Goal: Task Accomplishment & Management: Manage account settings

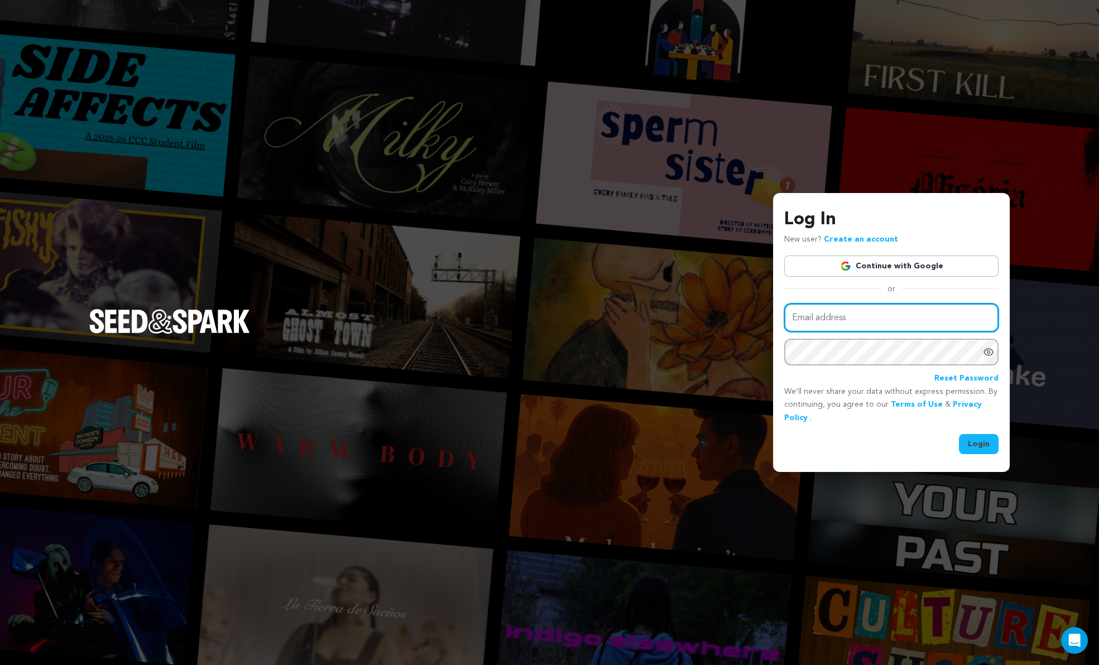
type input "jess@jesstrom.com"
click at [978, 437] on button "Login" at bounding box center [979, 444] width 40 height 20
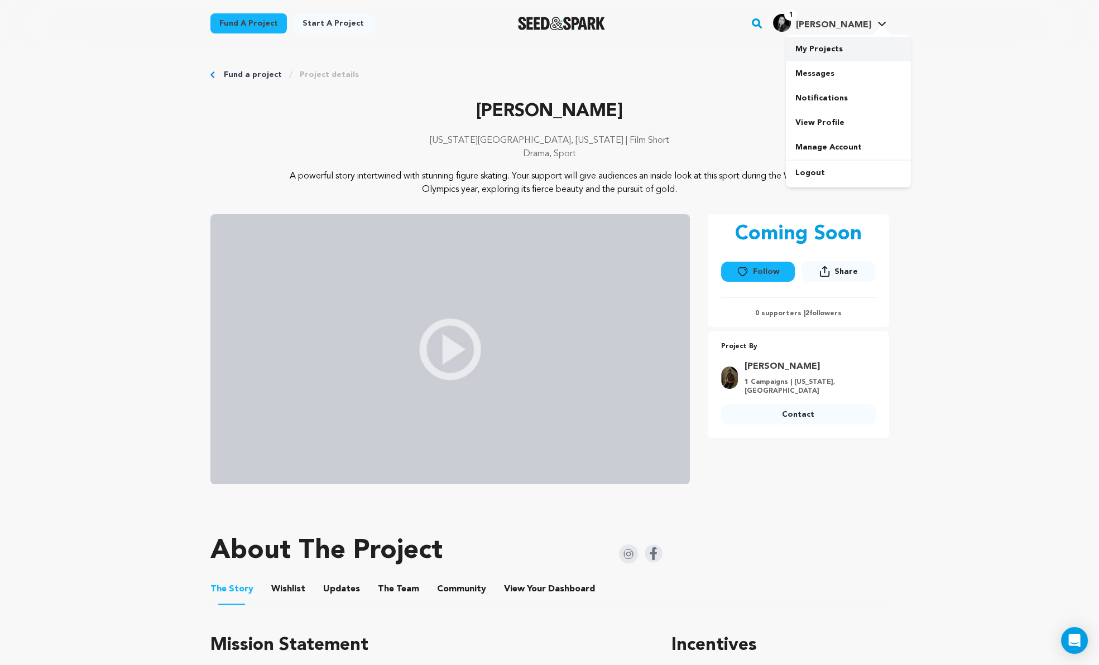
click at [823, 46] on link "My Projects" at bounding box center [848, 49] width 125 height 25
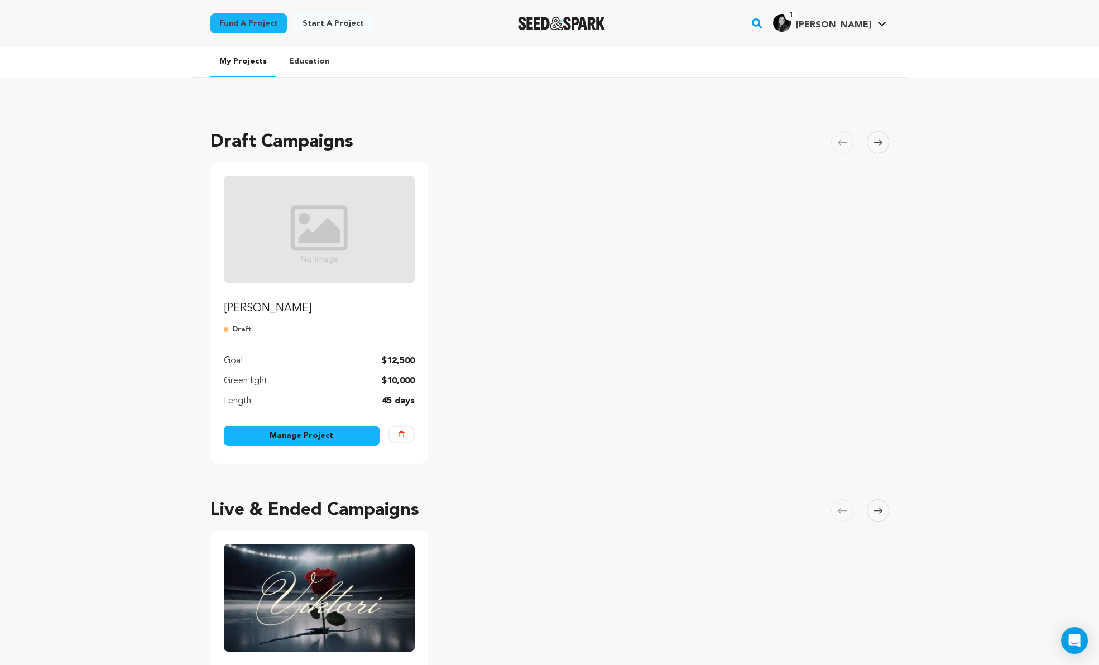
click at [284, 436] on link "Manage Project" at bounding box center [302, 436] width 156 height 20
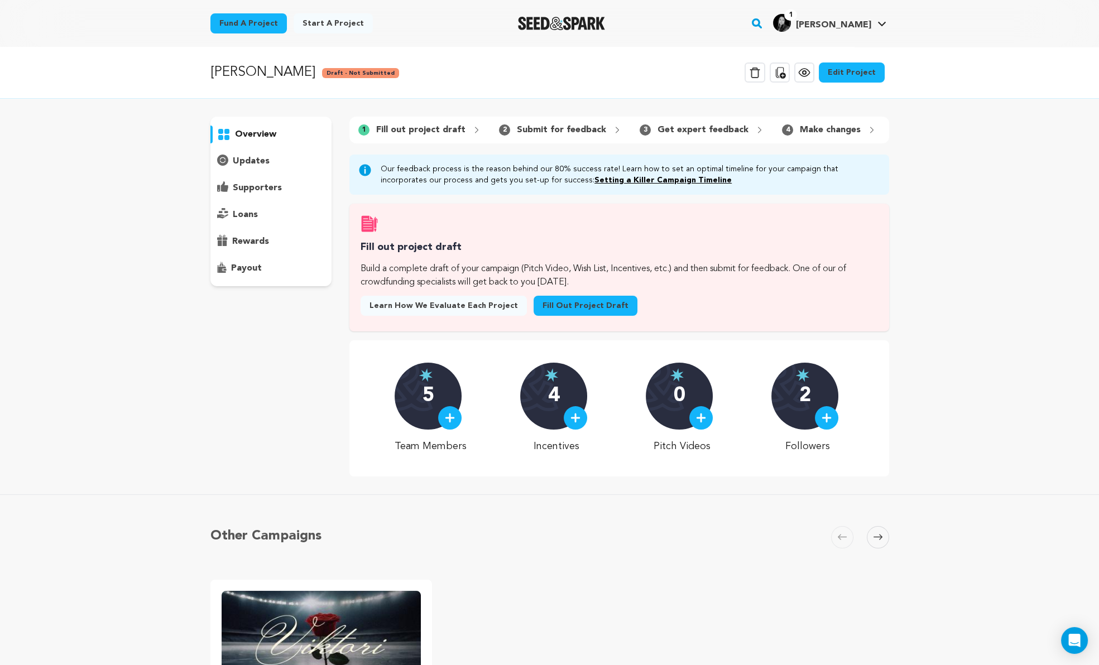
click at [858, 68] on link "Edit Project" at bounding box center [852, 73] width 66 height 20
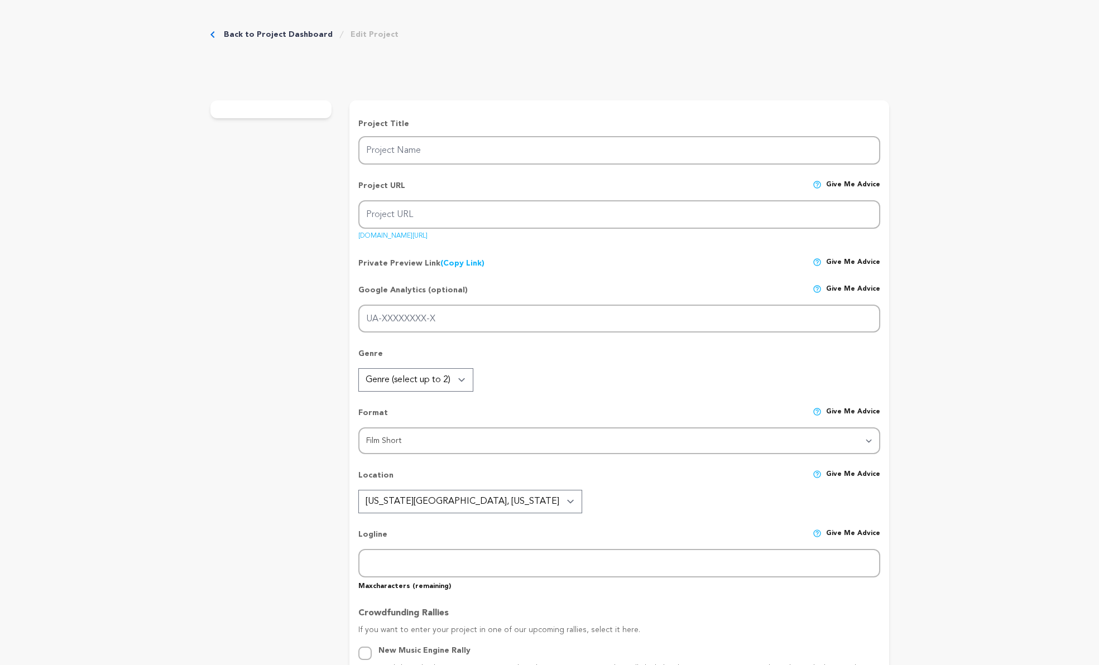
type input "[PERSON_NAME]"
type input "viktori-film"
type input "Former [DEMOGRAPHIC_DATA] figure skater and ruthless coach, [PERSON_NAME], push…"
type textarea "A powerful story intertwined with stunning figure skating. Your support will gi…"
type textarea "A portrait of a coach forged by the resilience required to pursue greatness and…"
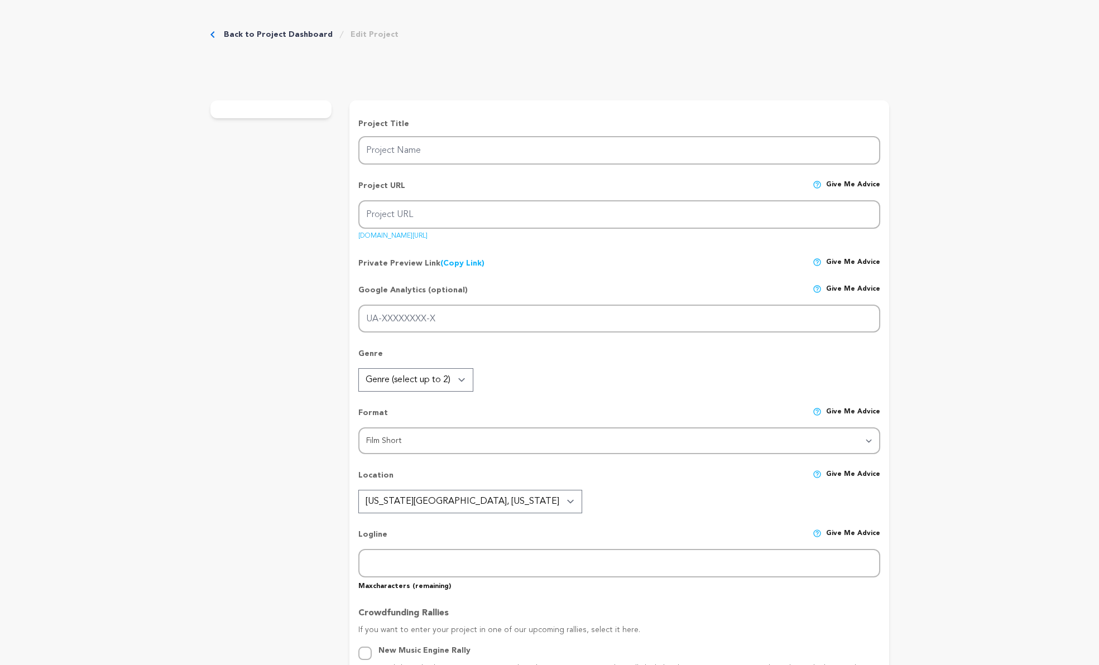
radio input "true"
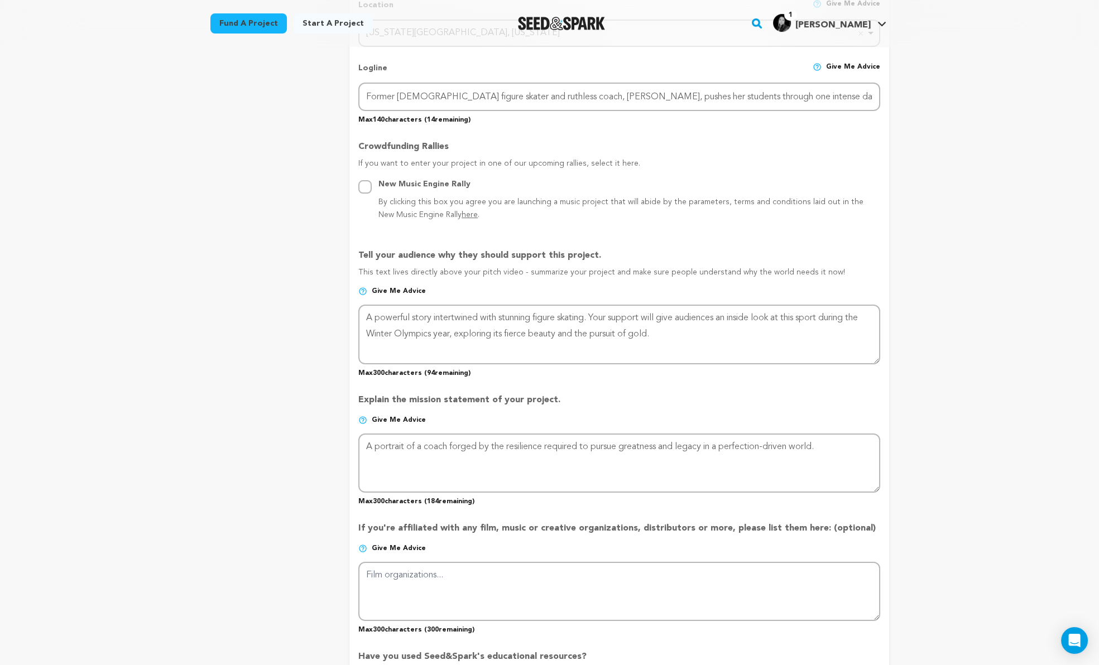
scroll to position [585, 0]
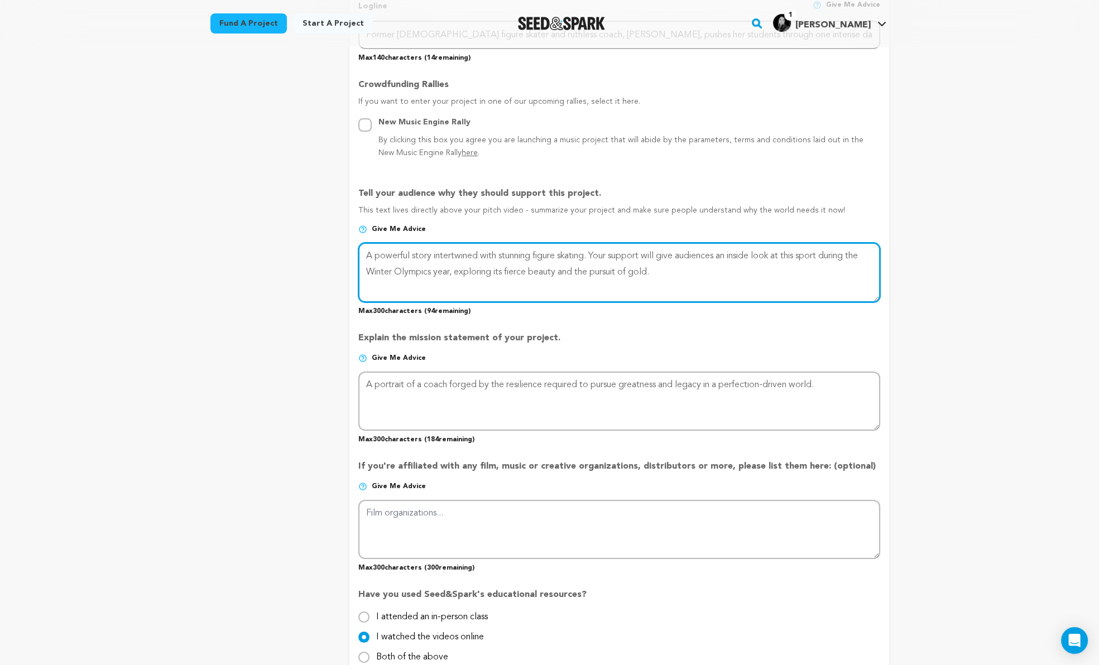
click at [602, 268] on textarea at bounding box center [618, 272] width 521 height 59
click at [617, 269] on textarea at bounding box center [618, 272] width 521 height 59
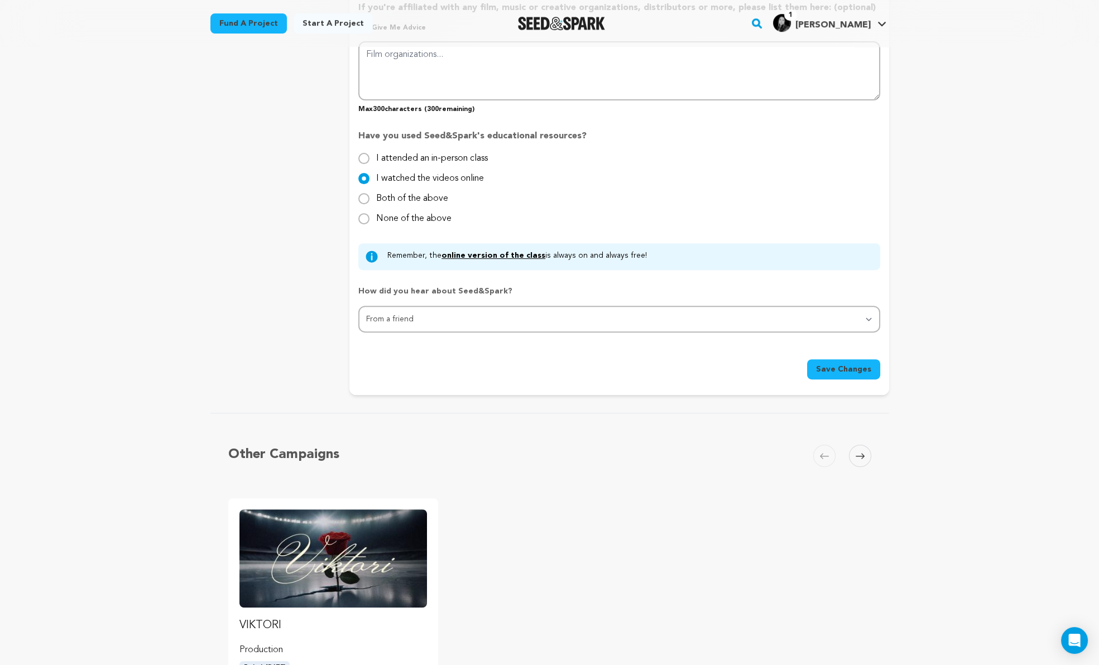
scroll to position [1209, 0]
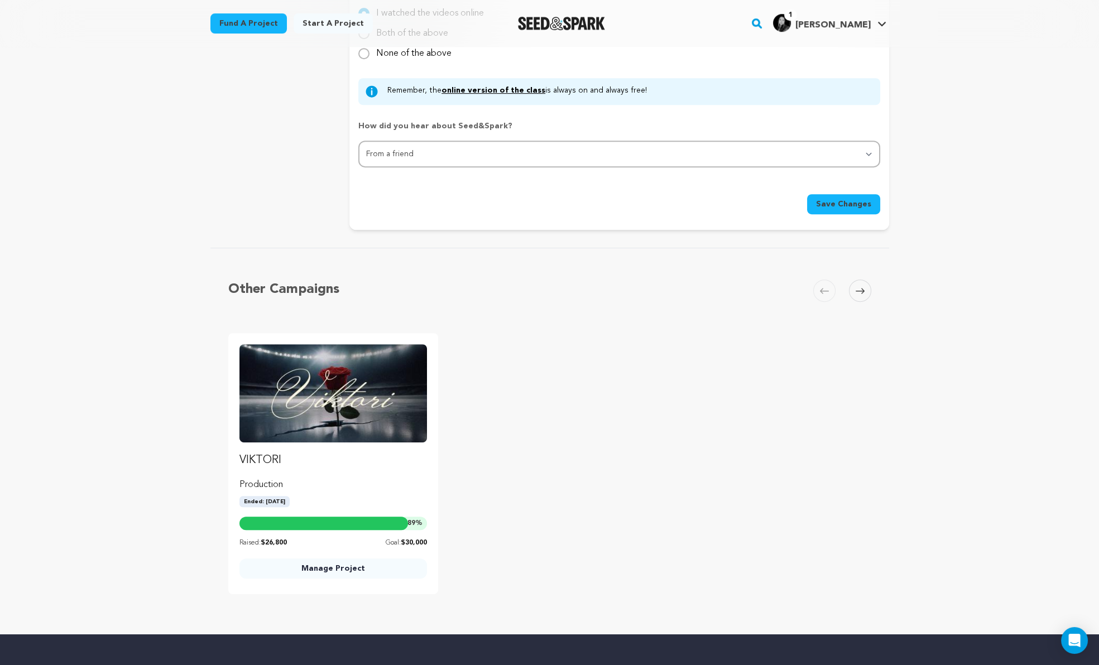
type textarea "A powerful story intertwined with stunning figure skating. Your support will gi…"
click at [825, 205] on button "Save Changes" at bounding box center [843, 204] width 73 height 20
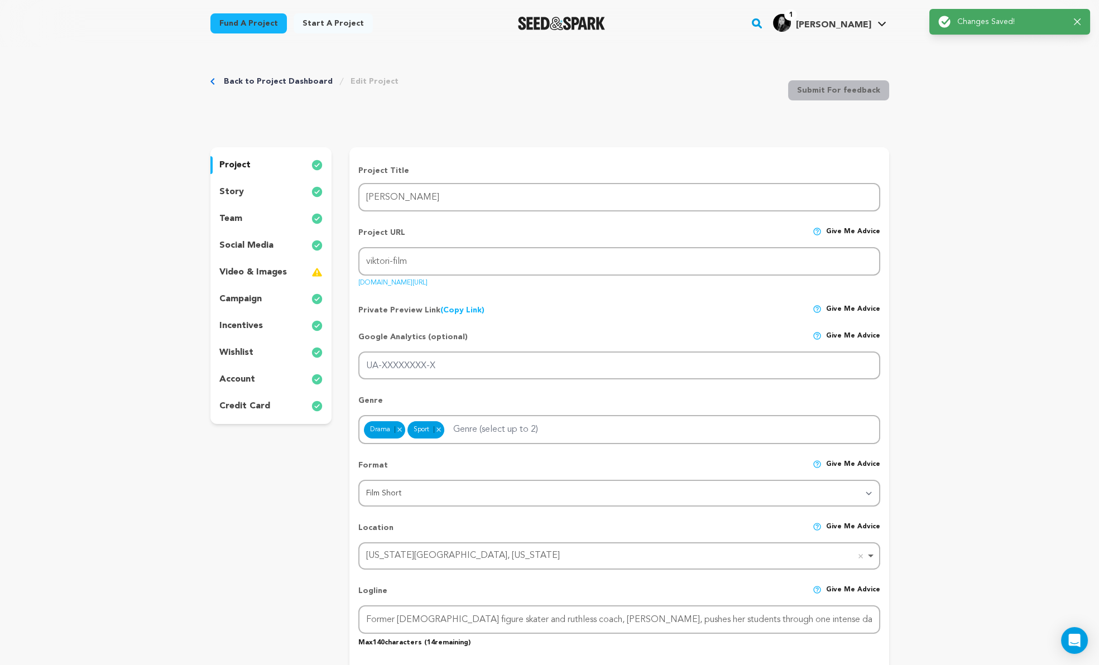
scroll to position [0, 0]
click at [290, 195] on div "story" at bounding box center [271, 192] width 122 height 18
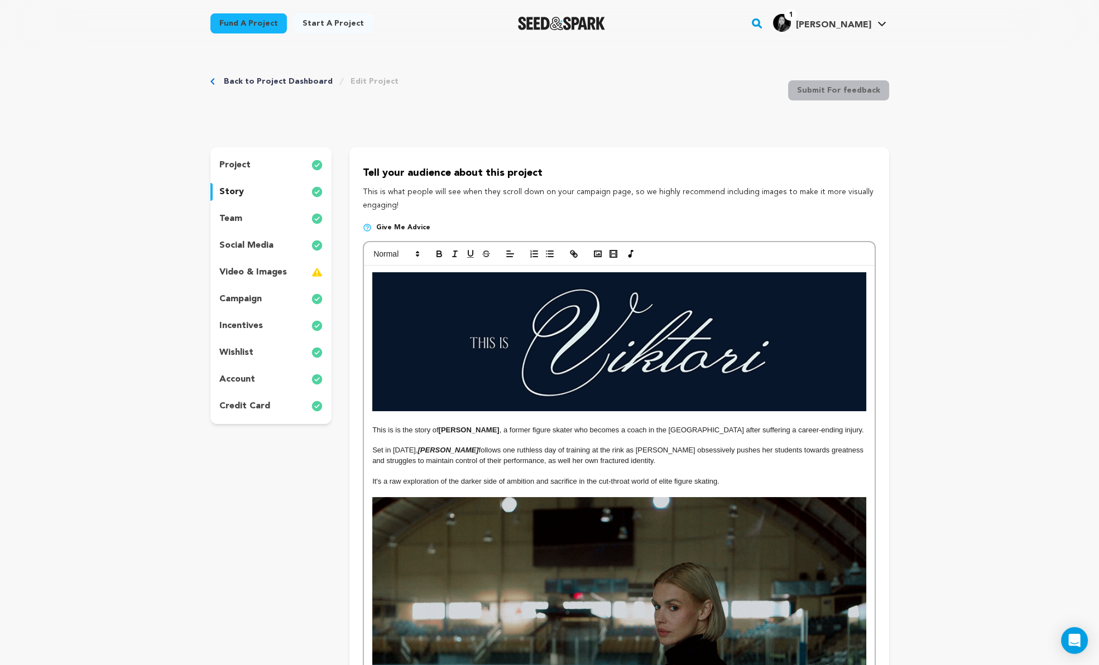
scroll to position [190, 0]
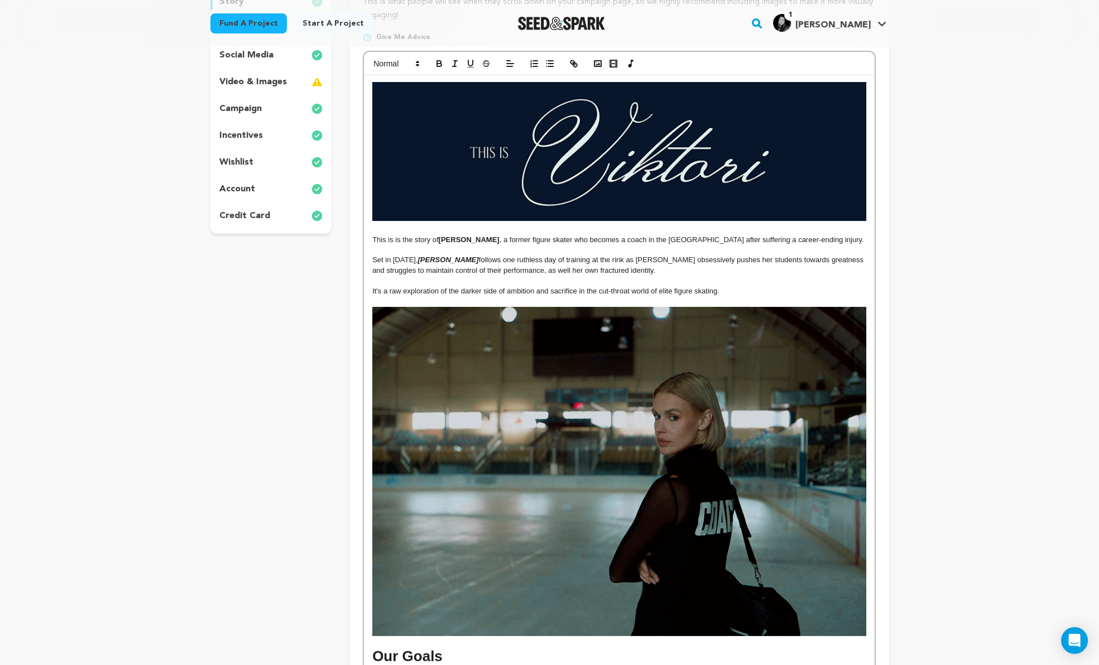
click at [593, 241] on p "This is is the story of Viktoria , a former figure skater who becomes a coach i…" at bounding box center [619, 240] width 494 height 10
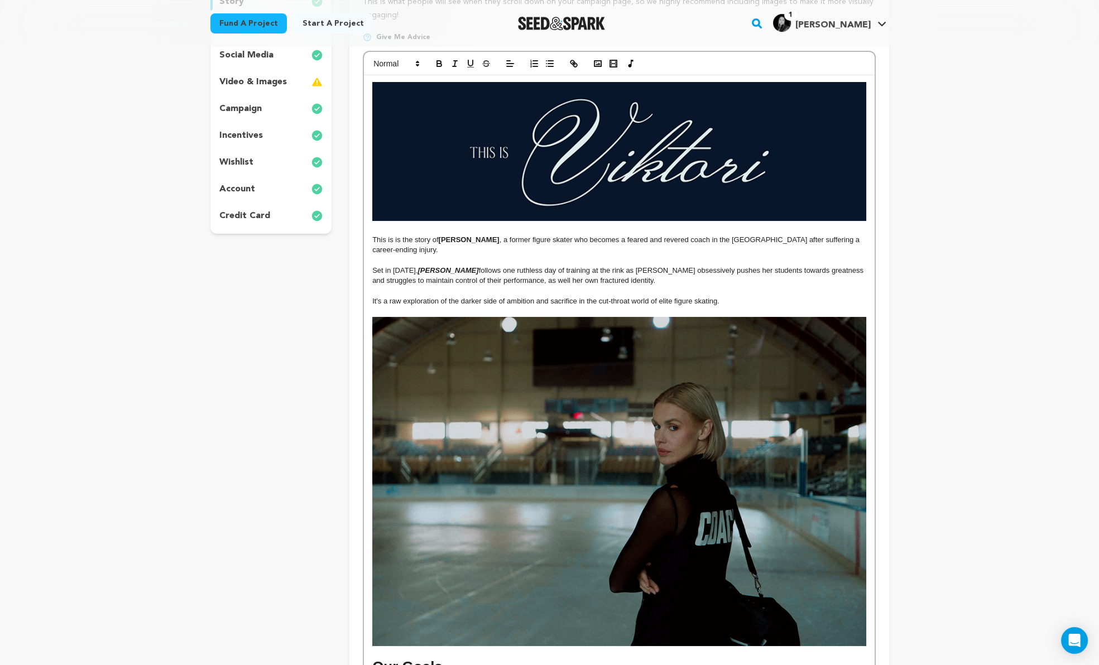
click at [604, 266] on p "Set in February 2009, Viktori follows one ruthless day of training at the rink …" at bounding box center [619, 276] width 494 height 21
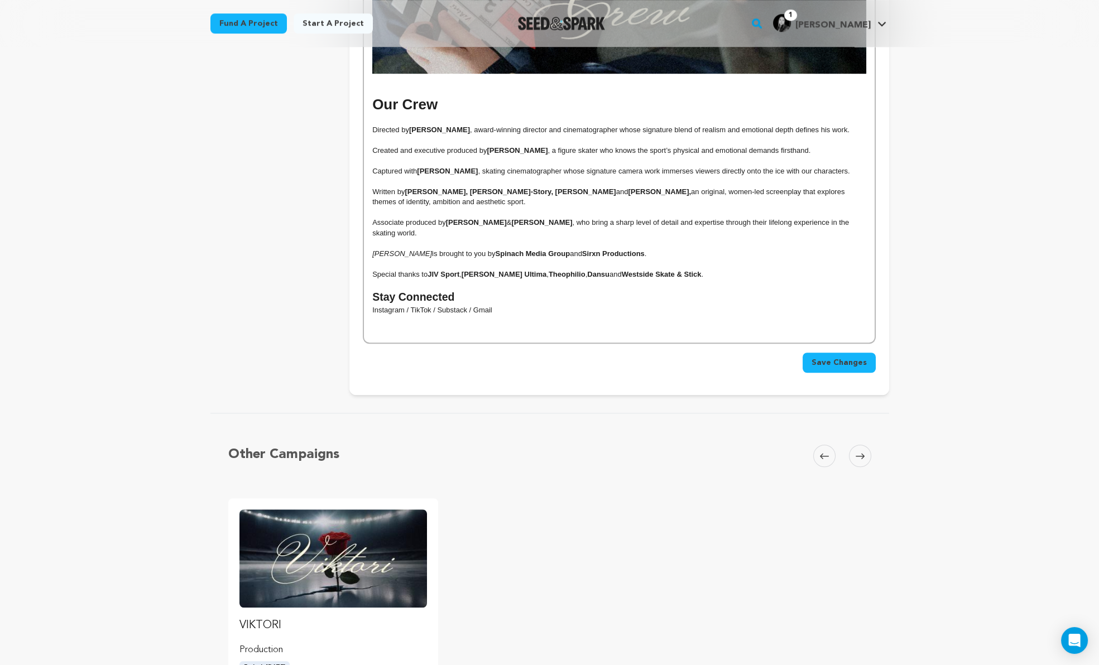
scroll to position [2223, 0]
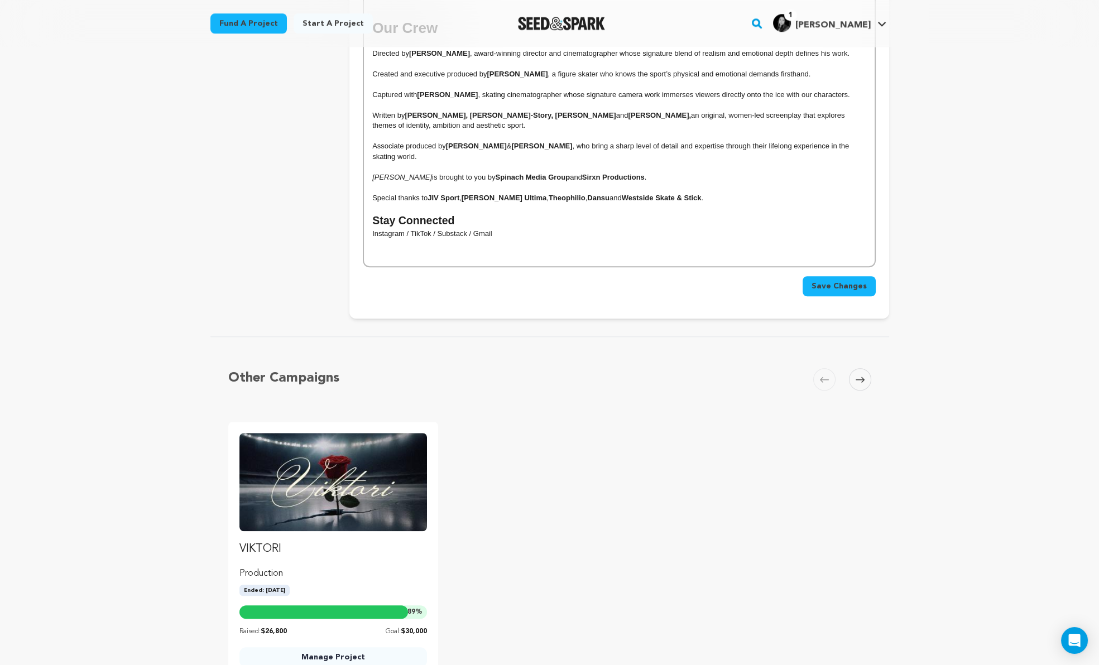
click at [838, 281] on span "Save Changes" at bounding box center [839, 286] width 55 height 11
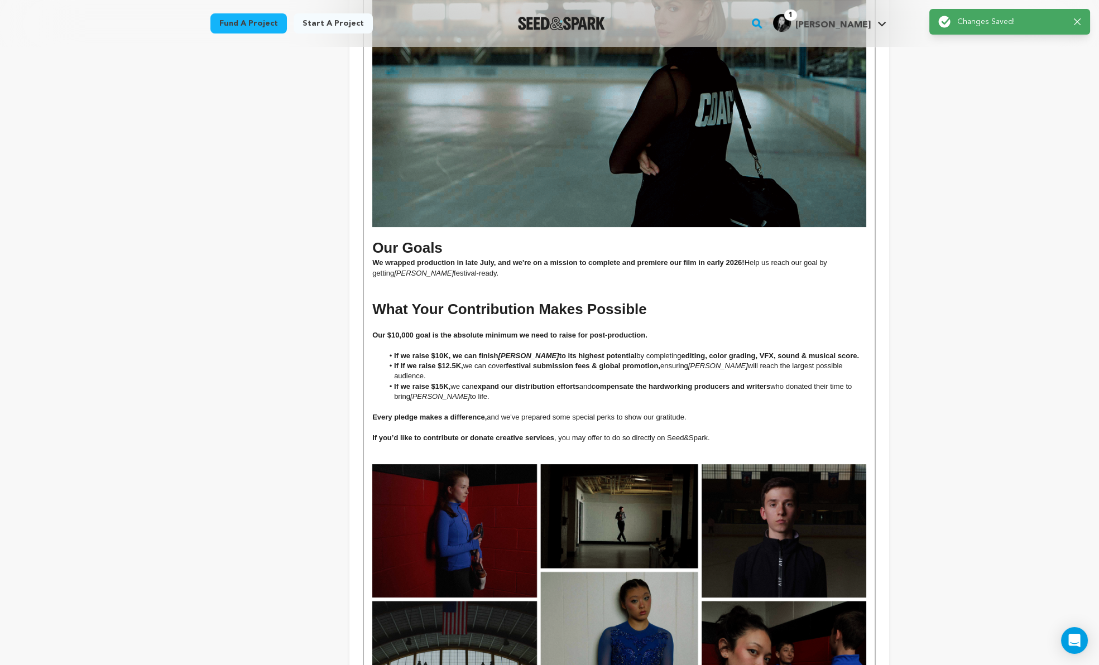
scroll to position [997, 0]
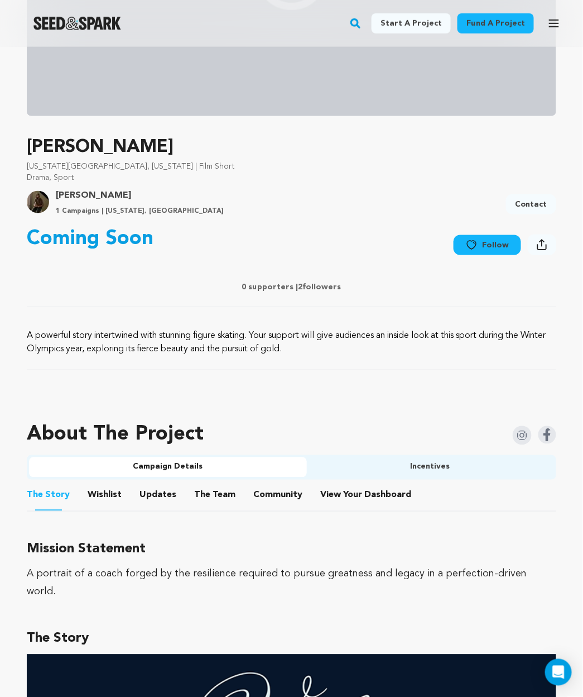
scroll to position [109, 0]
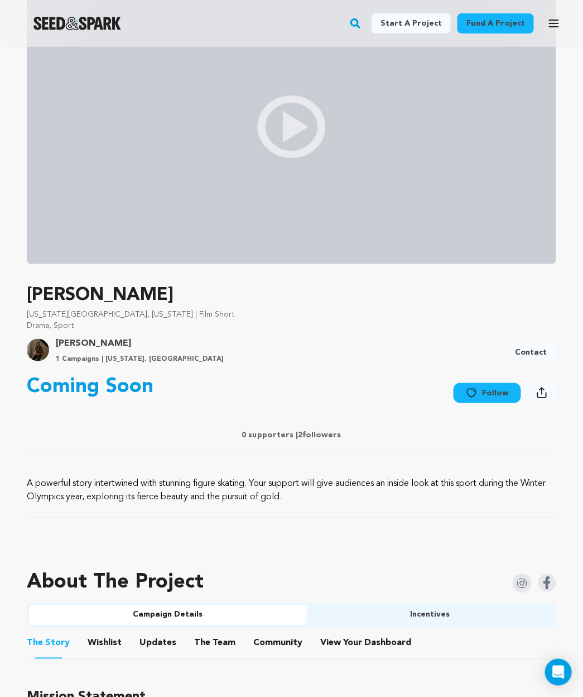
click at [102, 653] on button "Wishlist" at bounding box center [105, 645] width 27 height 27
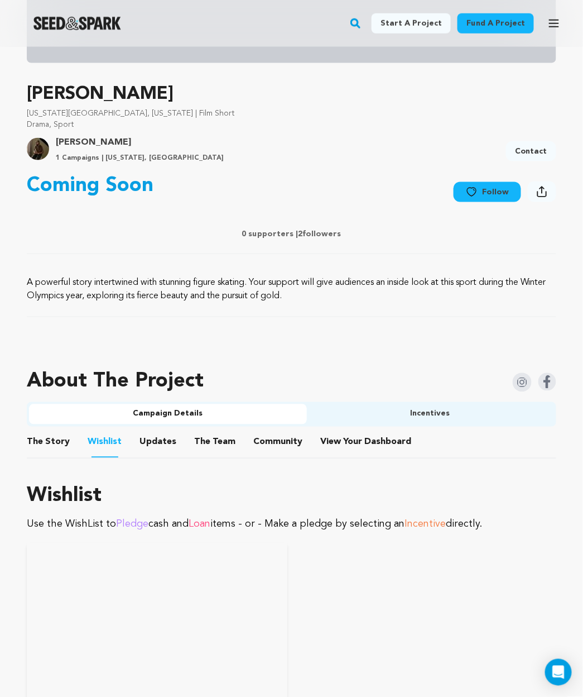
scroll to position [308, 0]
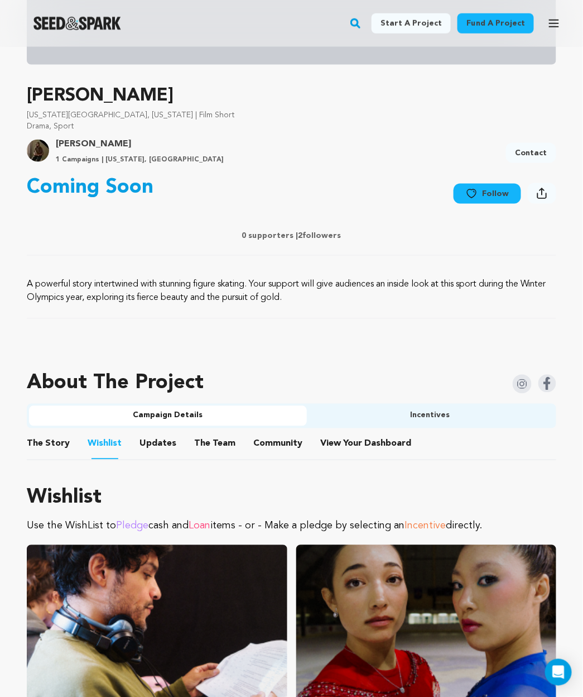
click at [162, 446] on button "Updates" at bounding box center [158, 446] width 27 height 27
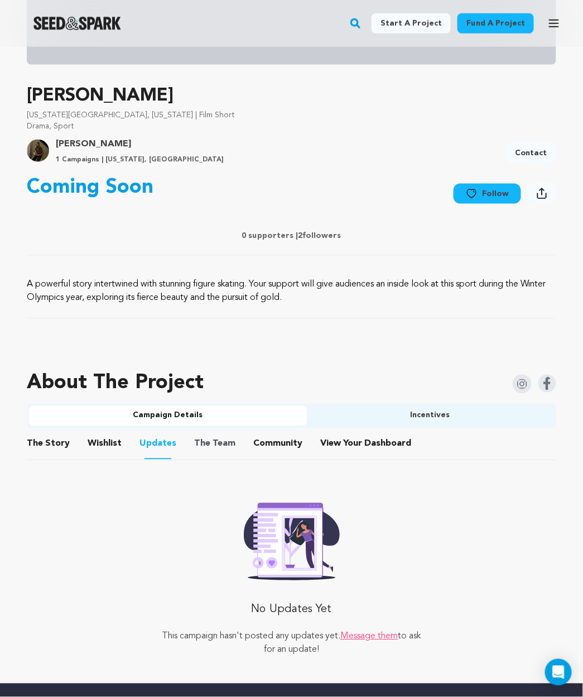
click at [194, 444] on span "The" at bounding box center [202, 443] width 16 height 13
click at [232, 439] on ul "The Story The Story Wishlist Wishlist Updates Updates The Team The Team Communi…" at bounding box center [292, 444] width 530 height 32
click at [223, 440] on span "The Team" at bounding box center [214, 443] width 41 height 13
click at [265, 440] on button "Community" at bounding box center [278, 446] width 27 height 27
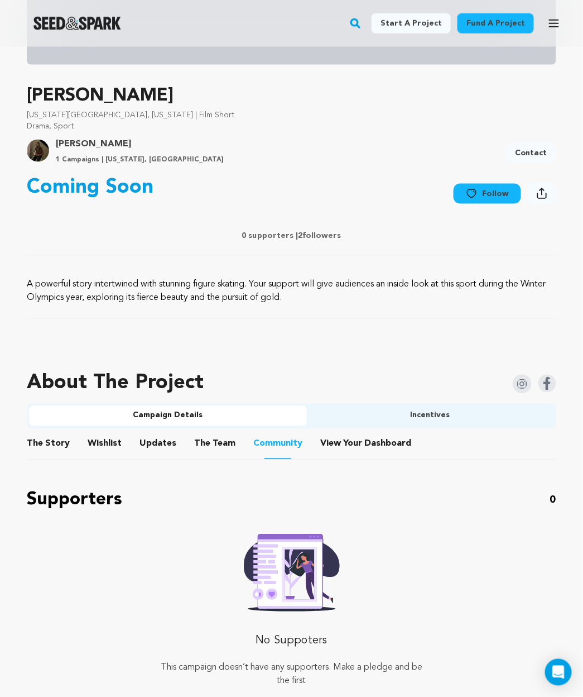
click at [202, 439] on button "The Team" at bounding box center [215, 446] width 27 height 27
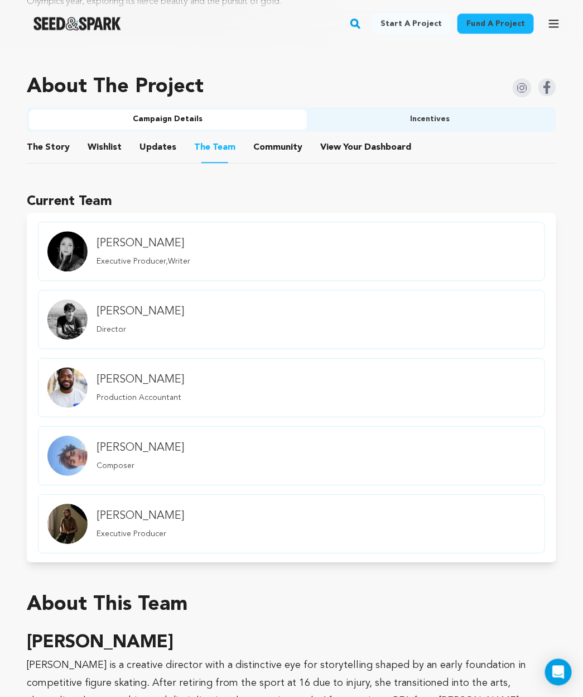
scroll to position [659, 0]
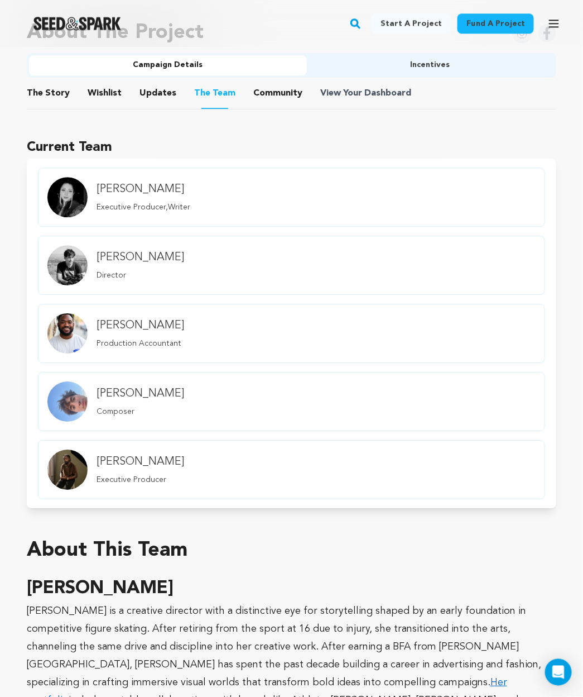
click at [372, 87] on span "Dashboard" at bounding box center [388, 93] width 47 height 13
click at [555, 19] on icon "button" at bounding box center [554, 23] width 13 height 13
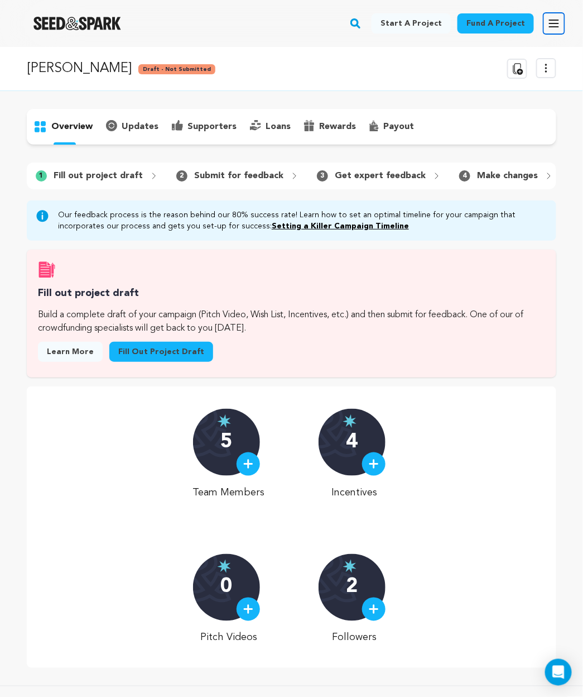
click at [553, 23] on icon "button" at bounding box center [554, 23] width 9 height 7
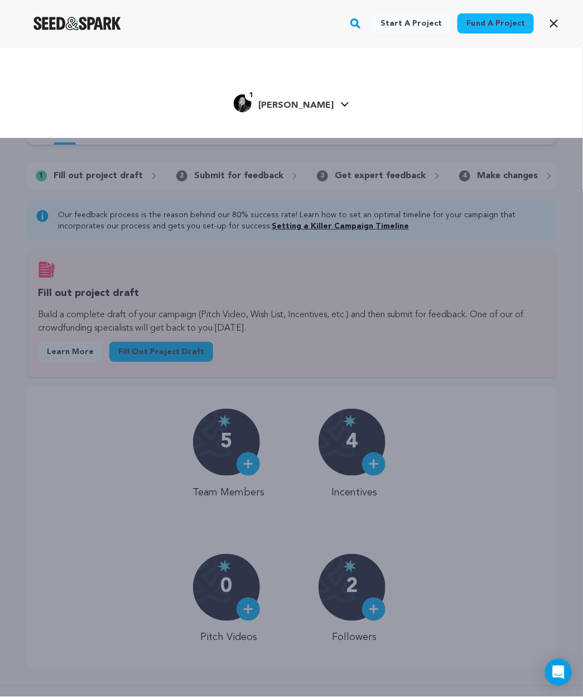
click at [325, 111] on link "1 Jessica T. Jessica T." at bounding box center [292, 102] width 116 height 20
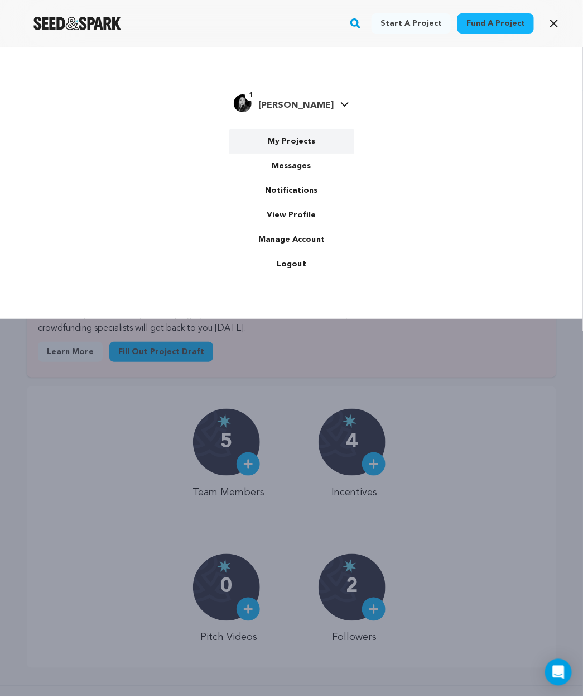
click at [305, 147] on link "My Projects" at bounding box center [291, 141] width 125 height 25
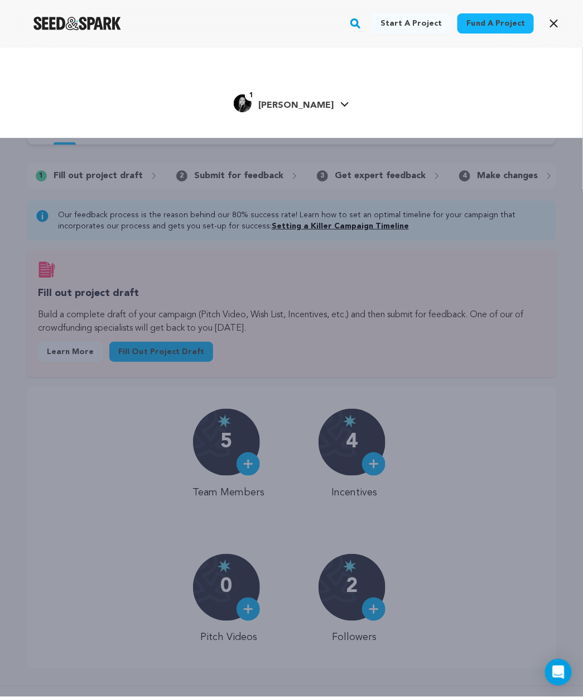
click at [64, 226] on div "Start a project Fund a project 1" at bounding box center [291, 395] width 583 height 697
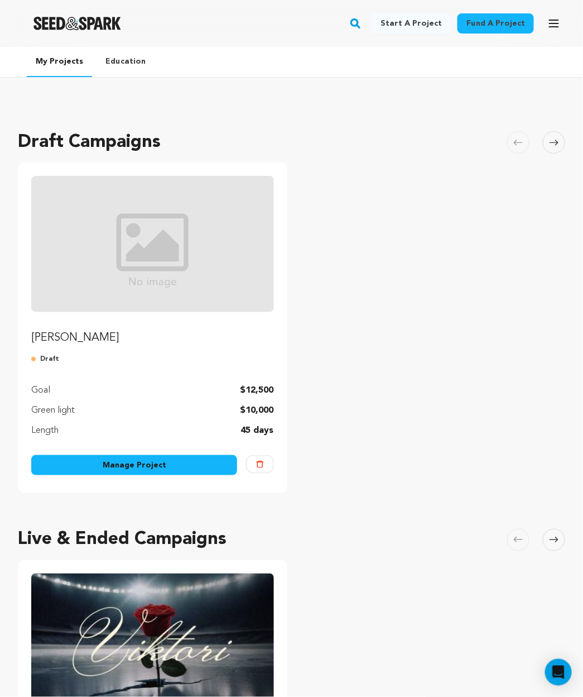
click at [183, 455] on link "Manage Project" at bounding box center [134, 465] width 206 height 20
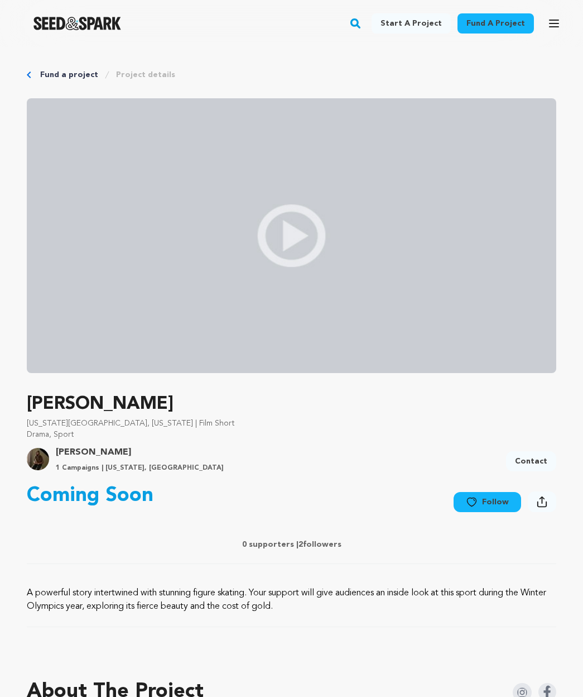
scroll to position [659, 0]
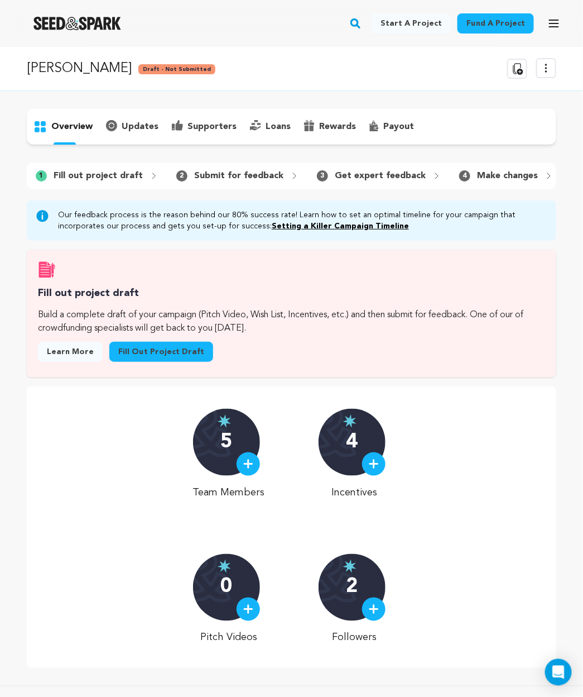
click at [553, 65] on icon at bounding box center [546, 67] width 13 height 13
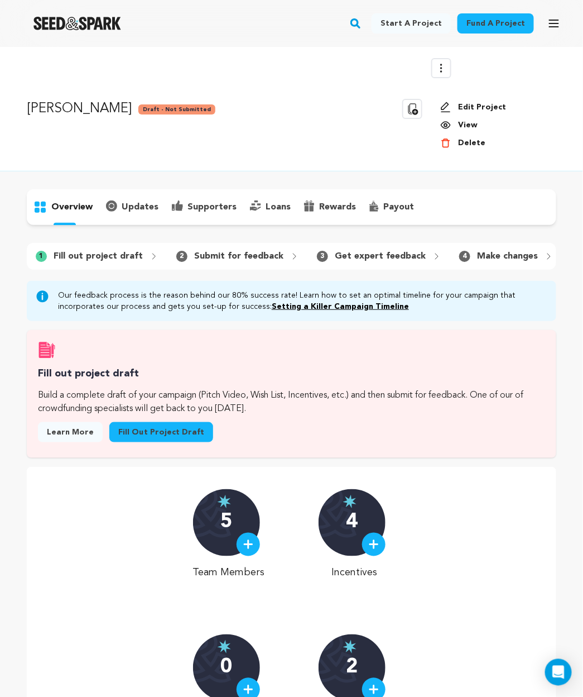
click at [456, 111] on link "Edit Project" at bounding box center [493, 107] width 107 height 11
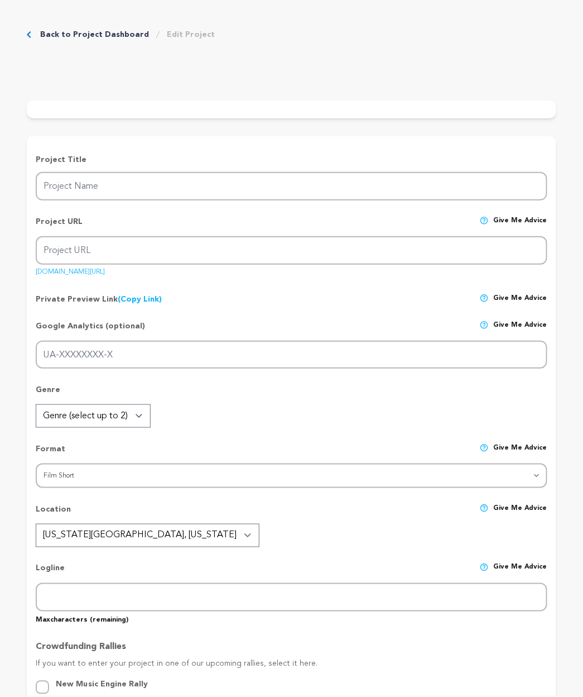
type input "[PERSON_NAME]"
type input "viktori-film"
type input "Former [DEMOGRAPHIC_DATA] figure skater and ruthless coach, [PERSON_NAME], push…"
type textarea "A powerful story intertwined with stunning figure skating. Your support will gi…"
type textarea "A portrait of a coach forged by the resilience required to pursue greatness and…"
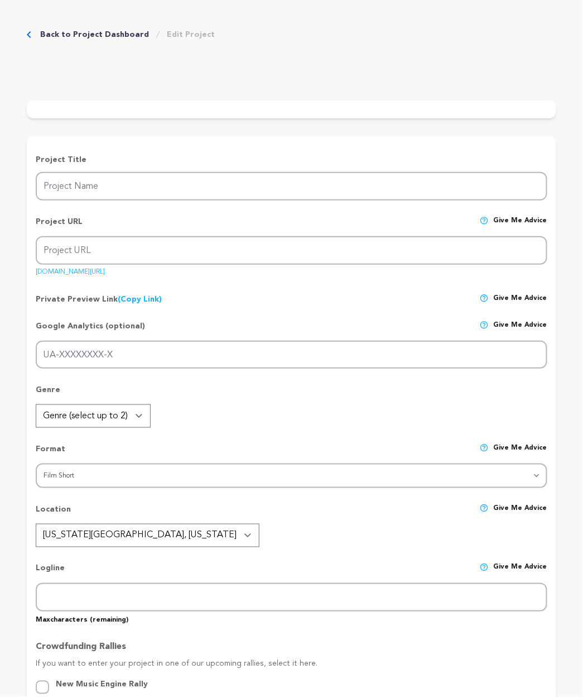
radio input "true"
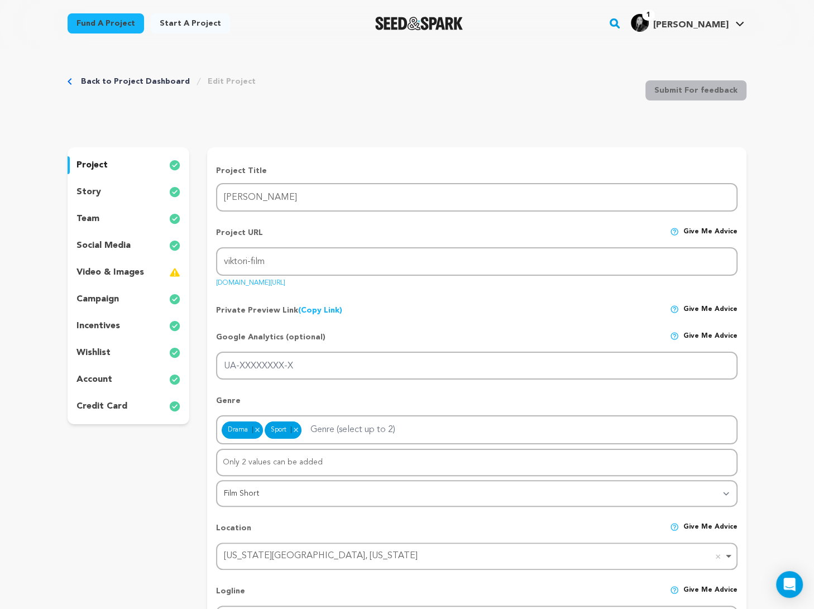
click at [78, 190] on p "story" at bounding box center [88, 191] width 25 height 13
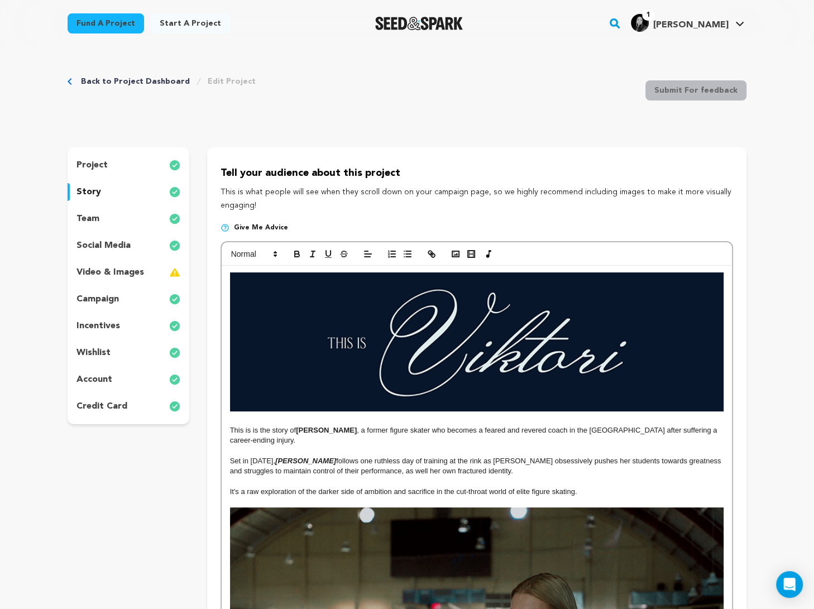
click at [126, 222] on div "team" at bounding box center [129, 219] width 122 height 18
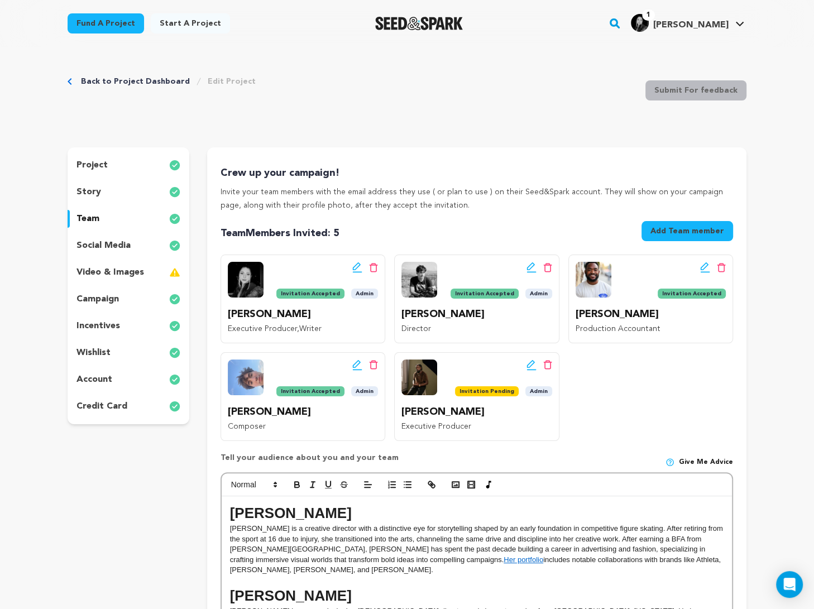
click at [357, 265] on icon at bounding box center [357, 267] width 10 height 11
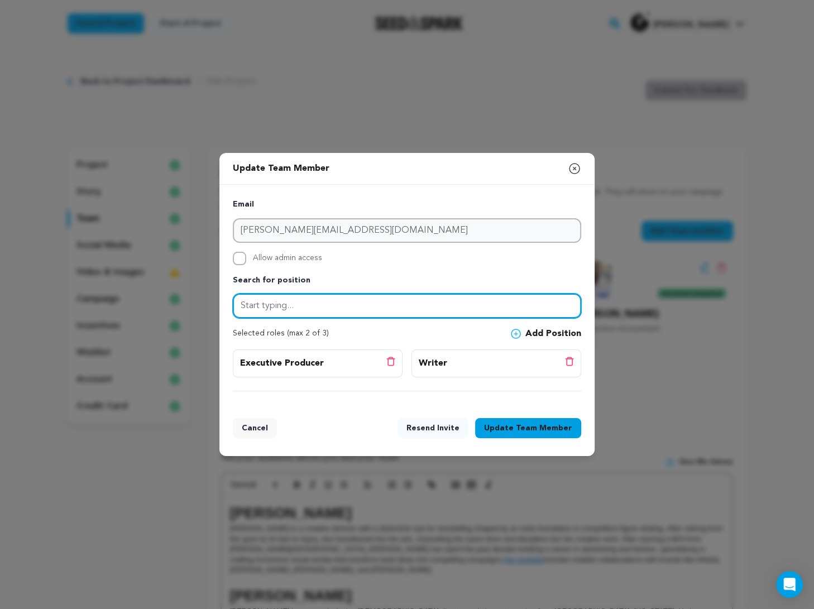
click at [264, 304] on input "text" at bounding box center [407, 306] width 348 height 25
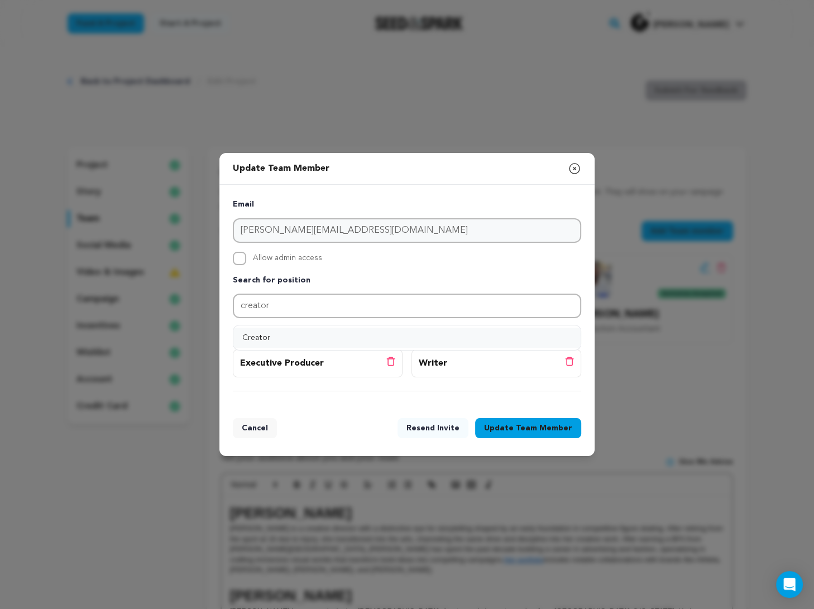
click at [260, 333] on button "Creator" at bounding box center [406, 338] width 347 height 20
type input "Creator"
click at [564, 333] on button "Add Position" at bounding box center [546, 333] width 70 height 13
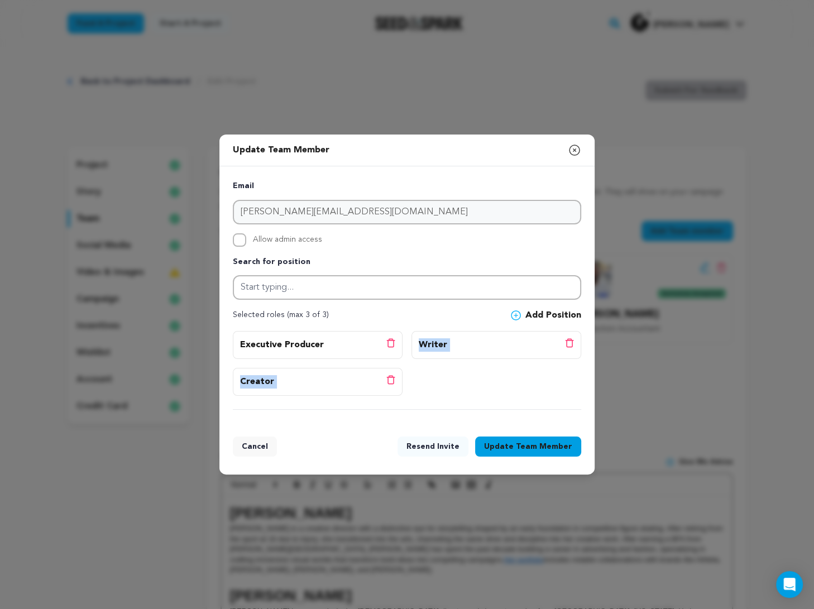
drag, startPoint x: 363, startPoint y: 376, endPoint x: 355, endPoint y: 338, distance: 39.0
click at [355, 338] on div "Executive Producer Delete position Delete position Delete position" at bounding box center [407, 370] width 348 height 79
click at [355, 338] on div "Executive Producer Delete position" at bounding box center [317, 344] width 155 height 13
click at [395, 340] on icon at bounding box center [391, 343] width 8 height 9
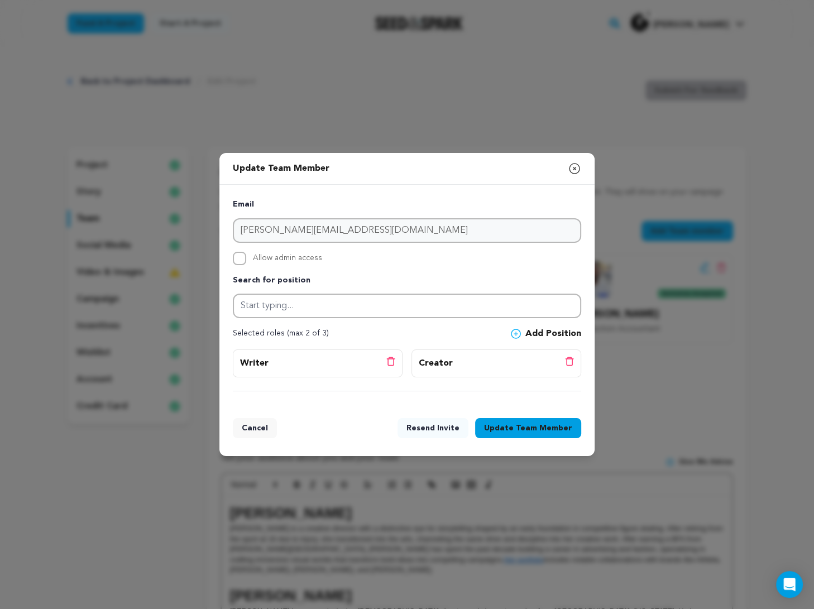
click at [391, 361] on icon at bounding box center [390, 361] width 9 height 9
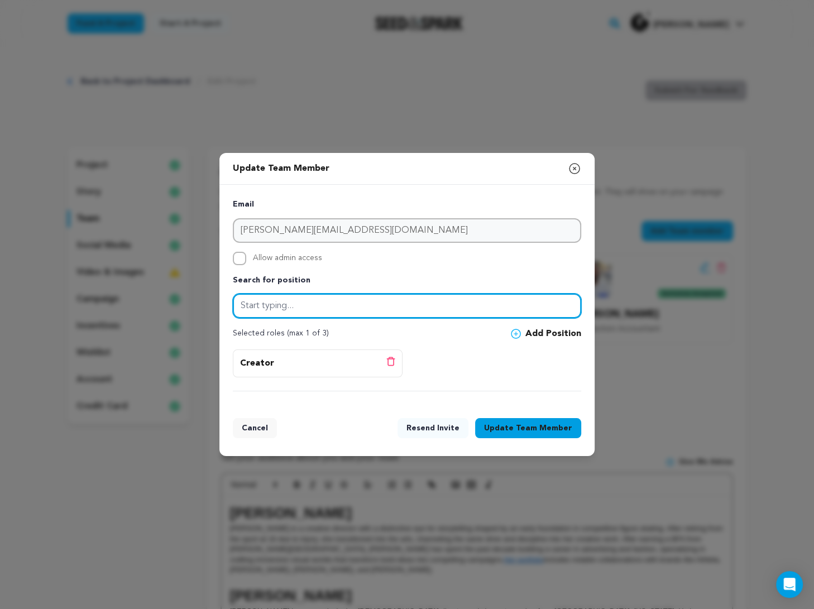
click at [360, 308] on input "text" at bounding box center [407, 306] width 348 height 25
type input "Writer"
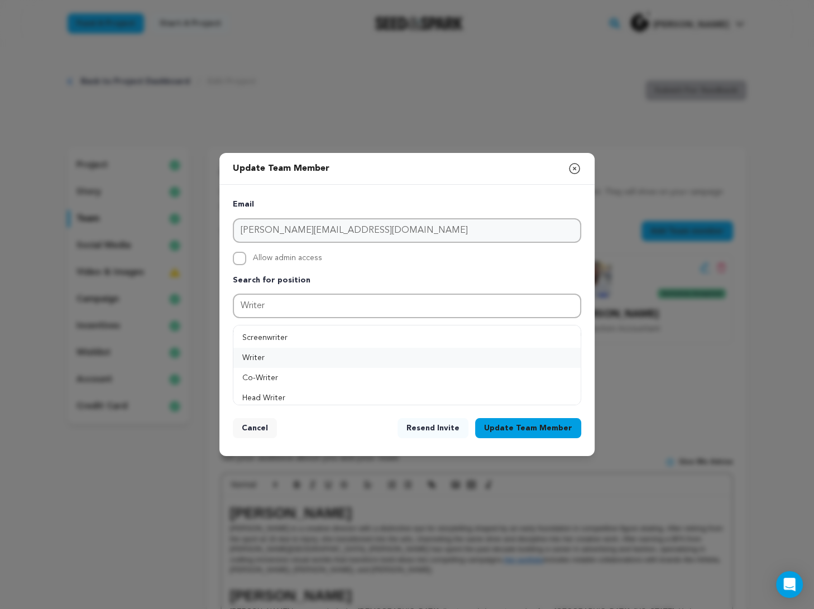
click at [349, 355] on button "Writer" at bounding box center [406, 358] width 347 height 20
click at [517, 339] on button "Add Position" at bounding box center [546, 333] width 70 height 13
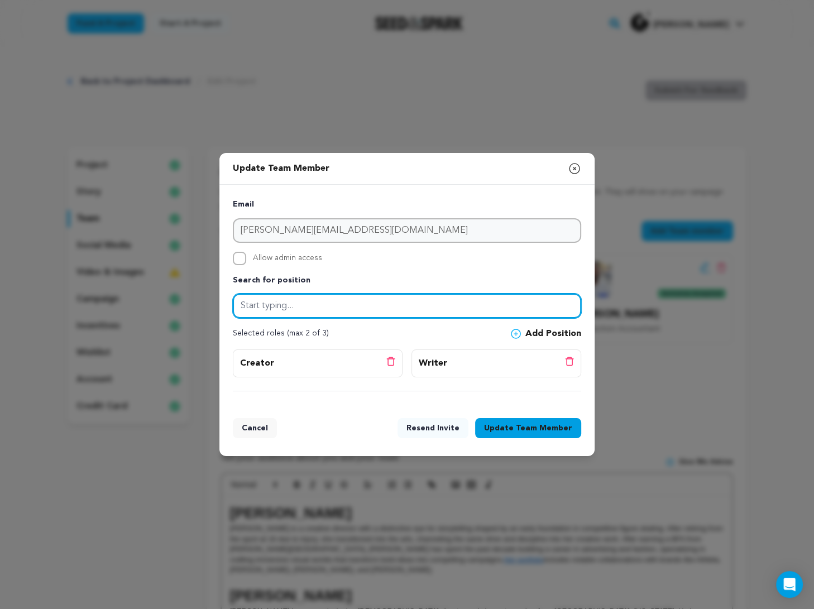
click at [490, 308] on input "text" at bounding box center [407, 306] width 348 height 25
type input "Executive Producer"
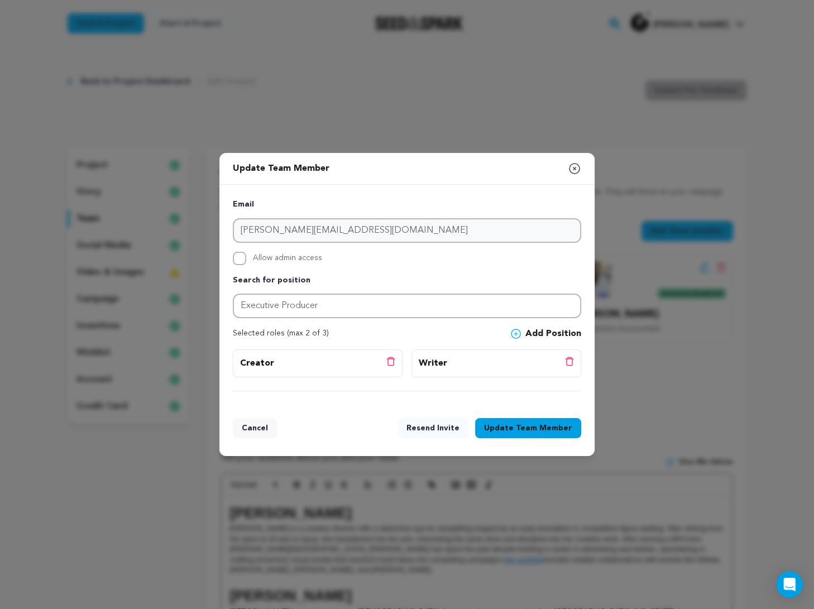
click at [563, 328] on button "Add Position" at bounding box center [546, 333] width 70 height 13
click at [494, 334] on button "Executive Producer" at bounding box center [406, 338] width 347 height 20
click at [528, 423] on span "Team Member" at bounding box center [544, 428] width 56 height 11
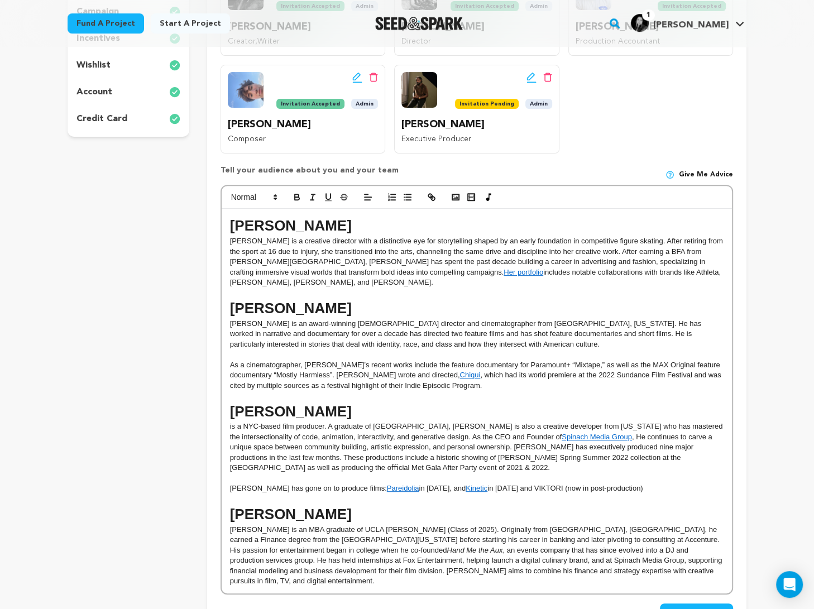
scroll to position [374, 0]
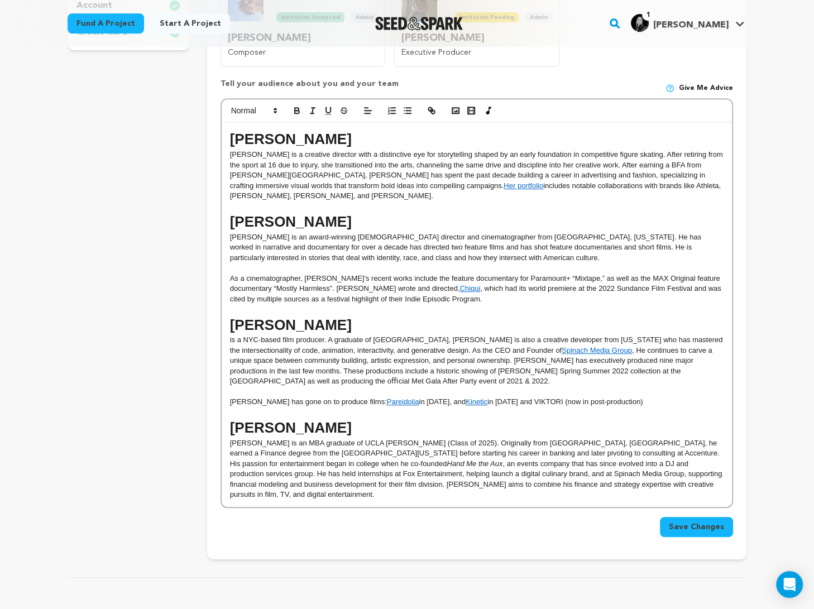
click at [583, 521] on span "Save Changes" at bounding box center [696, 526] width 55 height 11
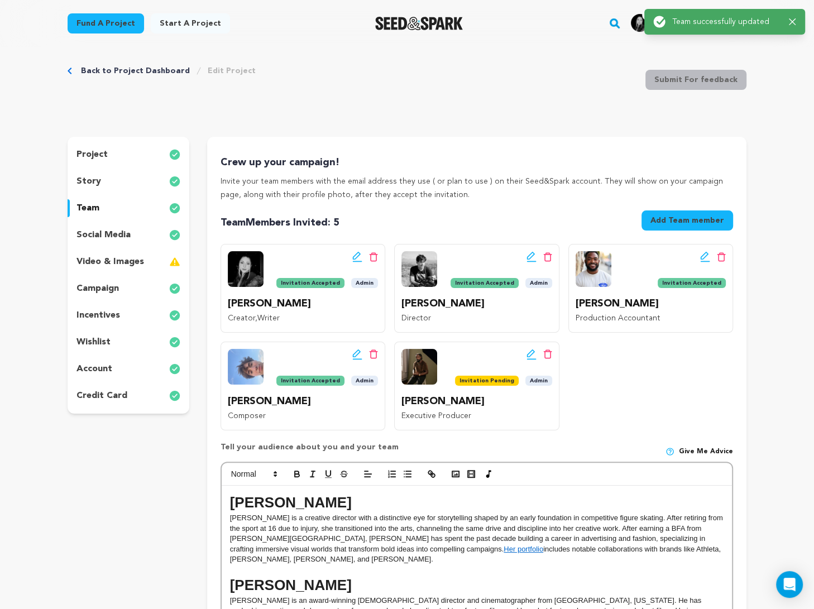
scroll to position [0, 0]
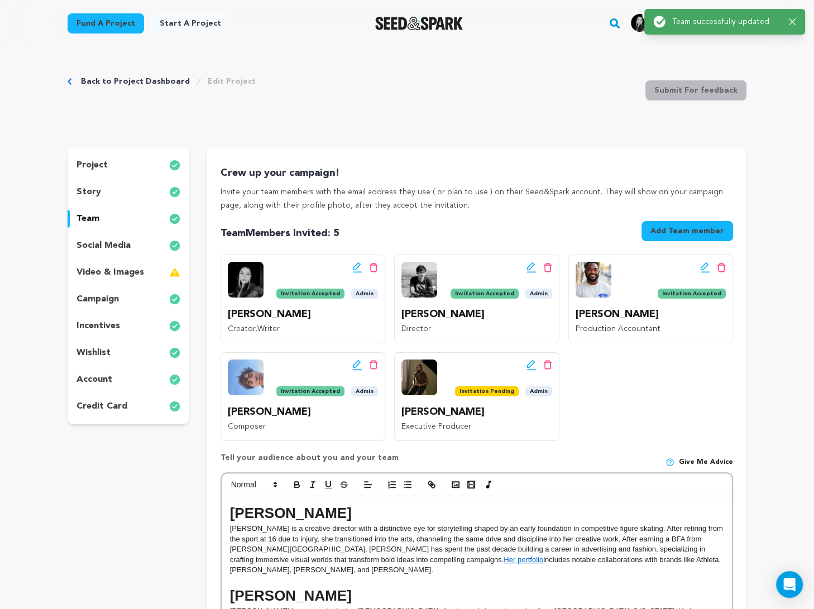
click at [109, 251] on p "social media" at bounding box center [103, 245] width 54 height 13
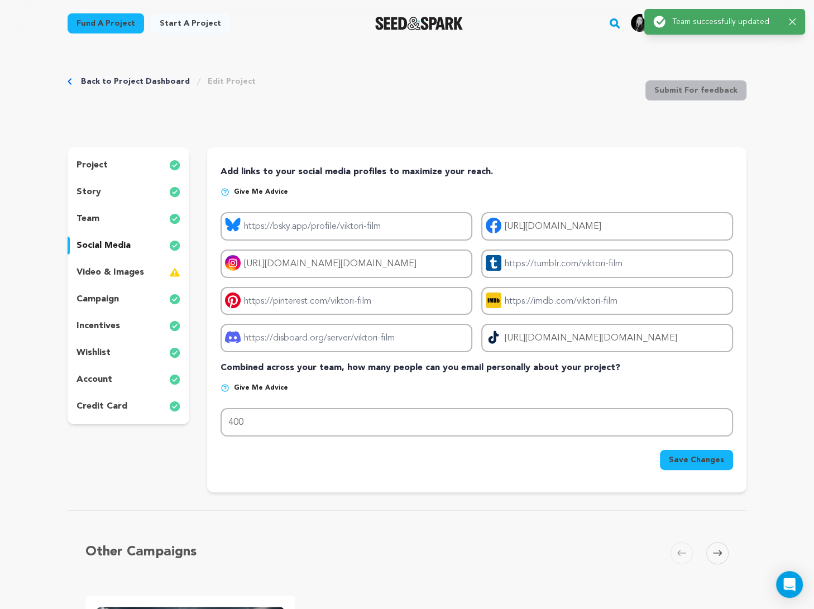
click at [111, 264] on div "video & images" at bounding box center [129, 273] width 122 height 18
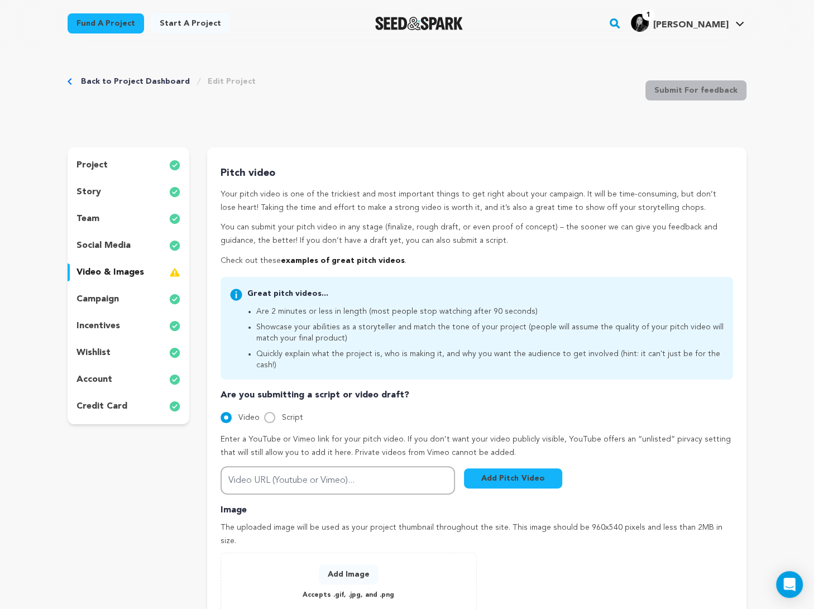
click at [110, 290] on div "project story team social media video & images campaign incentives wishlist acc…" at bounding box center [129, 285] width 122 height 277
click at [112, 295] on p "campaign" at bounding box center [97, 299] width 42 height 13
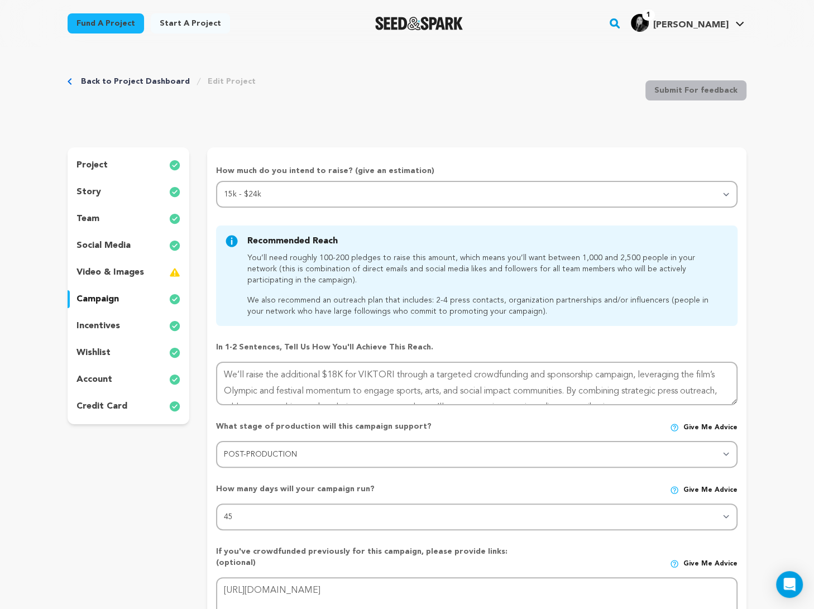
click at [109, 165] on div "project" at bounding box center [129, 165] width 122 height 18
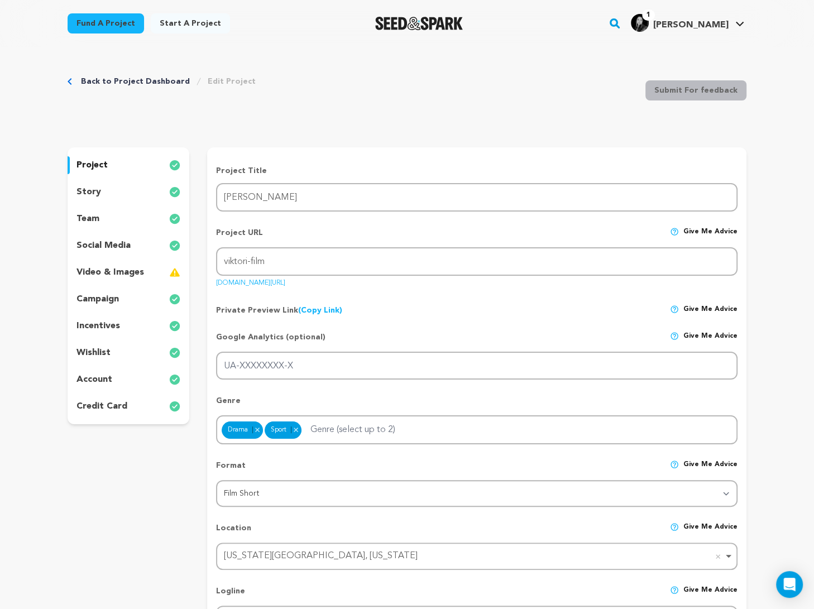
click at [116, 194] on div "story" at bounding box center [129, 192] width 122 height 18
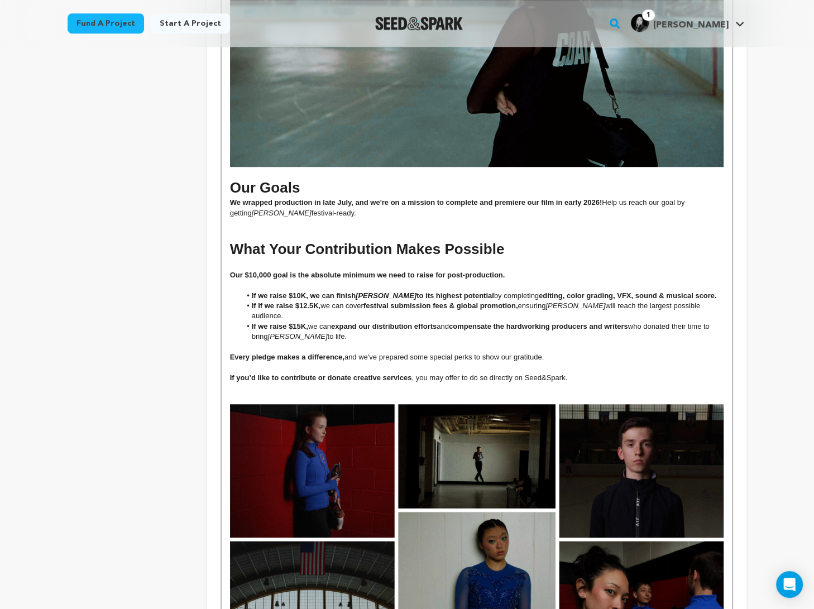
scroll to position [687, 0]
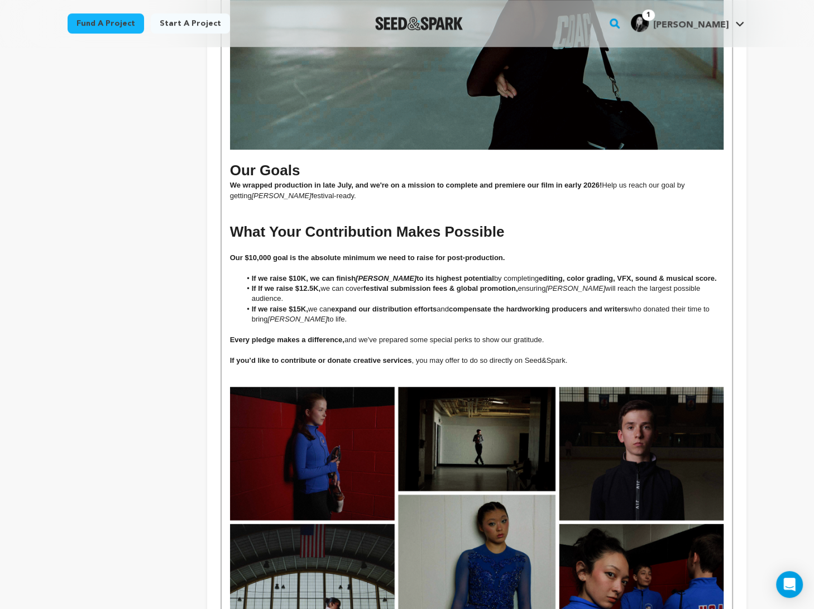
click at [294, 417] on img at bounding box center [477, 551] width 494 height 329
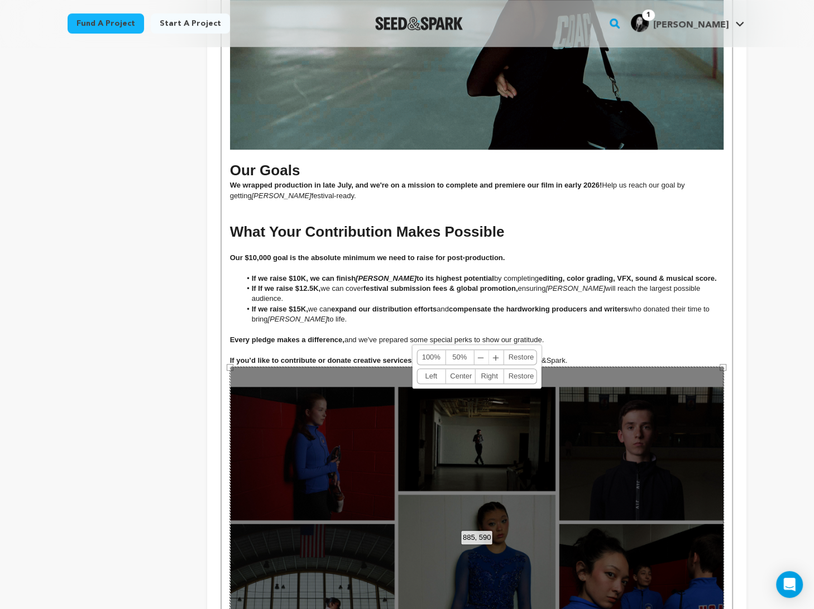
click at [368, 356] on p "I f you’d like to contribute or donate creative services , you may offer to do …" at bounding box center [477, 361] width 494 height 10
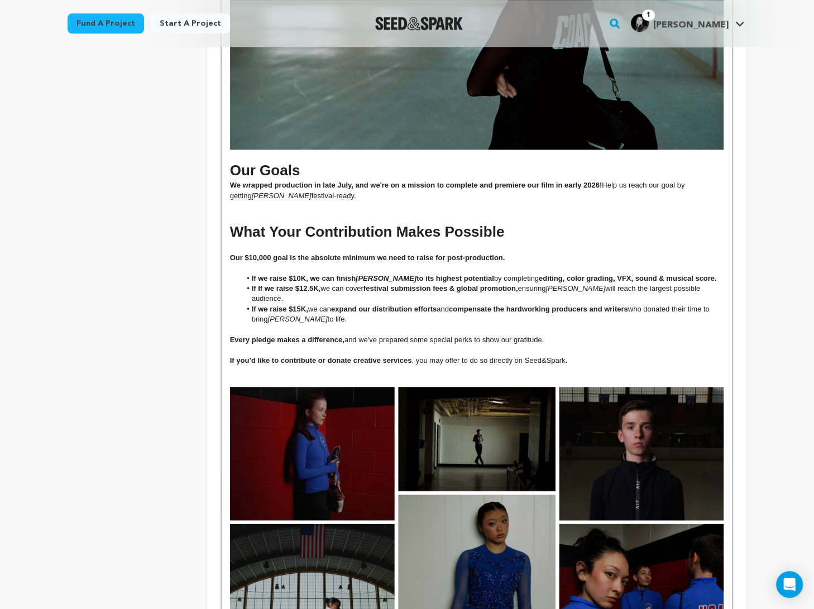
click at [419, 366] on p at bounding box center [477, 371] width 494 height 10
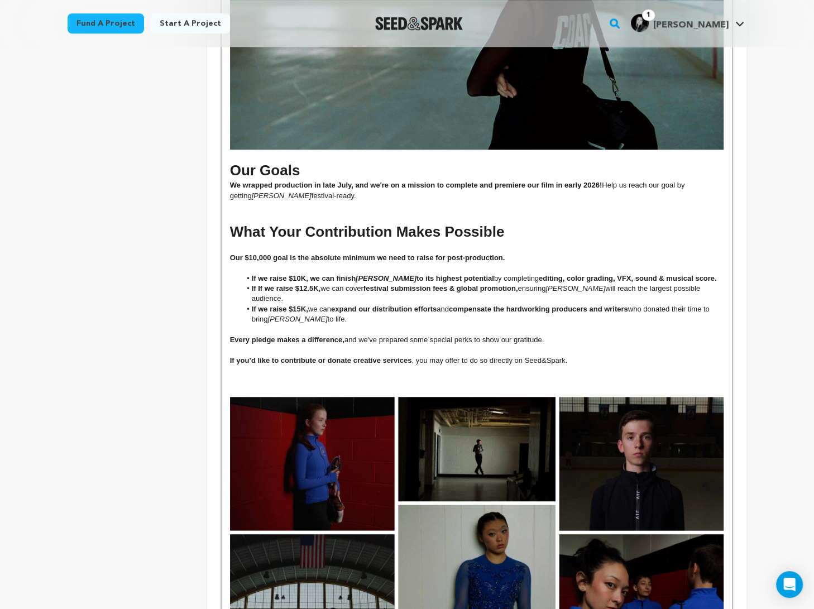
scroll to position [0, 0]
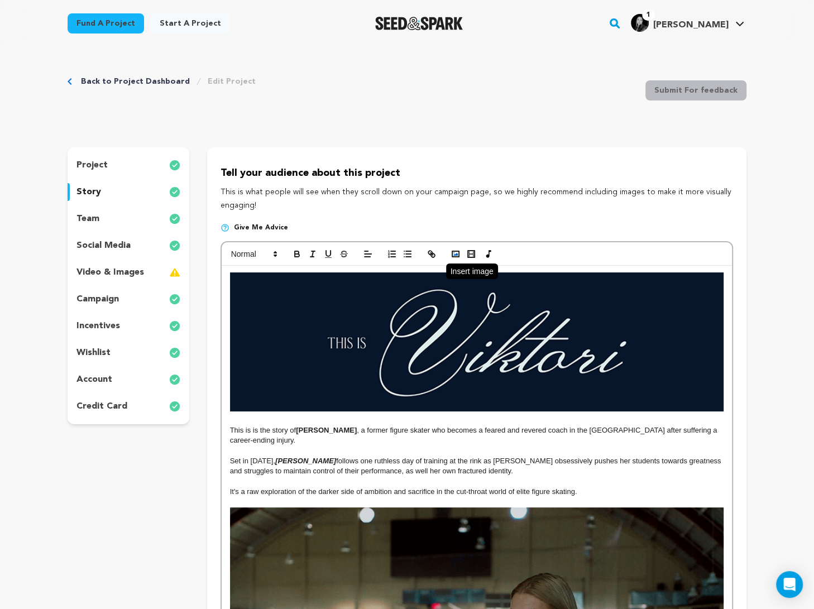
click at [453, 247] on div at bounding box center [477, 253] width 510 height 23
click at [453, 253] on icon "button" at bounding box center [456, 254] width 10 height 10
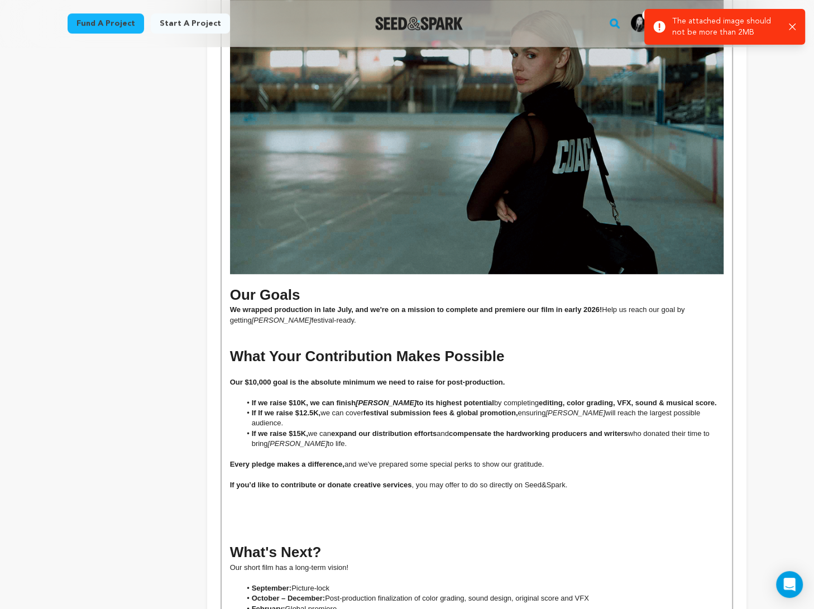
scroll to position [599, 0]
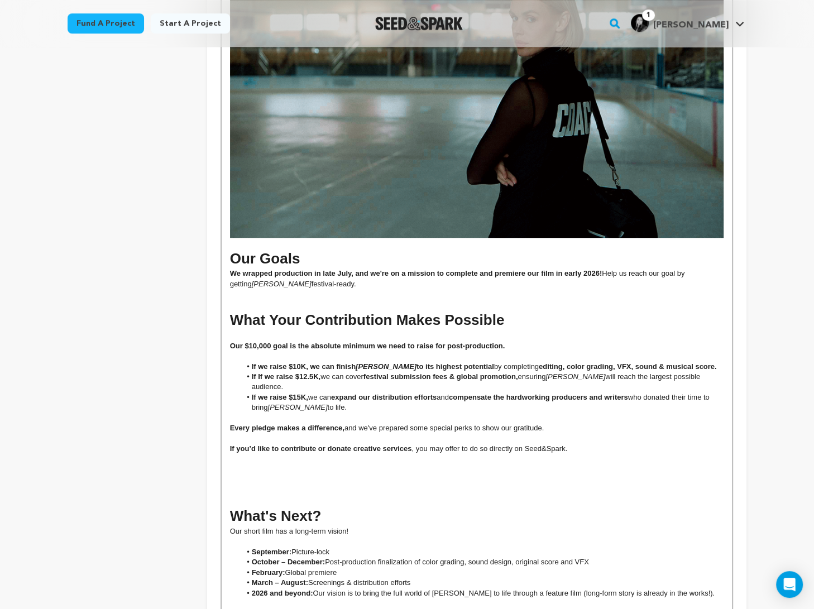
click at [546, 221] on img at bounding box center [477, 72] width 494 height 329
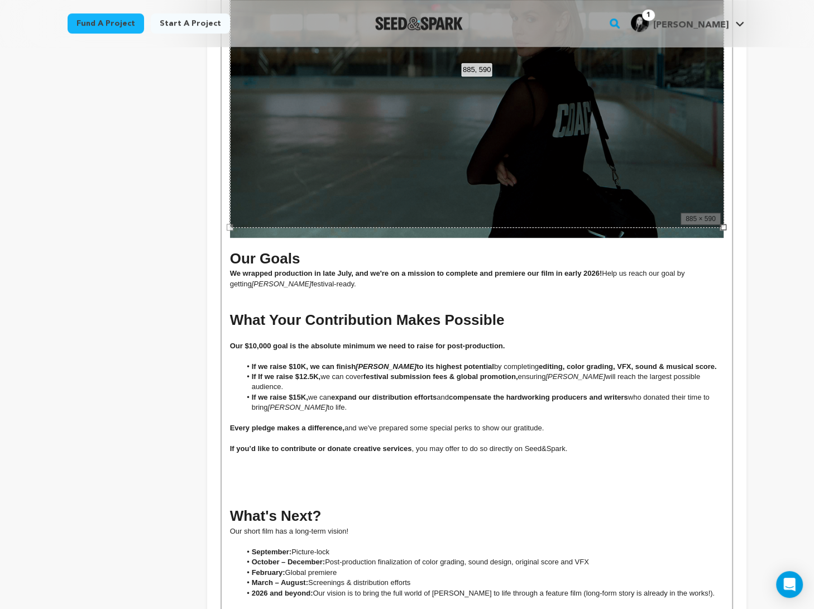
click at [502, 485] on h1 at bounding box center [477, 495] width 494 height 21
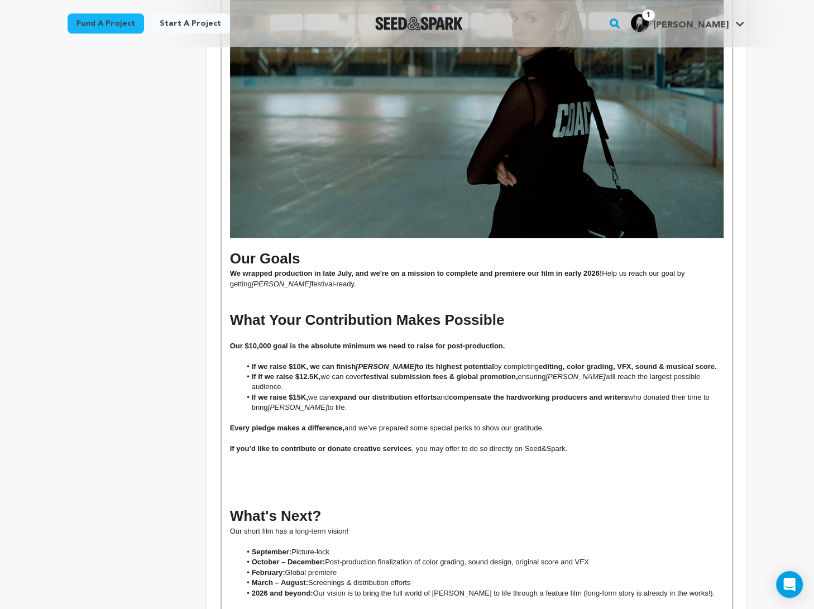
click at [490, 465] on h1 at bounding box center [477, 475] width 494 height 21
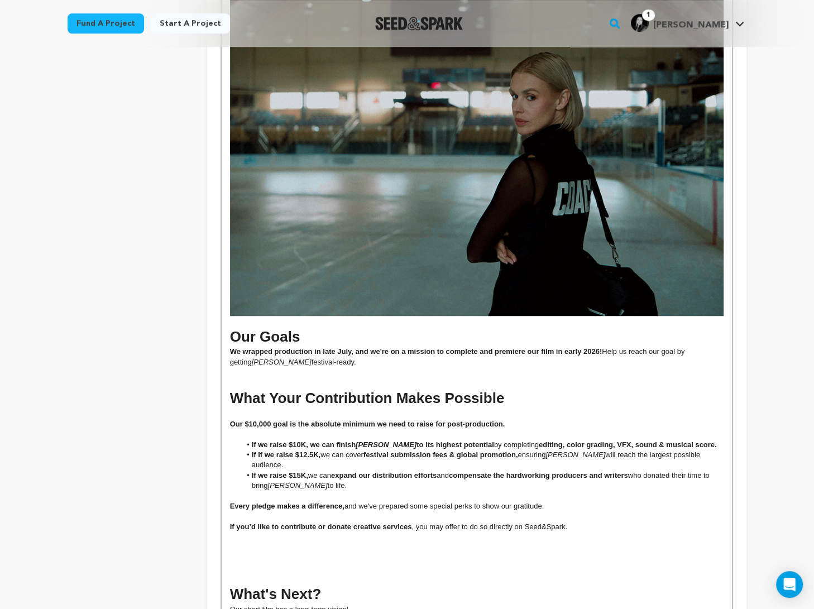
scroll to position [740, 0]
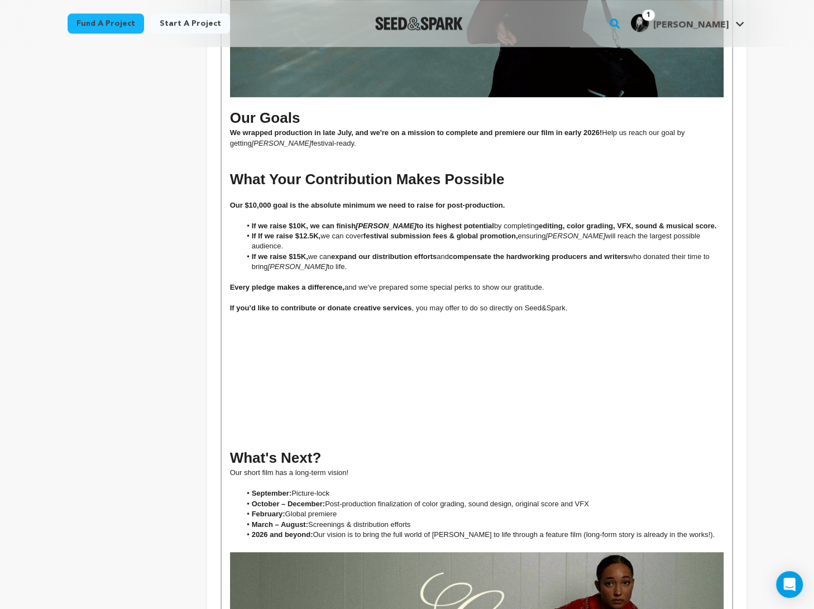
click at [434, 427] on h1 at bounding box center [477, 437] width 494 height 21
click at [400, 344] on p at bounding box center [477, 349] width 494 height 10
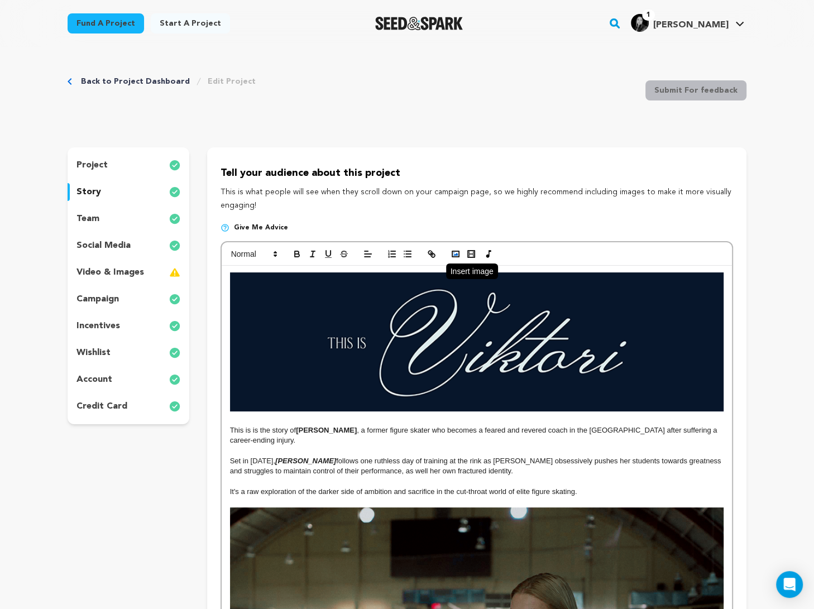
click at [452, 255] on rect "button" at bounding box center [455, 254] width 7 height 6
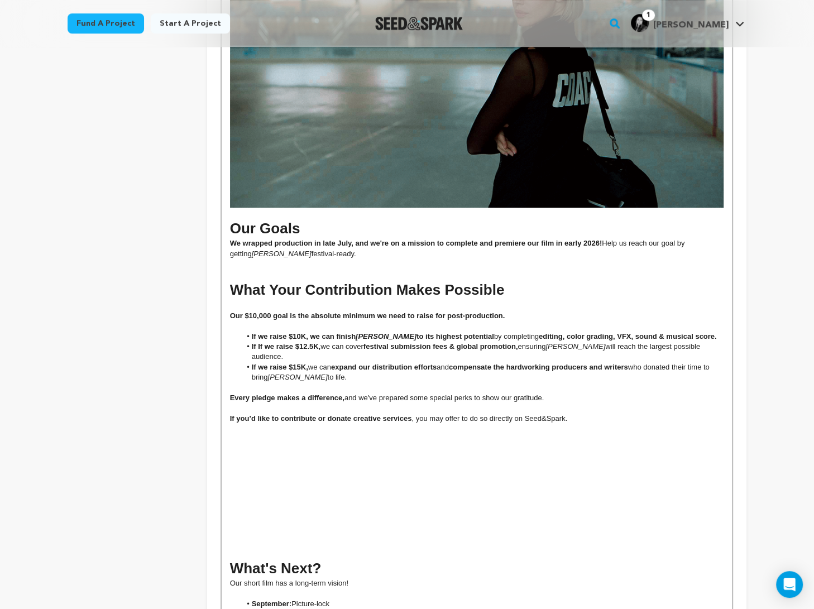
scroll to position [705, 0]
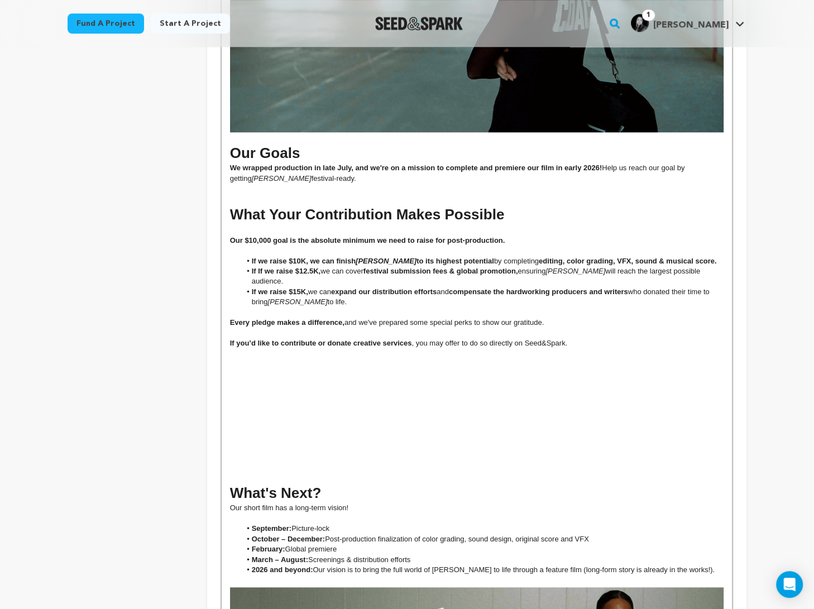
click at [462, 421] on p at bounding box center [477, 426] width 494 height 10
click at [449, 359] on h1 at bounding box center [477, 369] width 494 height 21
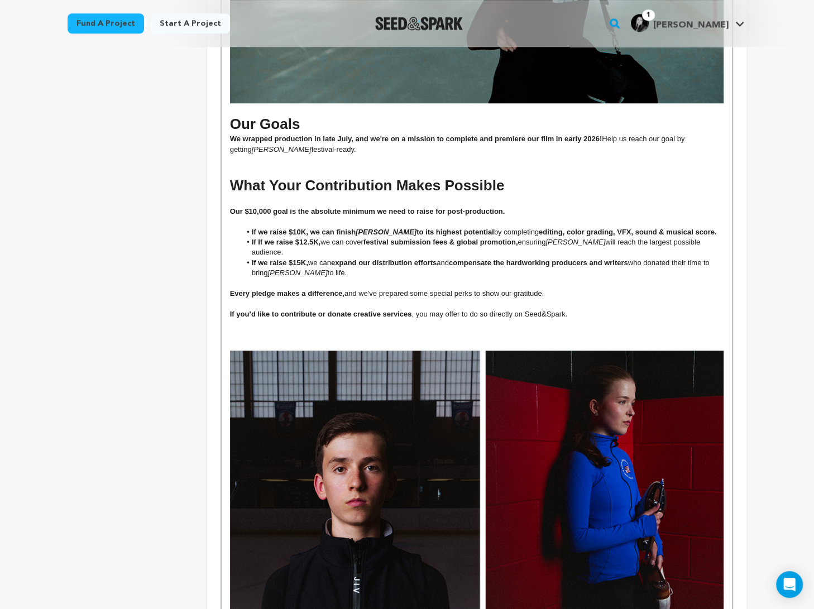
scroll to position [817, 0]
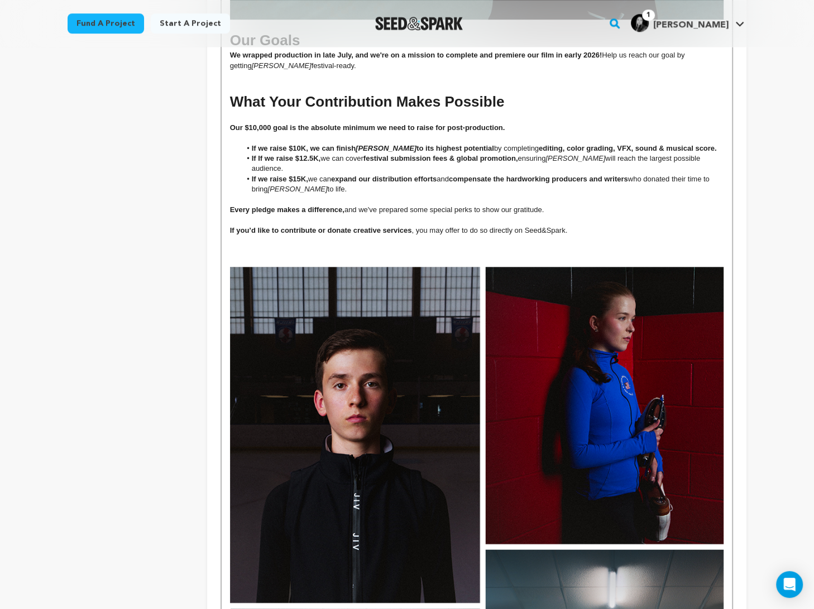
click at [533, 246] on h1 at bounding box center [477, 256] width 494 height 21
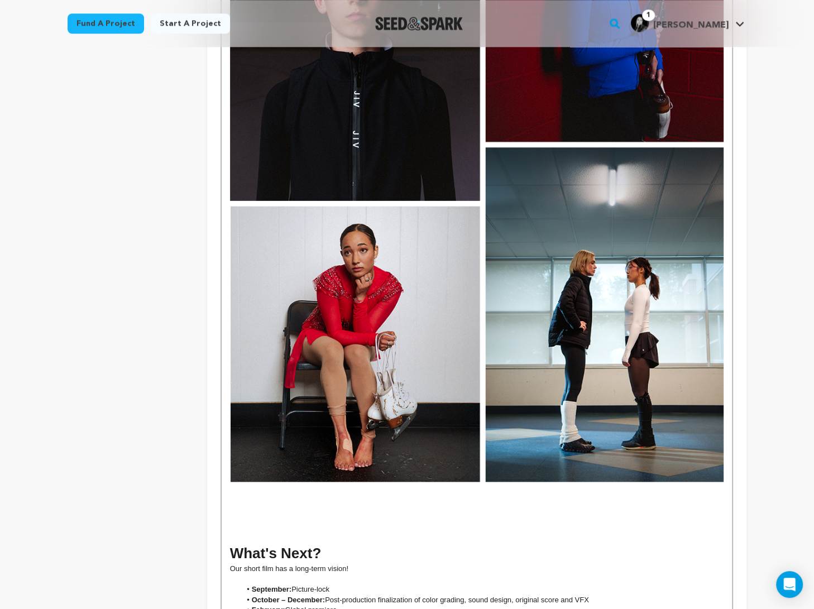
scroll to position [1224, 0]
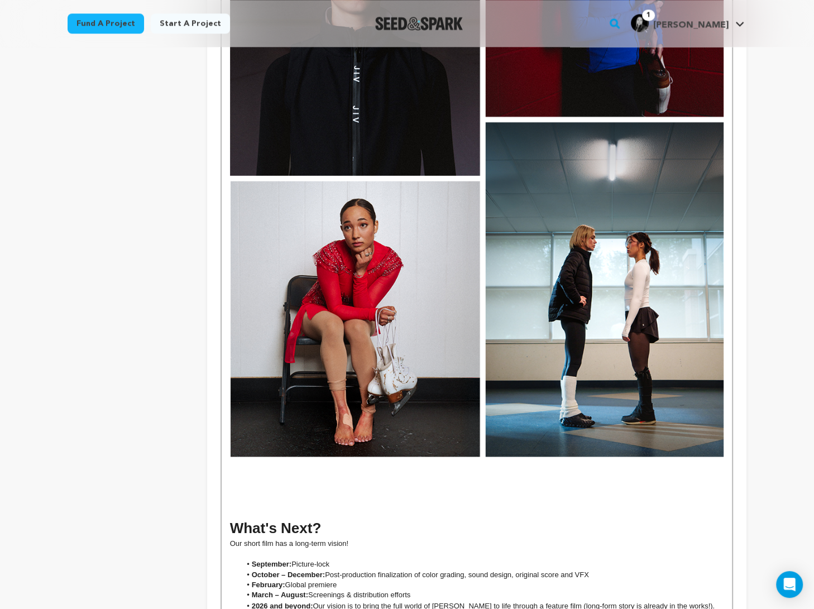
click at [583, 264] on img at bounding box center [477, 147] width 494 height 617
click at [352, 447] on div "This is is the story of Viktoria , a former figure skater who becomes a feared …" at bounding box center [477, 312] width 510 height 2542
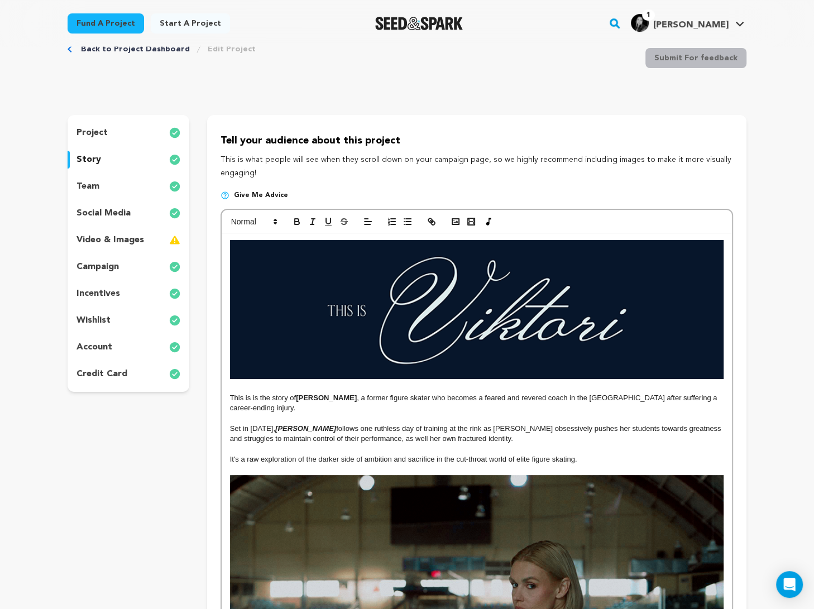
scroll to position [0, 0]
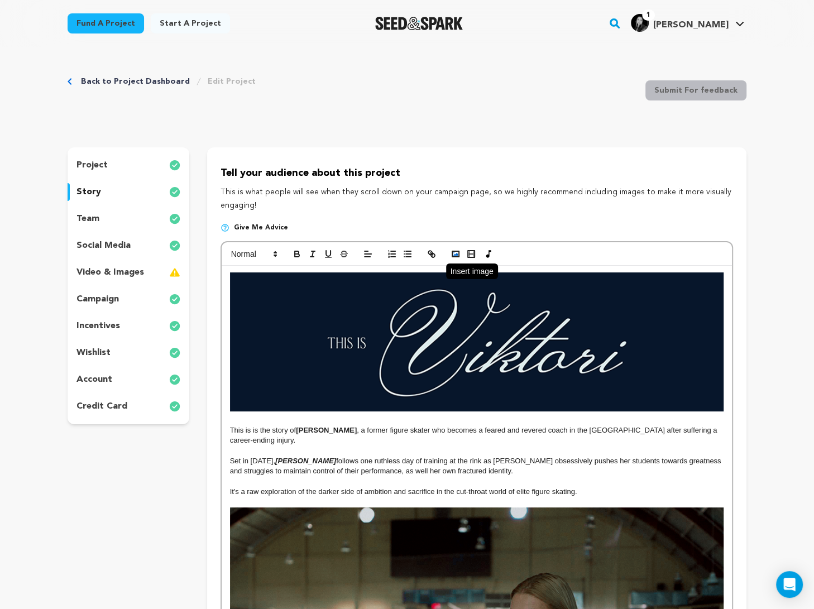
click at [454, 255] on polyline "button" at bounding box center [455, 254] width 4 height 3
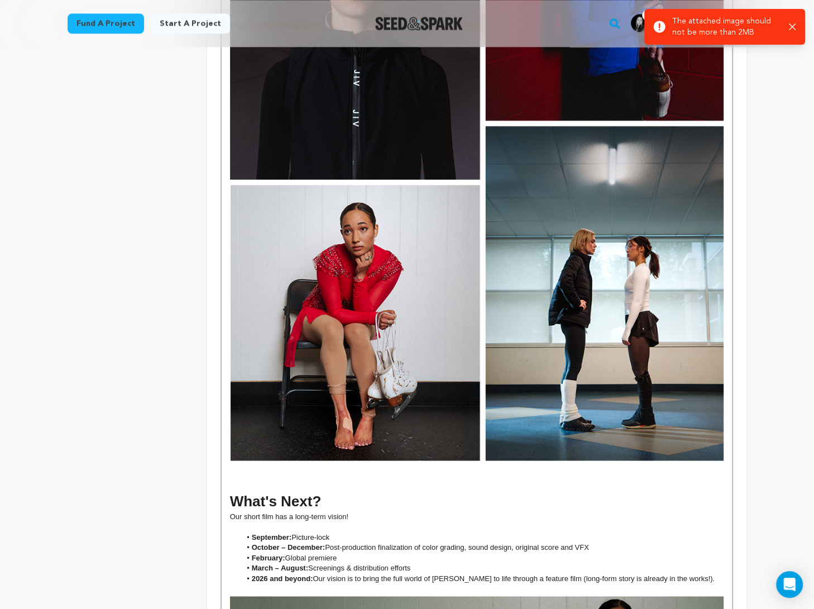
scroll to position [1224, 0]
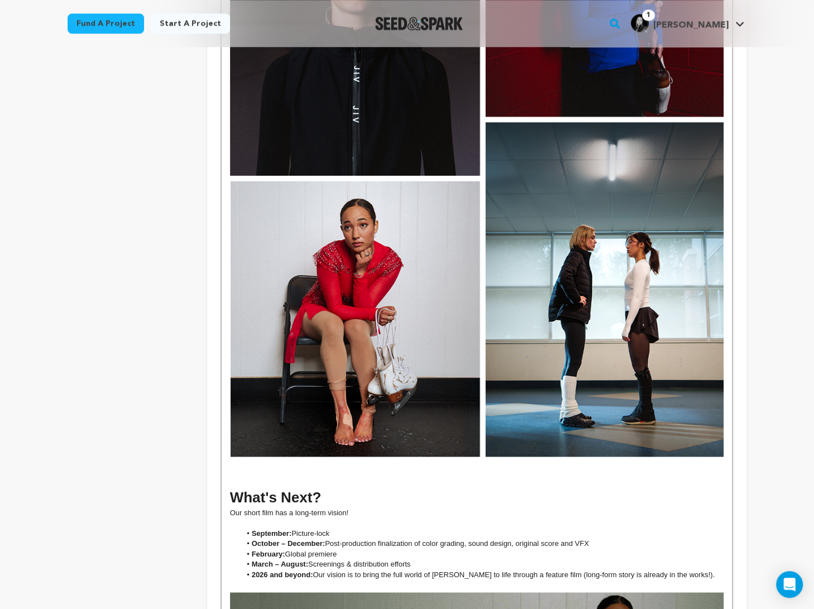
click at [447, 427] on img at bounding box center [477, 147] width 494 height 617
click at [445, 457] on p at bounding box center [477, 462] width 494 height 10
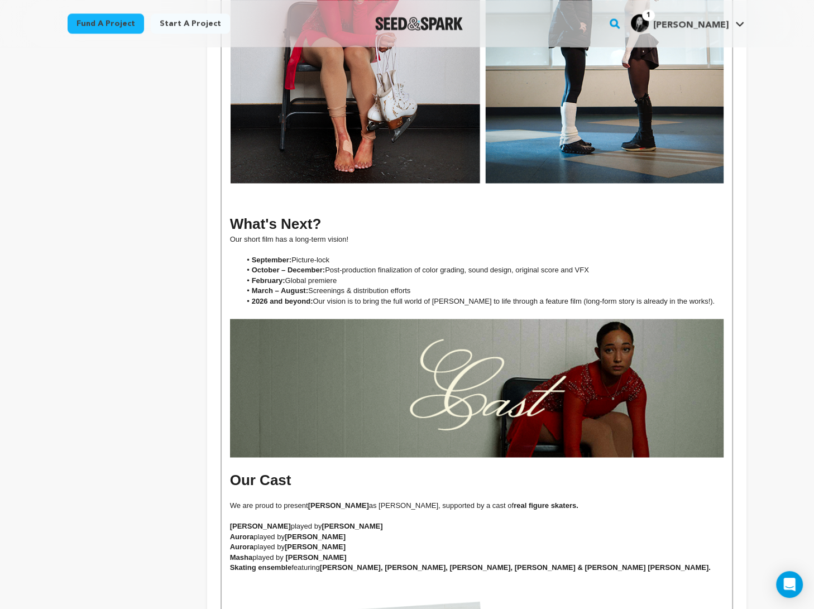
scroll to position [1437, 0]
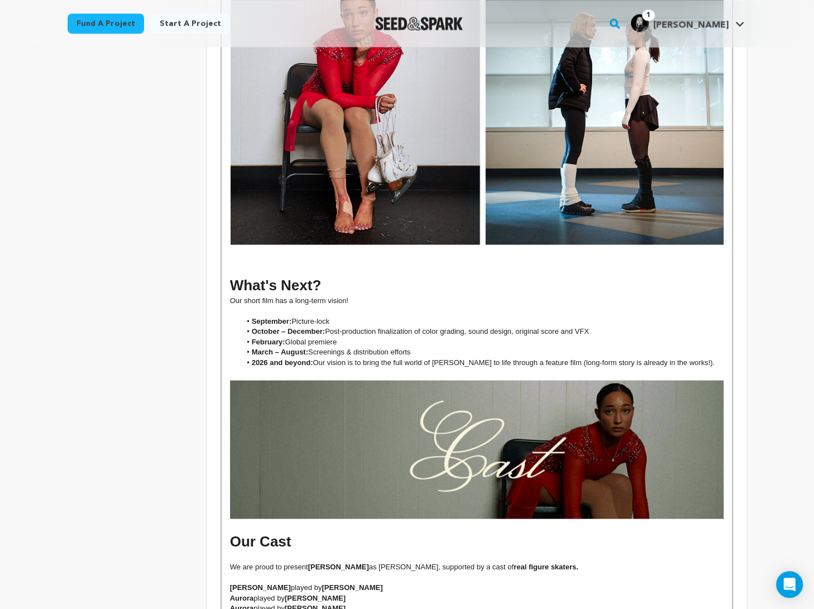
click at [439, 255] on h1 at bounding box center [477, 265] width 494 height 21
click at [330, 245] on p at bounding box center [477, 250] width 494 height 10
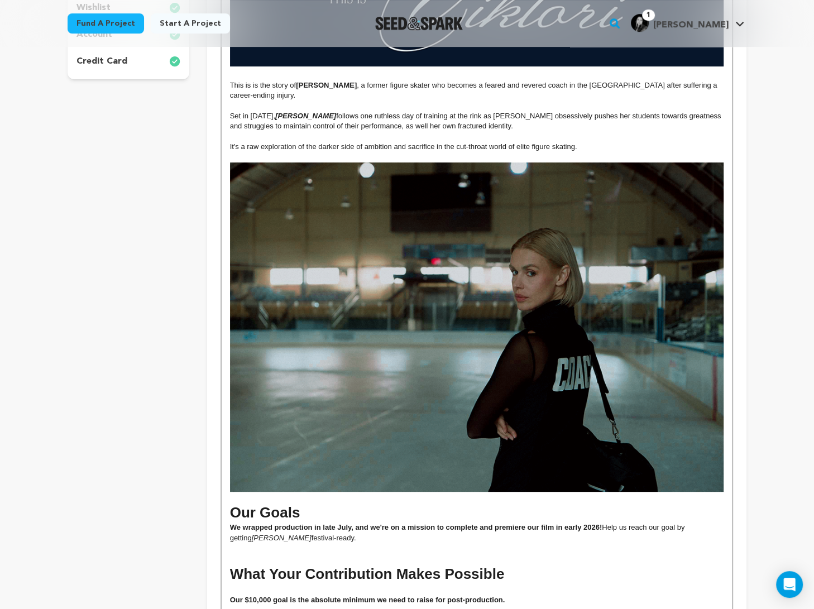
scroll to position [0, 0]
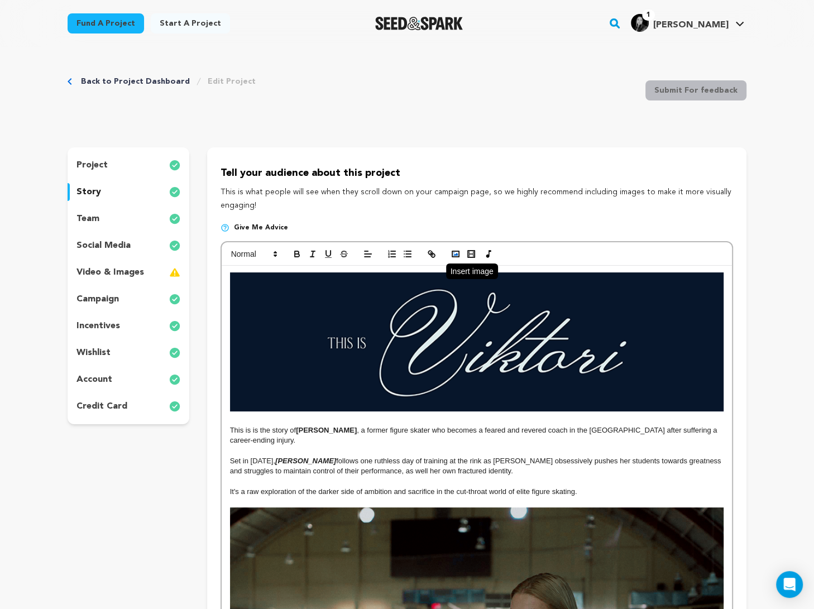
click at [454, 260] on button "button" at bounding box center [456, 253] width 16 height 13
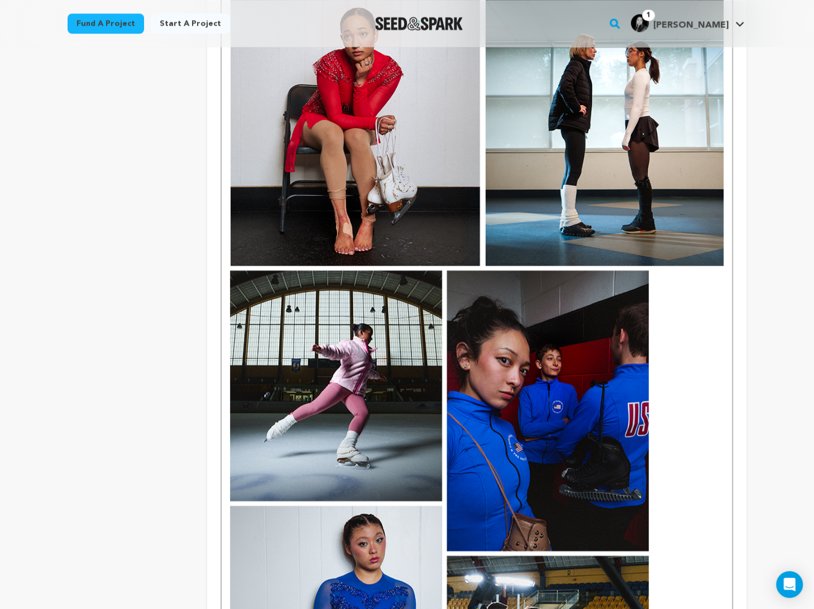
scroll to position [1441, 0]
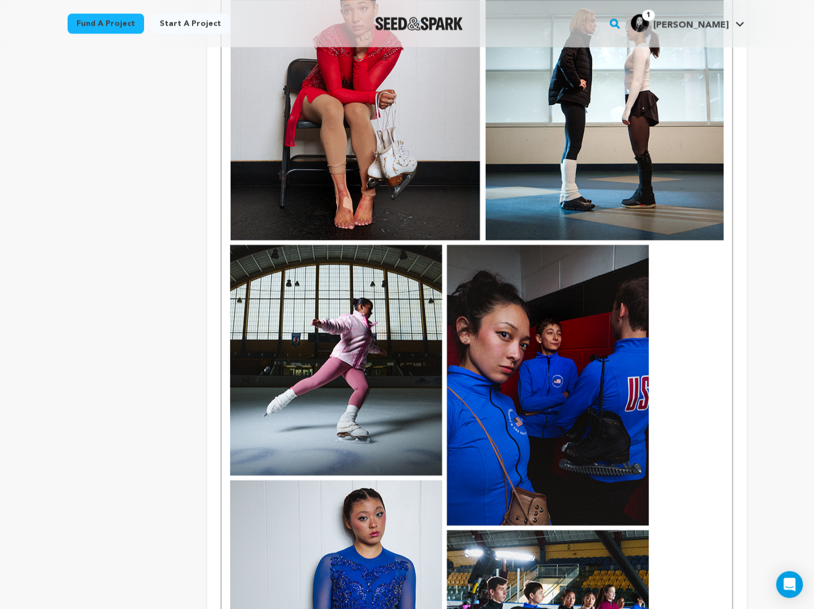
click at [583, 395] on img at bounding box center [439, 502] width 419 height 524
click at [515, 284] on img at bounding box center [439, 502] width 419 height 524
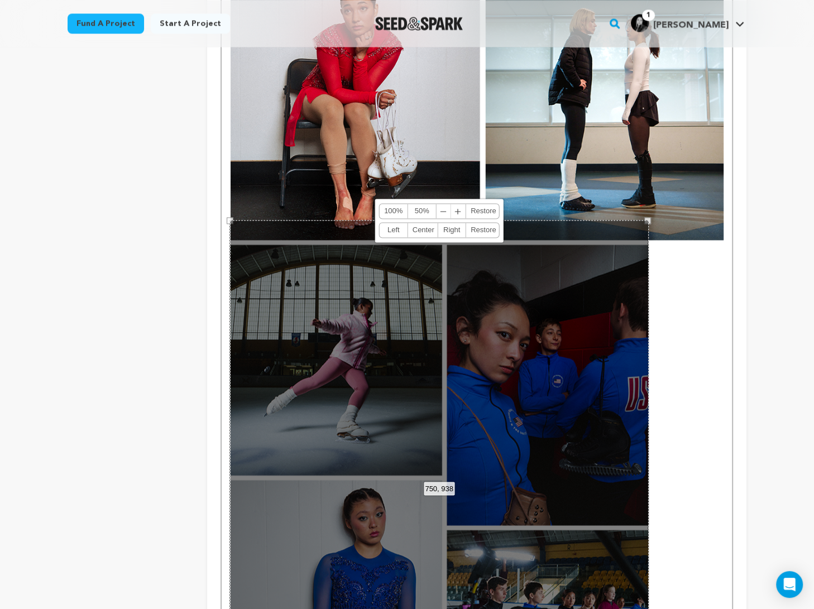
click at [399, 212] on link "100%" at bounding box center [394, 211] width 28 height 15
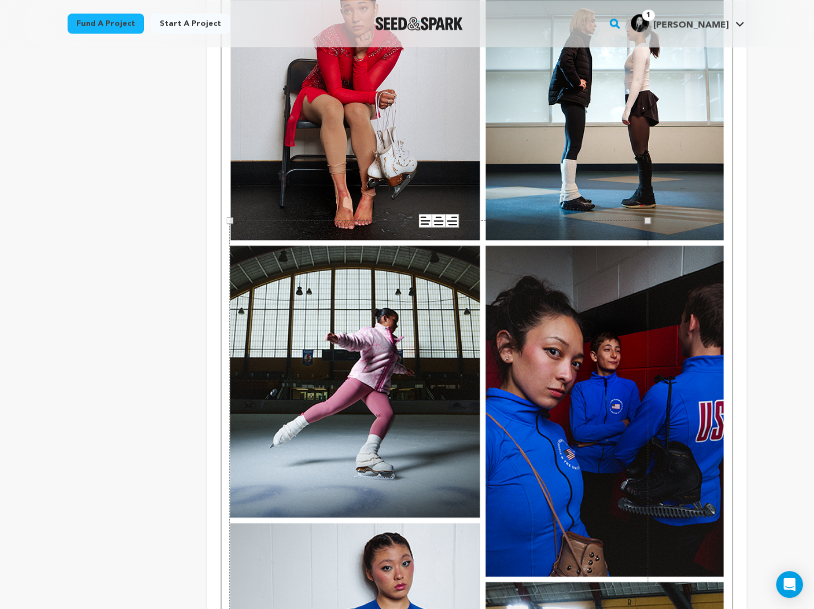
click at [583, 247] on div "This is is the story of Viktoria , a former figure skater who becomes a feared …" at bounding box center [477, 374] width 510 height 3098
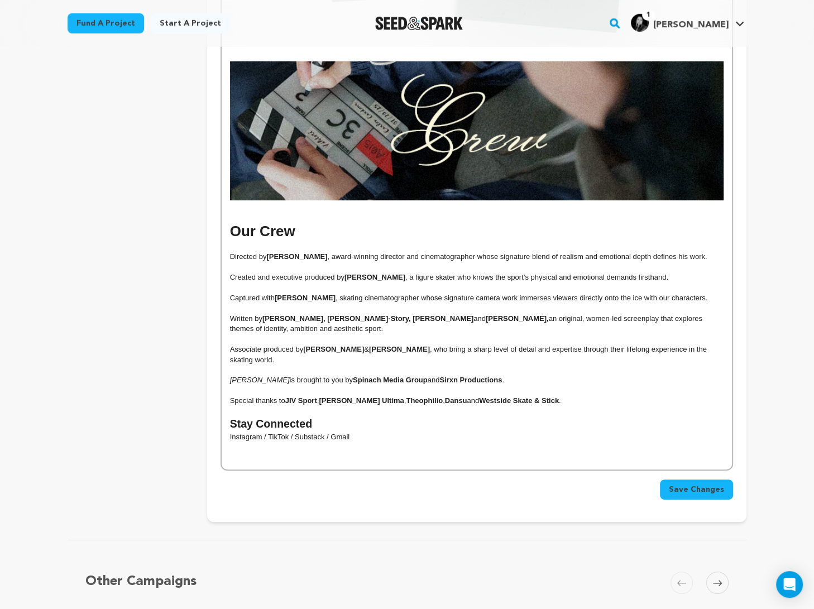
scroll to position [3129, 0]
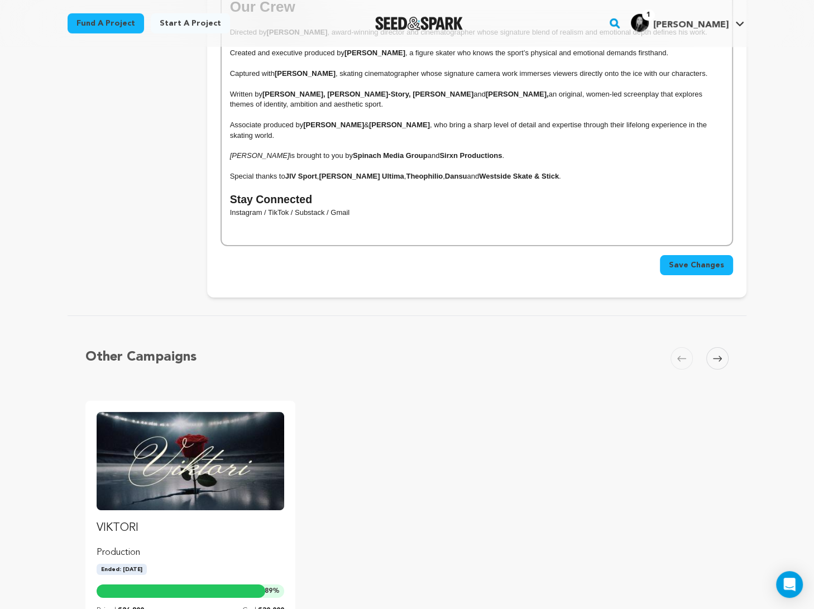
click at [583, 260] on span "Save Changes" at bounding box center [696, 265] width 55 height 11
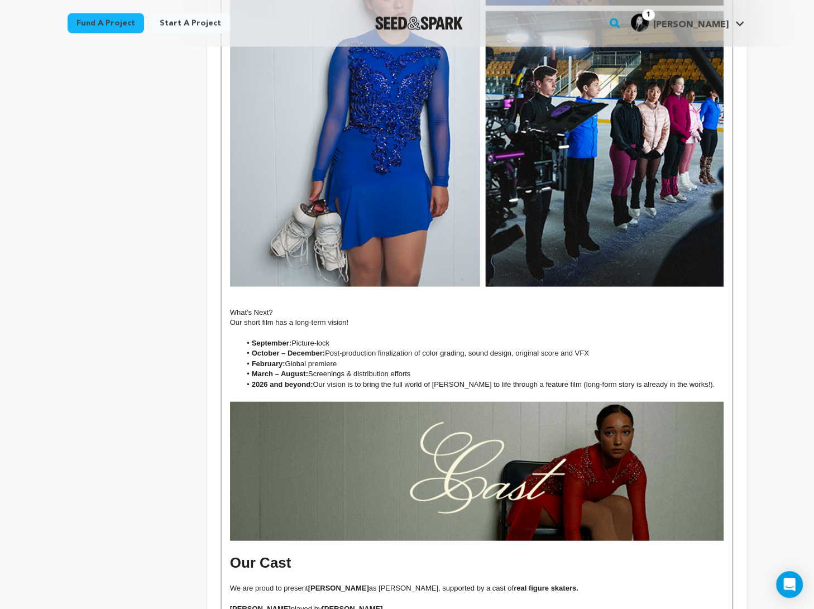
scroll to position [2165, 0]
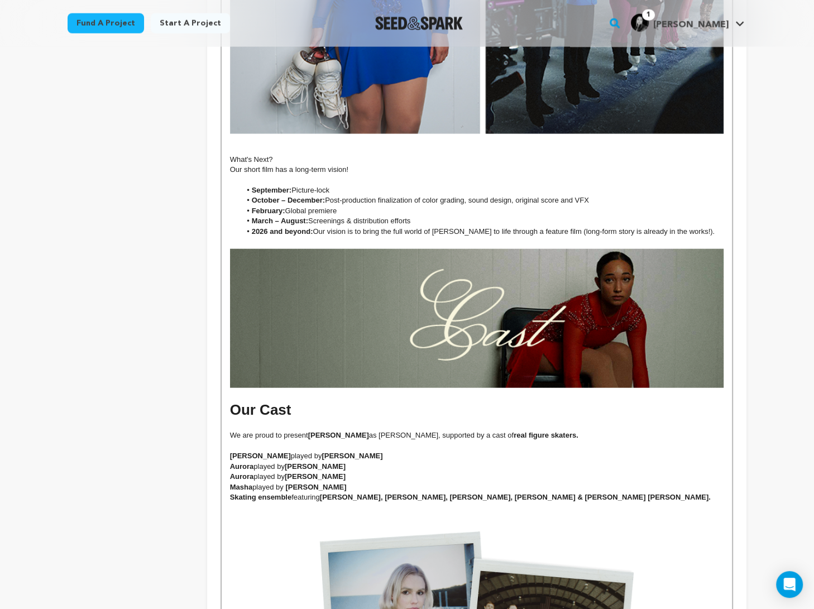
drag, startPoint x: 276, startPoint y: 138, endPoint x: 193, endPoint y: 133, distance: 83.9
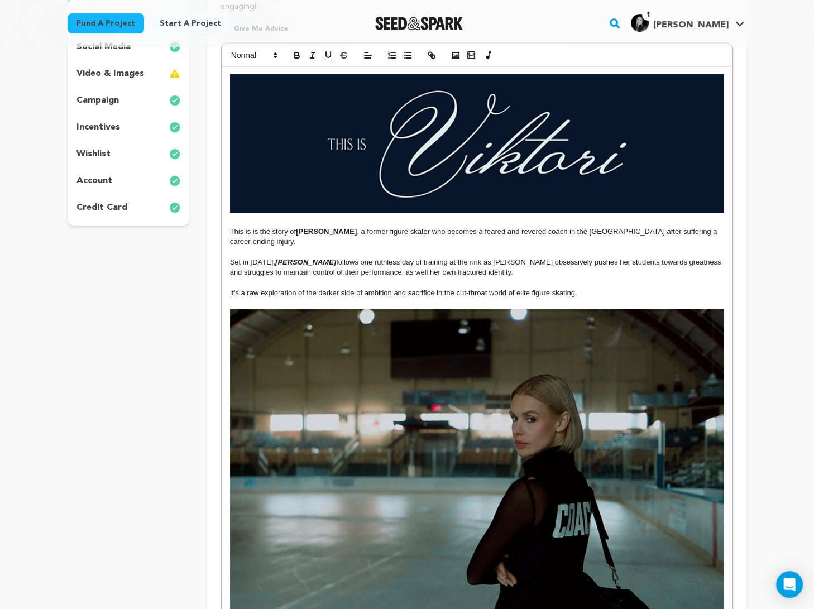
scroll to position [0, 0]
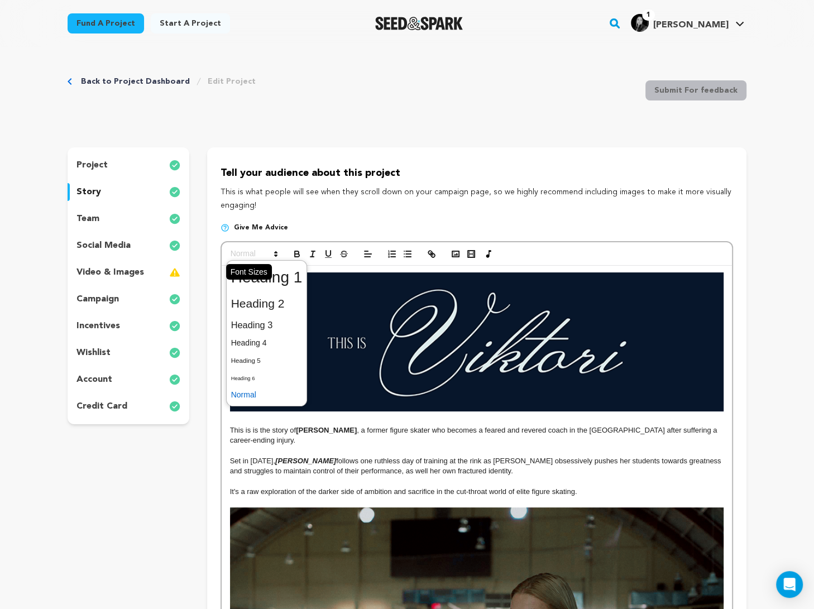
click at [245, 253] on span at bounding box center [253, 253] width 55 height 13
click at [249, 284] on span at bounding box center [266, 277] width 71 height 29
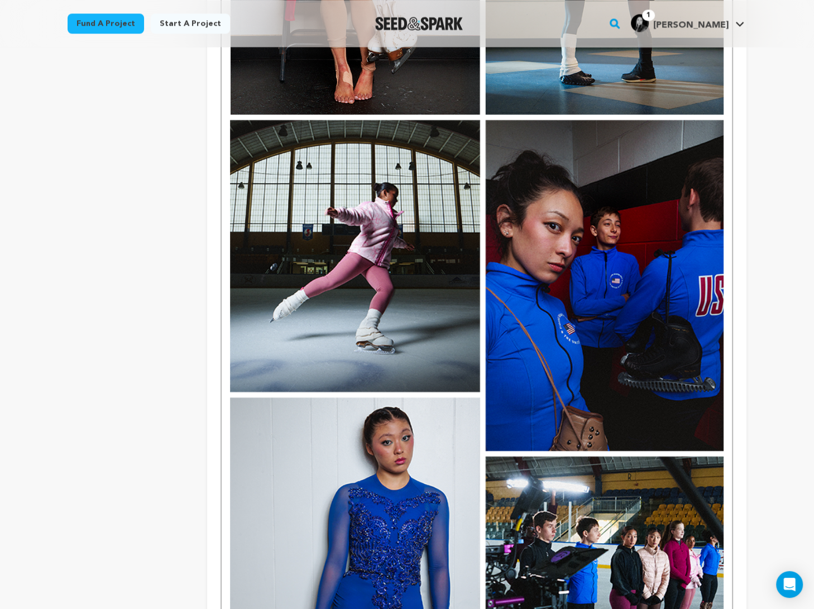
scroll to position [1983, 0]
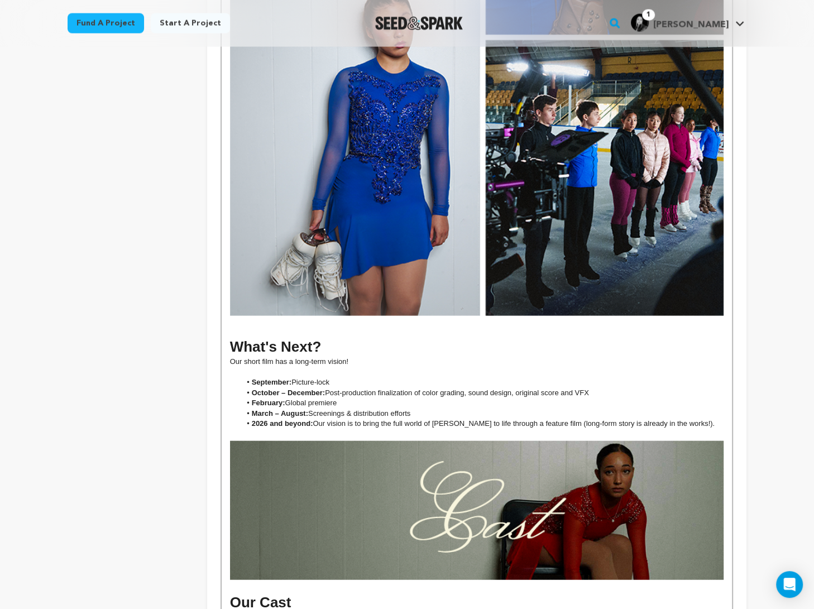
click at [279, 316] on h1 at bounding box center [477, 326] width 494 height 21
click at [492, 448] on img at bounding box center [477, 510] width 494 height 139
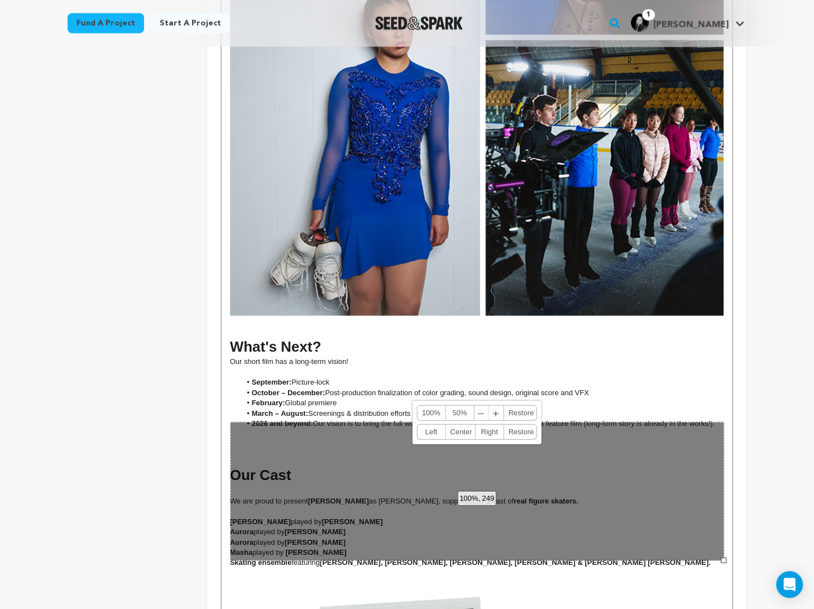
click at [360, 431] on div "100%, 249 100% 50% ﹣ ﹢ Restore Left Center Right Restore" at bounding box center [477, 491] width 494 height 139
click at [352, 422] on div "100%, 249 100% 50% ﹣ ﹢ Restore Left Center Right Restore" at bounding box center [477, 491] width 494 height 139
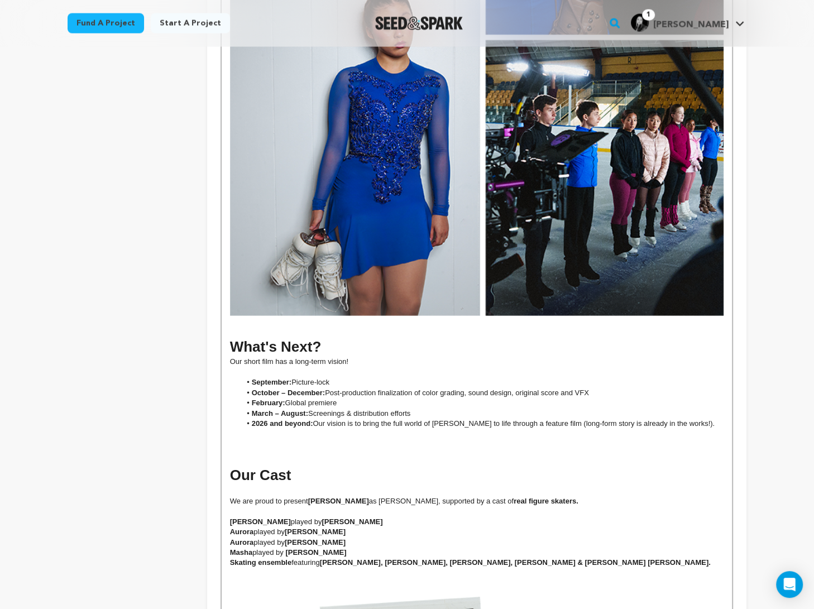
click at [347, 429] on h3 at bounding box center [477, 435] width 494 height 12
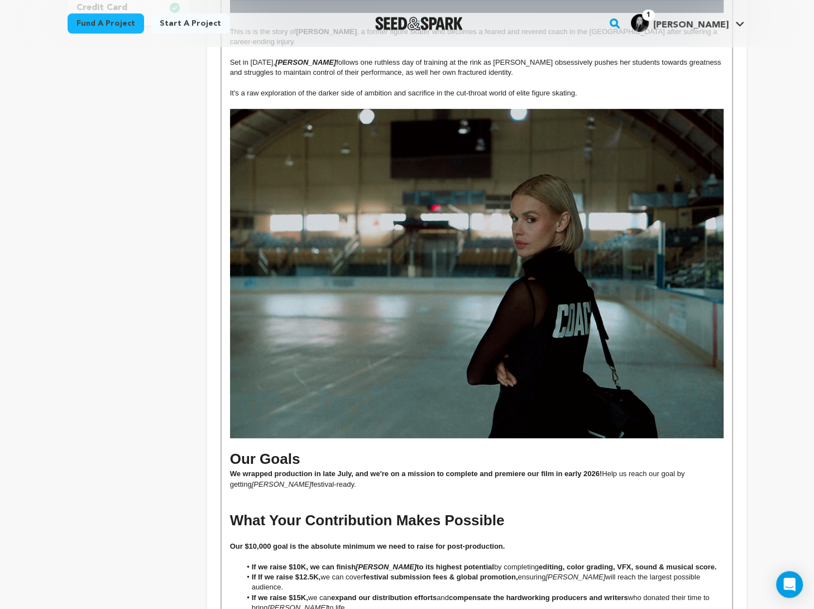
scroll to position [0, 0]
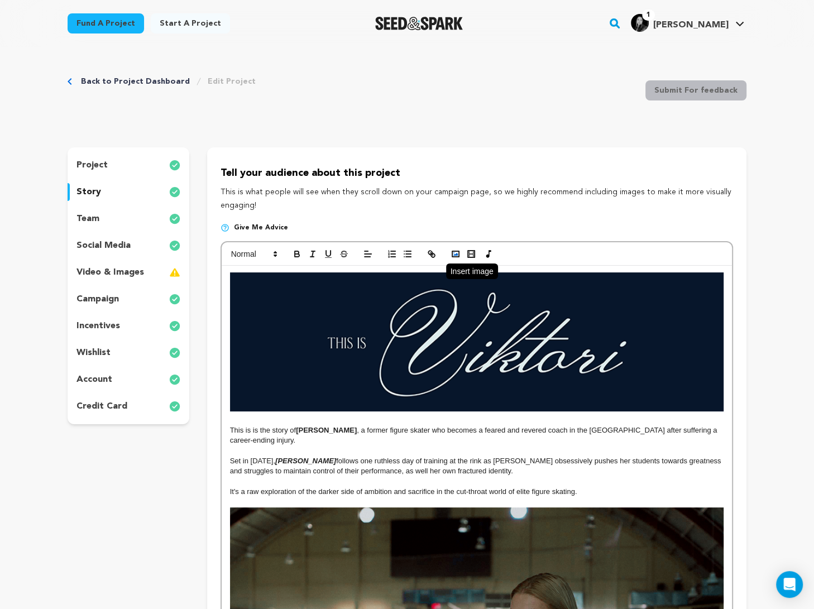
click at [451, 256] on icon "button" at bounding box center [456, 254] width 10 height 10
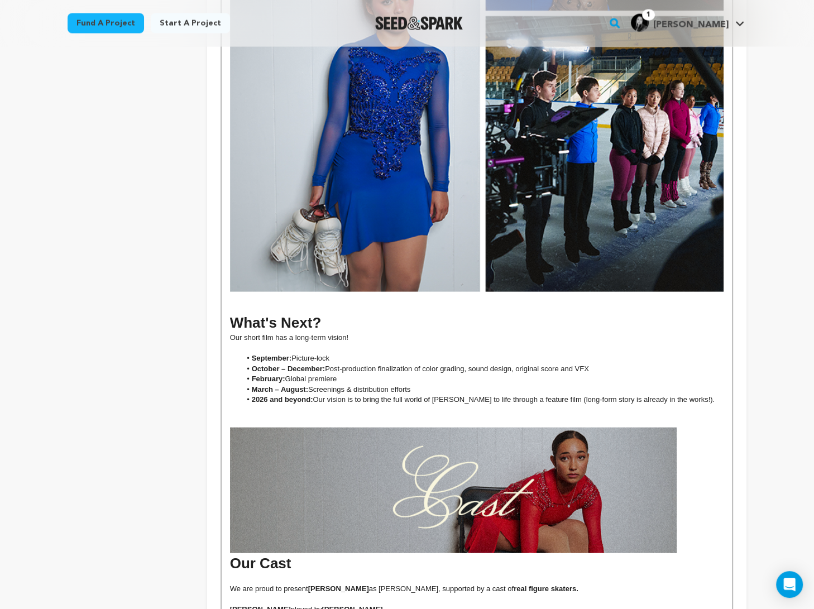
scroll to position [2141, 0]
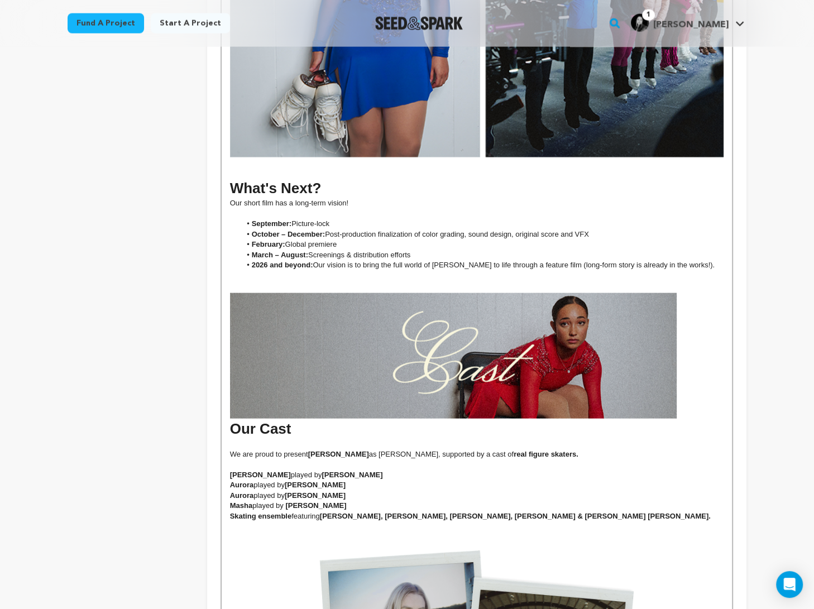
click at [583, 385] on img at bounding box center [453, 356] width 447 height 126
click at [556, 301] on img at bounding box center [453, 356] width 447 height 126
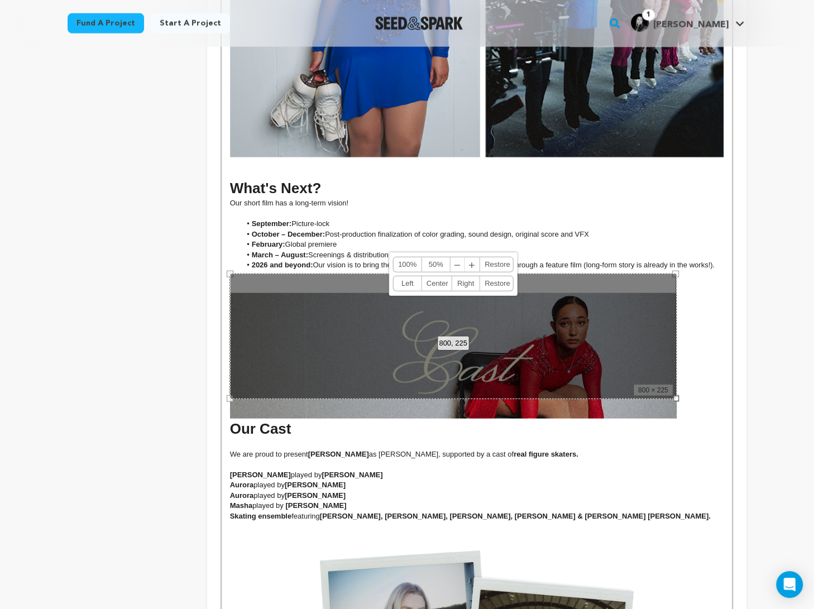
click at [407, 264] on link "100%" at bounding box center [408, 264] width 28 height 15
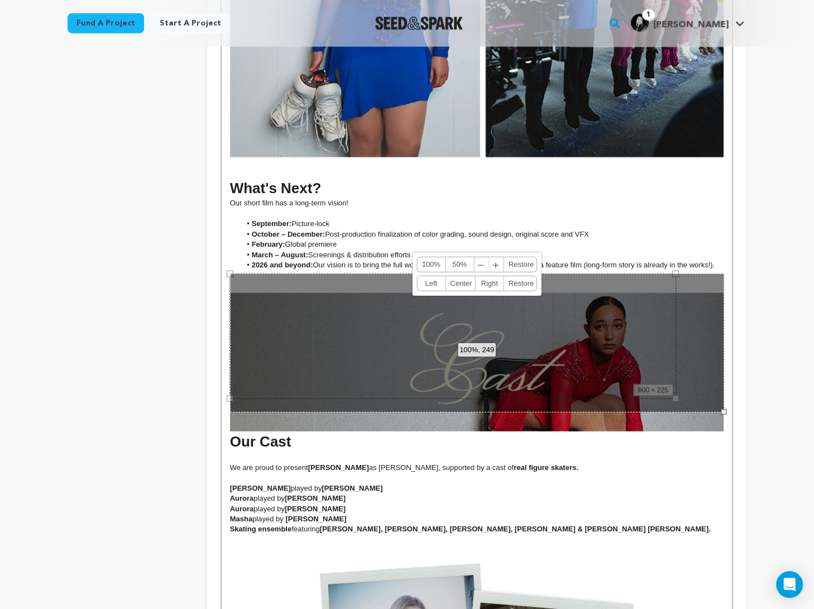
click at [583, 308] on div "100%, 249 100% 50% ﹣ ﹢ Restore Left Center Right Restore" at bounding box center [477, 343] width 494 height 139
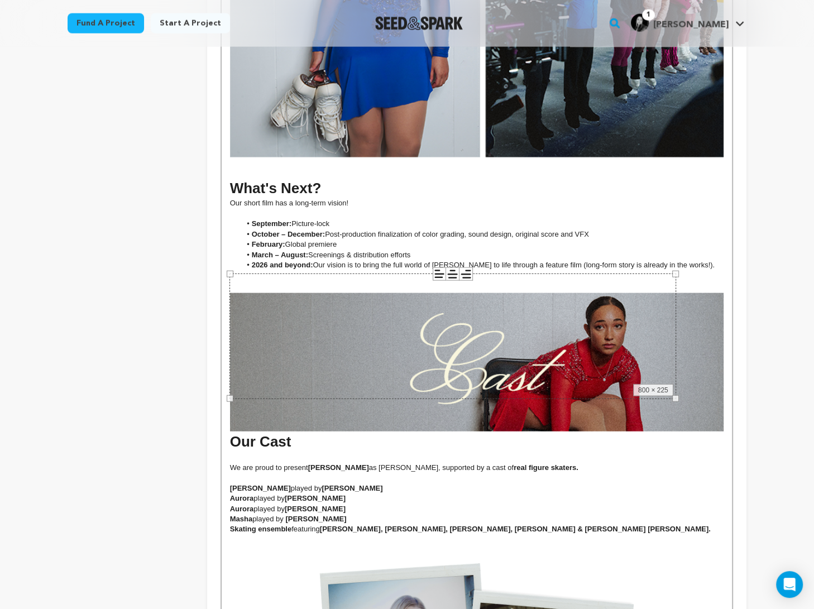
click at [459, 310] on div "800 × 225" at bounding box center [452, 337] width 447 height 126
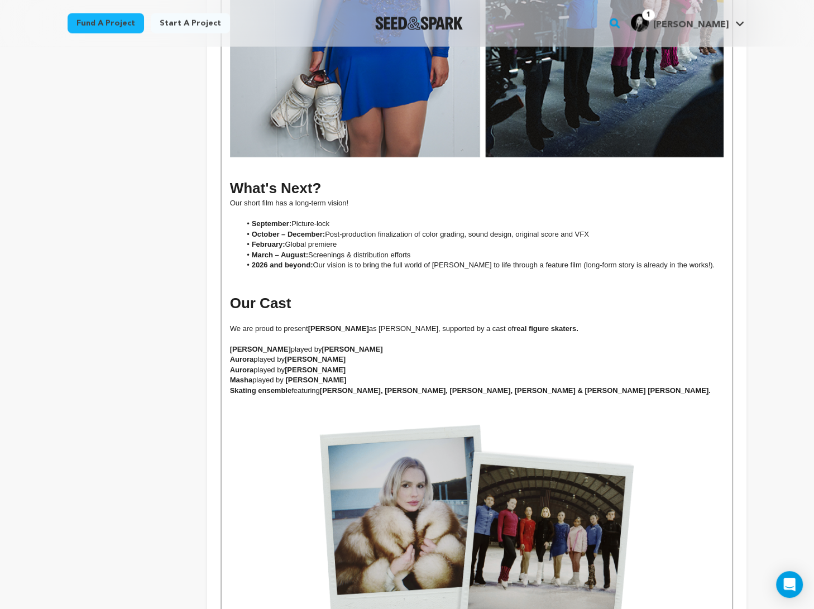
click at [447, 283] on p at bounding box center [477, 288] width 494 height 10
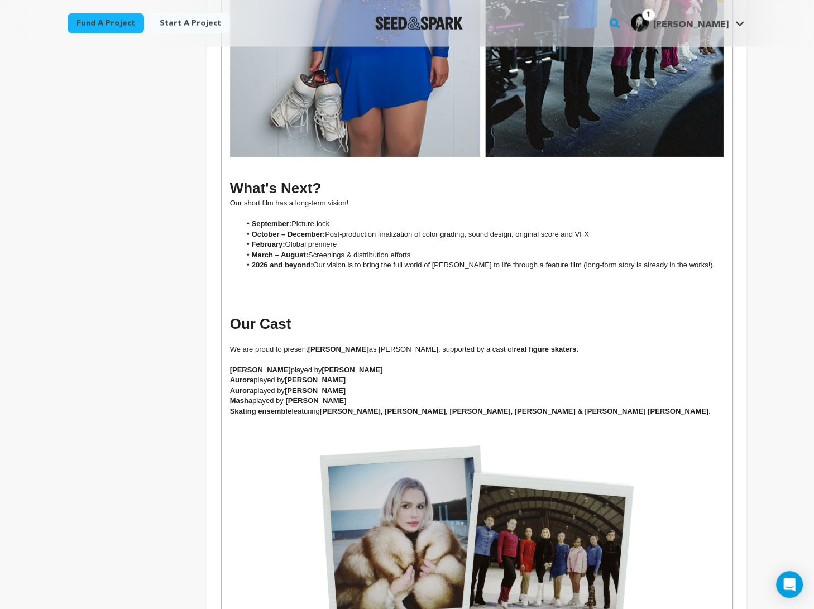
click at [447, 283] on p at bounding box center [477, 288] width 494 height 10
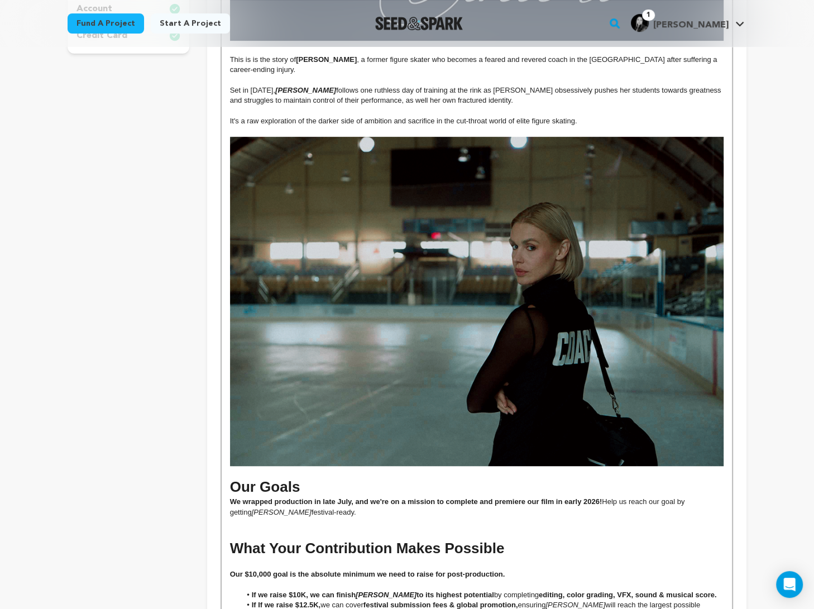
scroll to position [97, 0]
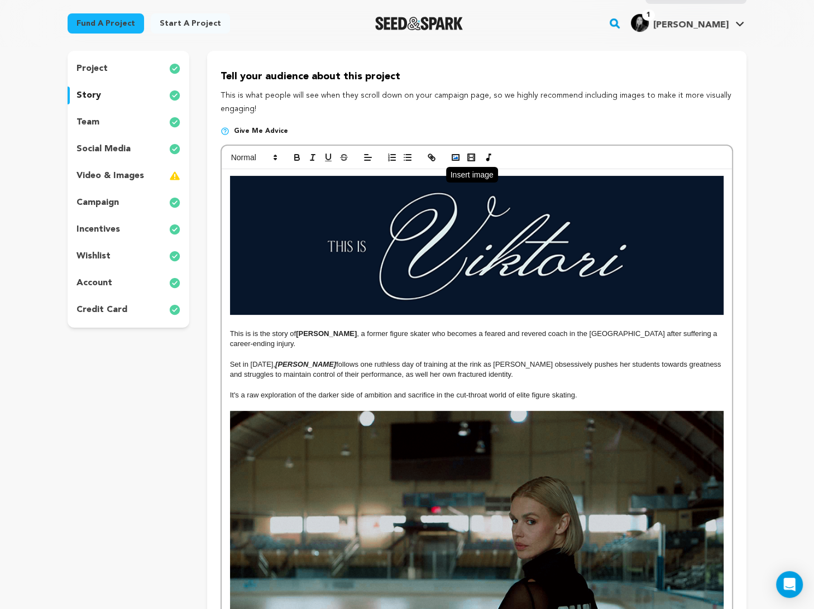
click at [452, 157] on icon "button" at bounding box center [456, 157] width 10 height 10
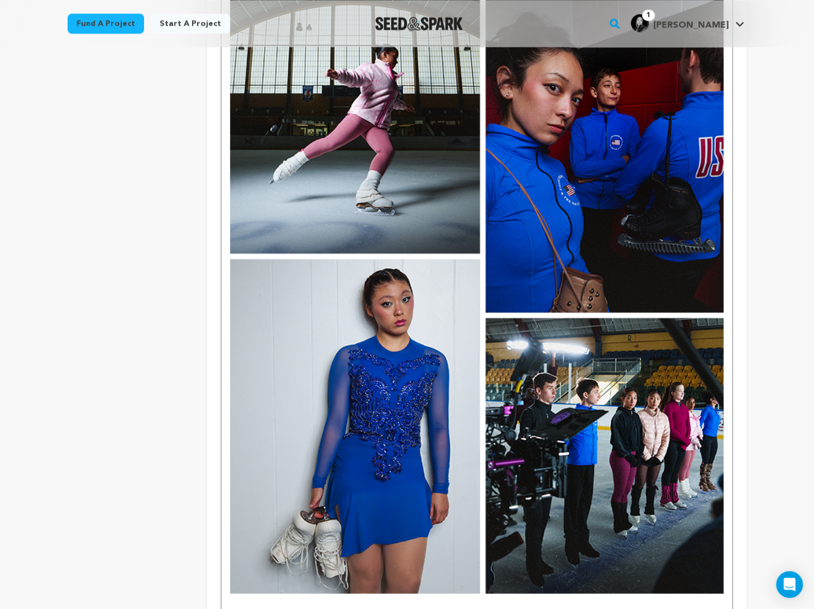
scroll to position [2025, 0]
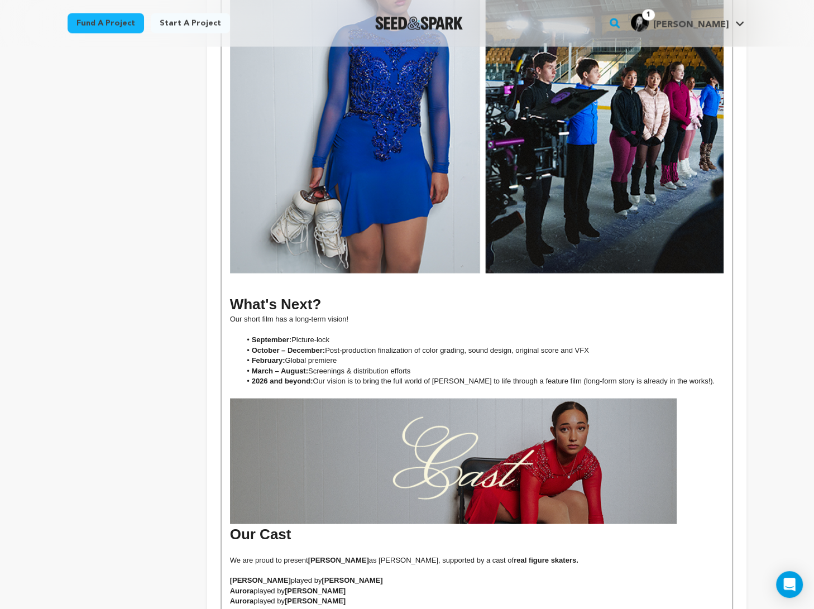
click at [583, 414] on img at bounding box center [453, 462] width 447 height 126
click at [583, 410] on img at bounding box center [453, 462] width 447 height 126
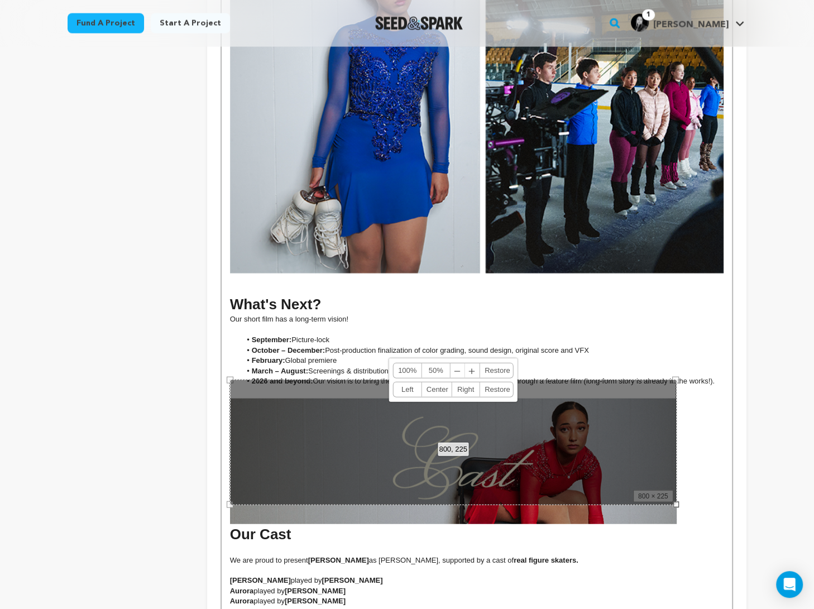
click at [410, 371] on link "100%" at bounding box center [408, 370] width 28 height 15
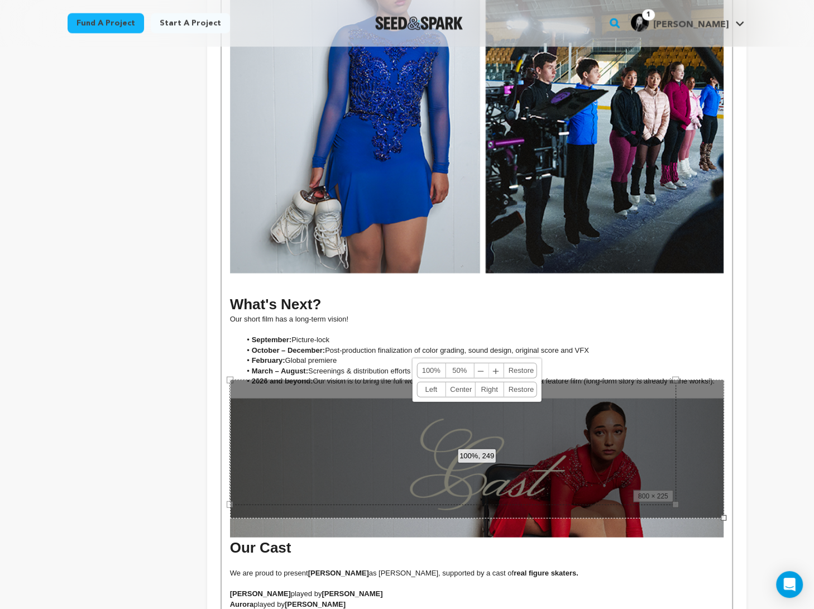
click at [524, 346] on li "October – December: Post-production finalization of color grading, sound design…" at bounding box center [482, 351] width 483 height 10
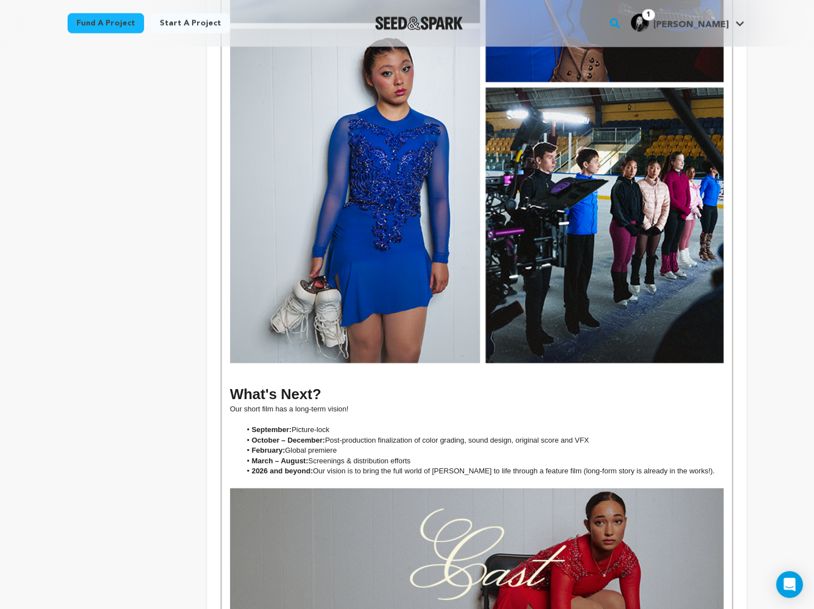
scroll to position [1929, 0]
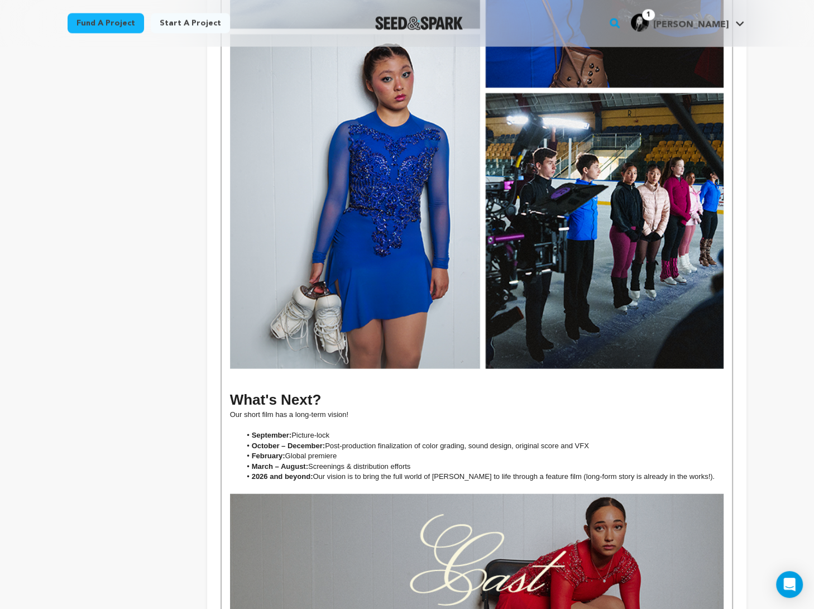
click at [514, 369] on h1 at bounding box center [477, 379] width 494 height 21
click at [249, 482] on h3 at bounding box center [477, 488] width 494 height 12
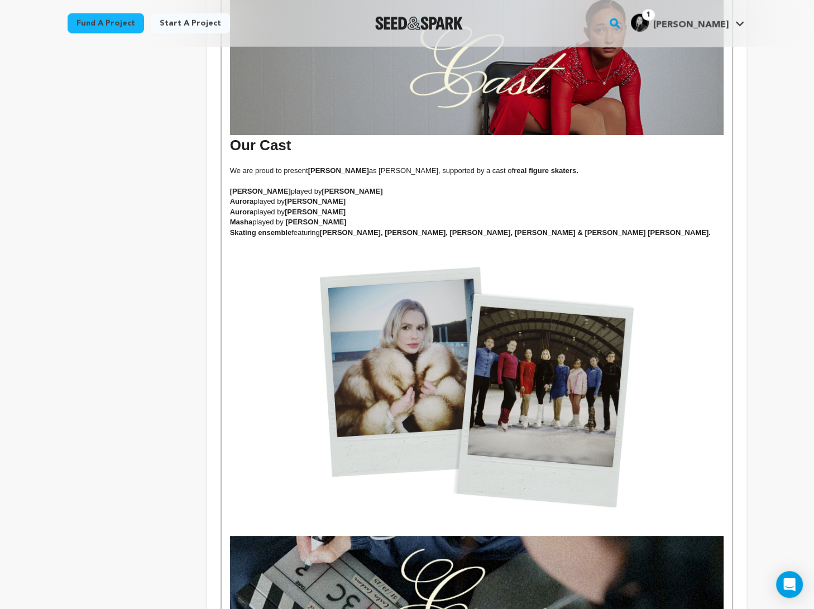
scroll to position [2301, 0]
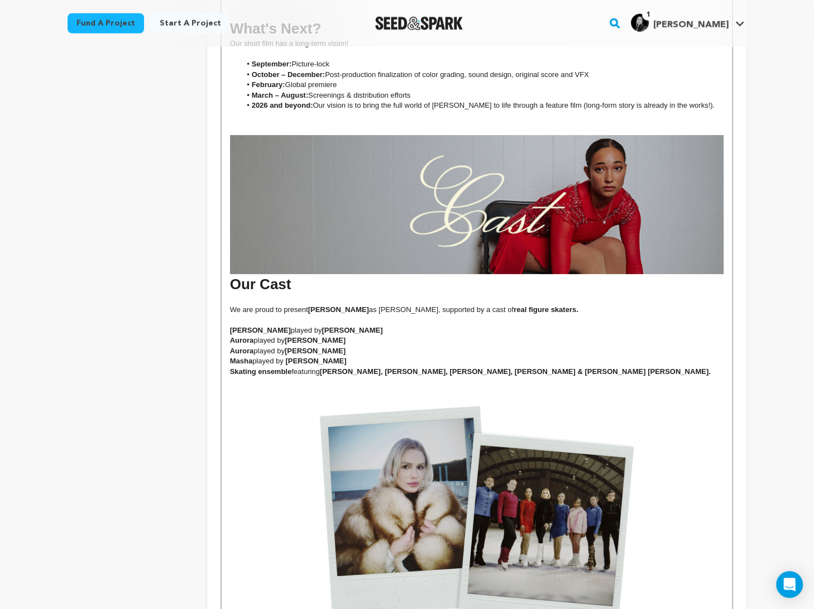
click at [232, 262] on span "Our Cast" at bounding box center [477, 213] width 494 height 157
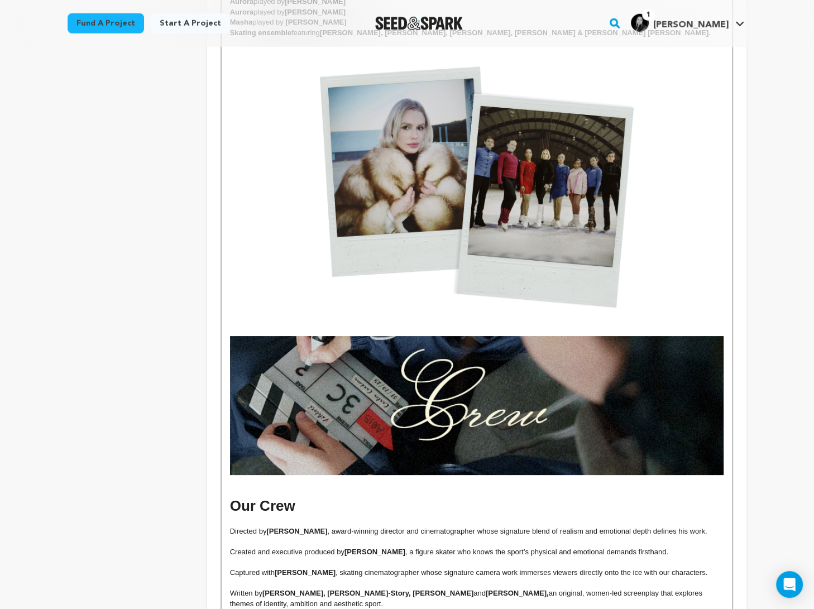
scroll to position [2767, 0]
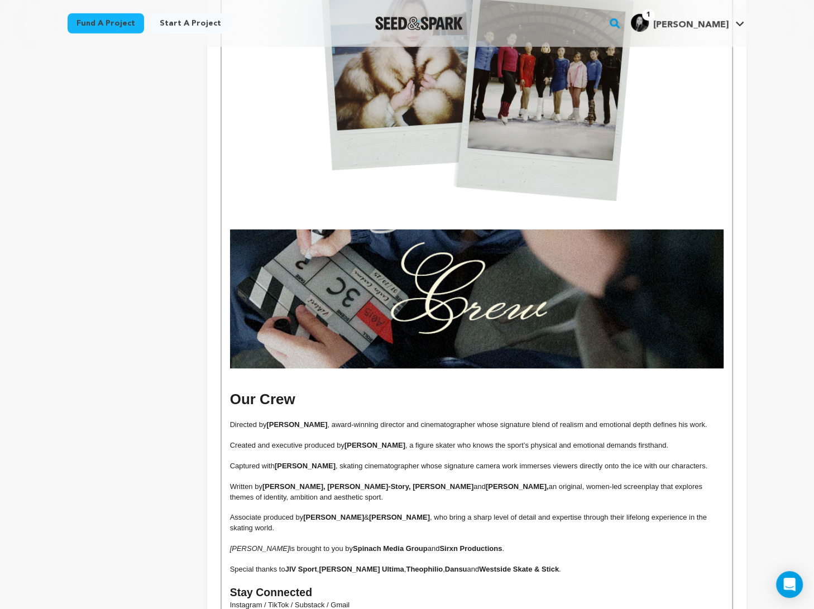
click at [305, 293] on img at bounding box center [477, 298] width 494 height 139
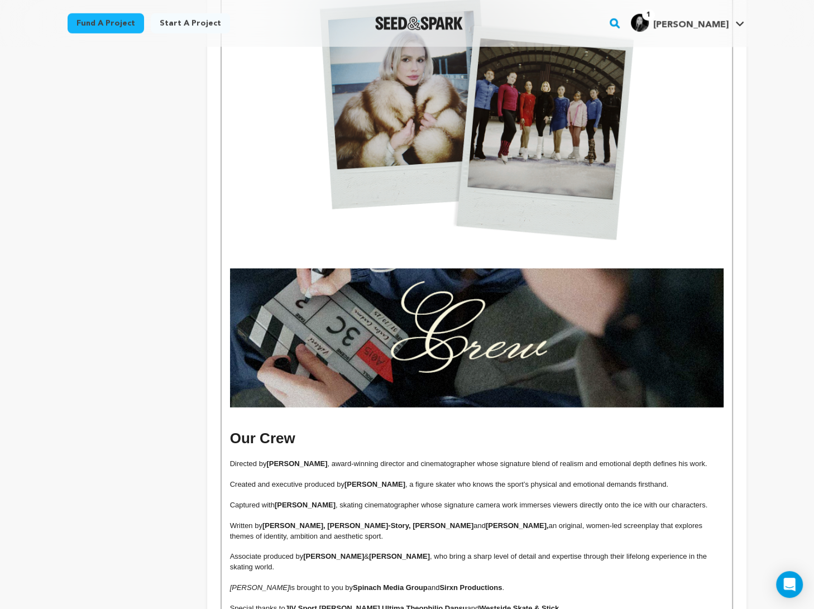
scroll to position [2717, 0]
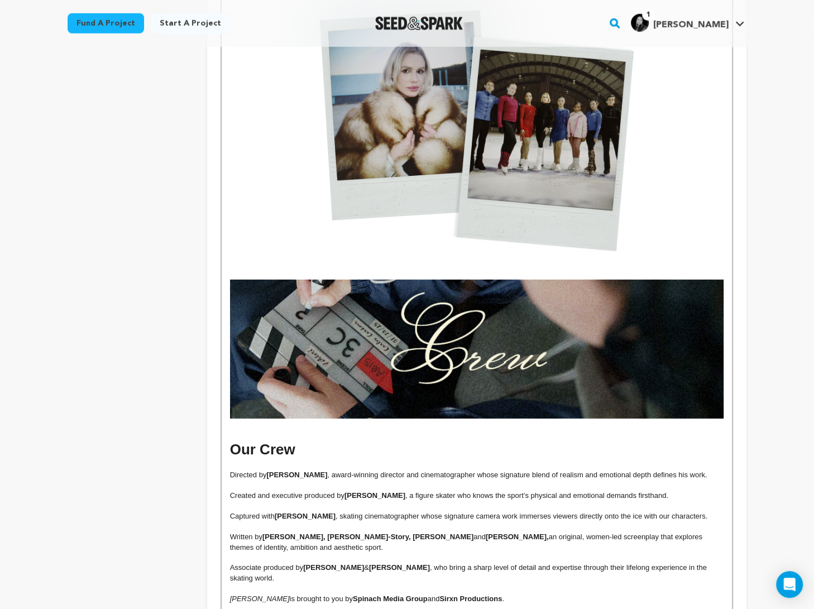
click at [324, 351] on img at bounding box center [477, 349] width 494 height 139
click at [287, 419] on h1 at bounding box center [477, 429] width 494 height 21
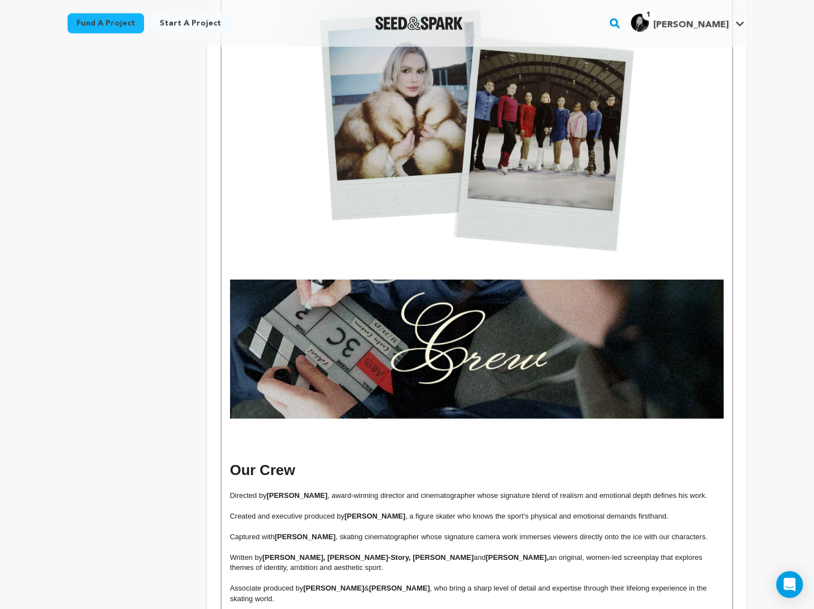
click at [285, 419] on h1 at bounding box center [477, 429] width 494 height 21
click at [583, 286] on img at bounding box center [477, 349] width 494 height 139
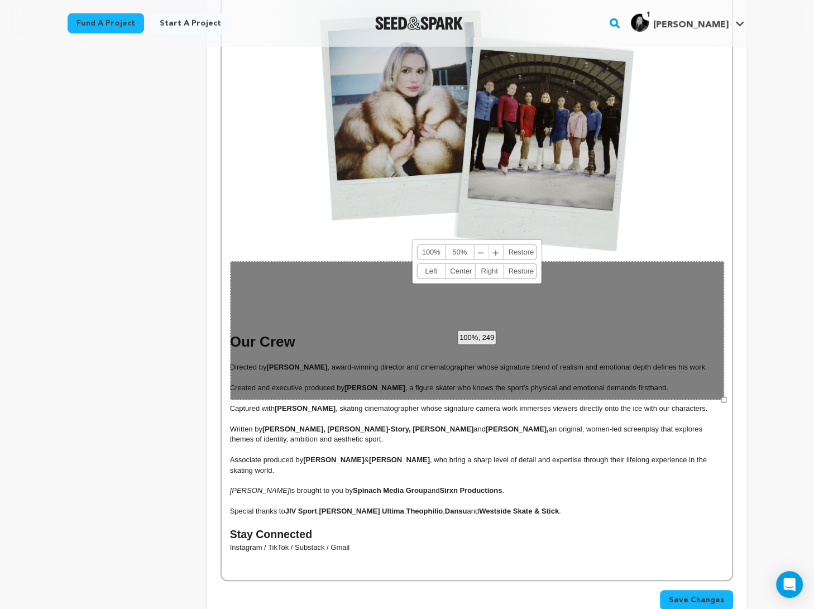
click at [562, 270] on p at bounding box center [477, 275] width 494 height 10
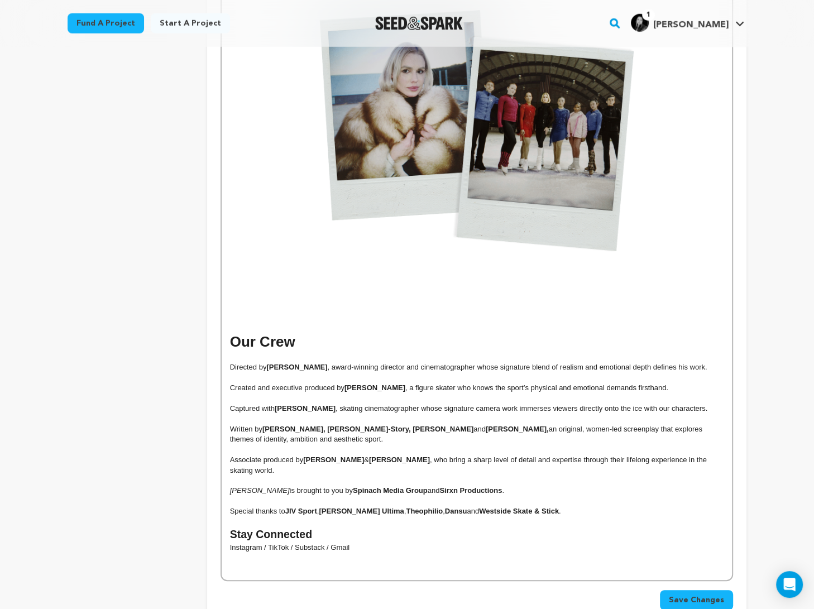
click at [562, 270] on p at bounding box center [477, 275] width 494 height 10
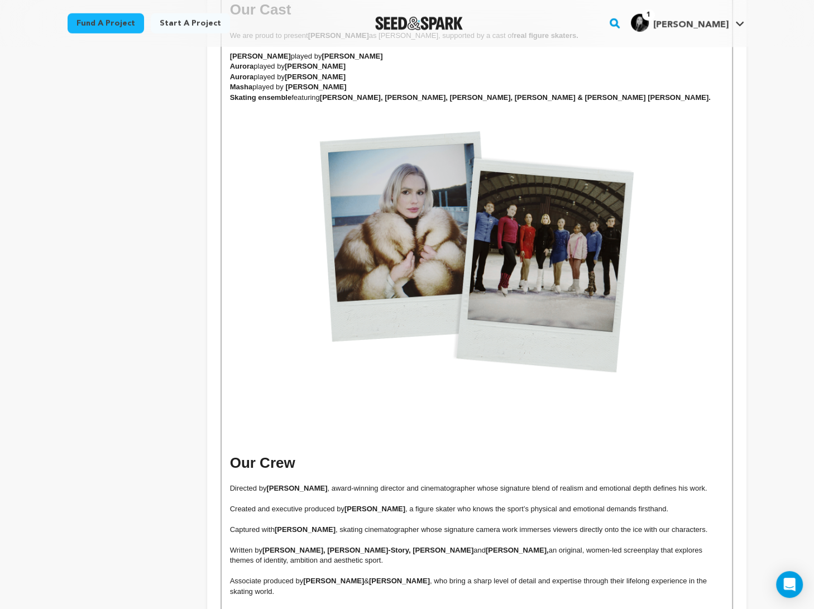
scroll to position [2809, 0]
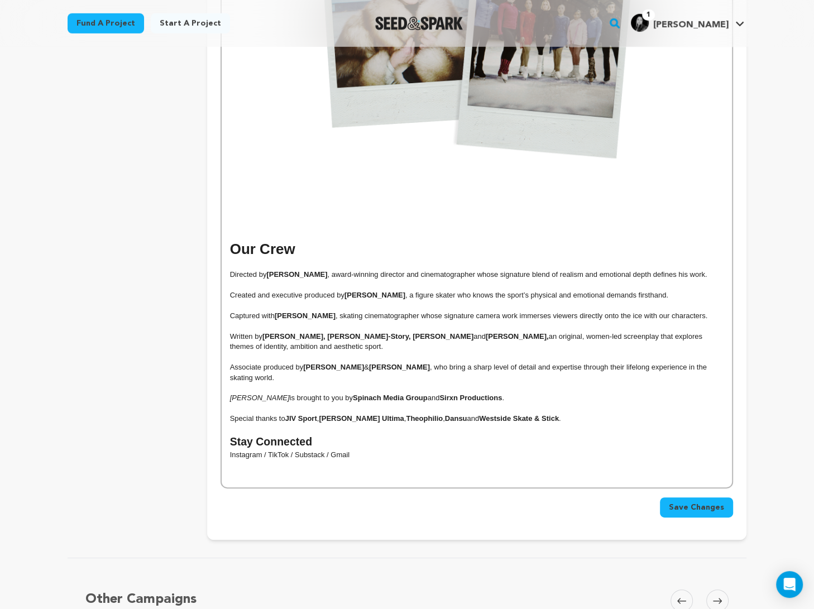
click at [509, 198] on h1 at bounding box center [477, 208] width 494 height 21
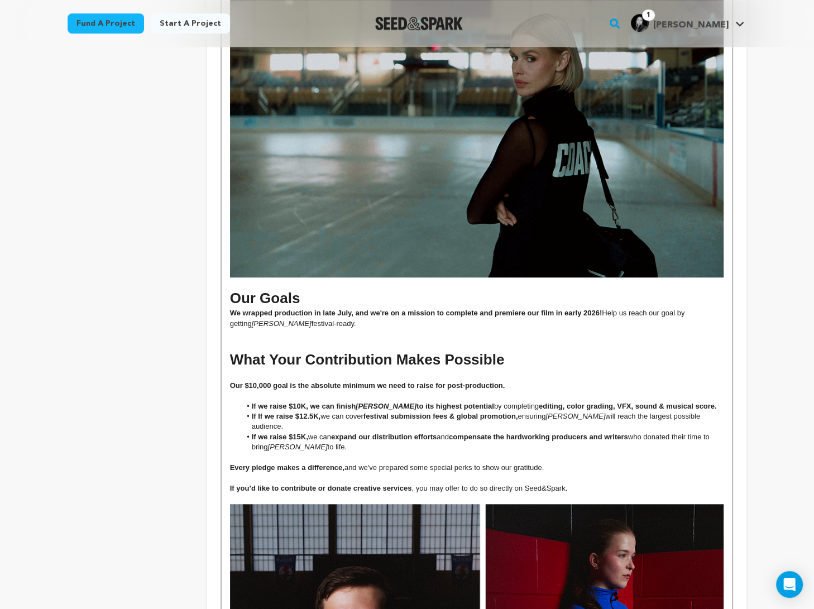
scroll to position [0, 0]
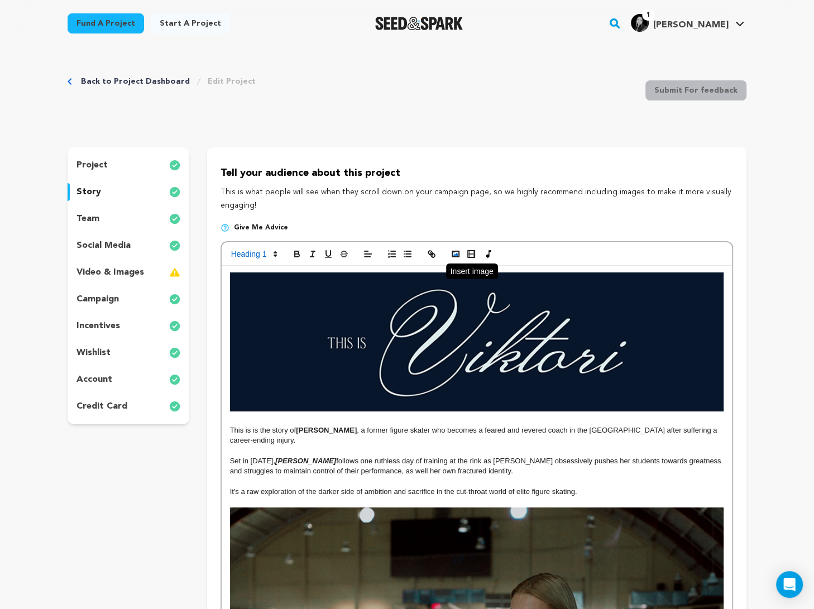
click at [462, 256] on button "button" at bounding box center [456, 253] width 16 height 13
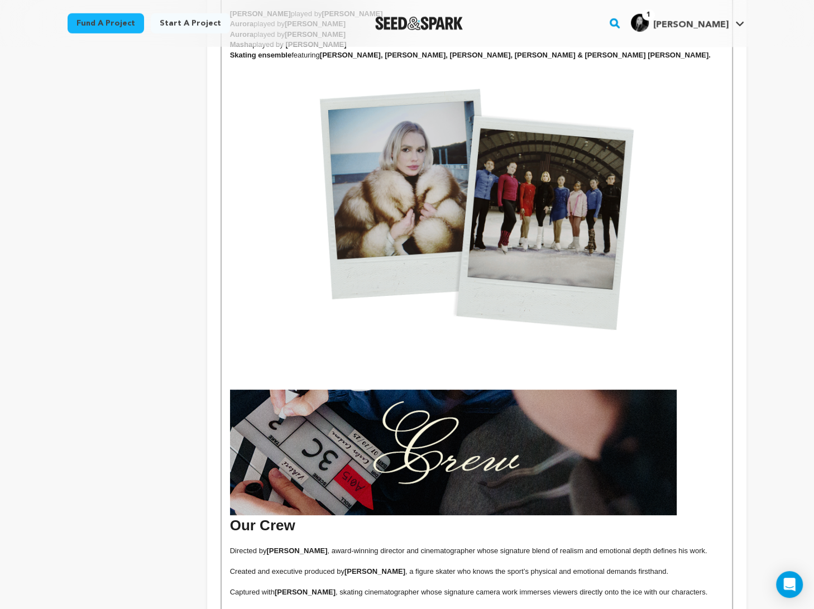
scroll to position [2608, 0]
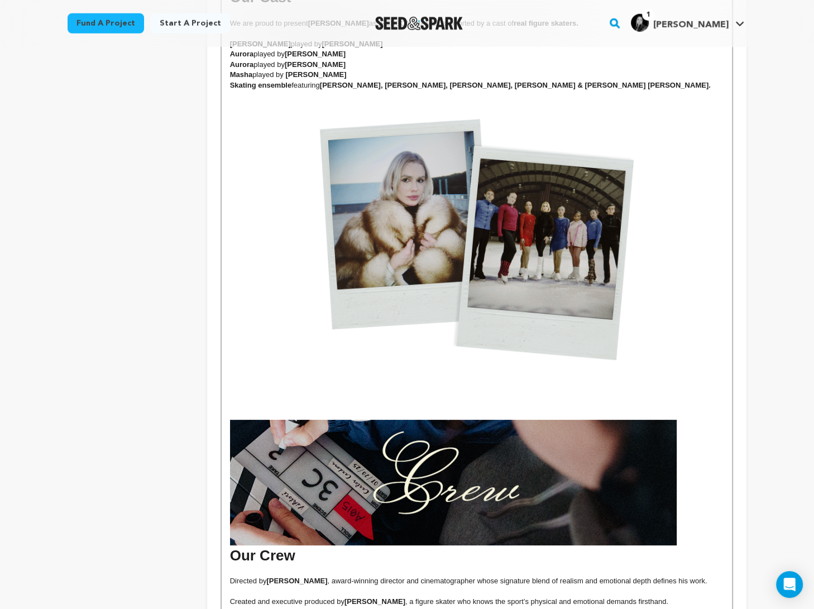
click at [480, 463] on img at bounding box center [453, 483] width 447 height 126
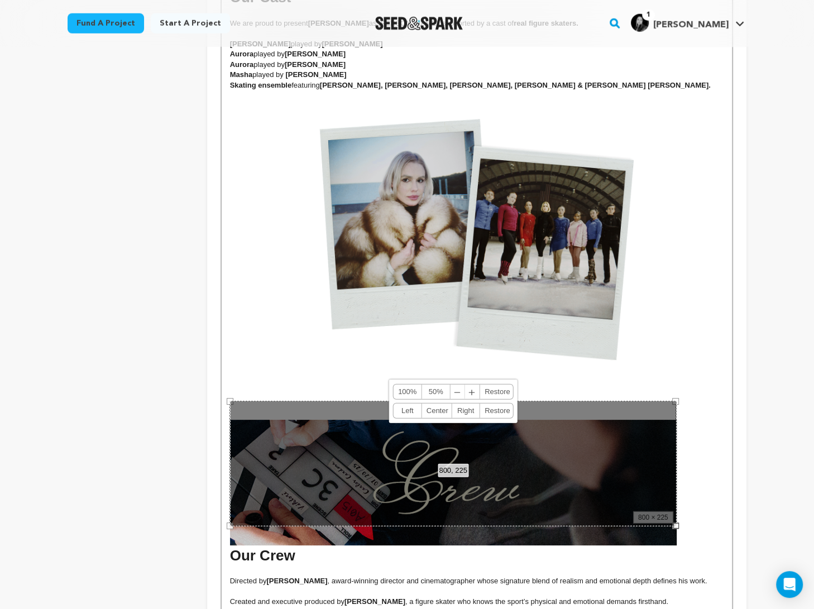
click at [401, 396] on link "100%" at bounding box center [408, 392] width 28 height 15
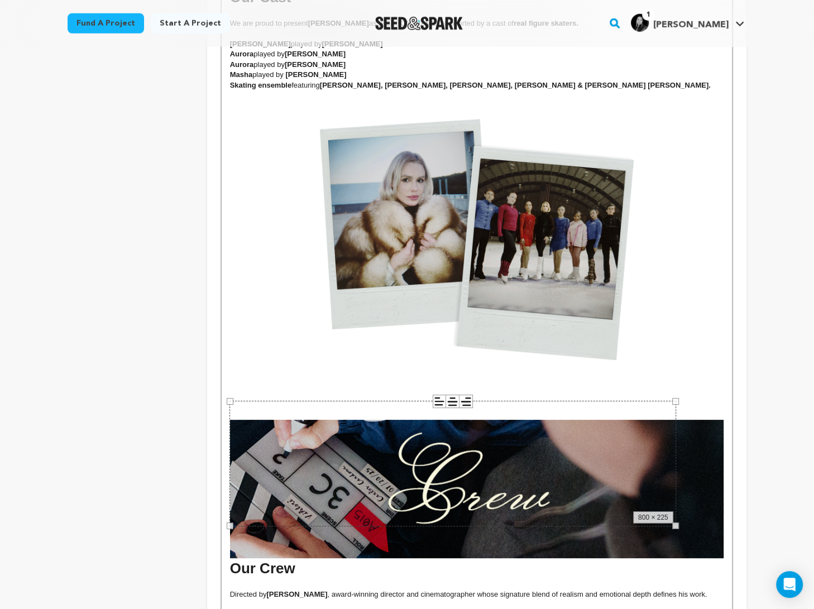
click at [467, 389] on p at bounding box center [477, 394] width 494 height 10
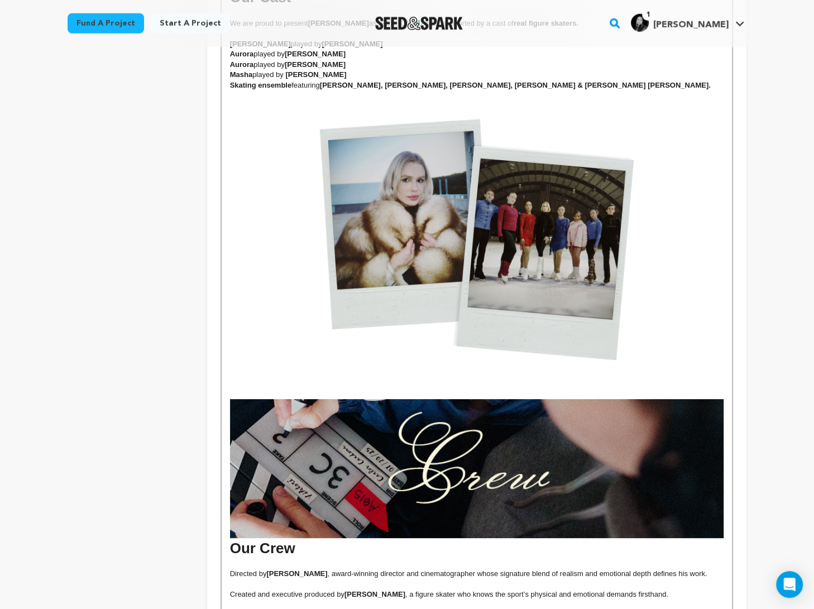
click at [233, 532] on span "﻿﻿ ﻿ Our Crew" at bounding box center [477, 477] width 494 height 157
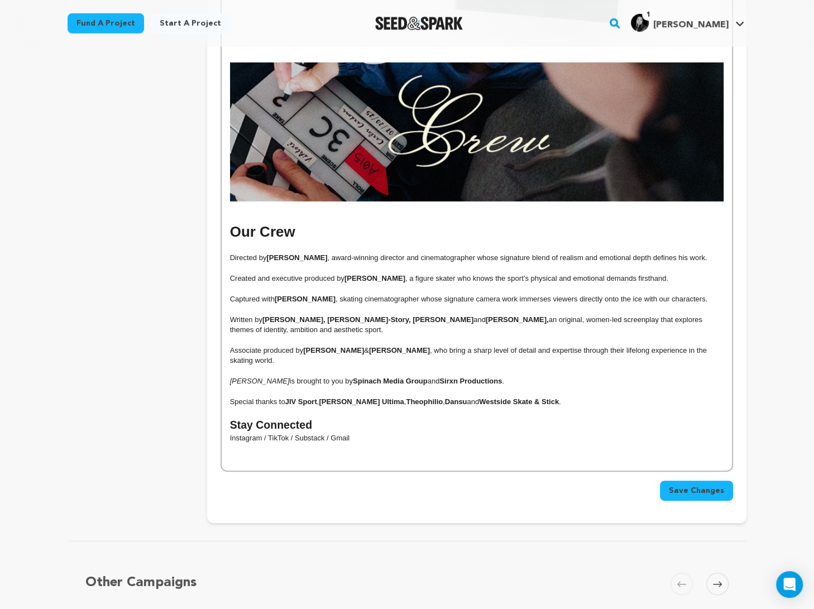
scroll to position [3022, 0]
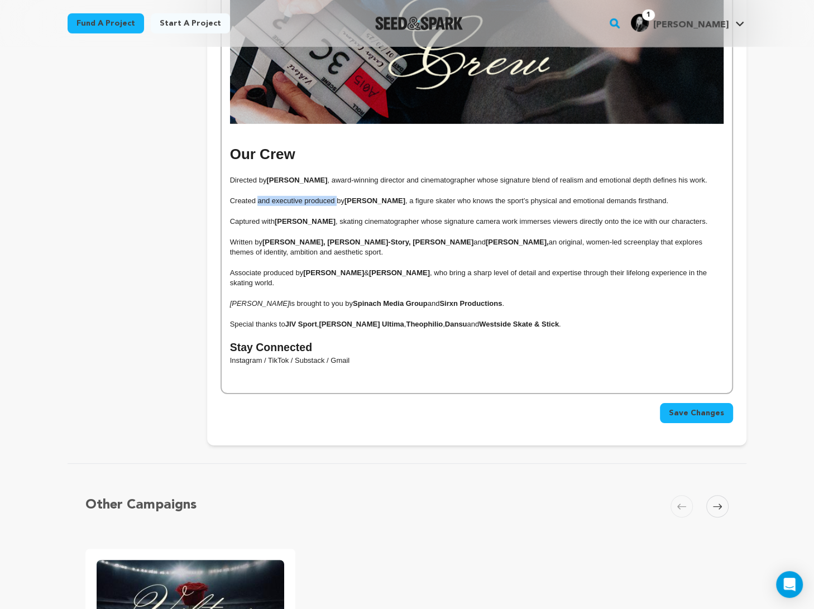
drag, startPoint x: 337, startPoint y: 181, endPoint x: 258, endPoint y: 184, distance: 78.2
click at [258, 197] on span "Created and executive produced by" at bounding box center [287, 201] width 114 height 8
click at [583, 408] on span "Save Changes" at bounding box center [696, 413] width 55 height 11
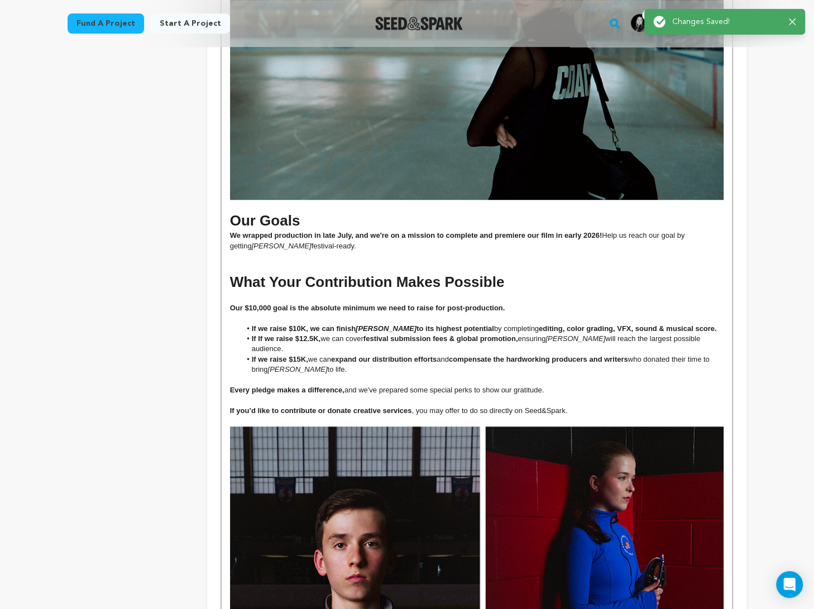
scroll to position [97, 0]
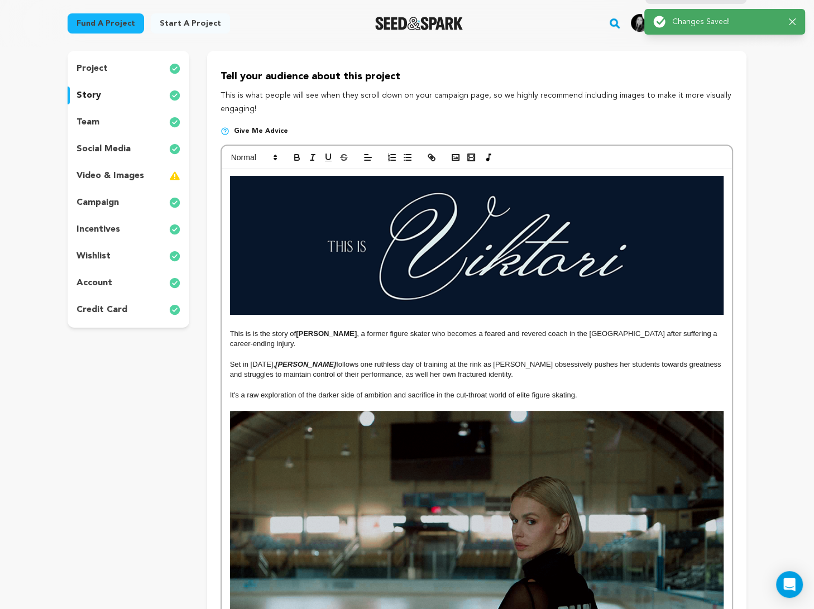
click at [489, 559] on img at bounding box center [477, 575] width 494 height 329
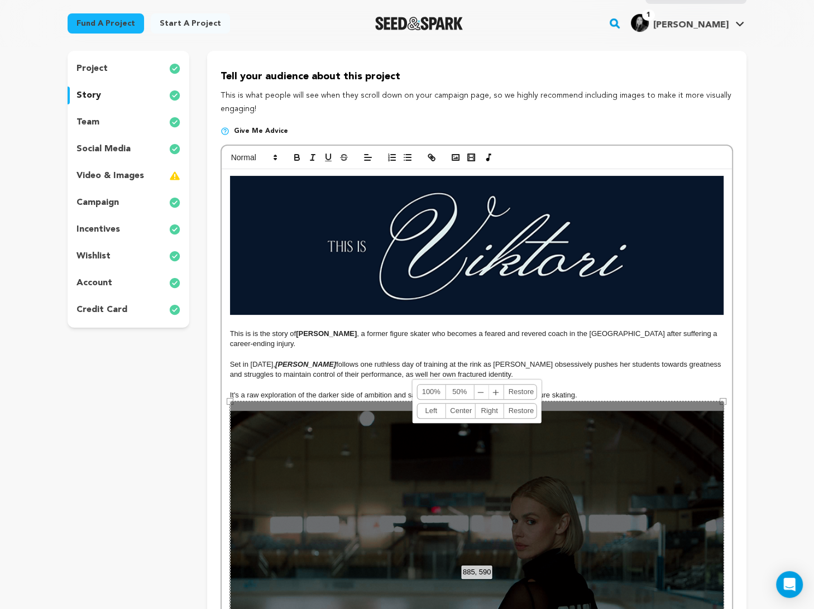
click at [583, 380] on p at bounding box center [477, 385] width 494 height 10
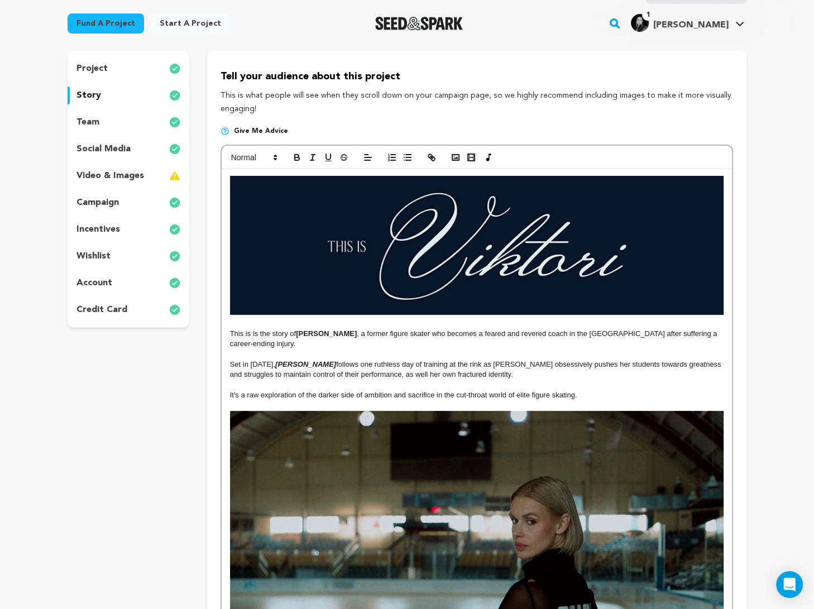
click at [583, 390] on p "It's a raw exploration of the darker side of ambition and sacrifice in the cut-…" at bounding box center [477, 395] width 494 height 10
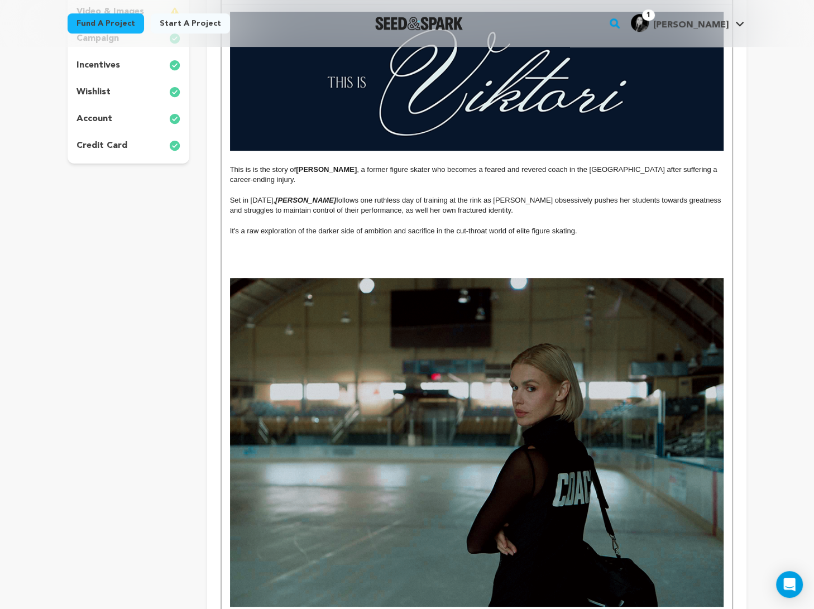
scroll to position [246, 0]
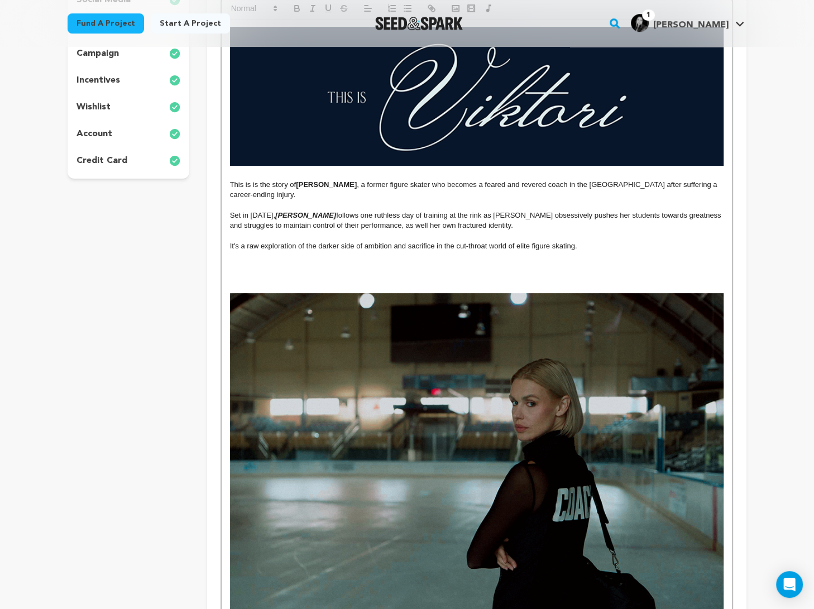
click at [575, 272] on p at bounding box center [477, 277] width 494 height 10
click at [575, 317] on img at bounding box center [477, 457] width 494 height 329
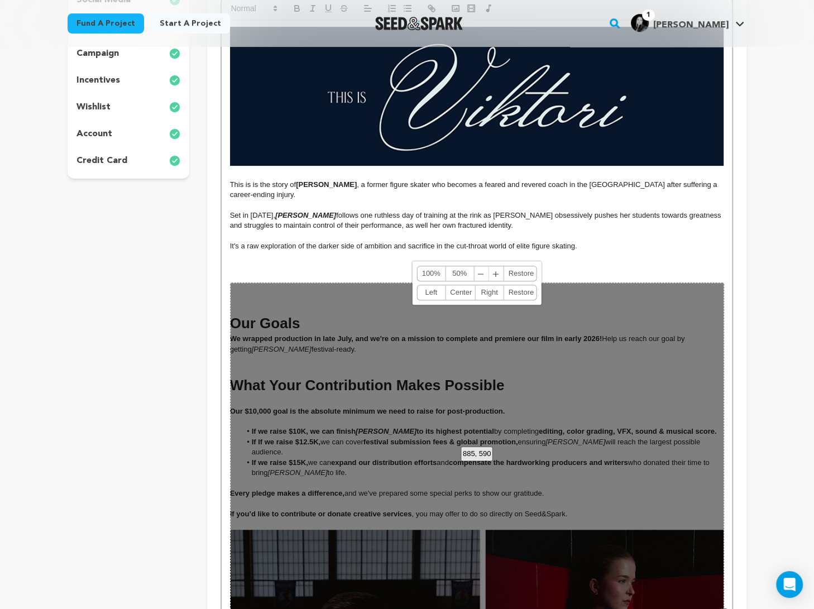
click at [541, 262] on p at bounding box center [477, 267] width 494 height 10
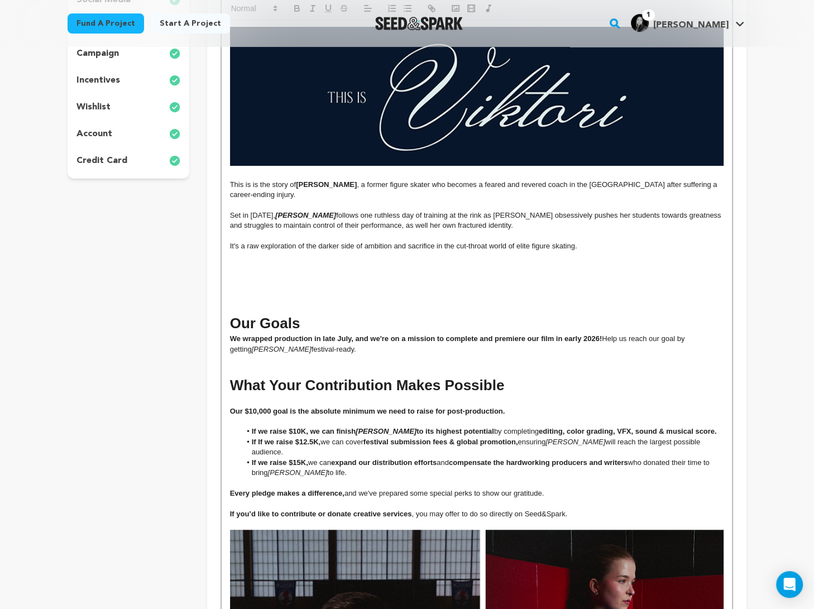
scroll to position [0, 0]
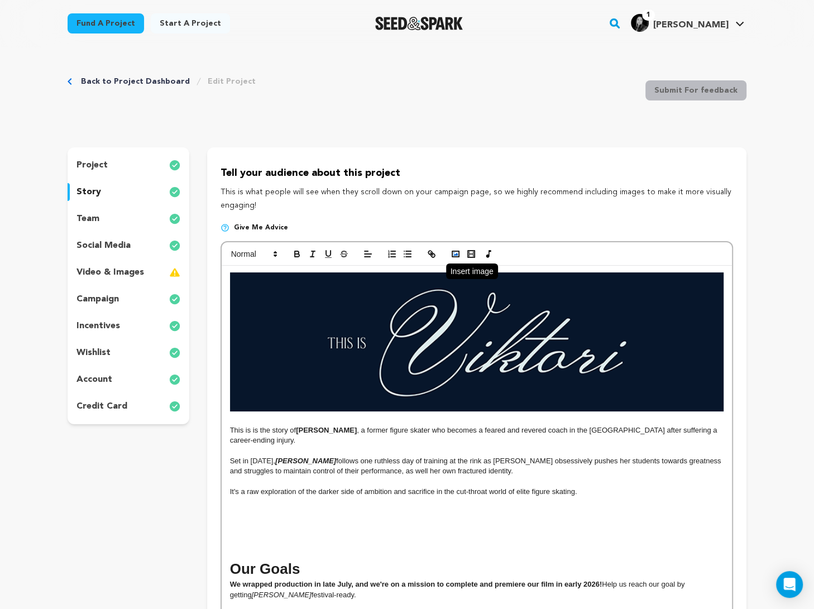
click at [458, 257] on rect "button" at bounding box center [455, 254] width 7 height 6
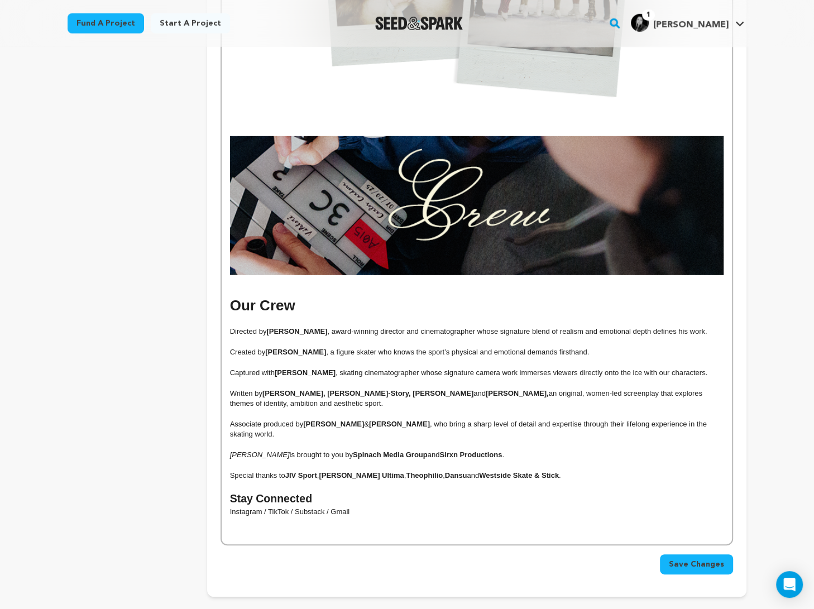
scroll to position [3059, 0]
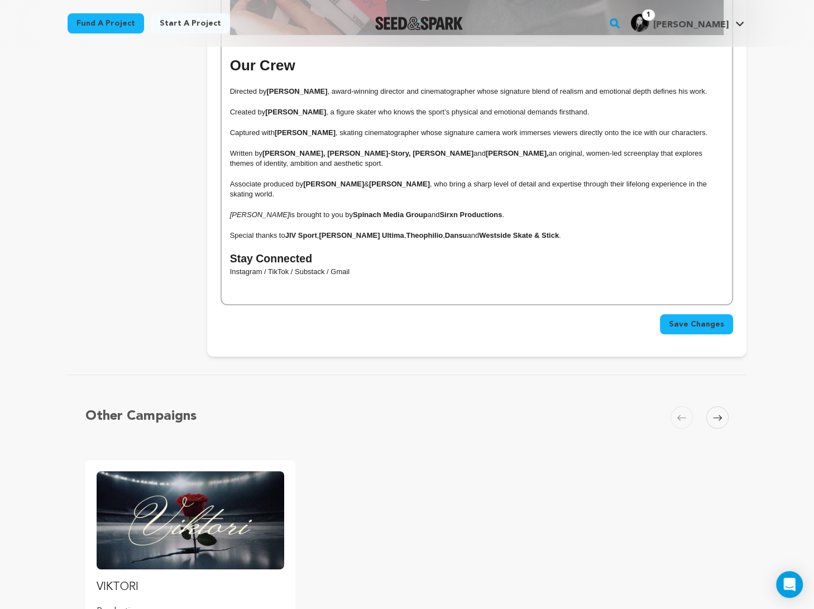
click at [583, 319] on span "Save Changes" at bounding box center [696, 324] width 55 height 11
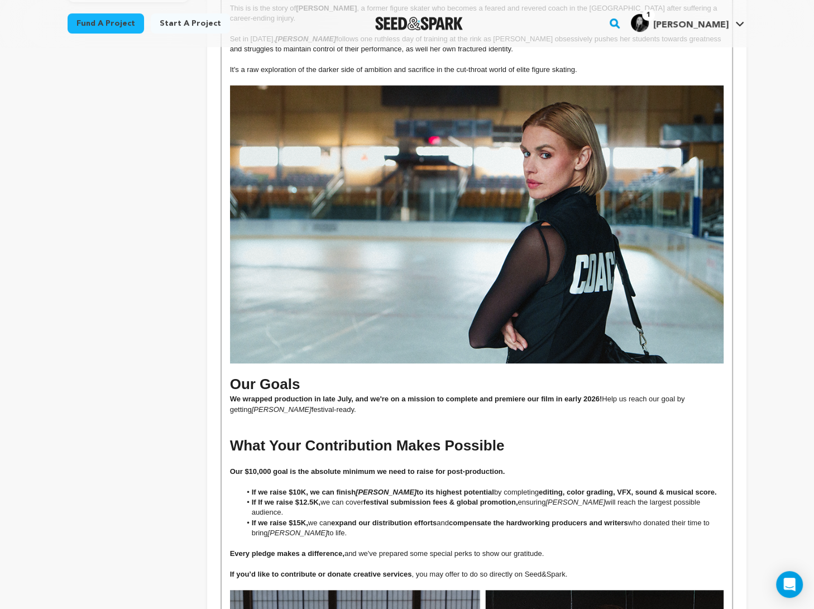
scroll to position [545, 0]
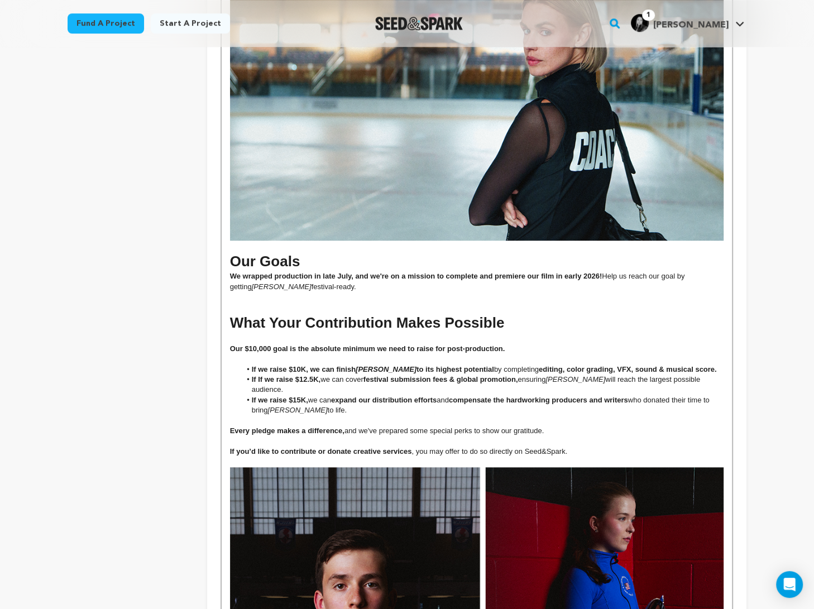
click at [258, 344] on strong "Our $10,000 goal is the absolute minimum we need to raise for post-production." at bounding box center [367, 348] width 275 height 8
click at [316, 344] on p "Our $10,000 goal is the absolute minimum we need to raise for post-production." at bounding box center [477, 349] width 494 height 10
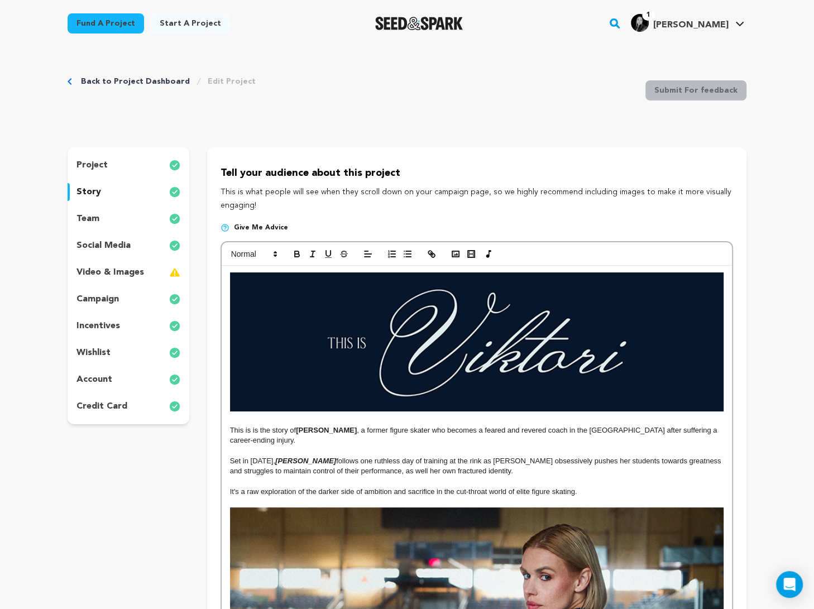
scroll to position [596, 0]
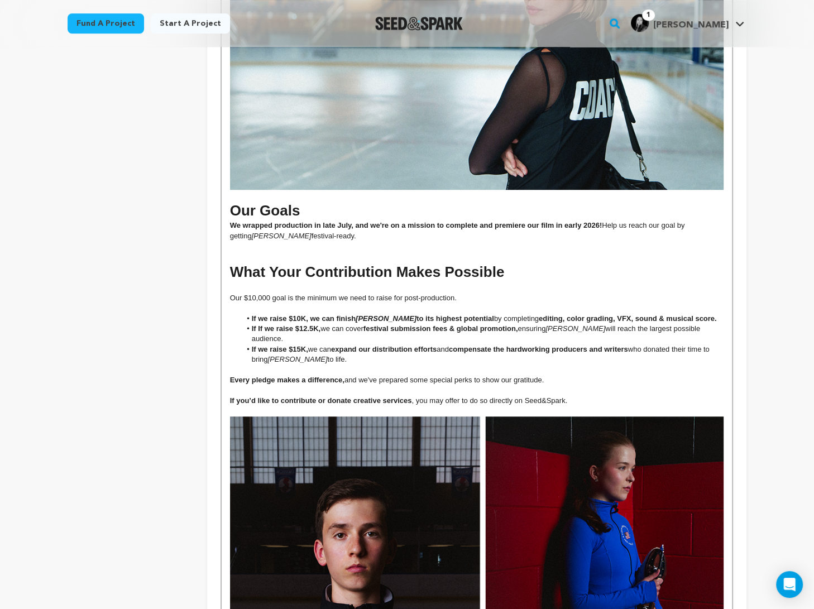
click at [263, 324] on strong "If If we raise $12.5K," at bounding box center [286, 328] width 69 height 8
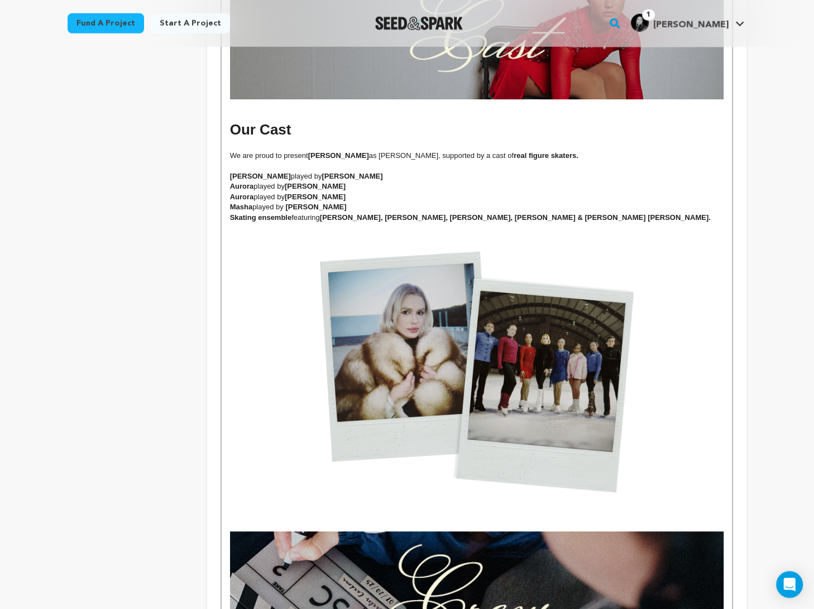
scroll to position [3189, 0]
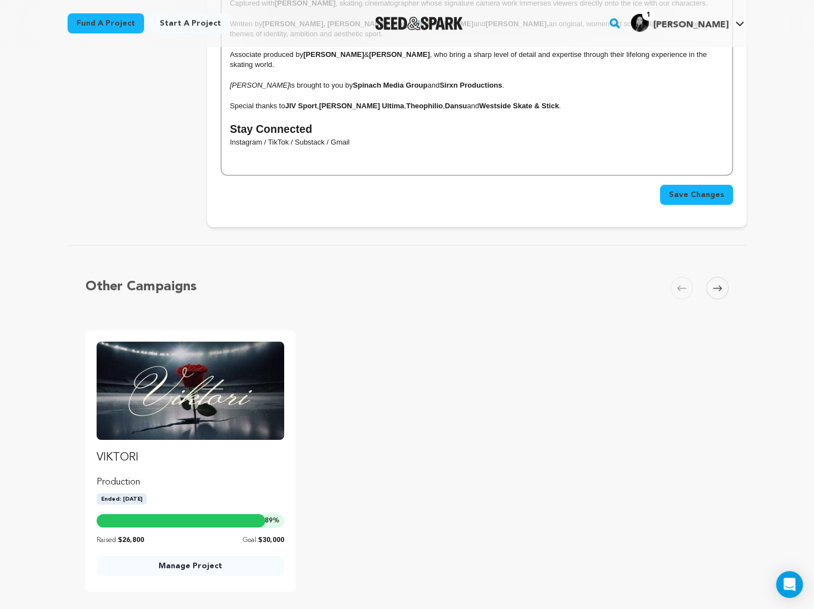
click at [583, 189] on span "Save Changes" at bounding box center [696, 194] width 55 height 11
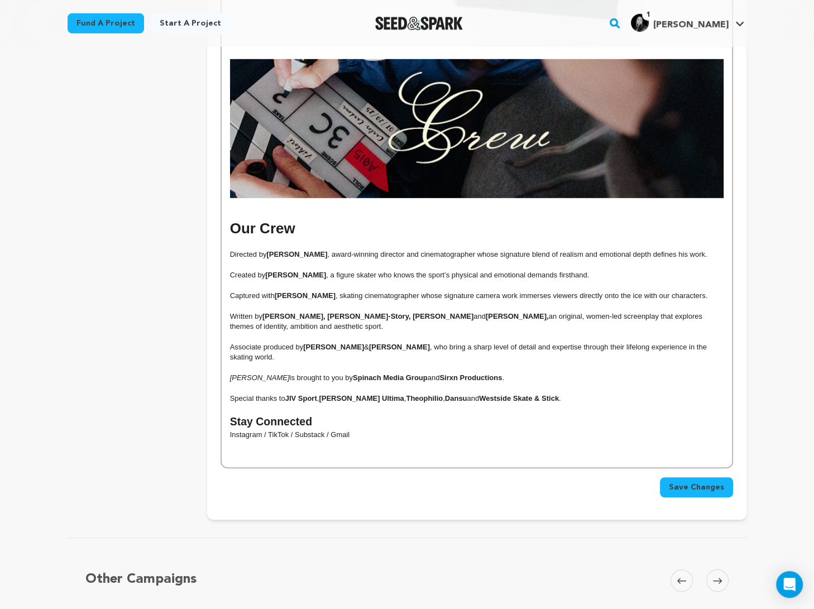
scroll to position [2263, 0]
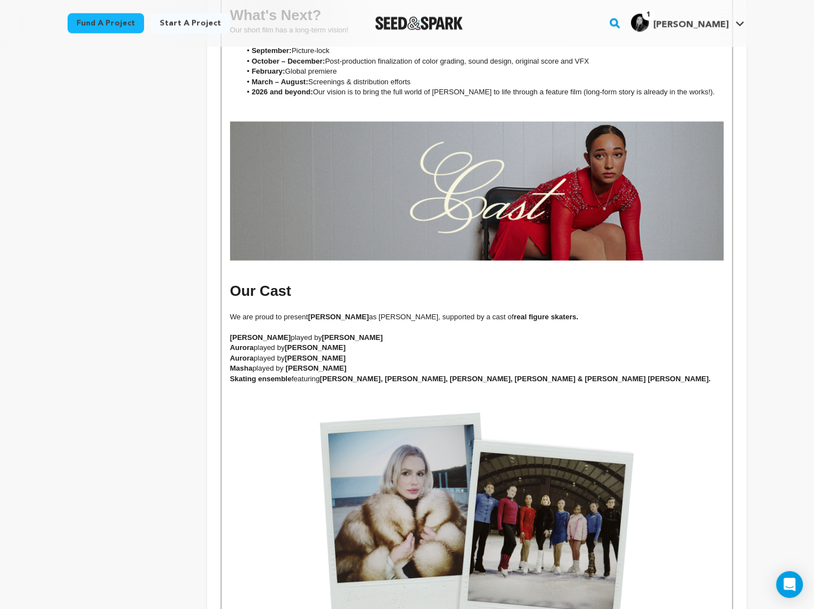
click at [446, 434] on img at bounding box center [477, 532] width 494 height 277
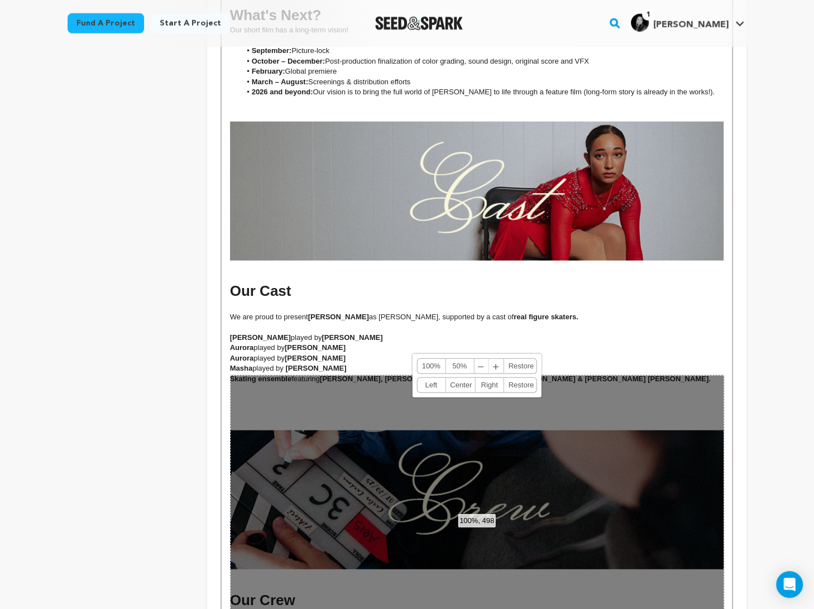
click at [583, 384] on p at bounding box center [477, 389] width 494 height 10
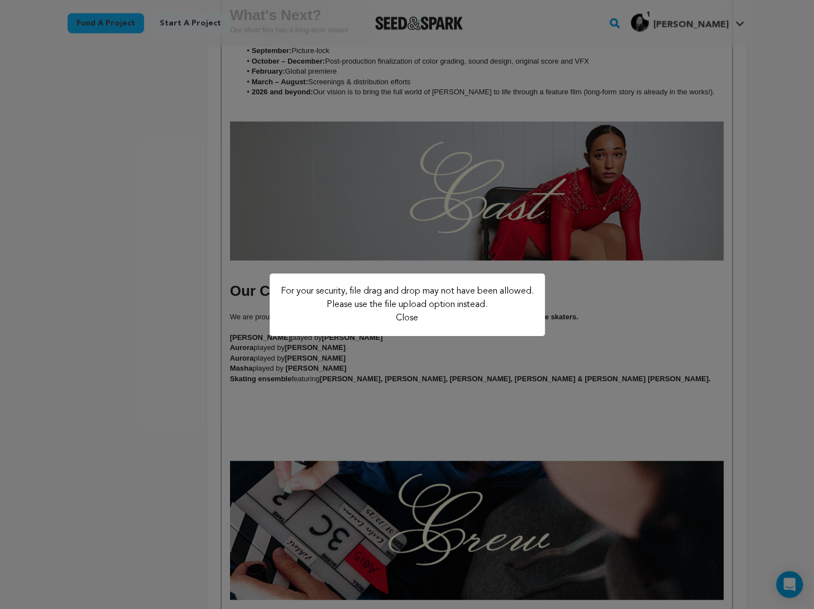
click at [517, 316] on div "For your security, file drag and drop may not have been allowed. Please use the…" at bounding box center [407, 305] width 275 height 63
click at [510, 362] on div "For your security, file drag and drop may not have been allowed. Please use the…" at bounding box center [407, 304] width 814 height 609
click at [403, 314] on button "Close" at bounding box center [407, 318] width 22 height 13
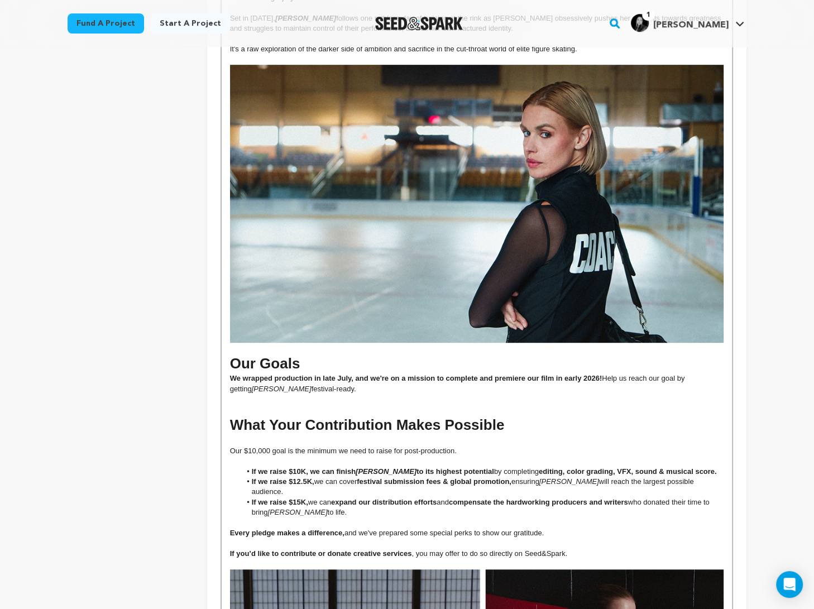
scroll to position [0, 0]
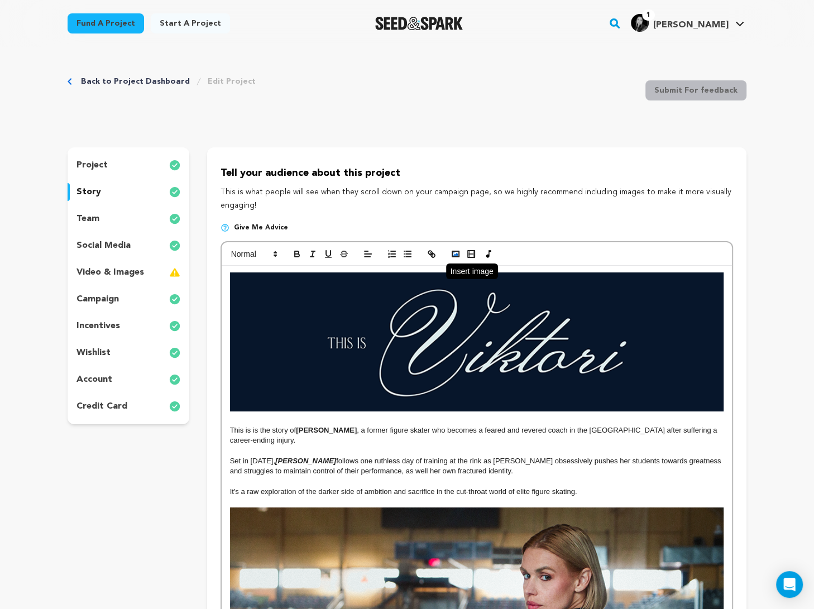
click at [455, 253] on icon "button" at bounding box center [456, 254] width 10 height 10
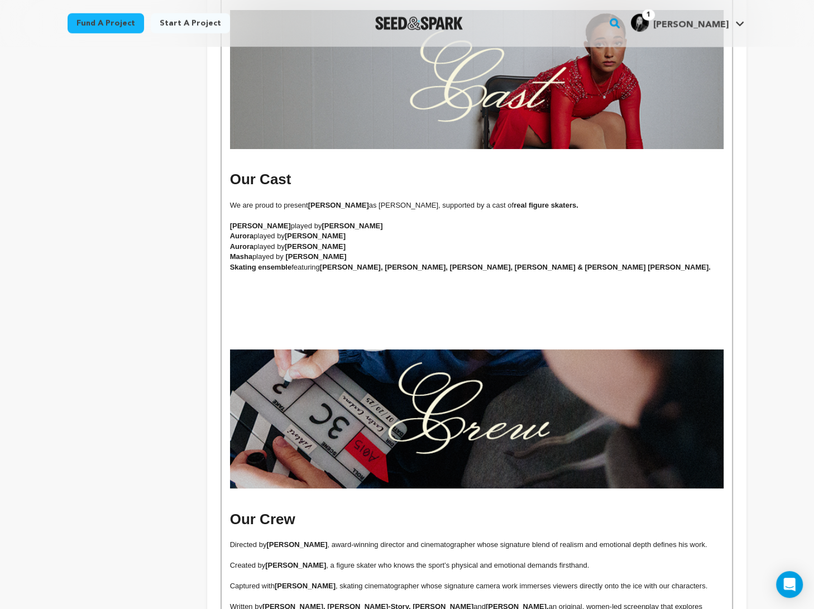
scroll to position [2440, 0]
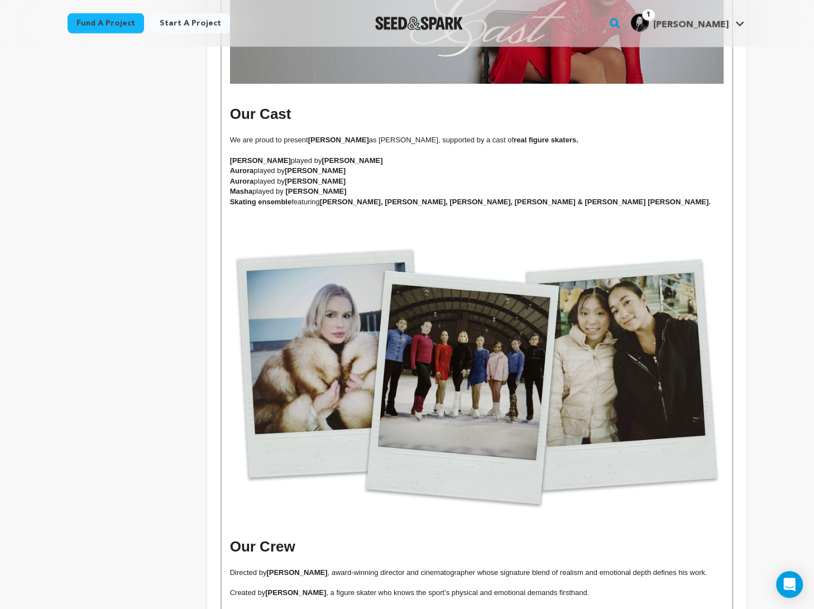
click at [580, 228] on p at bounding box center [477, 233] width 494 height 10
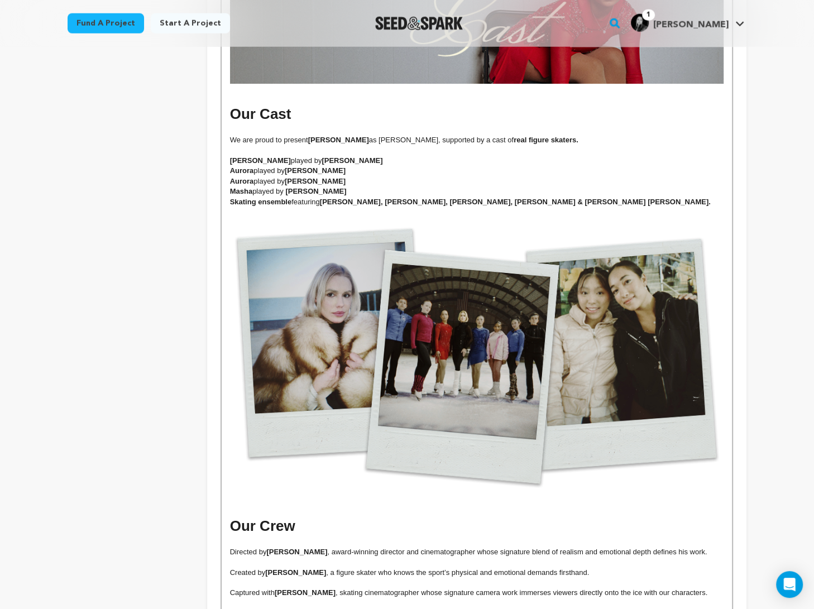
click at [496, 495] on h1 at bounding box center [477, 505] width 494 height 21
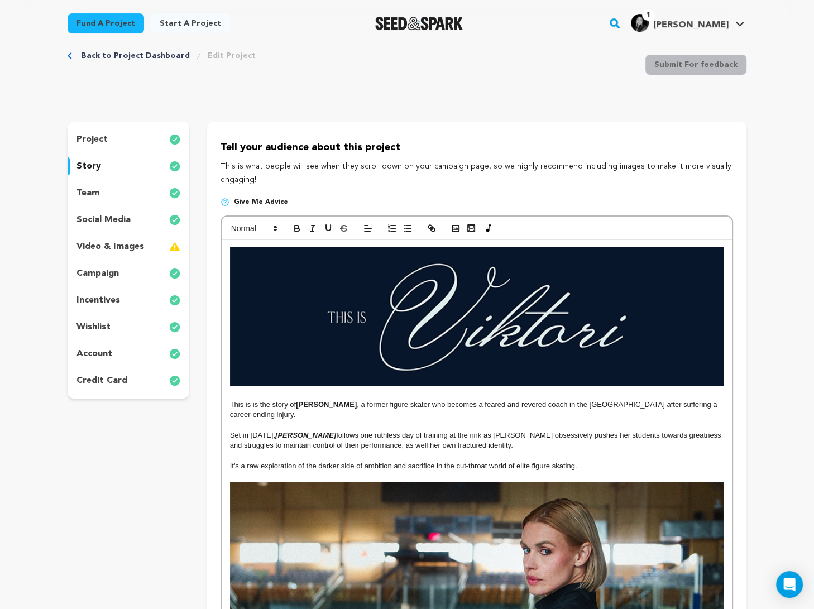
scroll to position [0, 0]
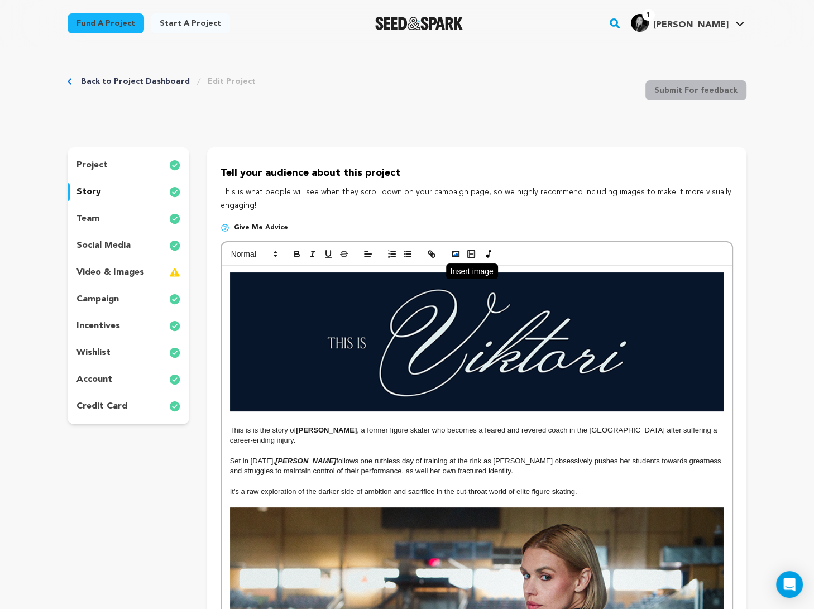
click at [457, 248] on button "button" at bounding box center [456, 253] width 16 height 13
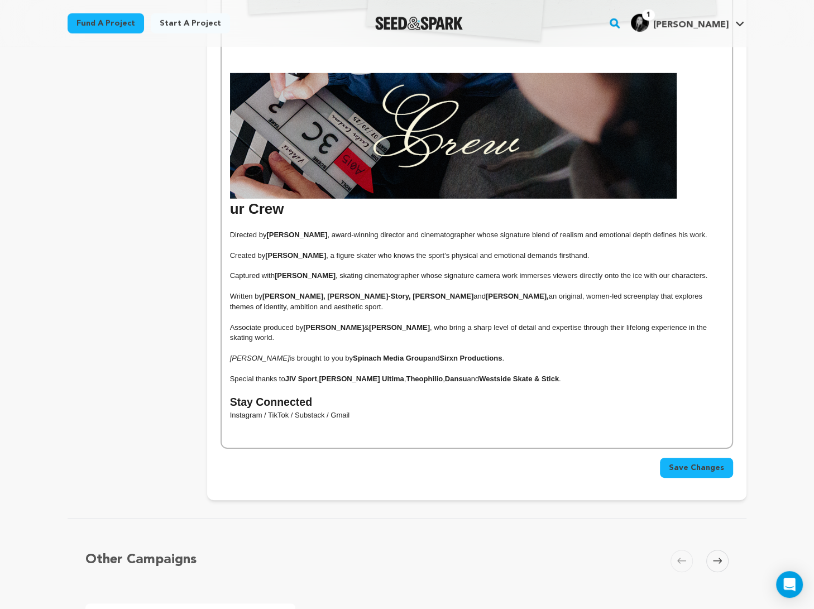
scroll to position [2889, 0]
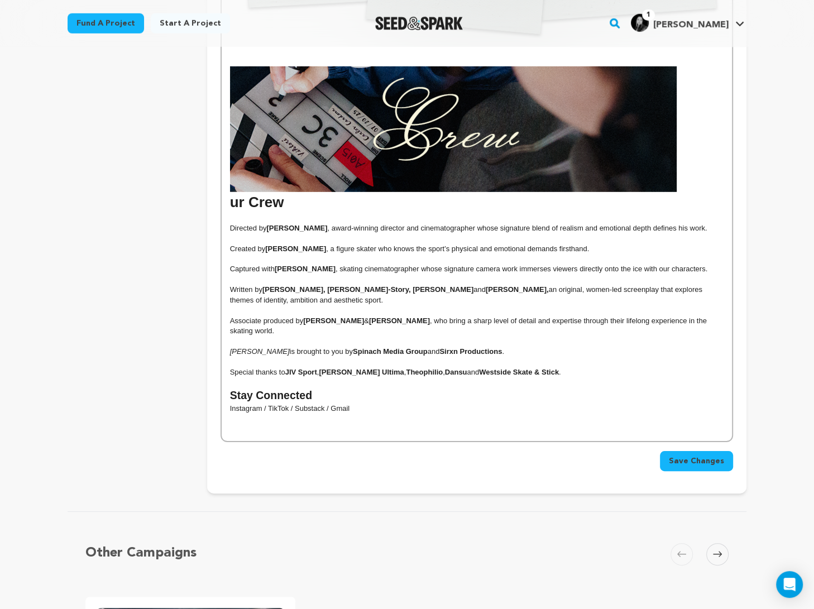
click at [583, 176] on h1 "ur Crew" at bounding box center [477, 139] width 494 height 146
click at [234, 185] on span "ur Crew" at bounding box center [477, 138] width 494 height 144
click at [234, 185] on span "OUr Crew" at bounding box center [477, 138] width 494 height 144
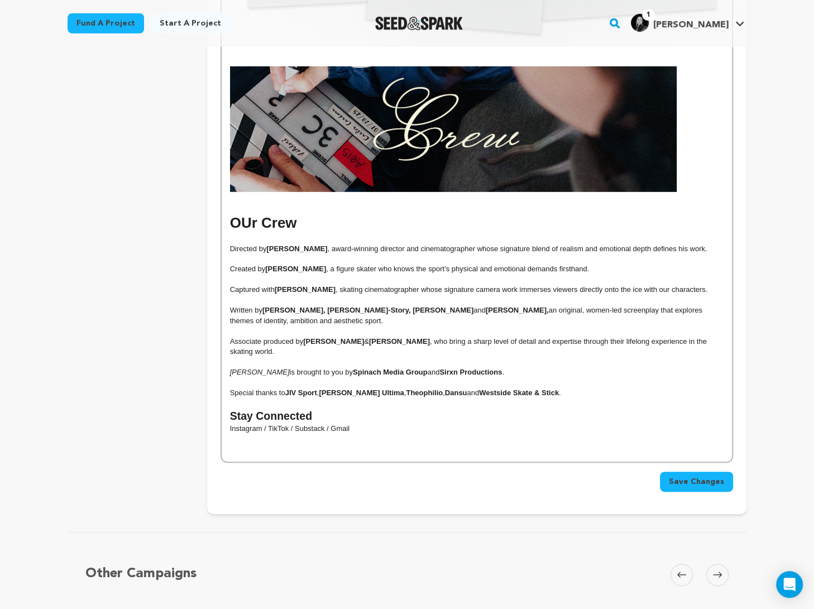
click at [246, 214] on span "﻿ OUr Crew" at bounding box center [263, 222] width 67 height 17
click at [424, 108] on img at bounding box center [453, 129] width 447 height 126
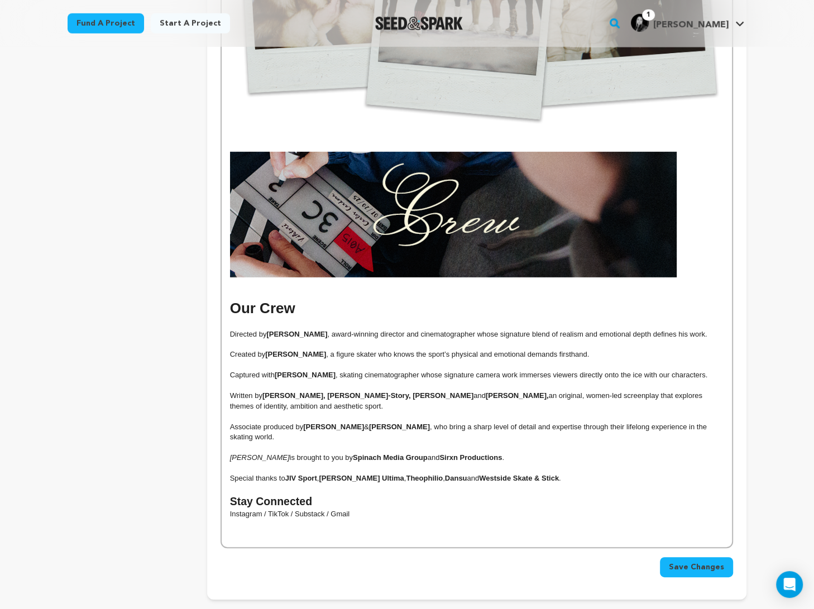
scroll to position [2715, 0]
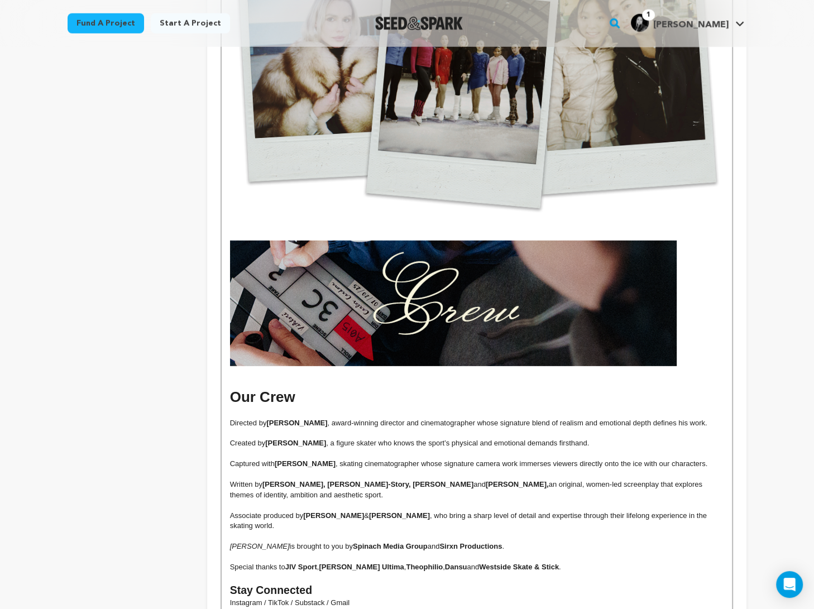
click at [581, 280] on img at bounding box center [453, 304] width 447 height 126
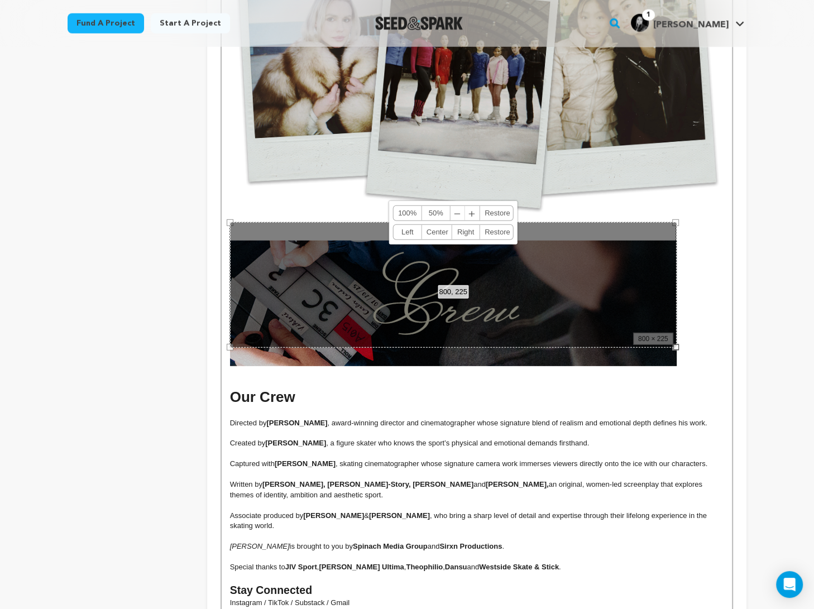
click at [402, 213] on link "100%" at bounding box center [408, 213] width 28 height 15
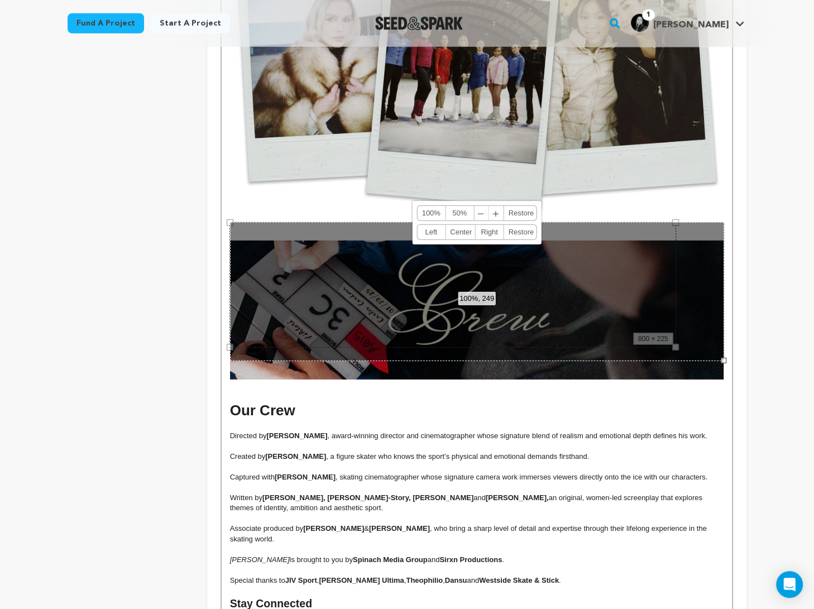
scroll to position [3013, 0]
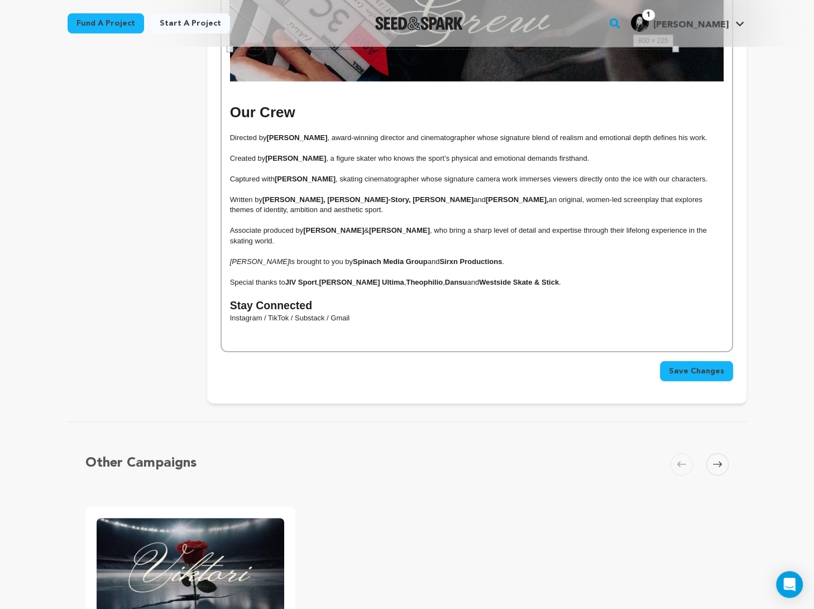
click at [583, 361] on button "Save Changes" at bounding box center [696, 371] width 73 height 20
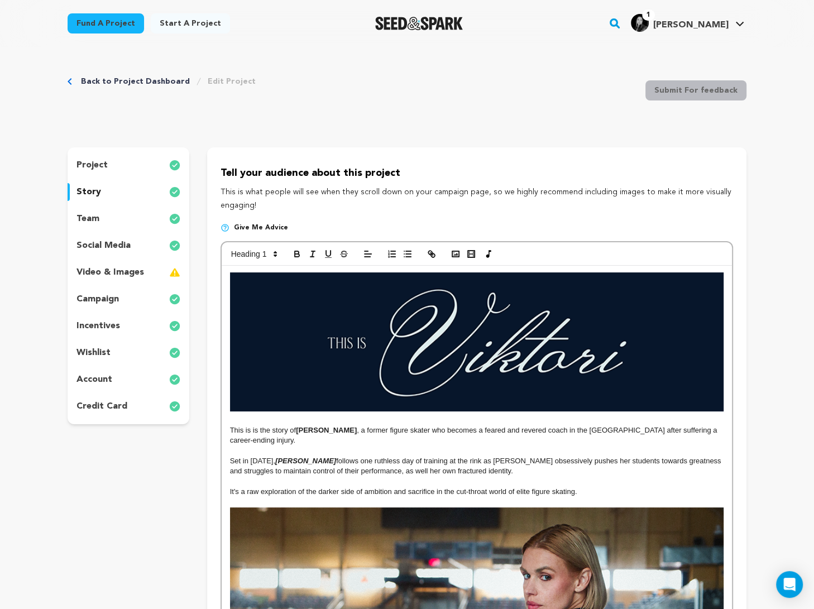
click at [144, 322] on div "incentives" at bounding box center [129, 326] width 122 height 18
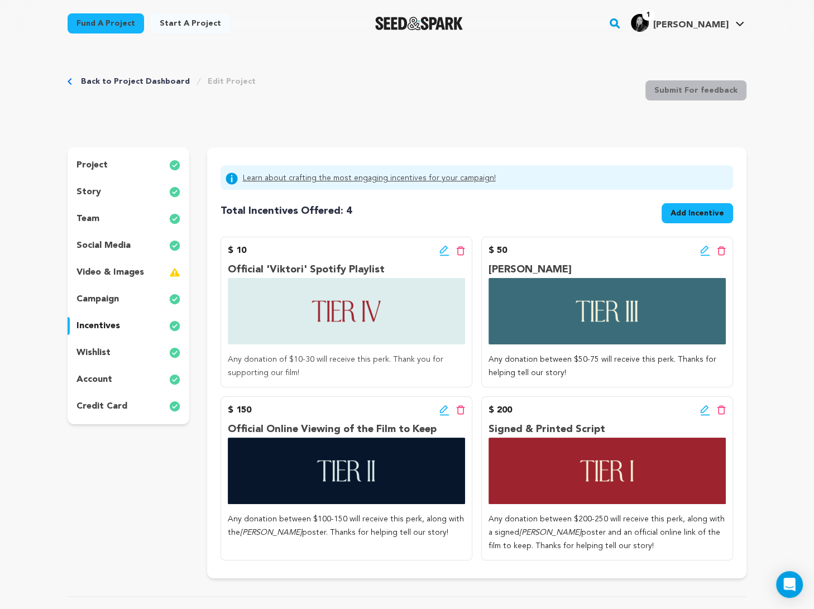
click at [583, 217] on span "Add Incentive" at bounding box center [698, 213] width 54 height 11
click at [583, 216] on span "Add Incentive" at bounding box center [698, 213] width 54 height 11
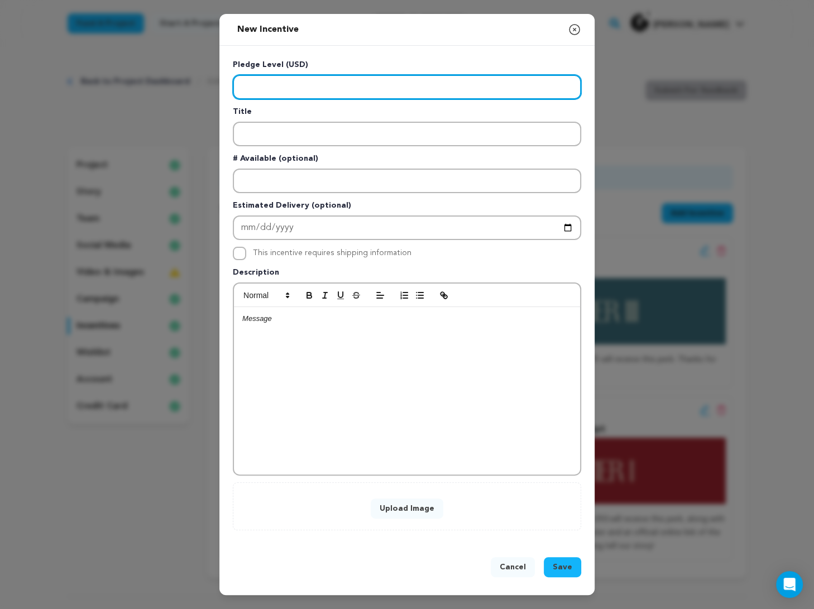
click at [397, 90] on input "Enter level" at bounding box center [407, 87] width 348 height 25
type input "500"
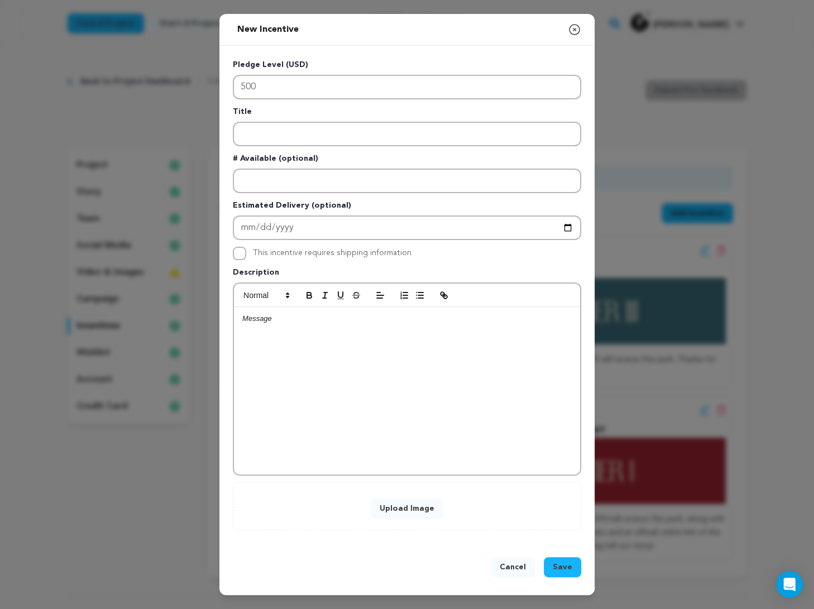
click at [344, 120] on p "Title" at bounding box center [407, 114] width 348 height 16
click at [344, 126] on input "Enter title" at bounding box center [407, 134] width 348 height 25
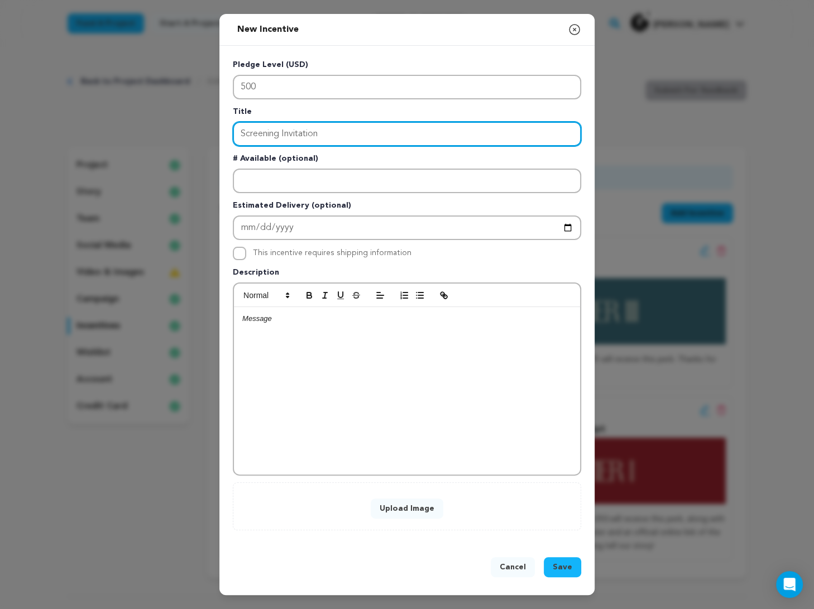
type input "Screening Invitation"
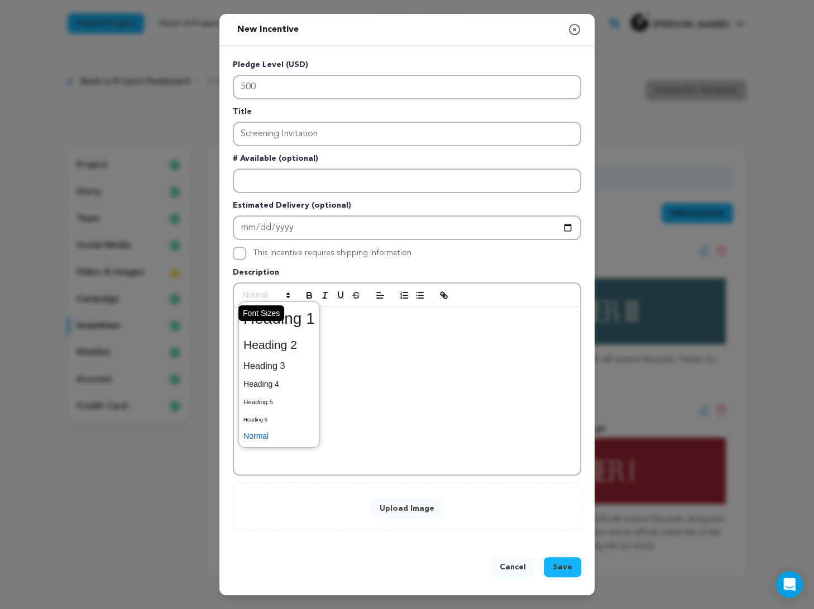
click at [279, 302] on span at bounding box center [265, 295] width 55 height 13
click at [380, 318] on p at bounding box center [406, 319] width 329 height 10
click at [380, 324] on div at bounding box center [407, 390] width 346 height 167
click at [396, 317] on p "Join us for a special in-person screening of Viktori" at bounding box center [406, 319] width 329 height 10
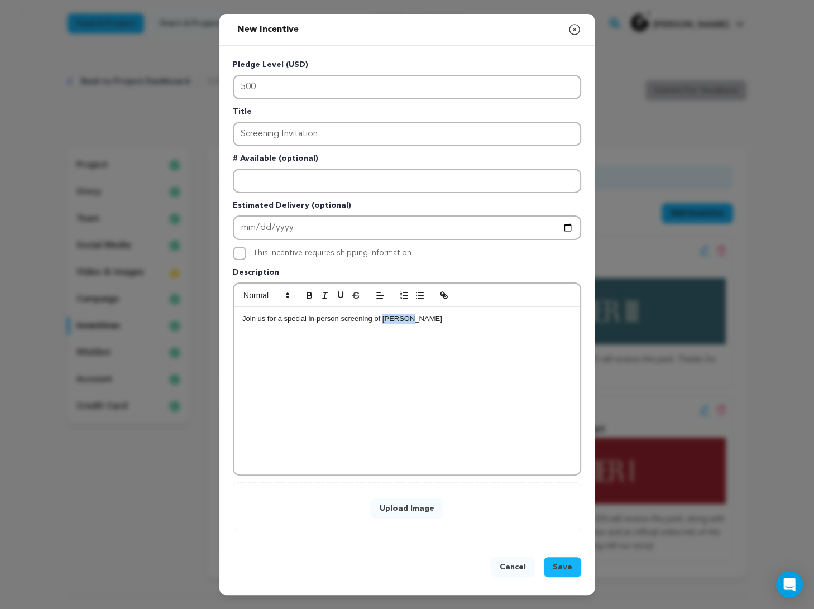
click at [396, 317] on p "Join us for a special in-person screening of Viktori" at bounding box center [406, 319] width 329 height 10
click at [322, 349] on em "Please note: This incentive" at bounding box center [286, 349] width 89 height 8
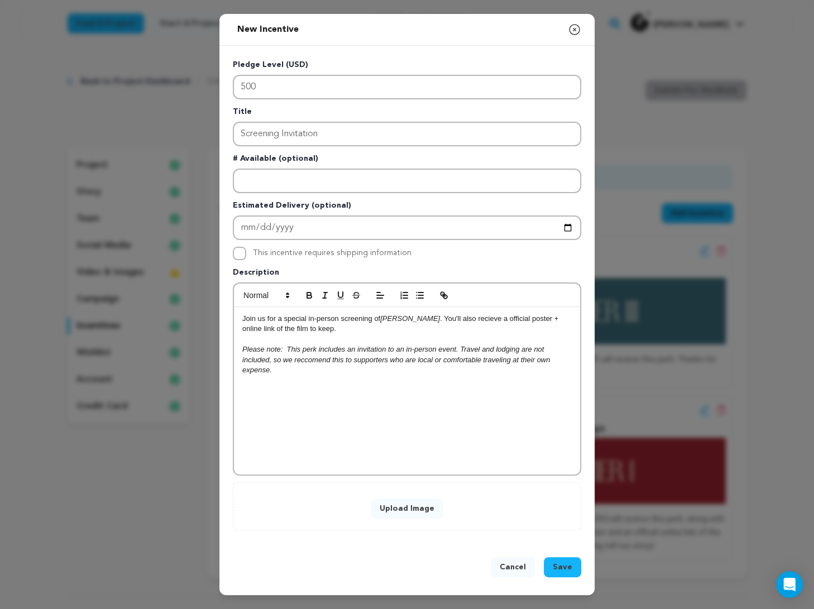
click at [311, 356] on em "Please note: This perk includes an invitation to an in-person event. Travel and…" at bounding box center [397, 359] width 310 height 29
drag, startPoint x: 303, startPoint y: 380, endPoint x: 196, endPoint y: 245, distance: 172.5
click at [196, 245] on div "New Incentive Close modal Pledge Level (USD) 500 Title Screening Invitation # A…" at bounding box center [407, 304] width 814 height 609
copy div "Join us for a special in-person screening of Viktori . You'll also recieve a of…"
click at [431, 501] on button "Upload Image" at bounding box center [407, 509] width 73 height 20
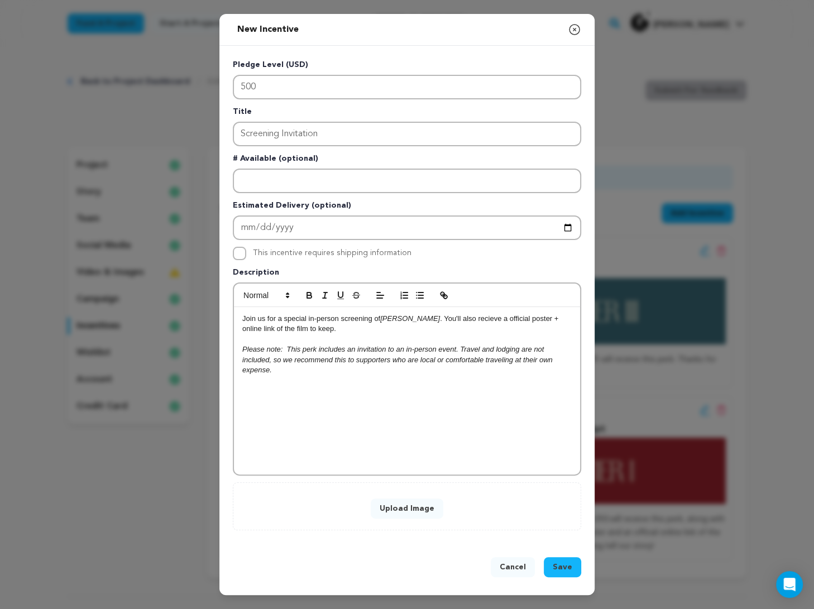
click at [428, 509] on button "Upload Image" at bounding box center [407, 509] width 73 height 20
click at [559, 565] on span "Save" at bounding box center [563, 567] width 20 height 11
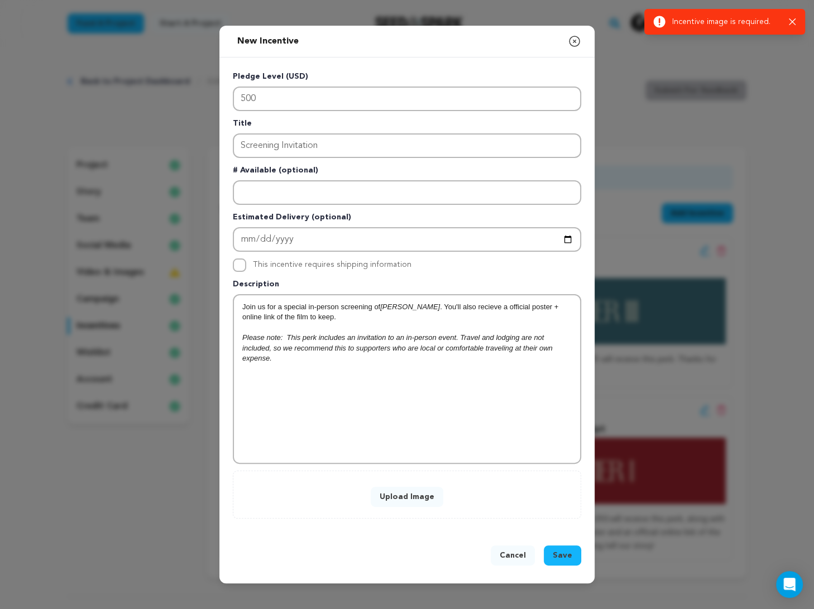
click at [425, 489] on button "Upload Image" at bounding box center [407, 497] width 73 height 20
click at [410, 497] on button "Upload Image" at bounding box center [407, 497] width 73 height 20
click at [432, 501] on button "Upload Image" at bounding box center [407, 497] width 73 height 20
click at [477, 378] on div "Join us for a special in-person screening of Viktori . You'll also recieve a of…" at bounding box center [407, 378] width 346 height 167
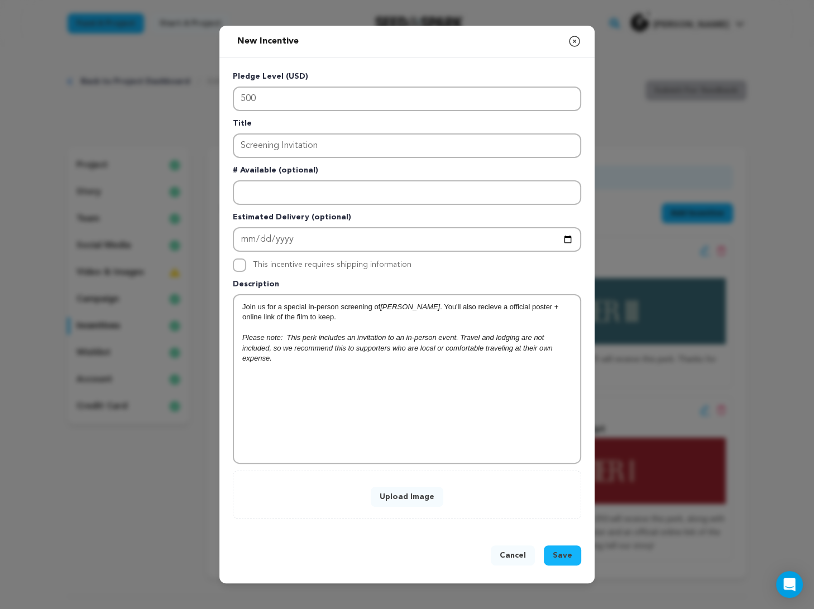
drag, startPoint x: 401, startPoint y: 366, endPoint x: 147, endPoint y: 232, distance: 286.4
click at [147, 232] on div "New Incentive Close modal Pledge Level (USD) 500 Title Screening Invitation # A…" at bounding box center [407, 304] width 814 height 609
copy div "Join us for a special in-person screening of Viktori . You'll also recieve a of…"
click at [558, 548] on button "Save" at bounding box center [562, 555] width 37 height 20
click at [573, 33] on button "Close modal" at bounding box center [574, 41] width 13 height 22
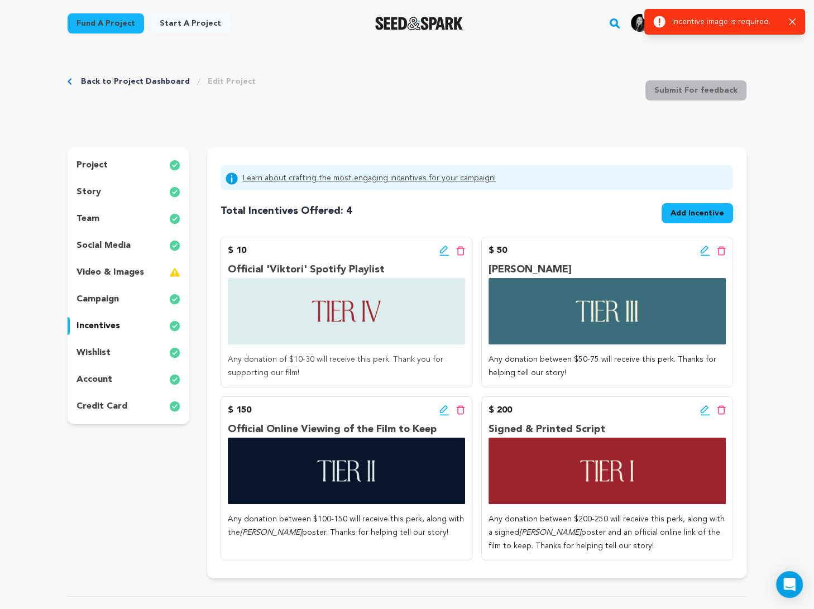
click at [583, 52] on div "Back to Project Dashboard Edit Project Submit For feedback Submit For feedback …" at bounding box center [407, 515] width 715 height 936
click at [583, 212] on span "Add Incentive" at bounding box center [698, 213] width 54 height 11
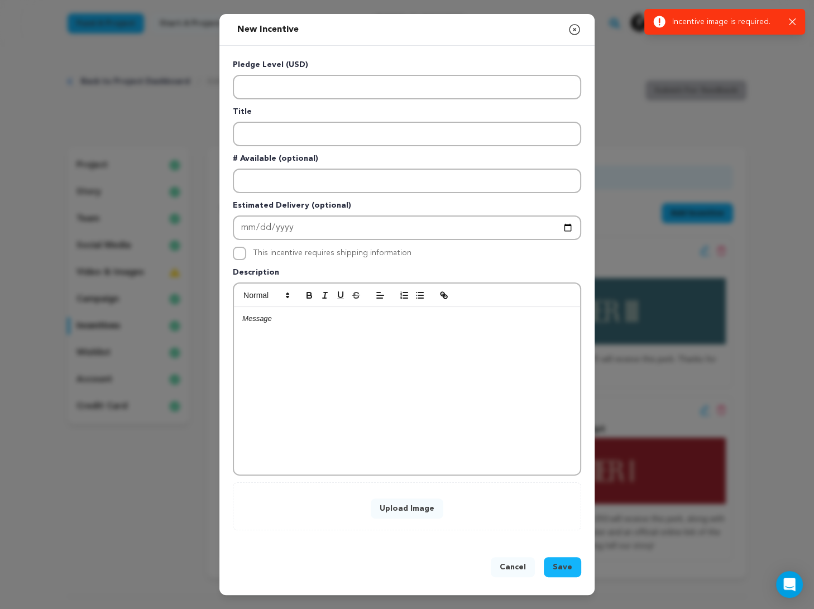
click at [430, 505] on button "Upload Image" at bounding box center [407, 509] width 73 height 20
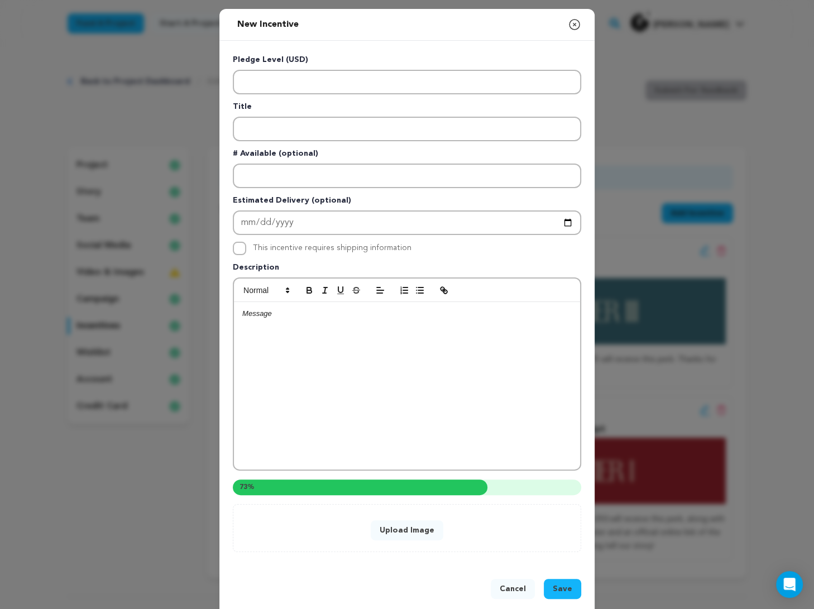
click at [386, 328] on div at bounding box center [407, 385] width 346 height 167
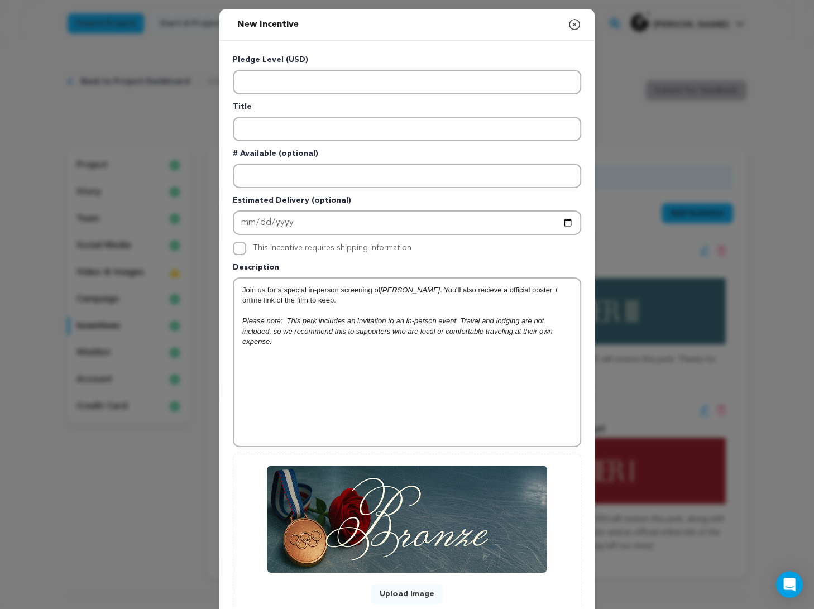
click at [304, 319] on em "Please note: This perk includes an invitation to an in-person event. Travel and…" at bounding box center [398, 331] width 312 height 29
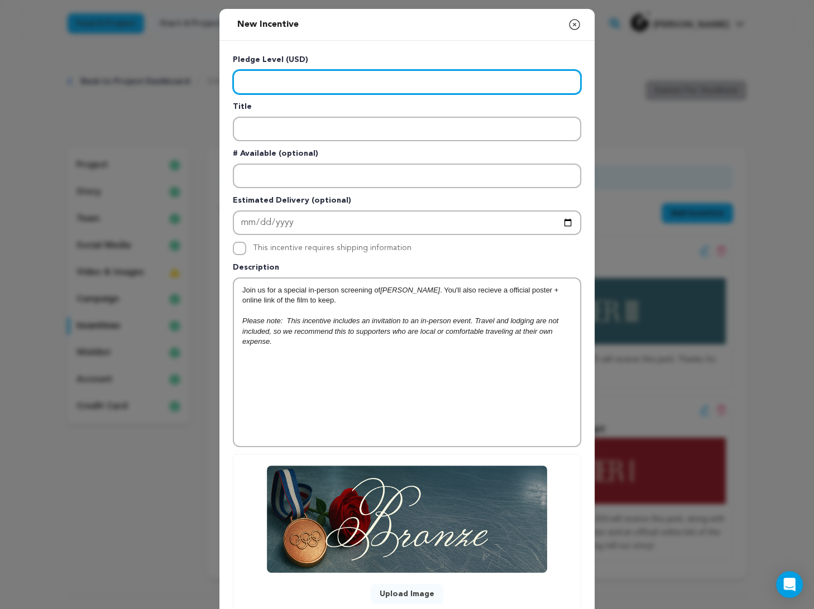
click at [295, 84] on input "Enter level" at bounding box center [407, 82] width 348 height 25
type input "500"
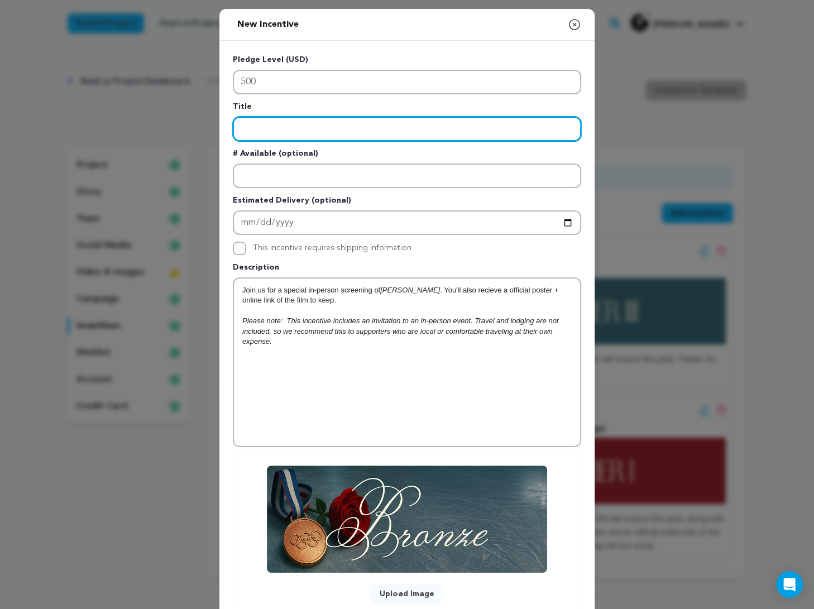
type input "s"
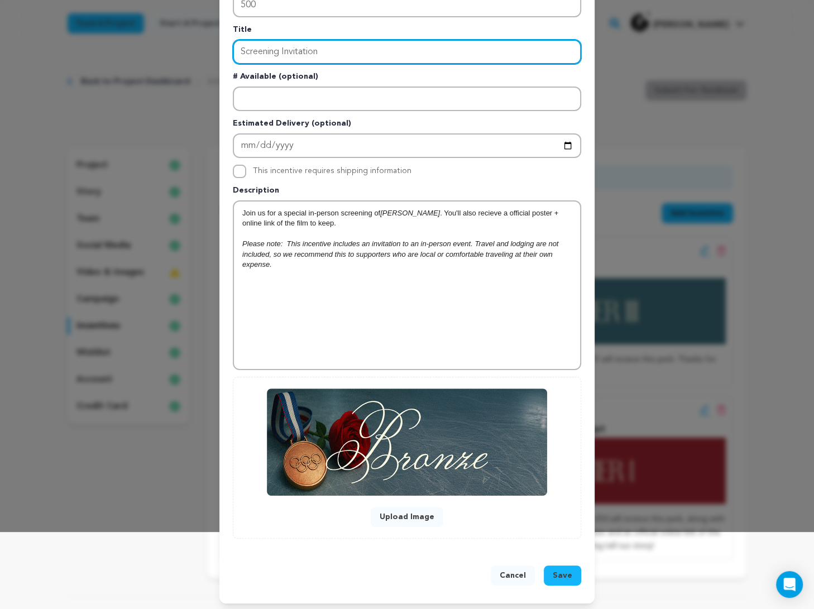
type input "Screening Invitation"
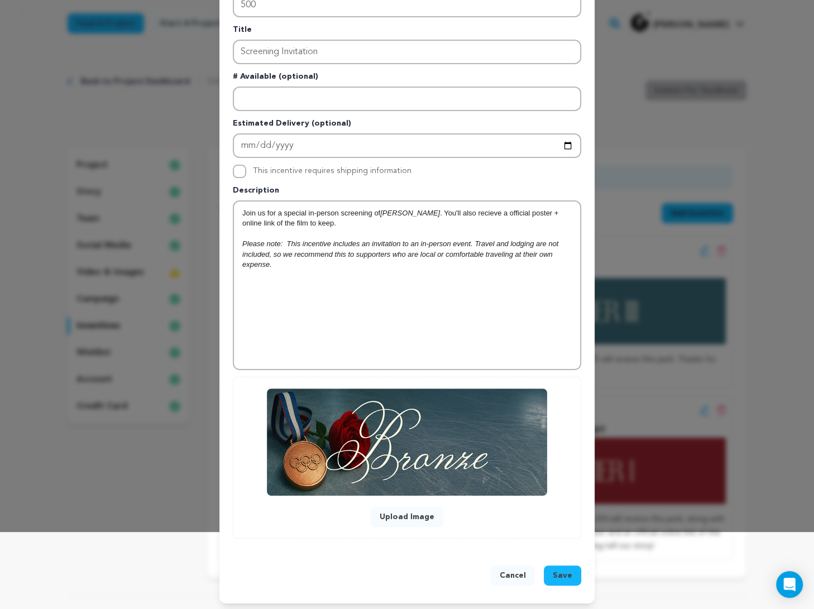
click at [568, 562] on div "Cancel Save" at bounding box center [406, 577] width 375 height 51
click at [568, 570] on span "Save" at bounding box center [563, 575] width 20 height 11
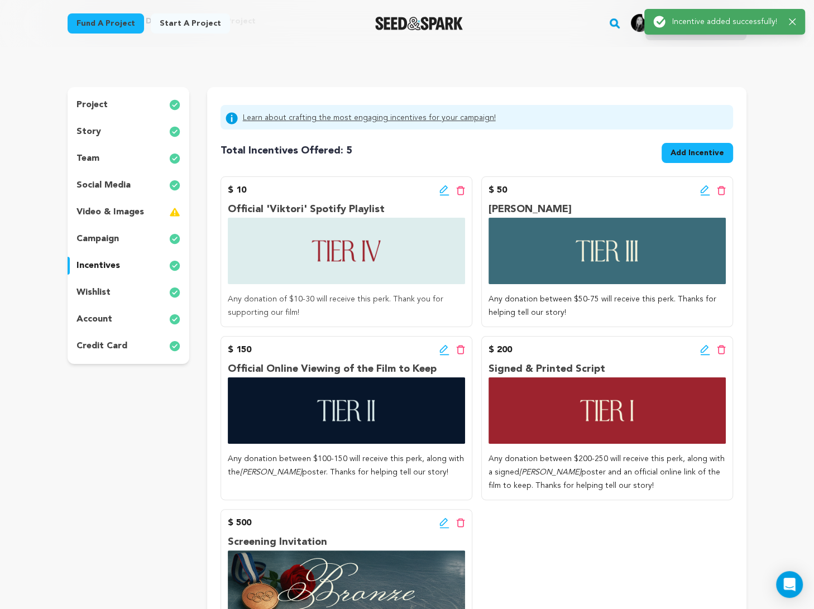
scroll to position [17, 0]
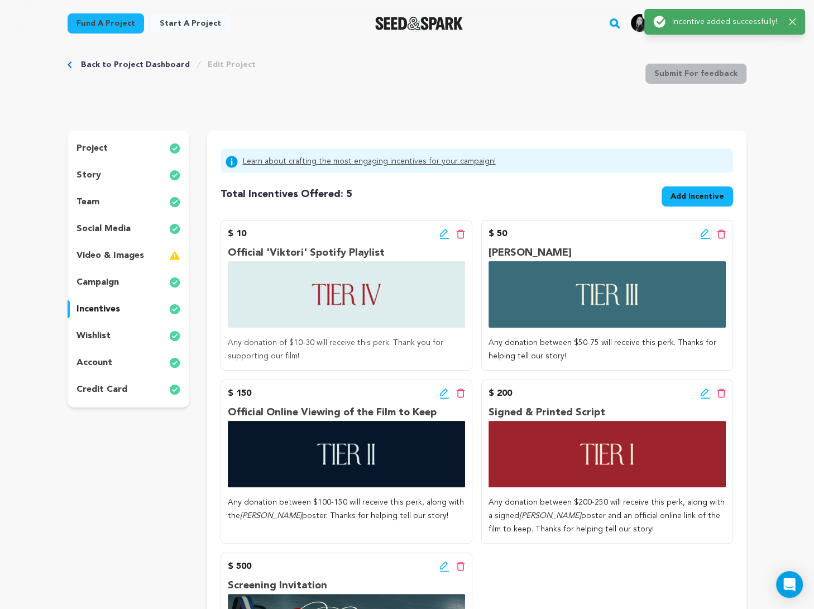
click at [583, 188] on button "Add Incentive" at bounding box center [697, 196] width 71 height 20
click at [583, 200] on span "Add Incentive" at bounding box center [698, 196] width 54 height 11
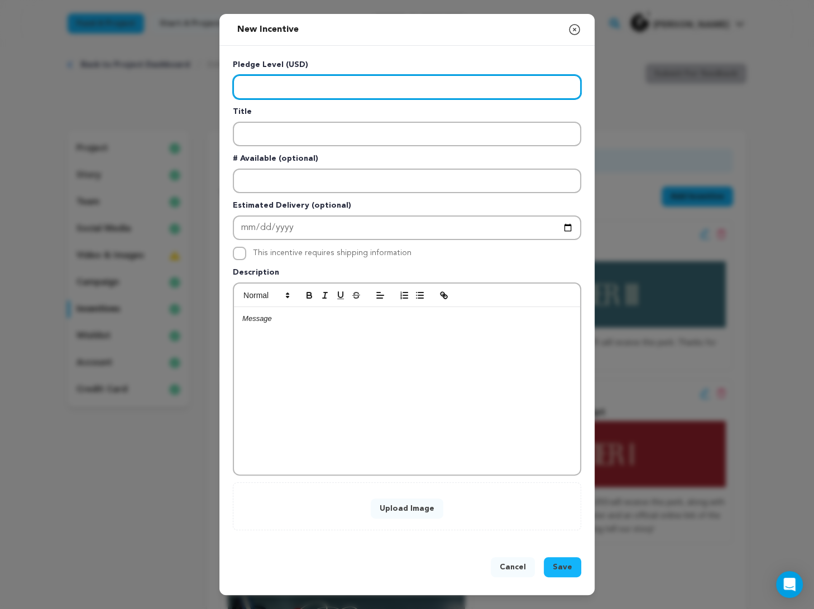
click at [415, 77] on input "Enter level" at bounding box center [407, 87] width 348 height 25
click at [400, 94] on input "Enter level" at bounding box center [407, 87] width 348 height 25
type input "750"
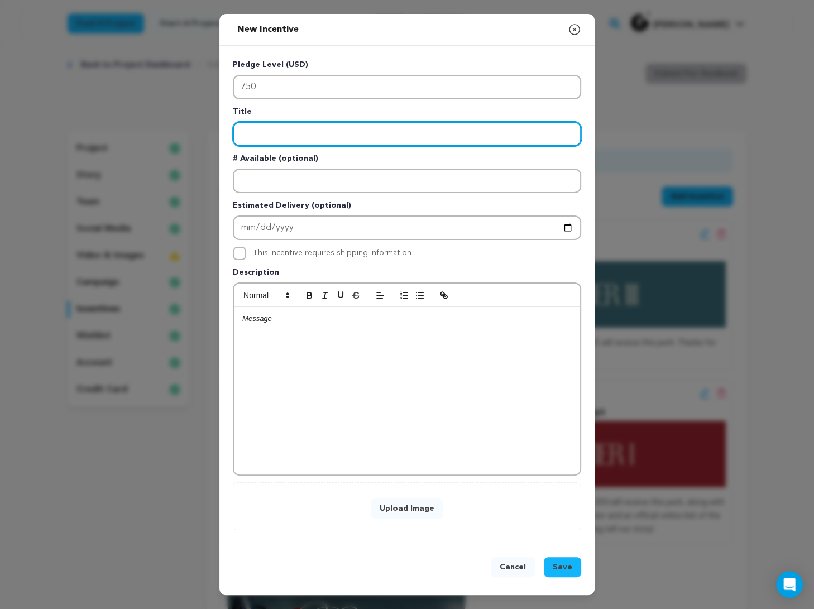
type input "S"
type input "Screening Invitation + Special Thanks in Credits"
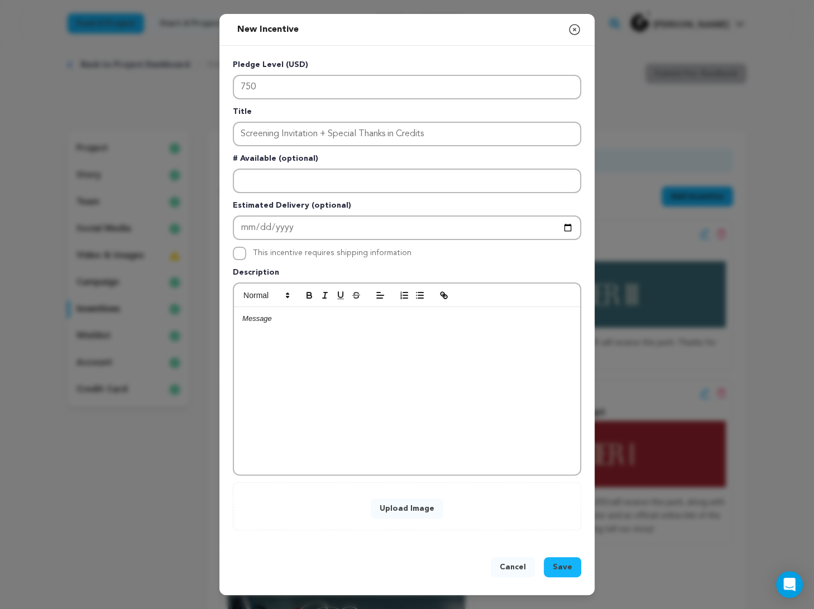
click at [332, 344] on div at bounding box center [407, 390] width 346 height 167
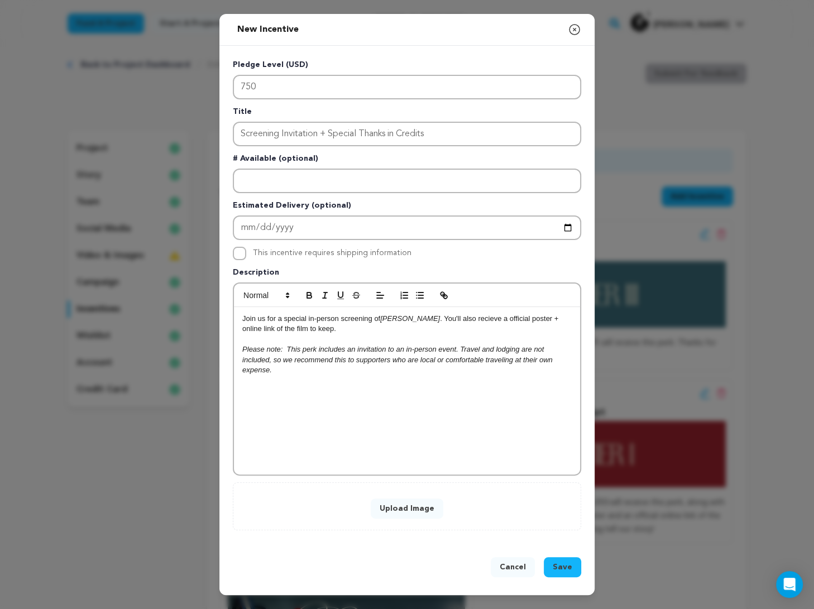
scroll to position [0, 0]
click at [341, 334] on p at bounding box center [406, 339] width 329 height 10
click at [343, 327] on p "Join us for a special in-person screening of Viktori . You'll also recieve a of…" at bounding box center [406, 324] width 329 height 21
click at [405, 318] on p "Join us for a special in-person screening of Viktori . You'll also recieve a of…" at bounding box center [406, 324] width 329 height 21
click at [313, 330] on p "Join us for a special in-person screening of Viktori and see your name in the c…" at bounding box center [406, 324] width 329 height 21
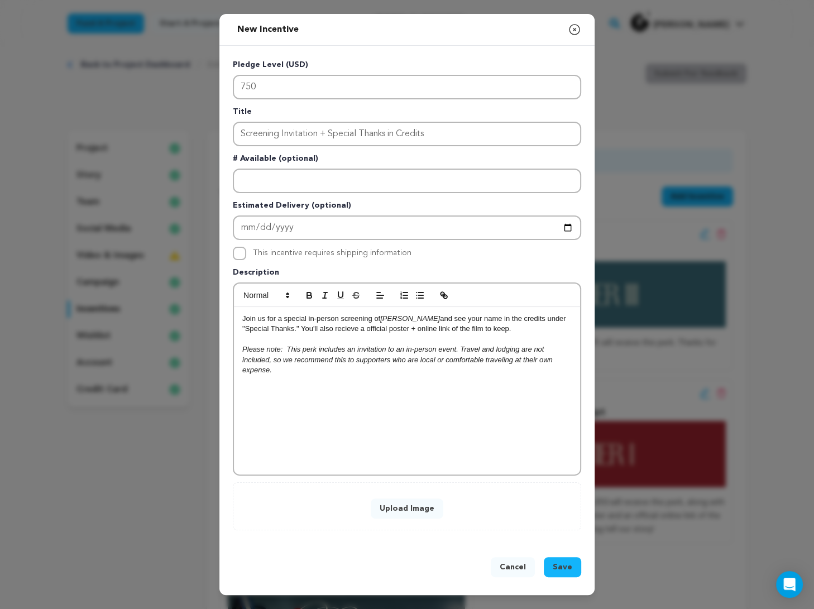
click at [311, 329] on p "Join us for a special in-person screening of Viktori and see your name in the c…" at bounding box center [406, 324] width 329 height 21
click at [314, 329] on p "Join us for a special in-person screening of Viktori and see your name in the c…" at bounding box center [406, 324] width 329 height 21
copy p "receive"
click at [429, 510] on button "Upload Image" at bounding box center [407, 509] width 73 height 20
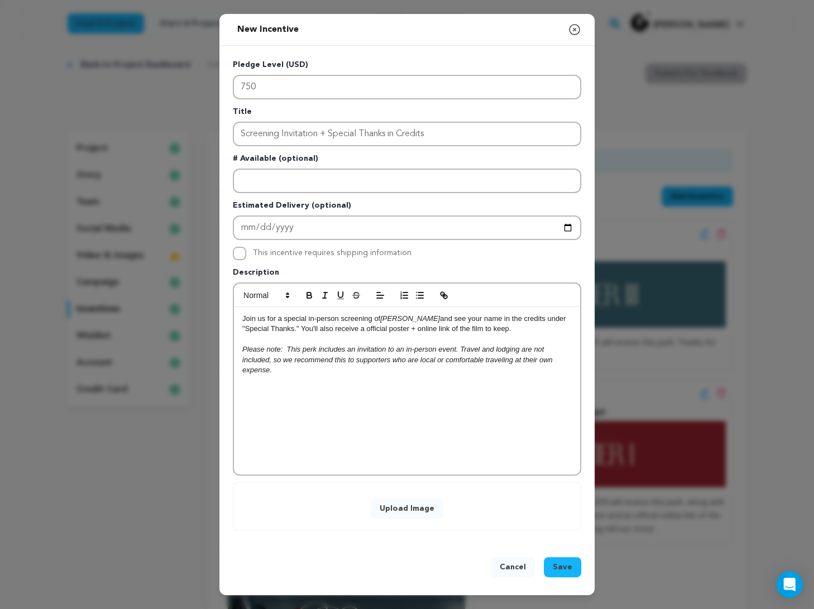
click at [395, 519] on div "Upload Image" at bounding box center [407, 506] width 348 height 48
click at [394, 512] on button "Upload Image" at bounding box center [407, 509] width 73 height 20
drag, startPoint x: 357, startPoint y: 381, endPoint x: 178, endPoint y: 236, distance: 231.1
click at [179, 241] on div "New Incentive Close modal Pledge Level (USD) 750 Title Screening Invitation + S…" at bounding box center [407, 304] width 814 height 609
copy div "Join us for a special in-person screening of Viktori and see your name in the c…"
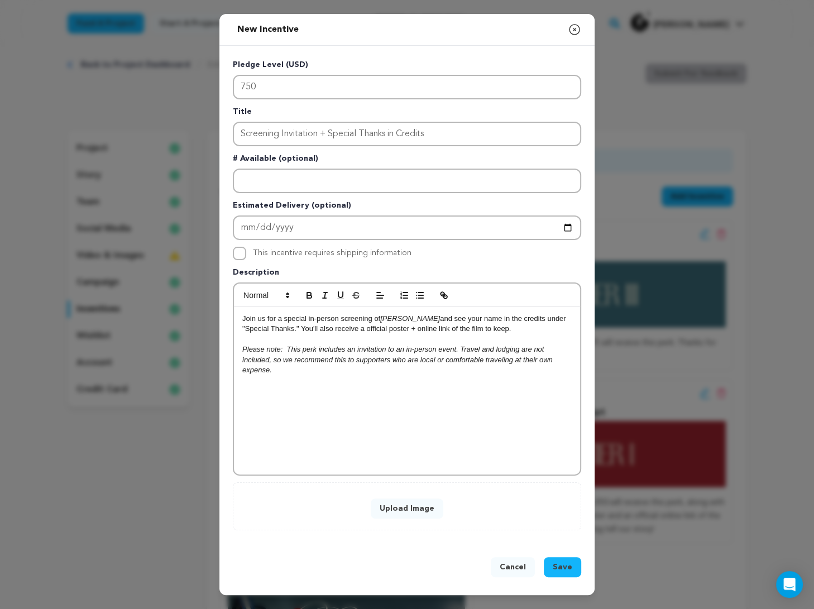
click at [414, 500] on button "Upload Image" at bounding box center [407, 509] width 73 height 20
click at [419, 389] on div "Join us for a special in-person screening of Viktori and see your name in the c…" at bounding box center [407, 390] width 346 height 167
drag, startPoint x: 414, startPoint y: 389, endPoint x: 190, endPoint y: 279, distance: 249.4
click at [190, 279] on div "New Incentive Close modal Pledge Level (USD) 750 Title Screening Invitation + S…" at bounding box center [407, 304] width 814 height 609
copy div "Join us for a special in-person screening of Viktori and see your name in the c…"
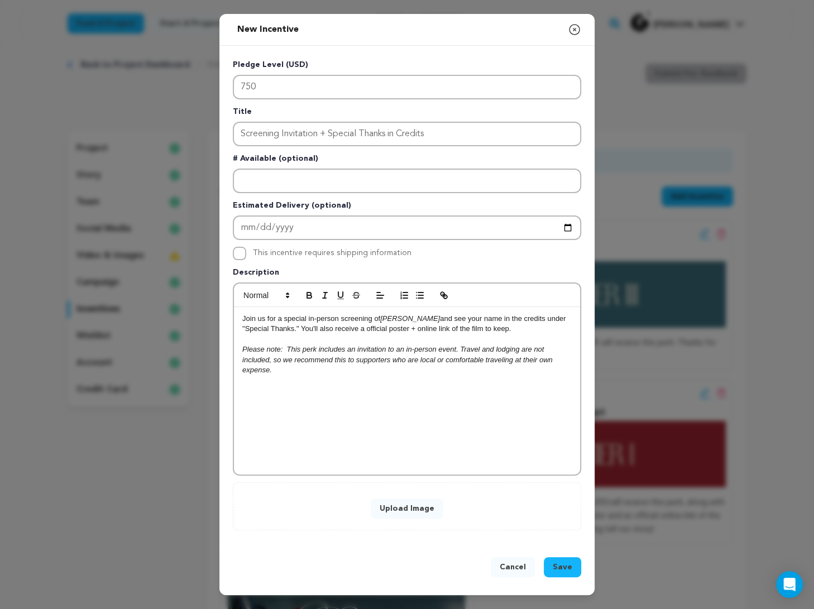
click at [562, 558] on button "Save" at bounding box center [562, 567] width 37 height 20
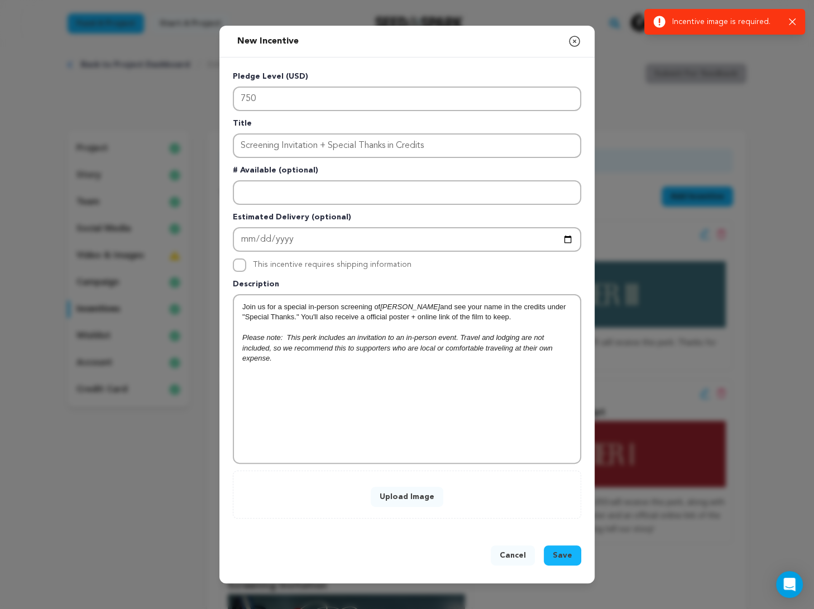
click at [513, 560] on button "Cancel" at bounding box center [513, 555] width 44 height 20
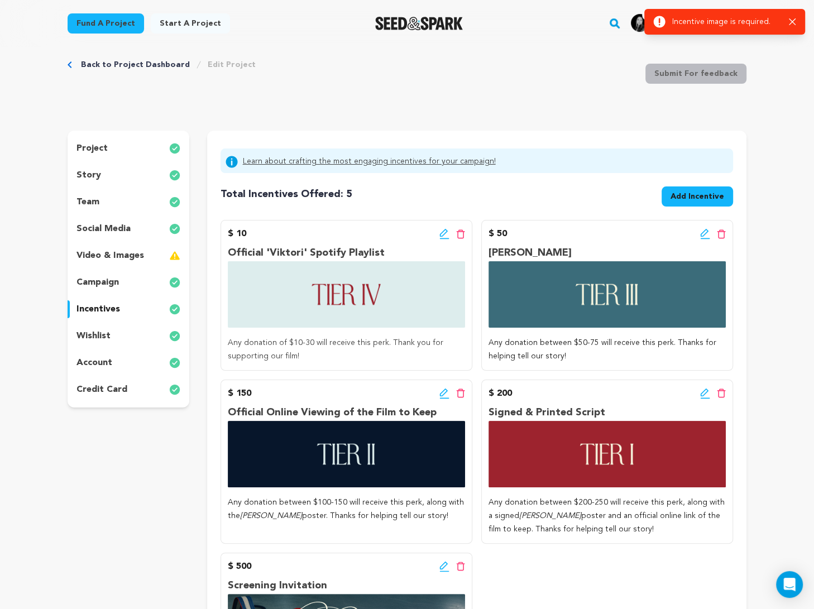
click at [583, 197] on span "Add Incentive" at bounding box center [698, 196] width 54 height 11
click at [583, 189] on button "Add Incentive" at bounding box center [697, 196] width 71 height 20
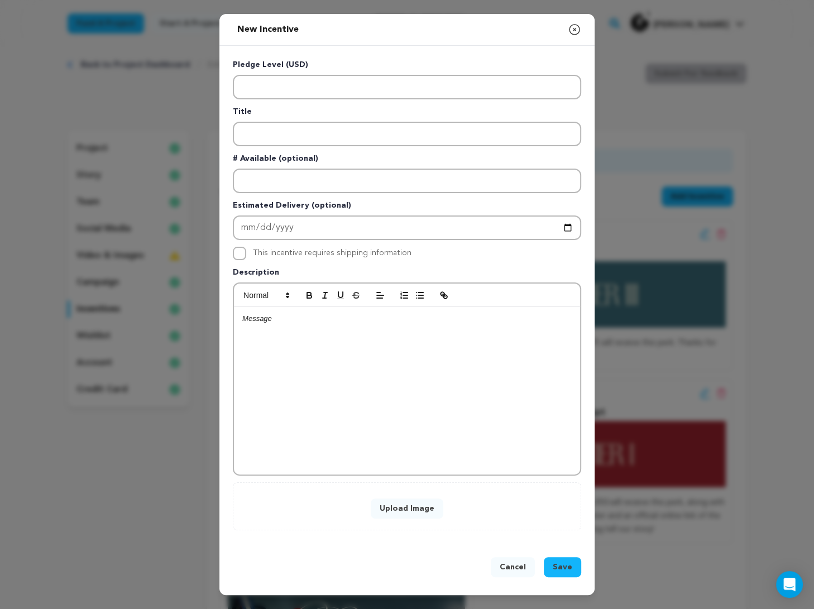
click at [452, 331] on div at bounding box center [407, 390] width 346 height 167
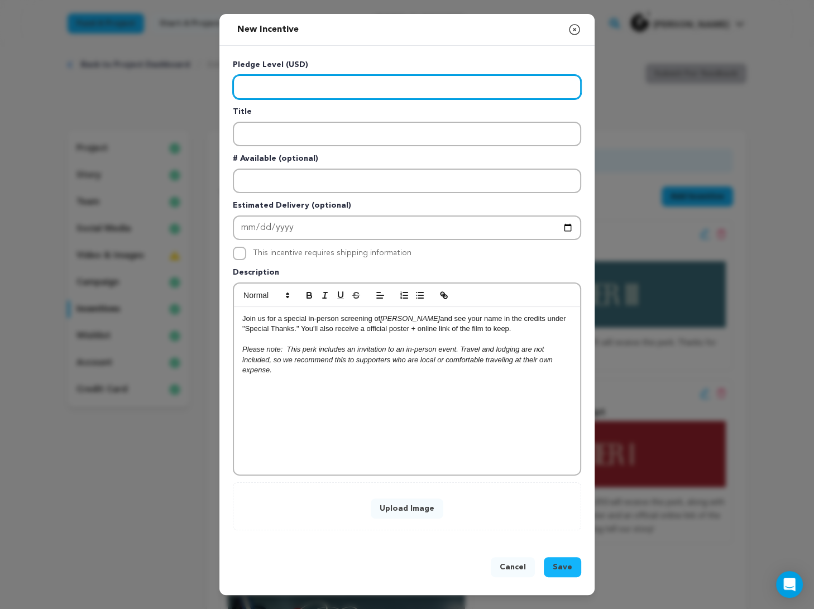
click at [311, 84] on input "Enter level" at bounding box center [407, 87] width 348 height 25
type input "750"
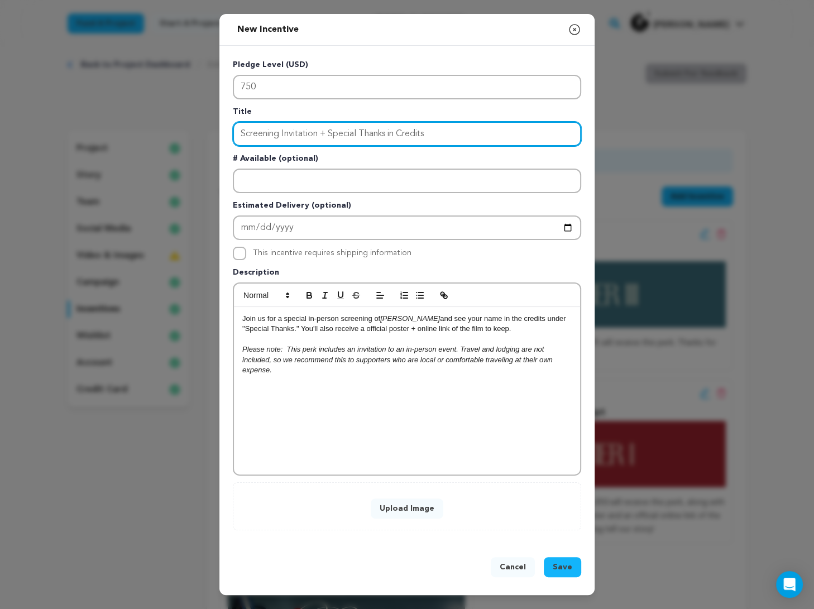
type input "Screening Invitation + Special Thanks in Credits"
click at [427, 501] on button "Upload Image" at bounding box center [407, 509] width 73 height 20
click at [407, 509] on button "Upload Image" at bounding box center [407, 509] width 73 height 20
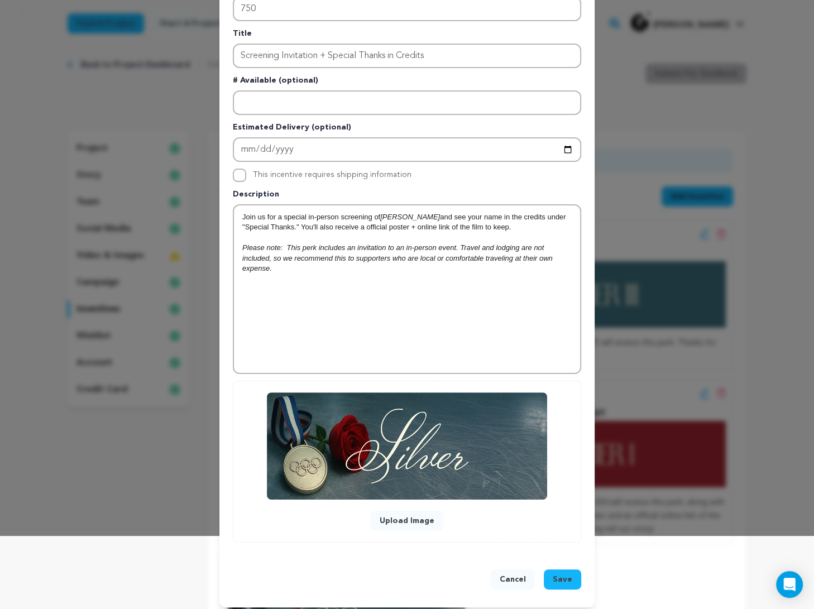
scroll to position [77, 0]
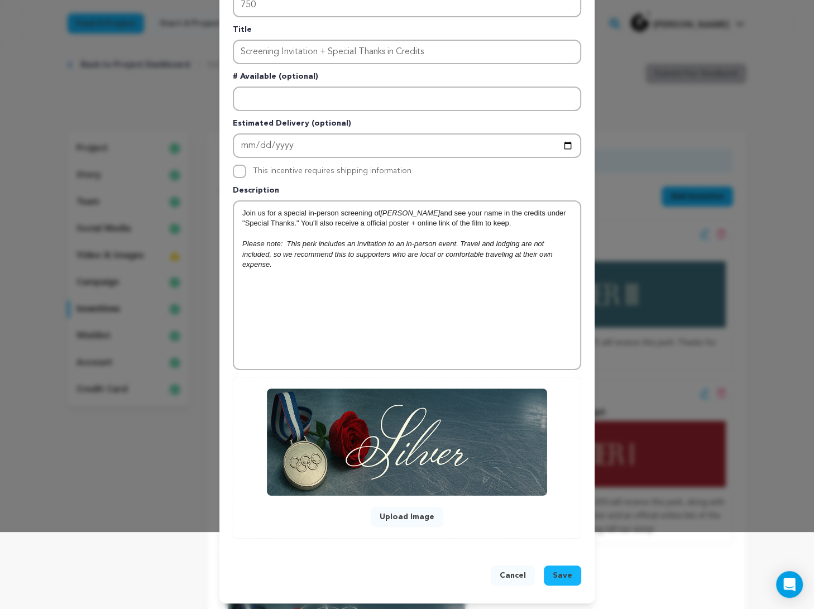
click at [565, 577] on span "Save" at bounding box center [563, 575] width 20 height 11
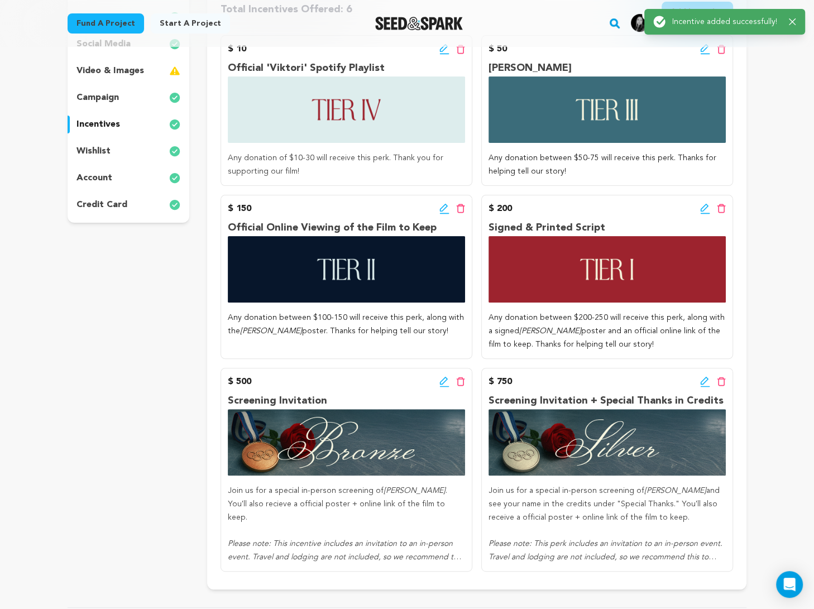
scroll to position [52, 0]
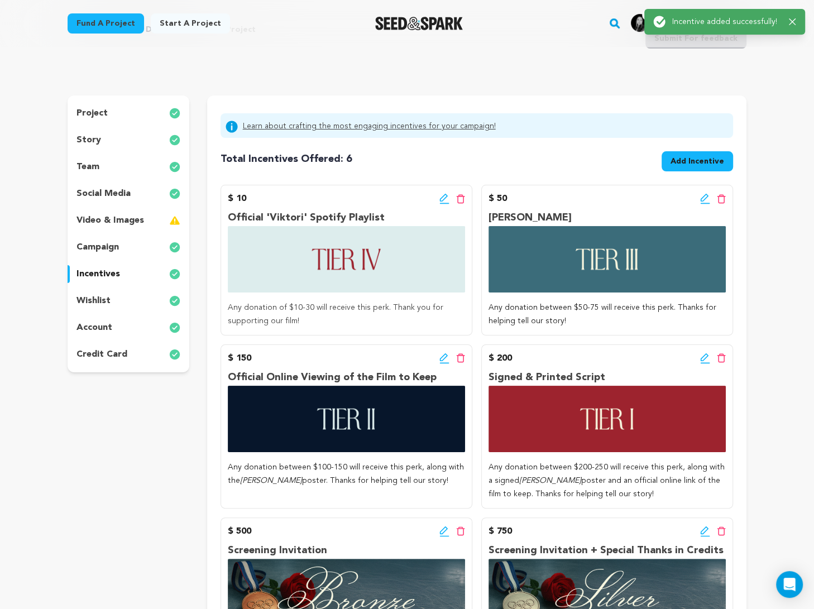
click at [583, 166] on span "Add Incentive" at bounding box center [698, 161] width 54 height 11
click at [583, 150] on div "Total Incentives Offered: Incentives: 6 Add Incentive" at bounding box center [477, 158] width 513 height 33
click at [583, 164] on button "Add Incentive" at bounding box center [697, 161] width 71 height 20
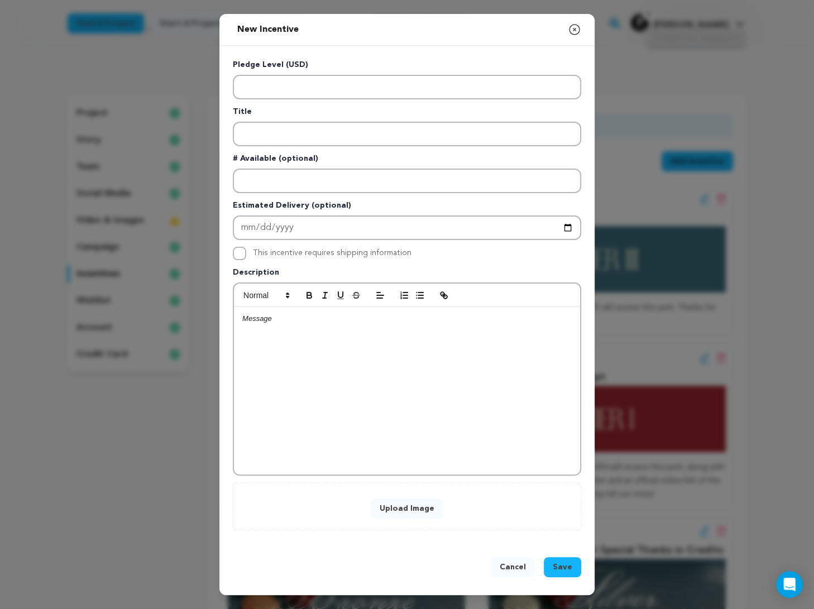
click at [381, 509] on button "Upload Image" at bounding box center [407, 509] width 73 height 20
click at [419, 514] on button "Upload Image" at bounding box center [407, 509] width 73 height 20
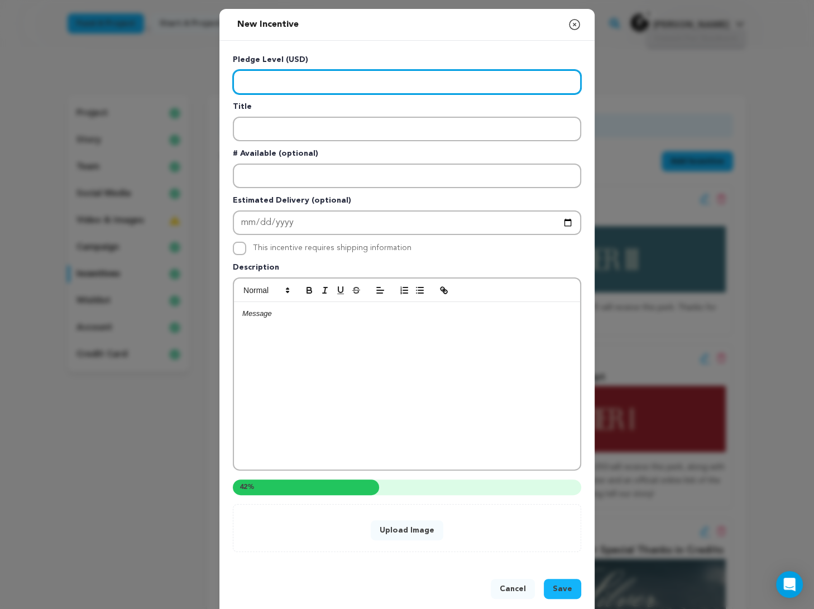
click at [307, 75] on input "Enter level" at bounding box center [407, 82] width 348 height 25
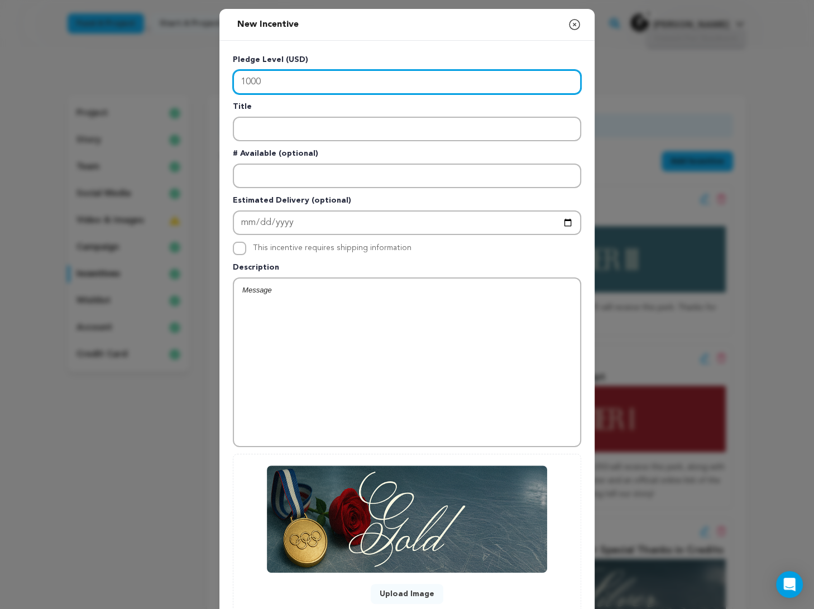
type input "1000"
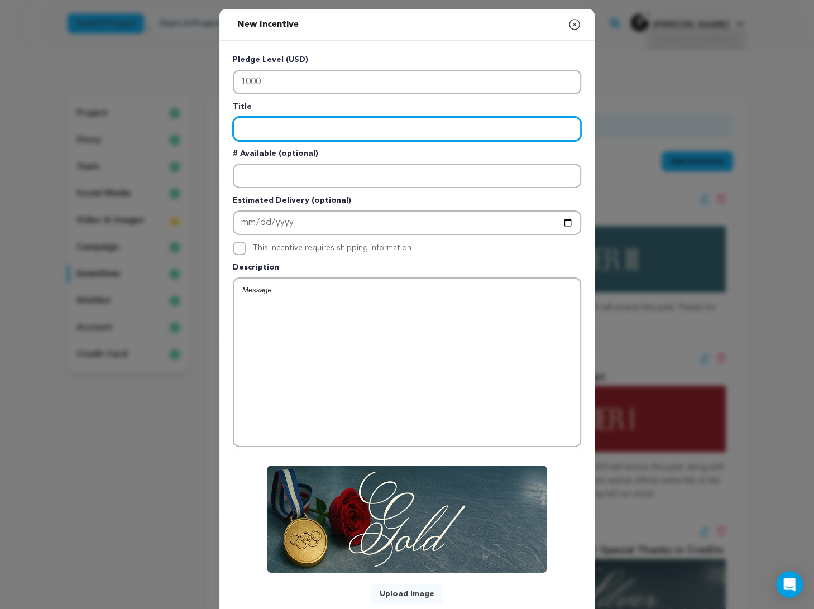
click at [325, 132] on input "Enter title" at bounding box center [407, 129] width 348 height 25
click at [423, 121] on input "Wrap Party Invit" at bounding box center [407, 129] width 348 height 25
type input "Wrap Party Invitation + All Previous Perks"
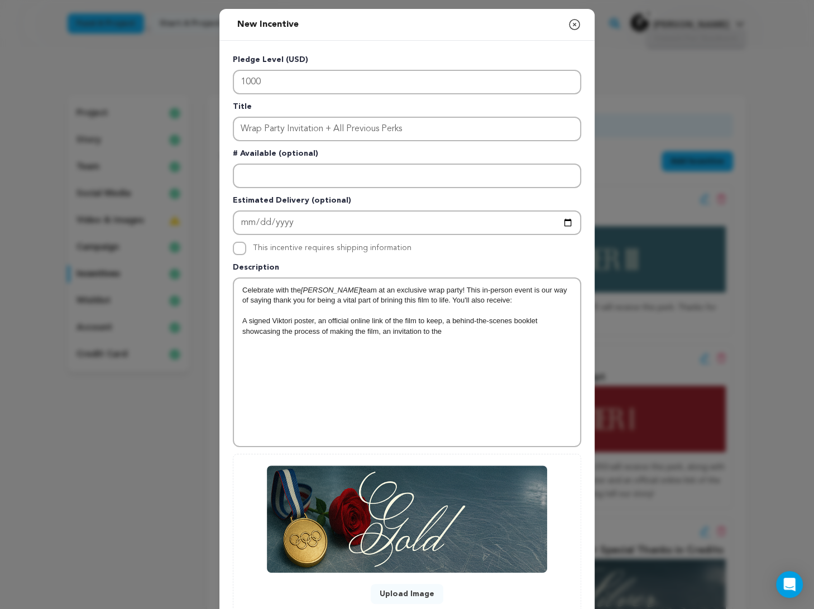
click at [439, 322] on p "A signed Viktori poster, an official online link of the film to keep, a behind-…" at bounding box center [406, 326] width 329 height 21
click at [439, 327] on p "A signed Viktori poster, an official online link of the film to keep, a behind-…" at bounding box center [406, 326] width 329 height 21
click at [498, 396] on div "Celebrate with the Viktori team at an exclusive wrap party! This in-person even…" at bounding box center [407, 362] width 346 height 167
click at [373, 362] on em "Please note: This incentive includes access to an in-person" at bounding box center [340, 362] width 190 height 8
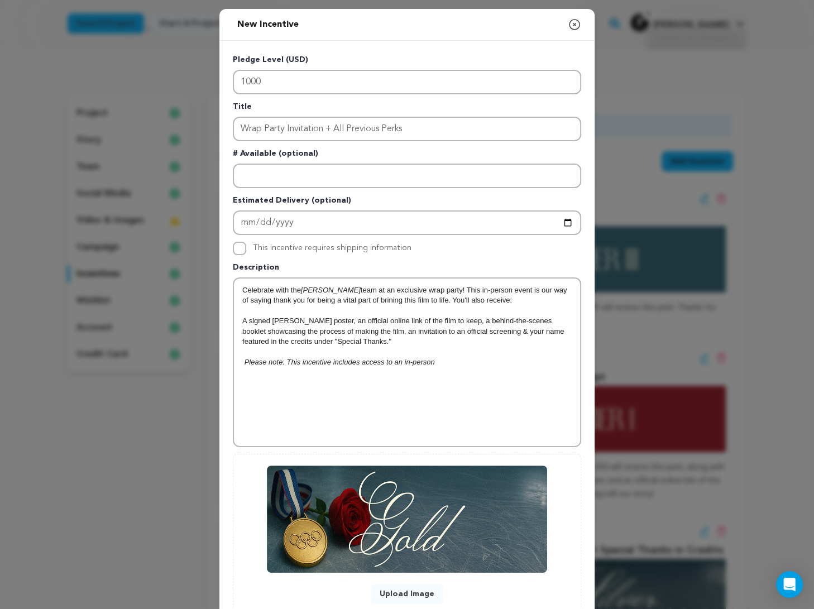
click at [373, 362] on em "Please note: This incentive includes access to an in-person" at bounding box center [340, 362] width 190 height 8
click at [496, 358] on p "Please note: This incentive includes invitation to an in-person" at bounding box center [406, 362] width 329 height 10
click at [246, 354] on p at bounding box center [406, 352] width 329 height 10
click at [247, 358] on em "Please note: This incentive includes invitation to an in-person event. Travel a…" at bounding box center [399, 372] width 315 height 29
click at [286, 316] on p "A signed Viktori poster, an official online link of the film to keep, a behind-…" at bounding box center [406, 331] width 329 height 31
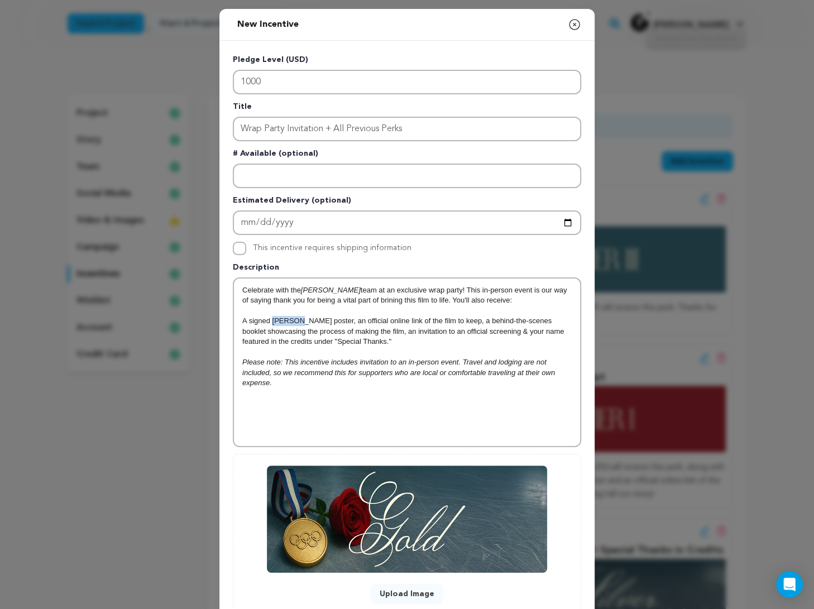
click at [286, 316] on p "A signed Viktori poster, an official online link of the film to keep, a behind-…" at bounding box center [406, 331] width 329 height 31
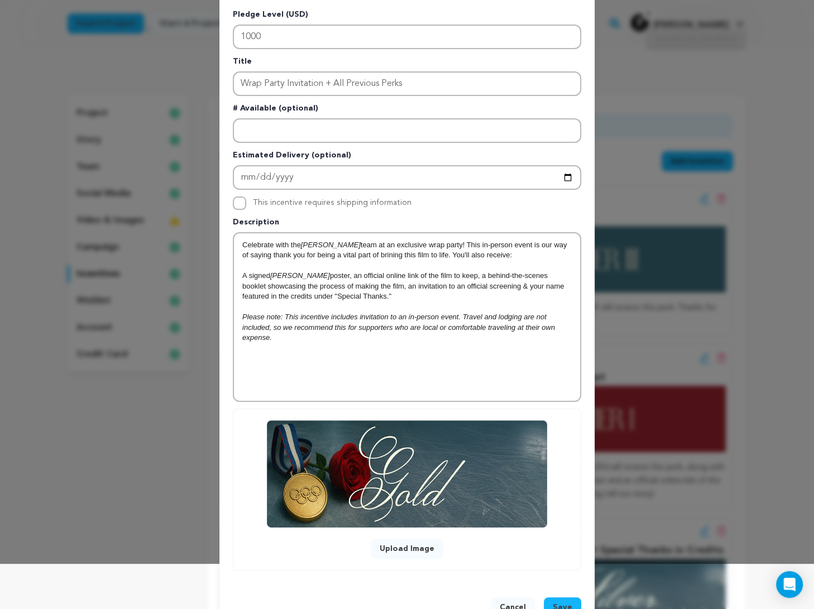
scroll to position [55, 0]
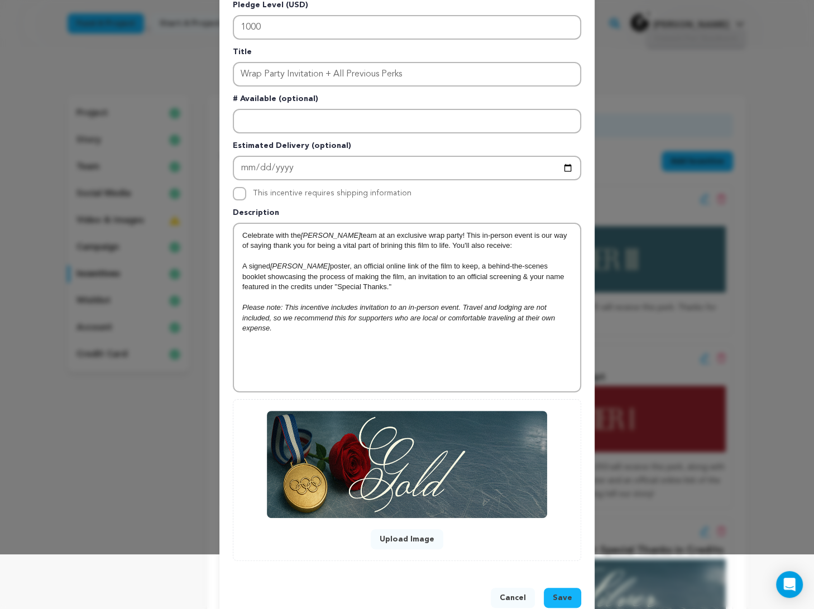
click at [249, 264] on p "A signed Viktori poster, an official online link of the film to keep, a behind-…" at bounding box center [406, 276] width 329 height 31
click at [261, 264] on p "A offical signed Viktori poster, an official online link of the film to keep, a…" at bounding box center [406, 276] width 329 height 31
click at [259, 266] on p "A offical signed Viktori poster, an official online link of the film to keep, a…" at bounding box center [406, 276] width 329 height 31
click at [558, 592] on span "Save" at bounding box center [563, 597] width 20 height 11
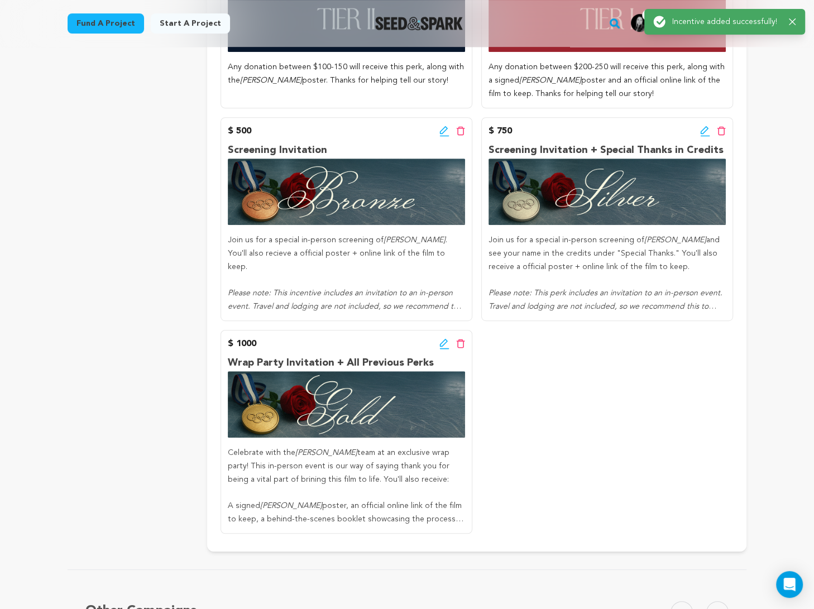
scroll to position [447, 0]
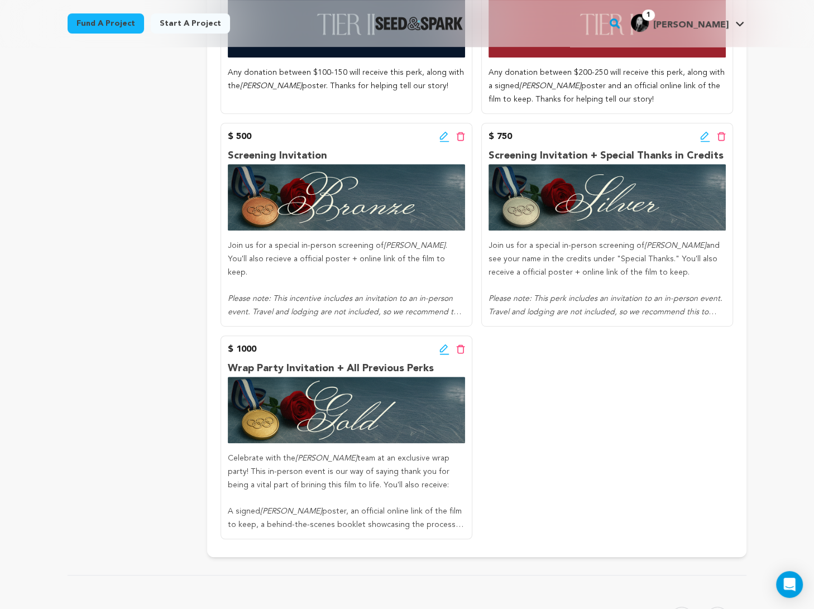
click at [583, 138] on div "$ 750 Edit incentive button Delete incentive button" at bounding box center [607, 136] width 237 height 13
click at [583, 138] on icon at bounding box center [705, 136] width 10 height 11
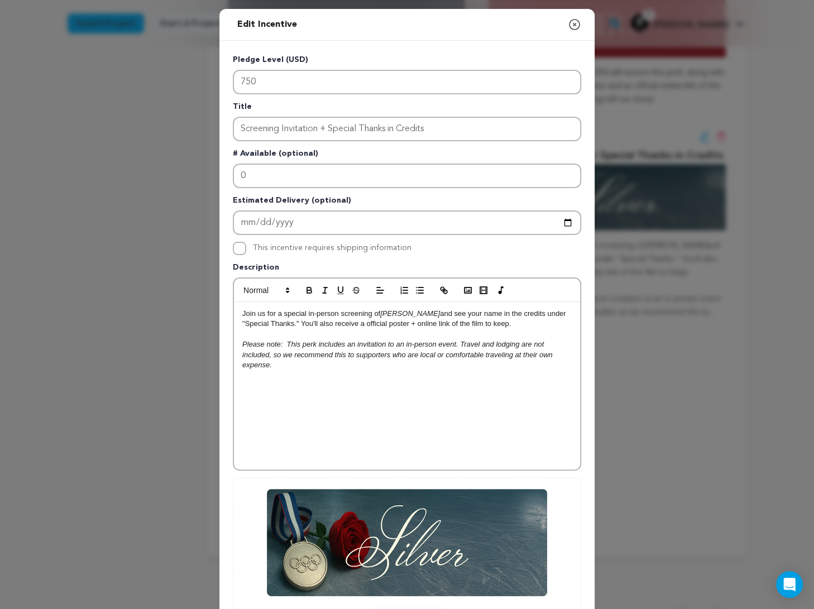
click at [545, 319] on p "Join us for a special in-person screening of Viktori and see your name in the c…" at bounding box center [406, 319] width 329 height 21
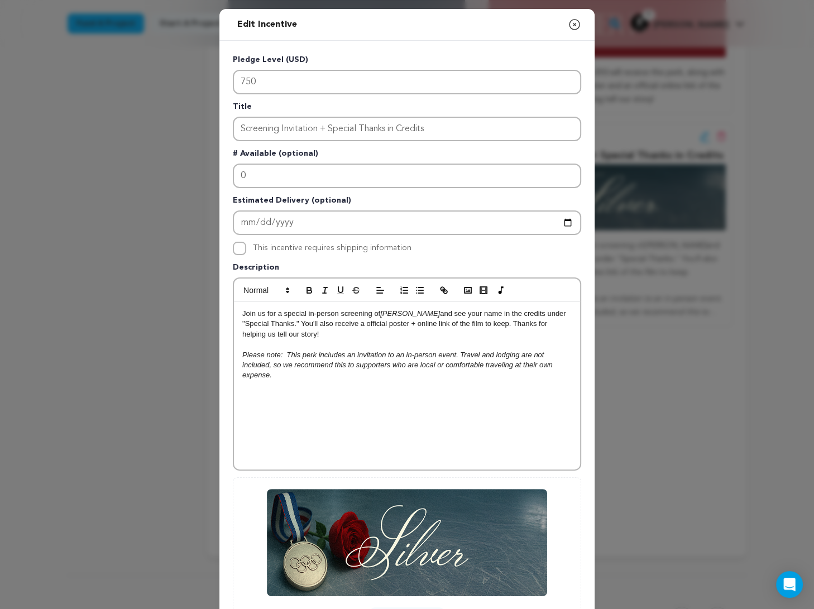
scroll to position [101, 0]
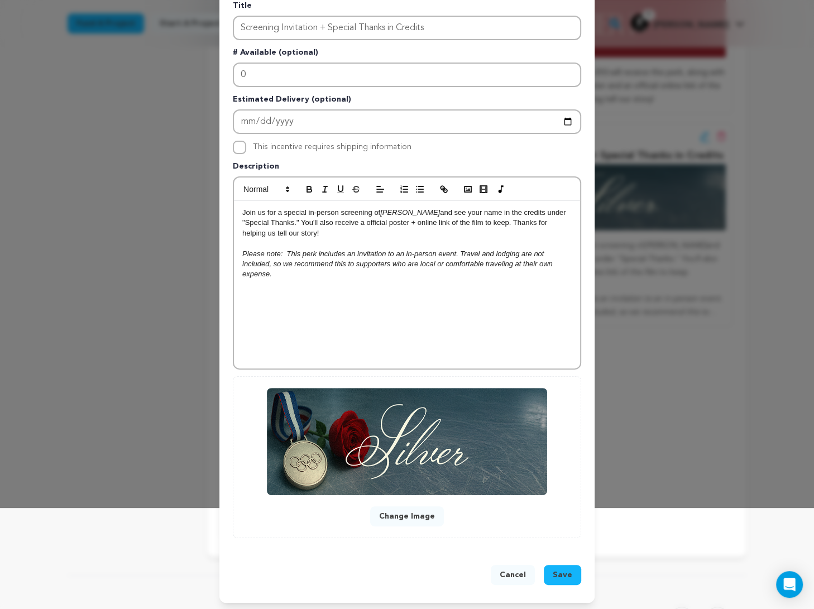
click at [562, 578] on span "Save" at bounding box center [563, 574] width 20 height 11
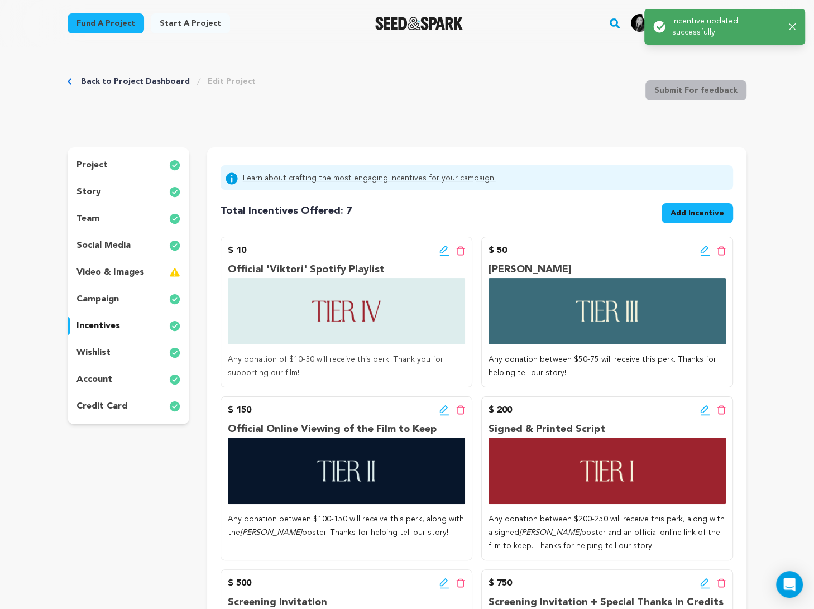
scroll to position [462, 0]
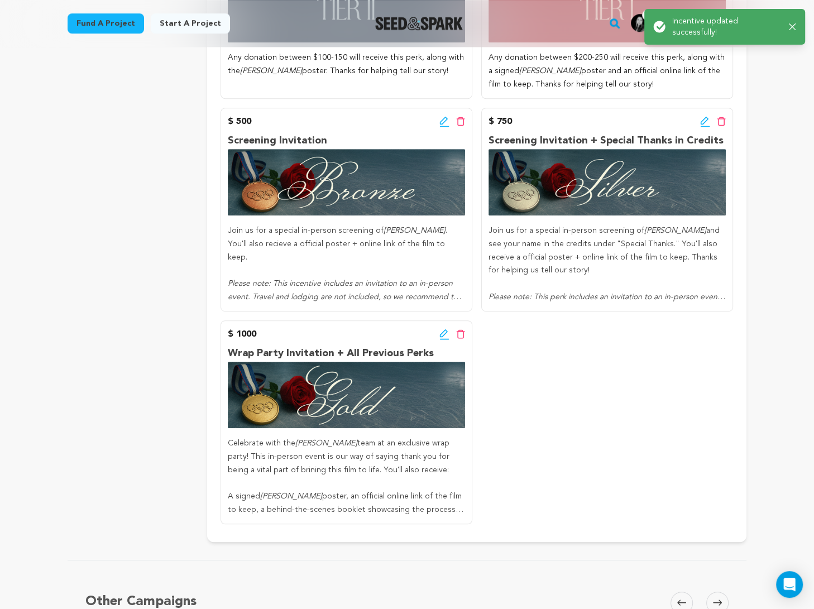
click at [434, 128] on div "$ 500 Edit incentive button Delete incentive button Screening Invitation Join u…" at bounding box center [347, 210] width 252 height 204
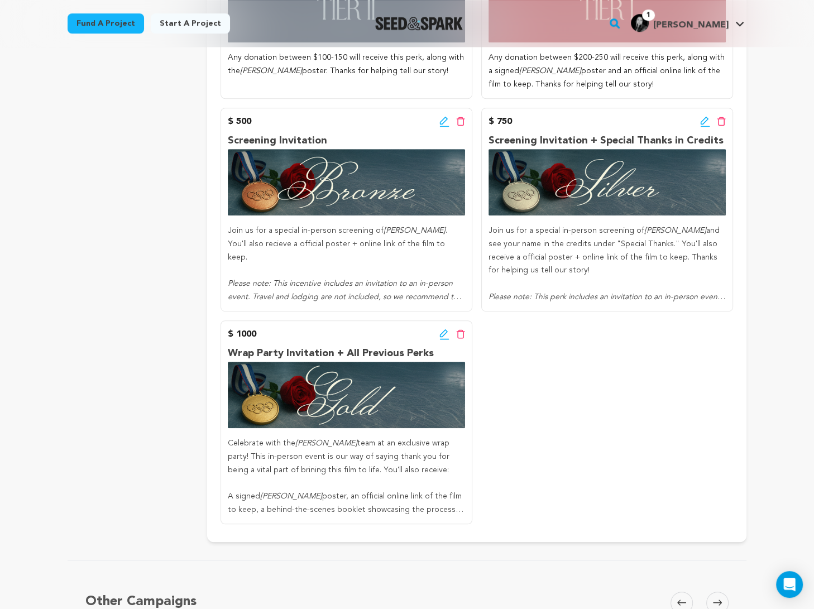
click at [440, 121] on icon at bounding box center [444, 121] width 10 height 11
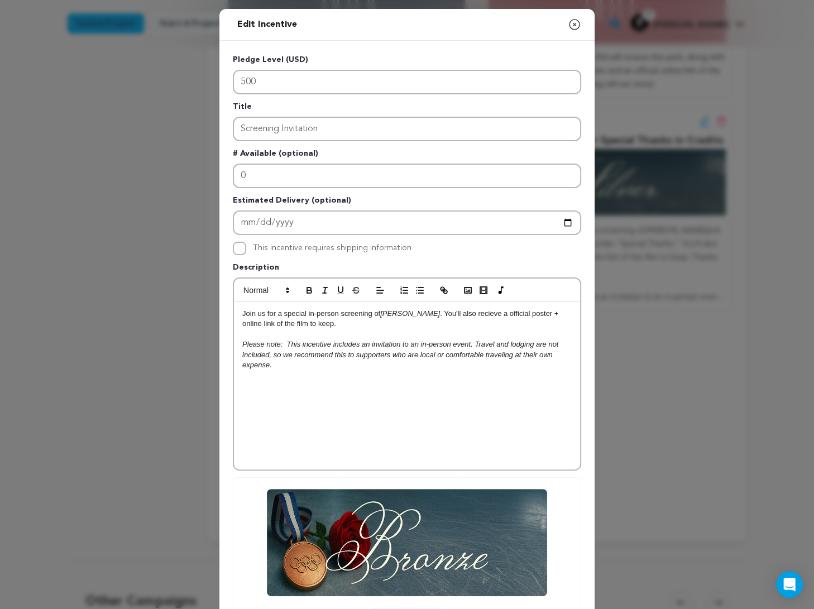
click at [452, 313] on p "Join us for a special in-person screening of Viktori . You'll also recieve a of…" at bounding box center [406, 319] width 329 height 21
click at [462, 322] on p "Join us for a special in-person screening of Viktori . You'll also receive a of…" at bounding box center [406, 319] width 329 height 21
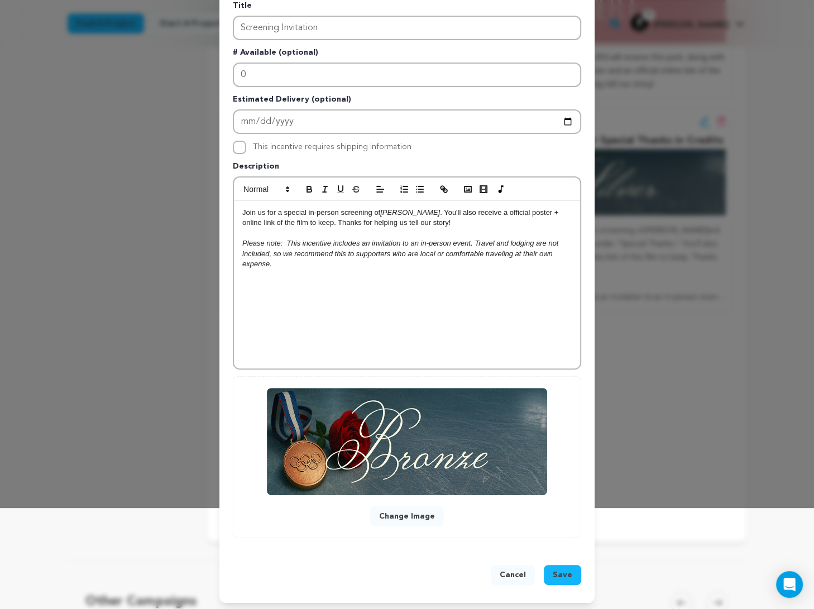
click at [567, 570] on span "Save" at bounding box center [563, 574] width 20 height 11
click at [563, 569] on span "Save" at bounding box center [563, 574] width 20 height 11
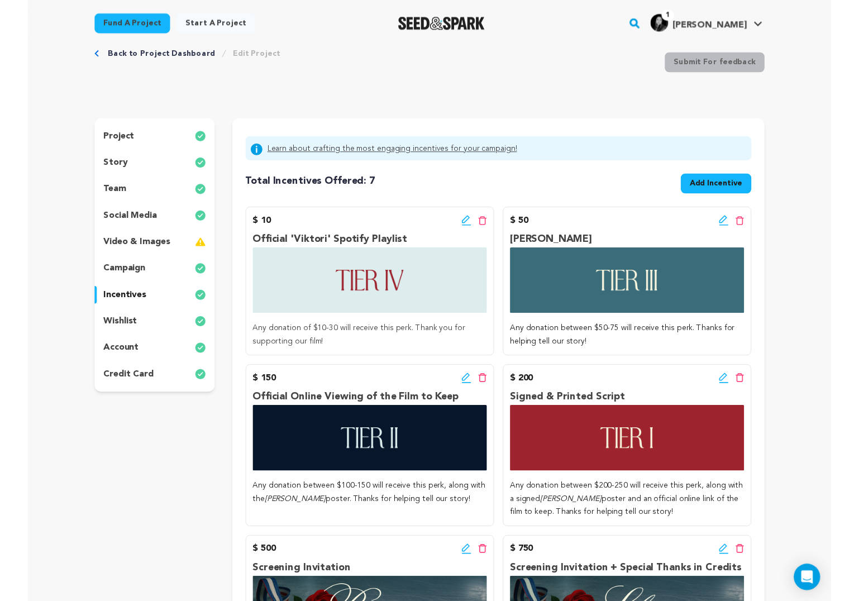
scroll to position [0, 0]
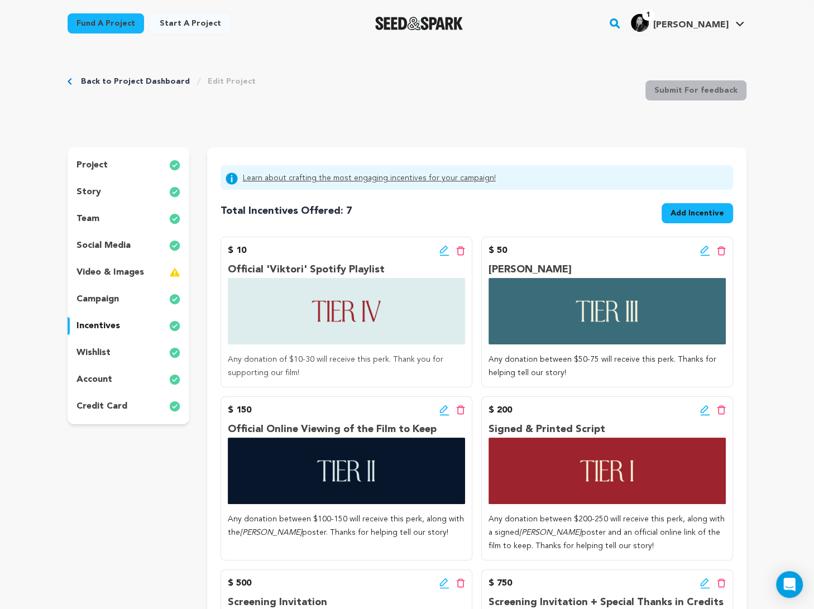
click at [111, 348] on div "wishlist" at bounding box center [129, 353] width 122 height 18
click at [156, 357] on div "wishlist" at bounding box center [129, 353] width 122 height 18
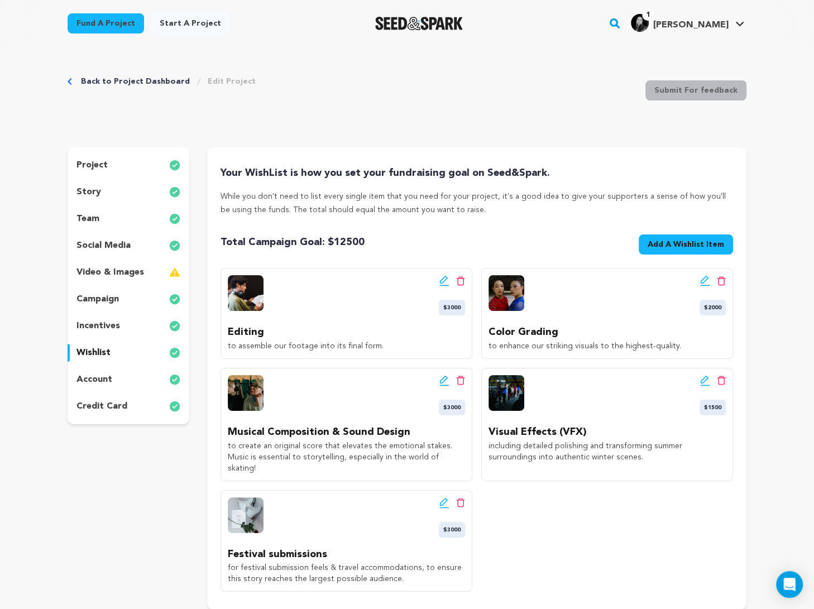
click at [445, 284] on icon at bounding box center [444, 280] width 10 height 11
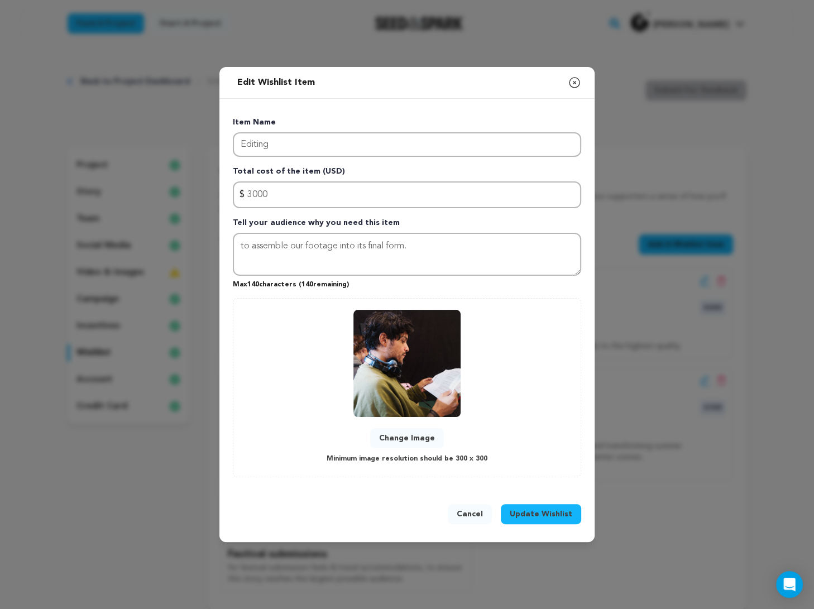
click at [416, 430] on button "Change Image" at bounding box center [407, 438] width 74 height 20
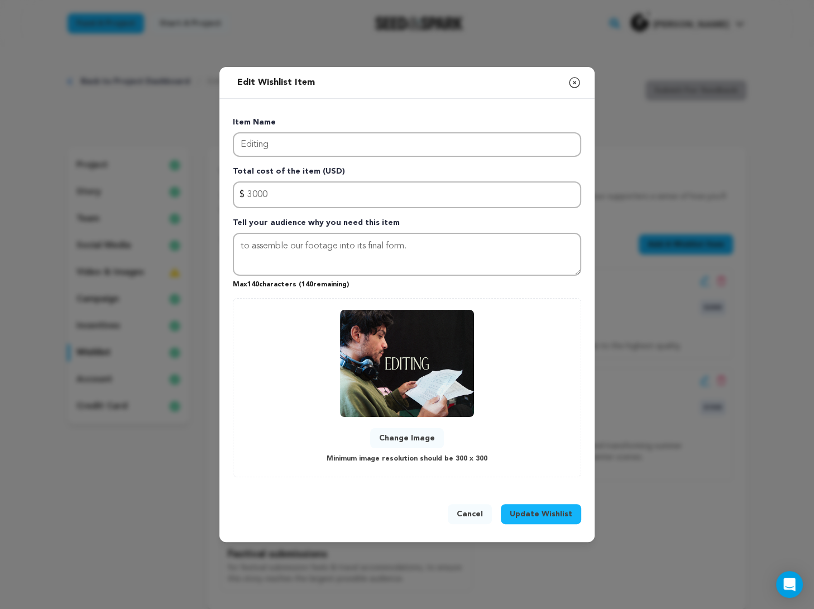
click at [556, 509] on span "Update Wishlist" at bounding box center [541, 514] width 63 height 11
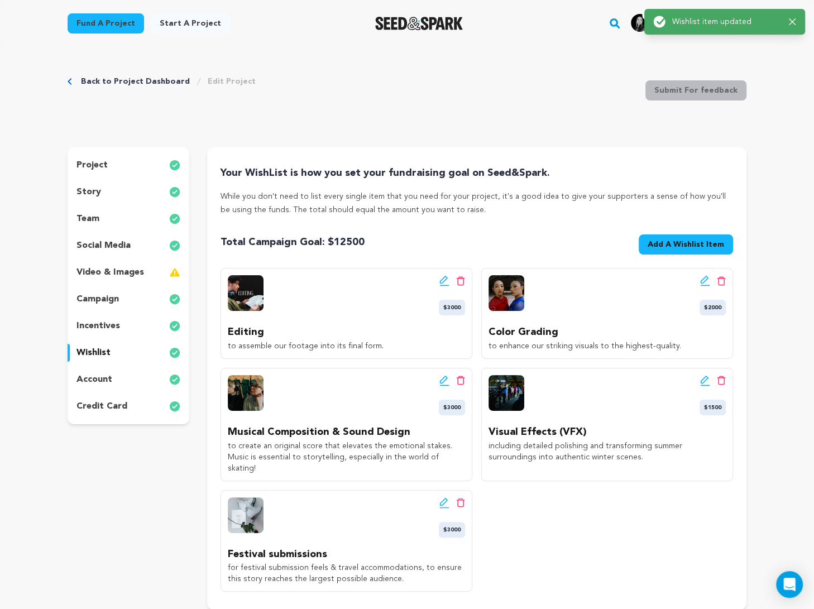
click at [583, 279] on icon at bounding box center [705, 280] width 10 height 11
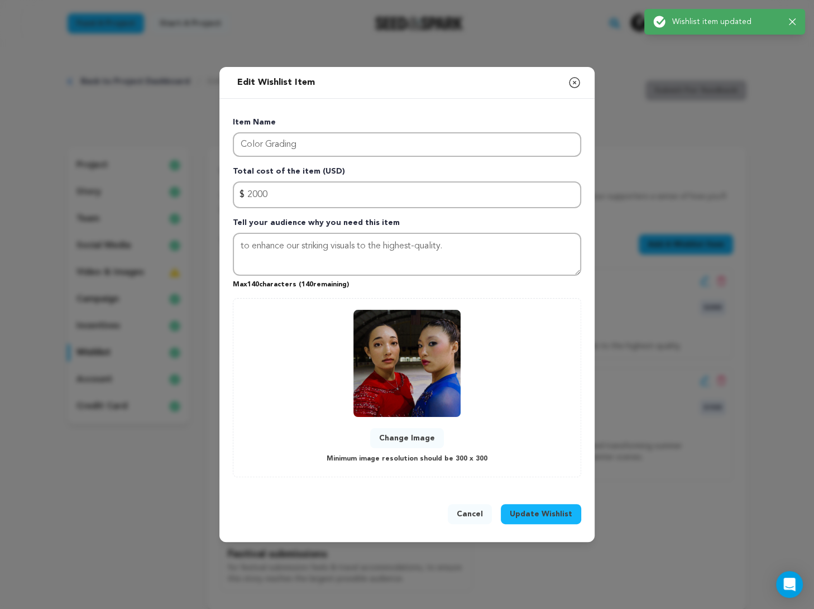
click at [430, 438] on button "Change Image" at bounding box center [407, 438] width 74 height 20
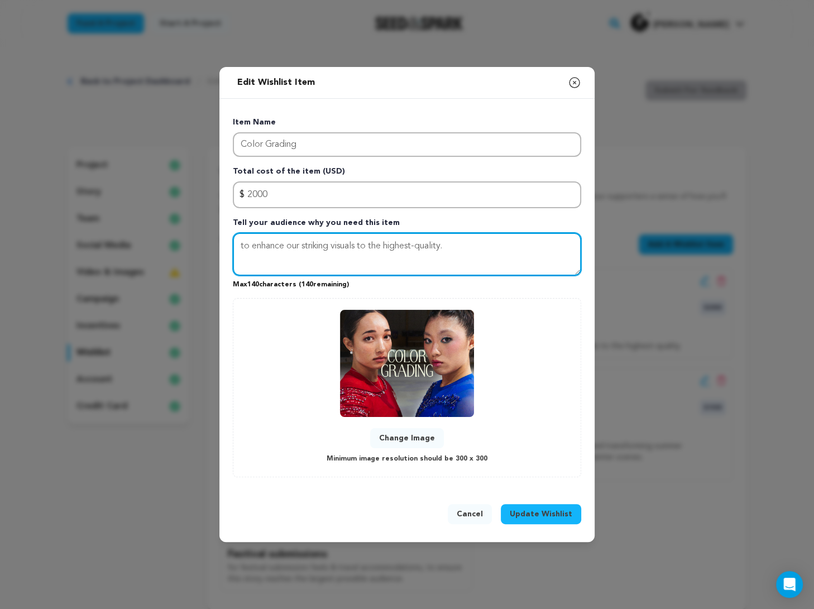
click at [325, 246] on textarea "to enhance our striking visuals to the highest-quality." at bounding box center [407, 255] width 348 height 44
type textarea "to enhance our visuals to the highest-quality."
click at [563, 504] on button "Update Wishlist" at bounding box center [541, 514] width 80 height 20
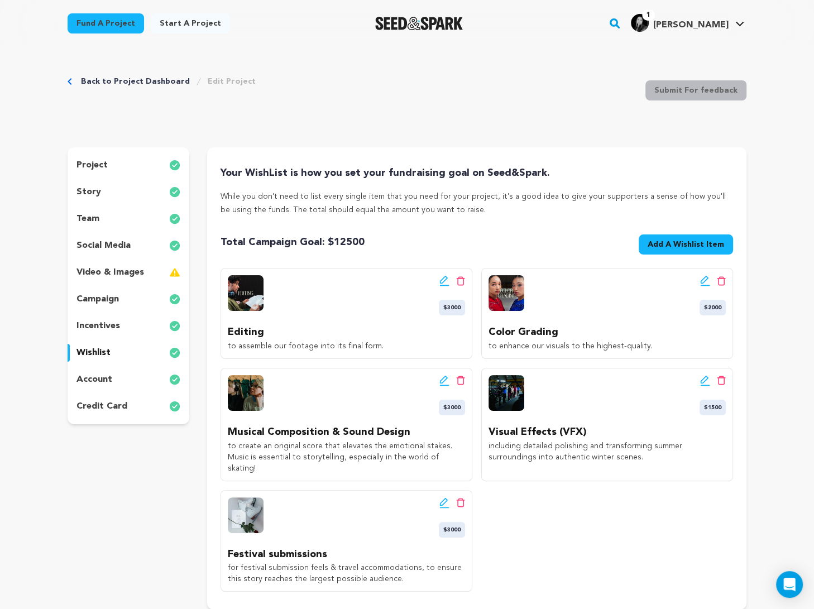
click at [444, 378] on icon at bounding box center [444, 380] width 10 height 11
click at [443, 378] on icon at bounding box center [443, 380] width 8 height 8
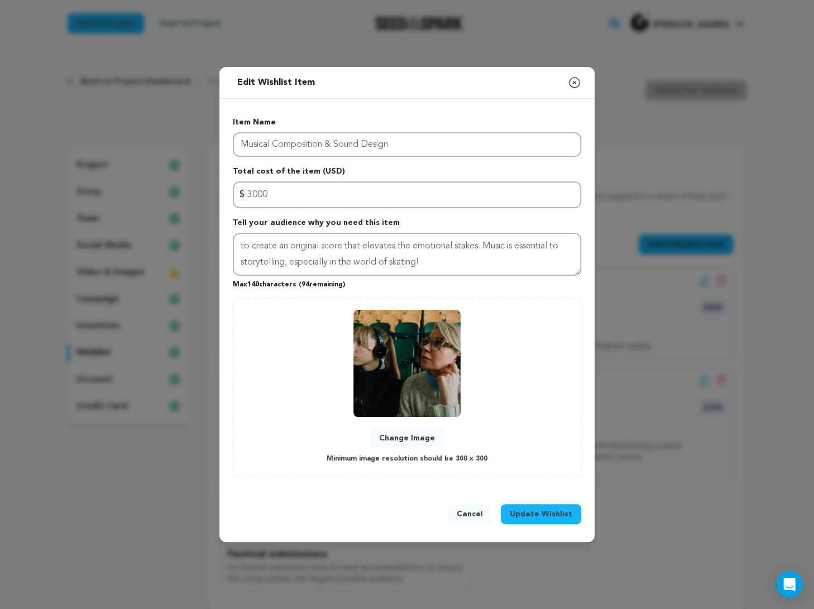
click at [427, 433] on button "Change Image" at bounding box center [407, 438] width 74 height 20
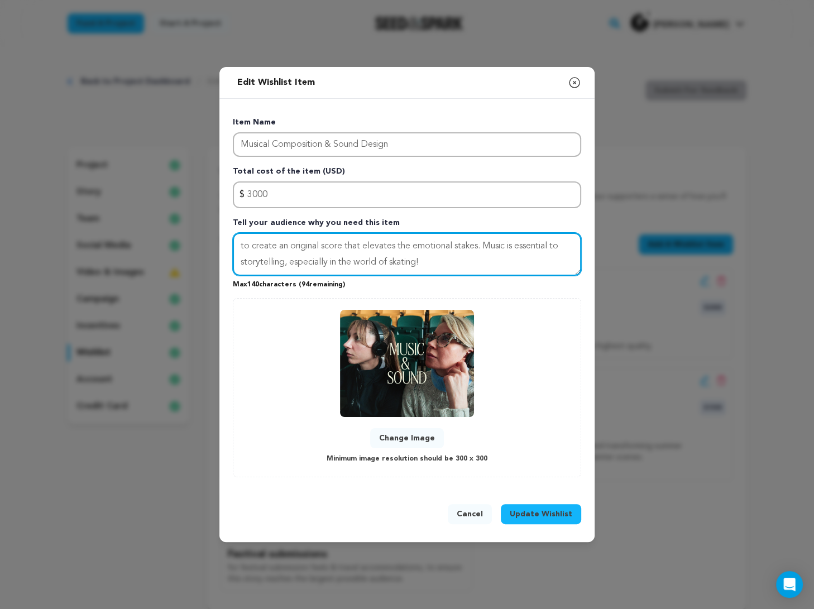
drag, startPoint x: 343, startPoint y: 247, endPoint x: 445, endPoint y: 242, distance: 101.7
click at [445, 242] on textarea "to create an original score that elevates the emotional stakes. Music is essent…" at bounding box center [407, 255] width 348 height 44
drag, startPoint x: 559, startPoint y: 247, endPoint x: 337, endPoint y: 262, distance: 222.1
click at [337, 262] on textarea "to create an original score that elevates the emotional stakes. Music is essent…" at bounding box center [407, 255] width 348 height 44
click at [293, 261] on textarea "to create an original score that elevates the emotional stakes. Music is essent…" at bounding box center [407, 255] width 348 height 44
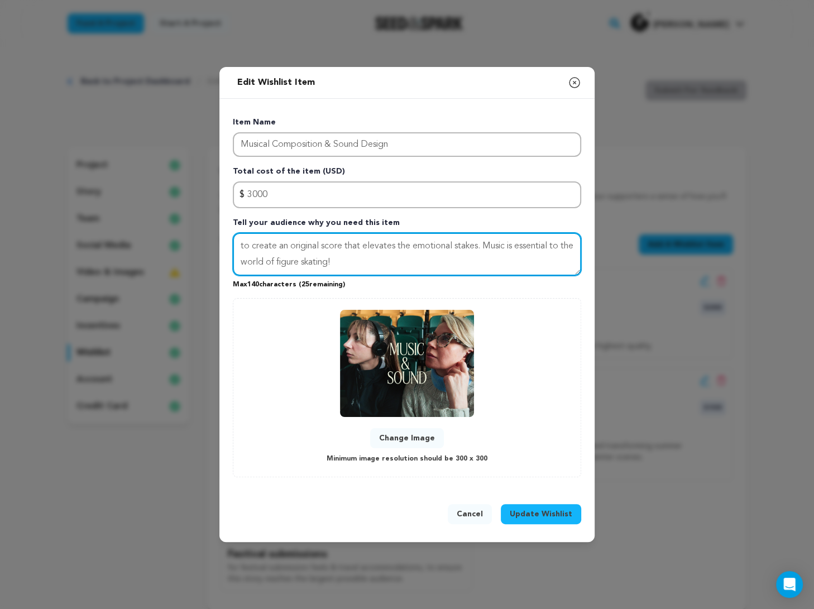
type textarea "to create an original score that elevates the emotional stakes. Music is essent…"
click at [529, 510] on span "Update Wishlist" at bounding box center [541, 514] width 63 height 11
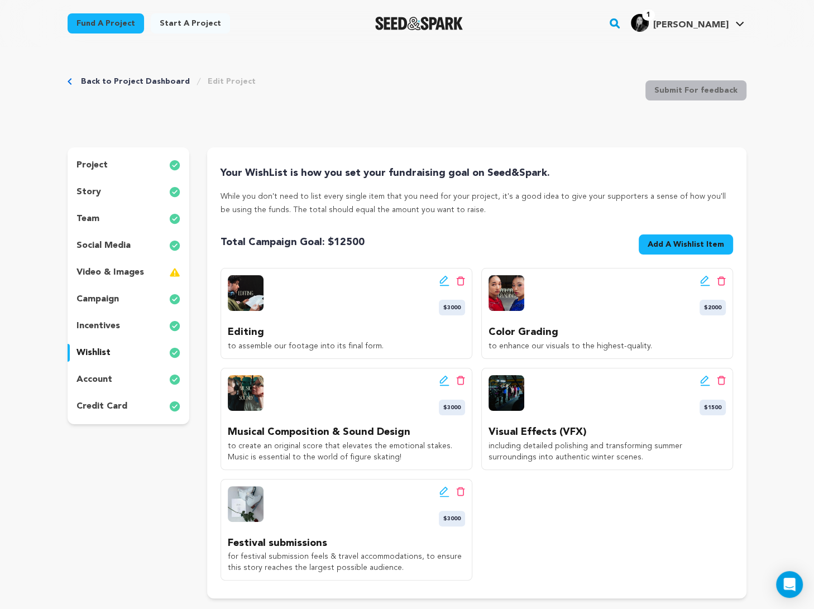
click at [442, 375] on icon at bounding box center [444, 380] width 10 height 11
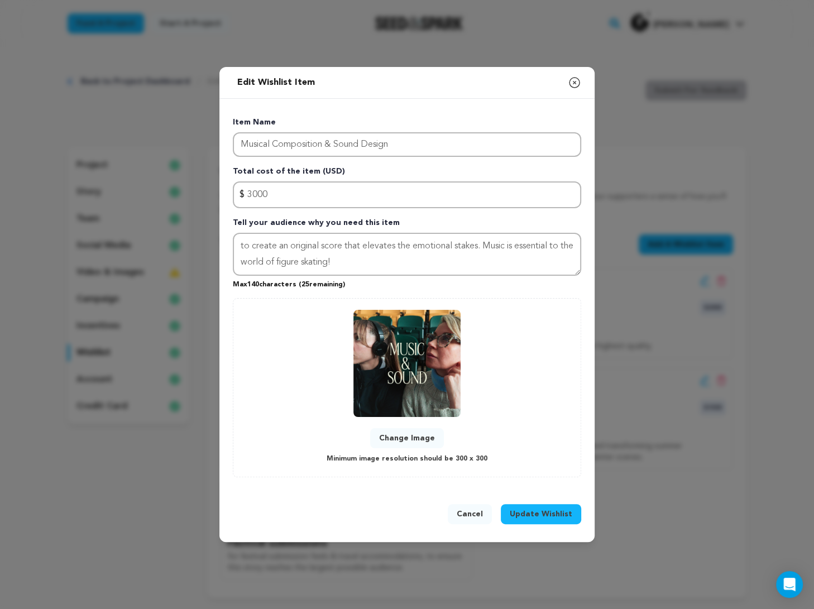
click at [428, 445] on button "Change Image" at bounding box center [407, 438] width 74 height 20
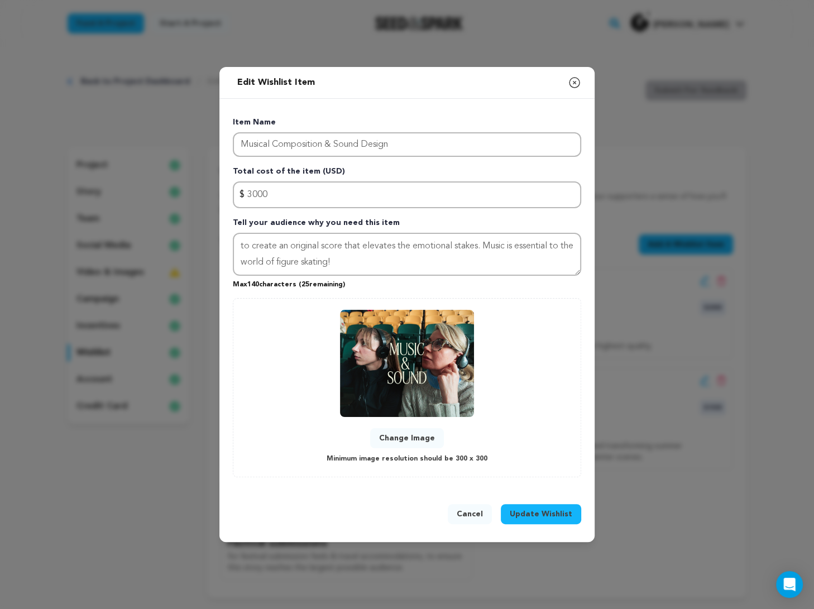
click at [557, 513] on span "Update Wishlist" at bounding box center [541, 514] width 63 height 11
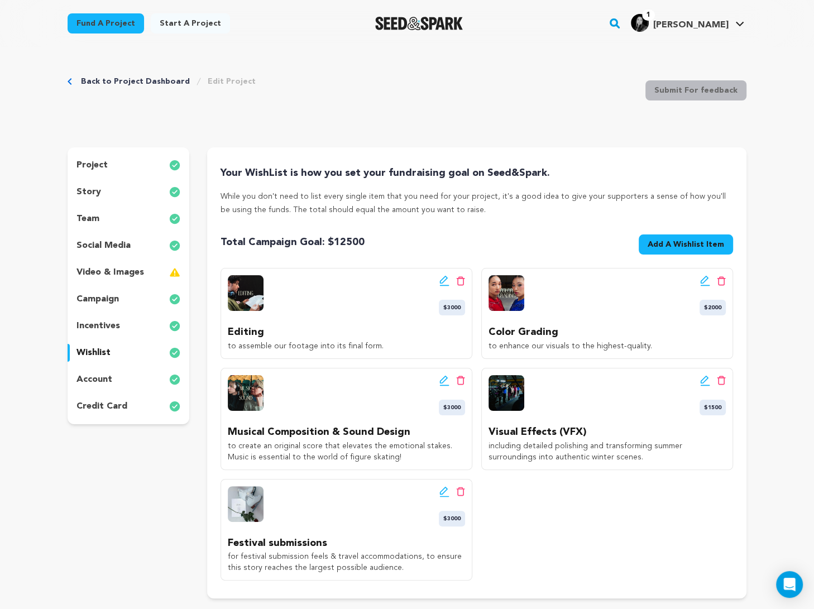
click at [440, 385] on icon at bounding box center [443, 385] width 9 height 1
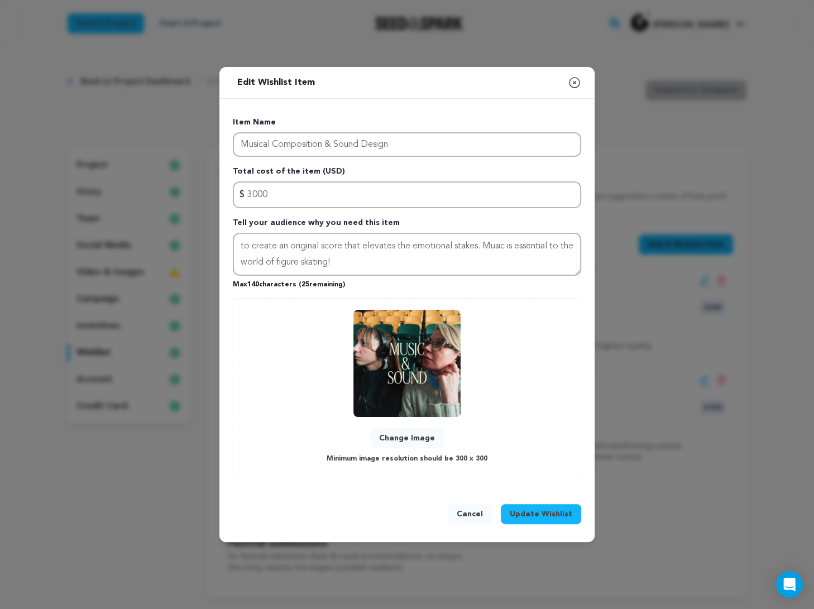
click at [382, 431] on button "Change Image" at bounding box center [407, 438] width 74 height 20
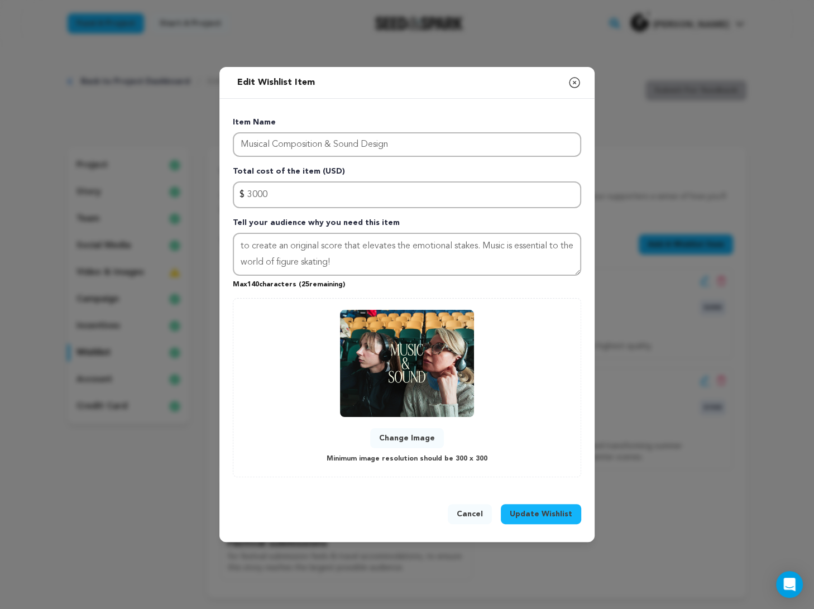
click at [570, 502] on div "Cancel Update Wishlist" at bounding box center [406, 516] width 375 height 51
click at [571, 506] on button "Update Wishlist" at bounding box center [541, 514] width 80 height 20
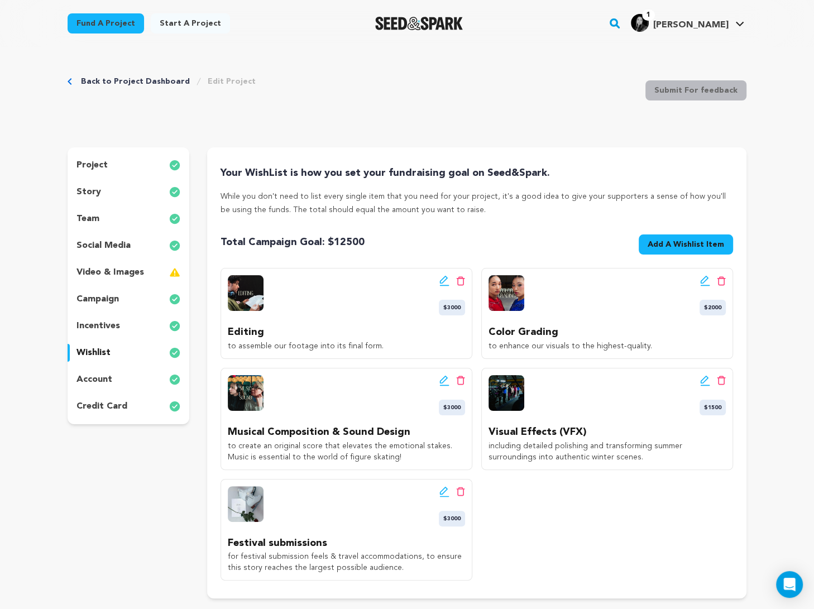
click at [583, 376] on div "Edit wishlist button Delete wishlist button" at bounding box center [713, 380] width 26 height 11
click at [583, 376] on icon at bounding box center [705, 380] width 8 height 8
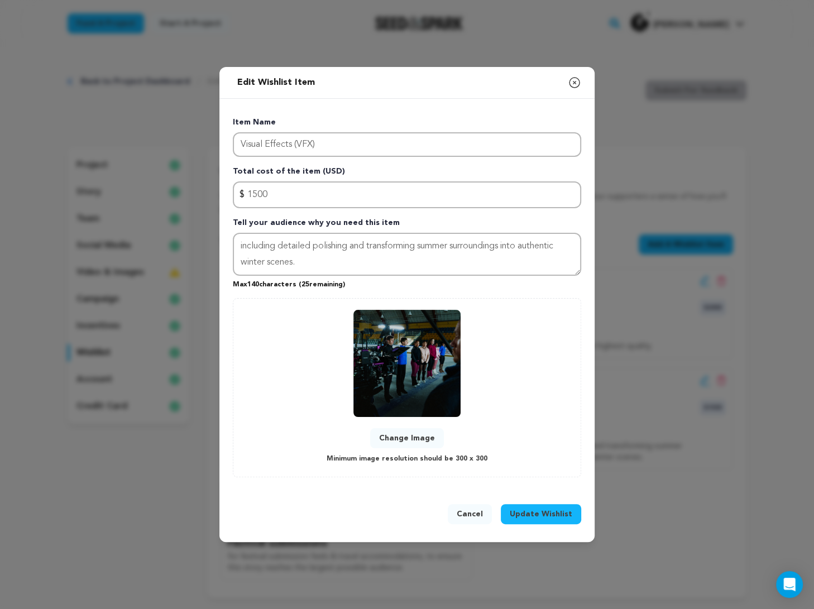
click at [404, 430] on button "Change Image" at bounding box center [407, 438] width 74 height 20
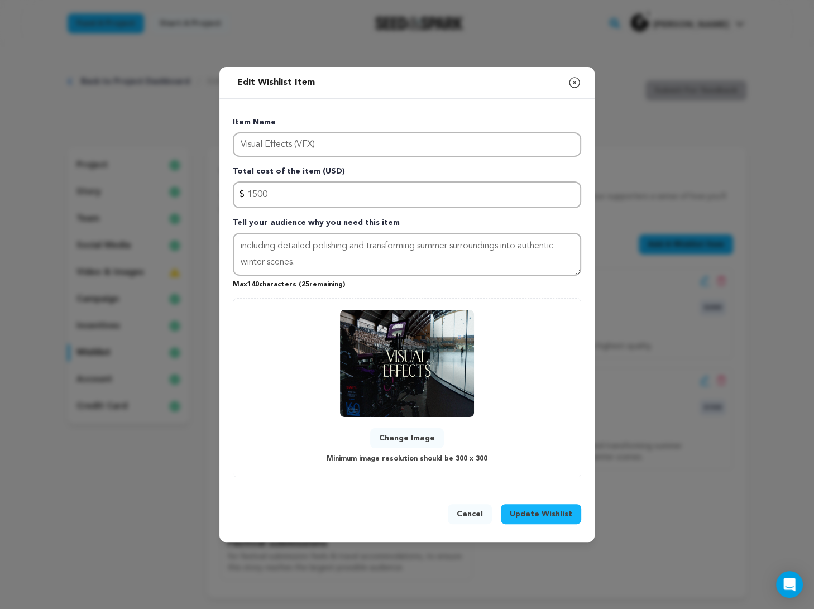
click at [531, 506] on button "Update Wishlist" at bounding box center [541, 514] width 80 height 20
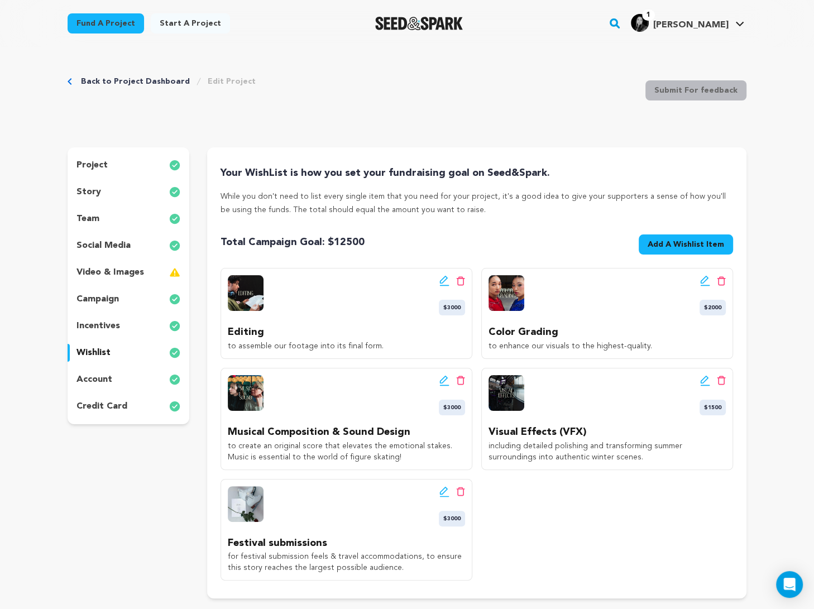
click at [448, 482] on div "Edit wishlist button Delete wishlist button $3000 Festival submissions for fest…" at bounding box center [347, 530] width 252 height 102
click at [444, 494] on icon at bounding box center [444, 491] width 10 height 11
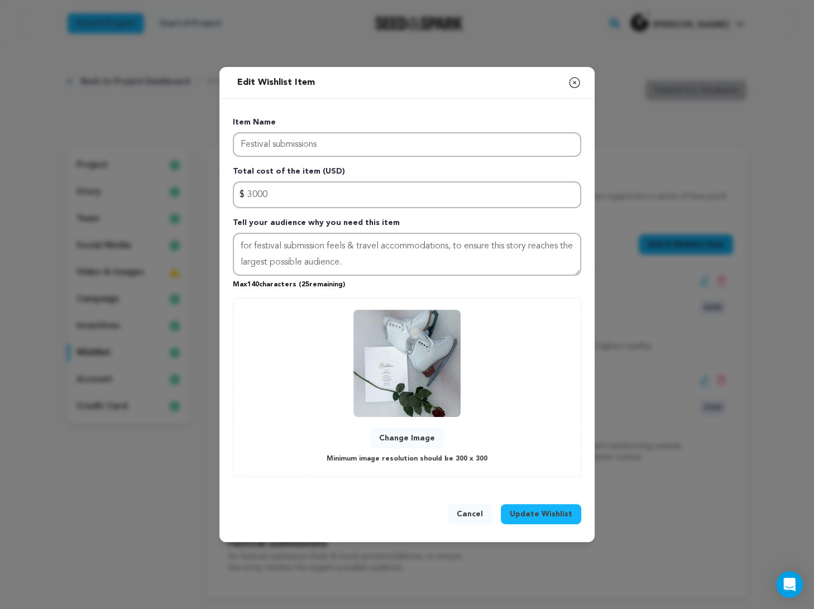
click at [402, 435] on button "Change Image" at bounding box center [407, 438] width 74 height 20
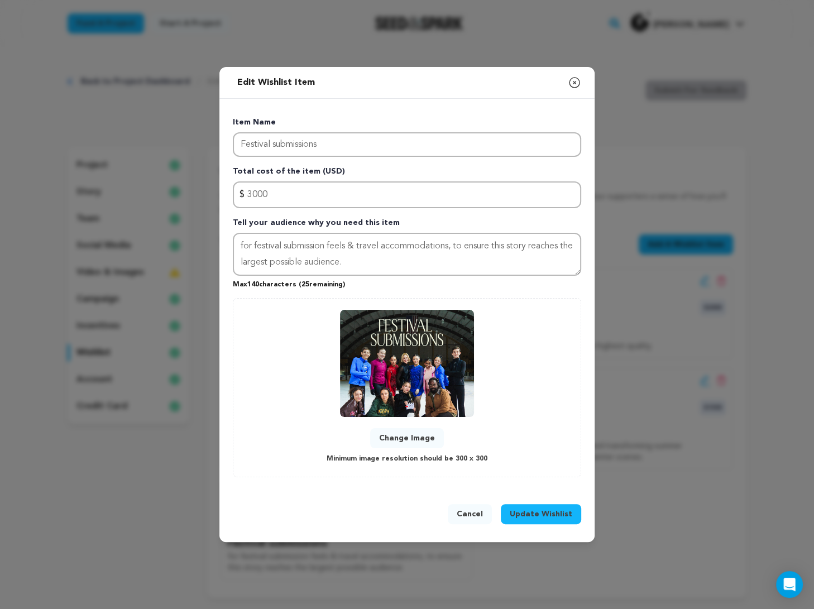
click at [558, 504] on button "Update Wishlist" at bounding box center [541, 514] width 80 height 20
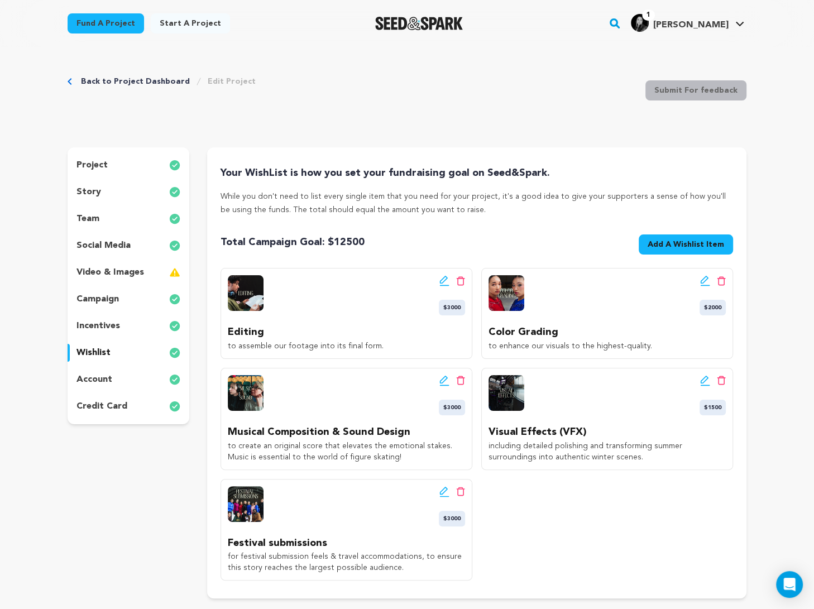
click at [444, 490] on icon at bounding box center [443, 490] width 8 height 8
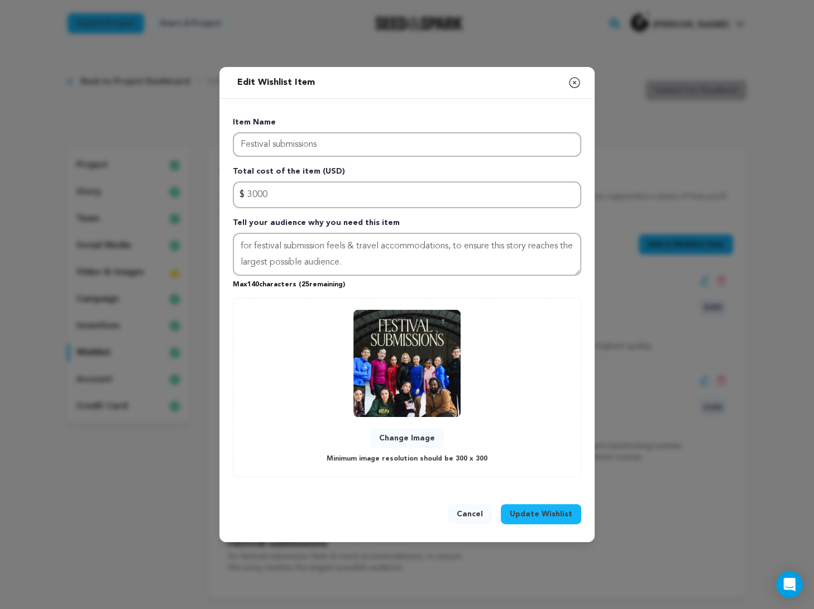
click at [411, 435] on button "Change Image" at bounding box center [407, 438] width 74 height 20
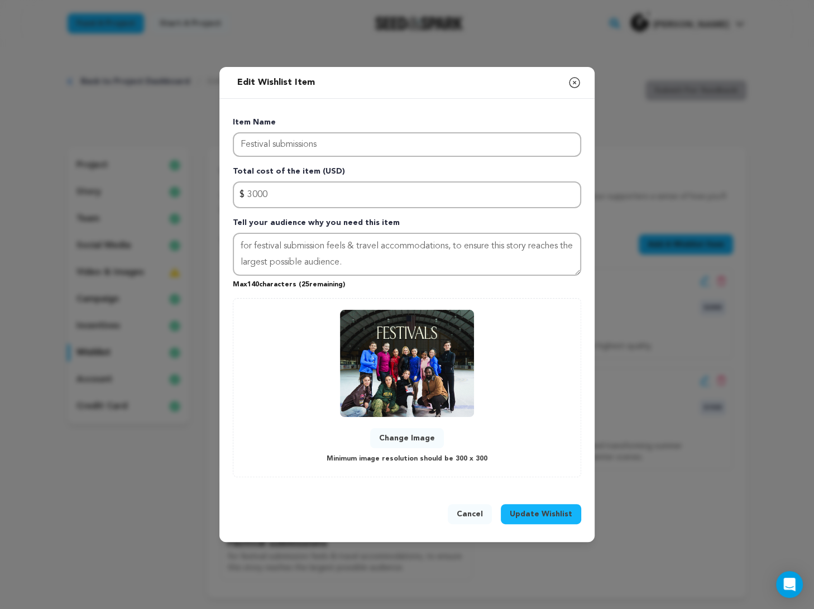
click at [547, 513] on span "Update Wishlist" at bounding box center [541, 514] width 63 height 11
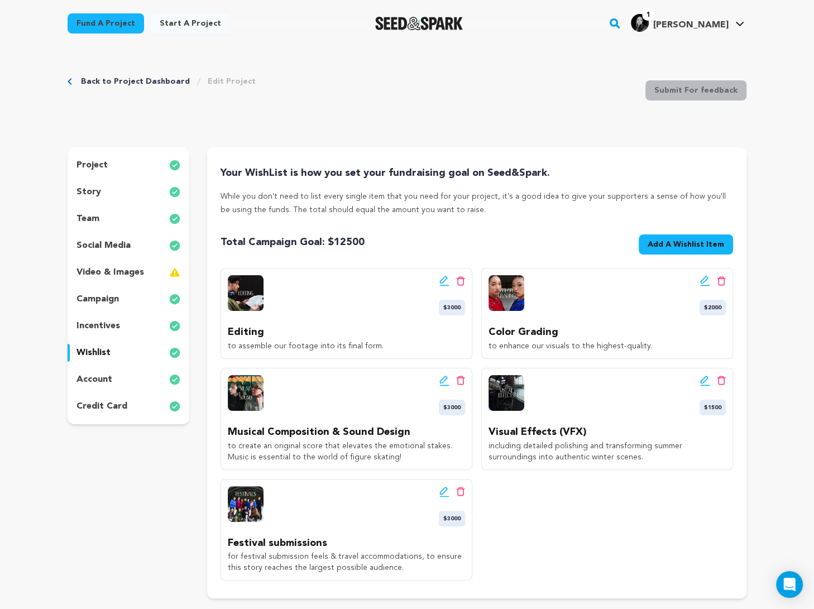
click at [448, 275] on icon at bounding box center [444, 280] width 10 height 11
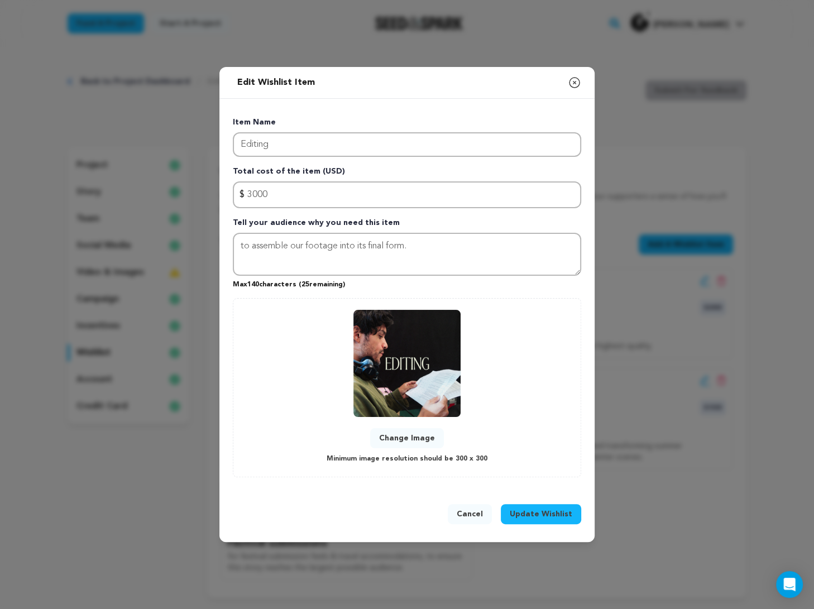
click at [422, 441] on button "Change Image" at bounding box center [407, 438] width 74 height 20
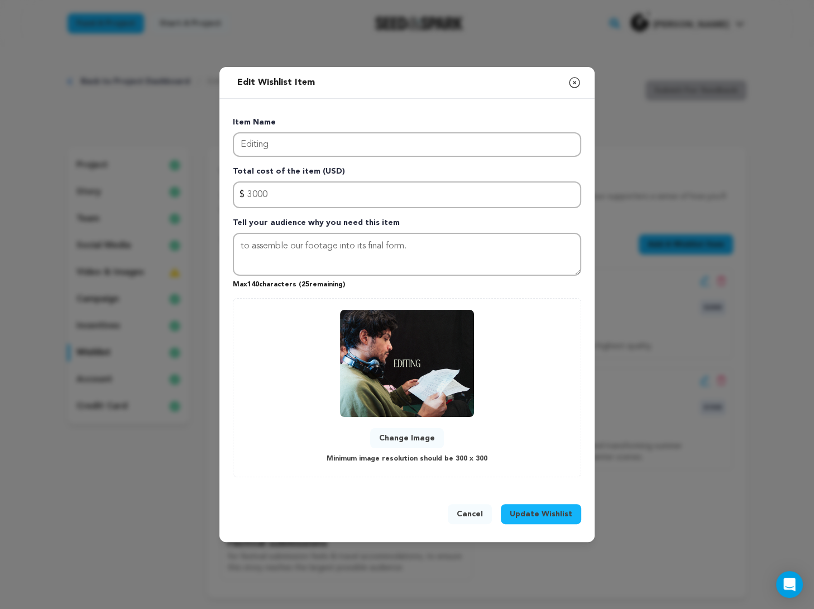
click at [551, 509] on span "Update Wishlist" at bounding box center [541, 514] width 63 height 11
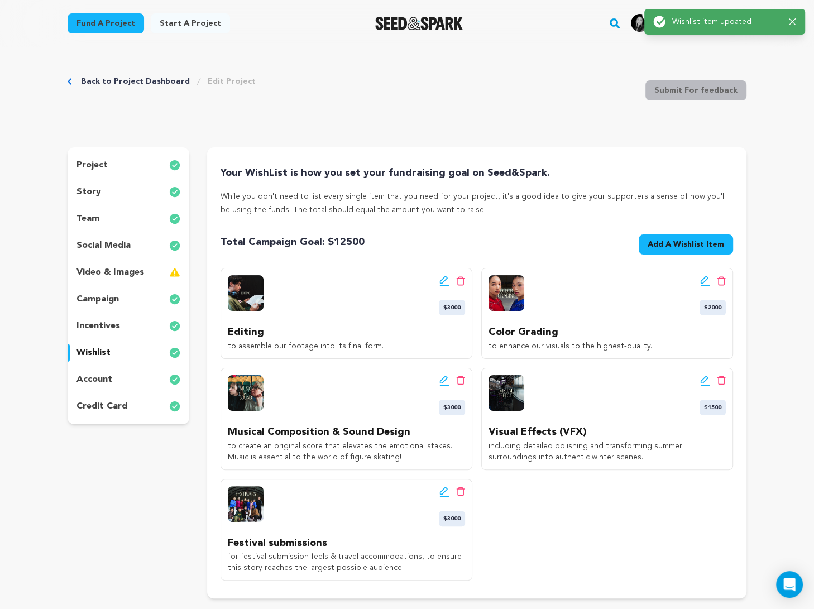
click at [583, 274] on div "Edit wishlist button Delete wishlist button $2000 Color Grading to enhance our …" at bounding box center [607, 313] width 252 height 91
click at [583, 277] on icon at bounding box center [705, 280] width 10 height 11
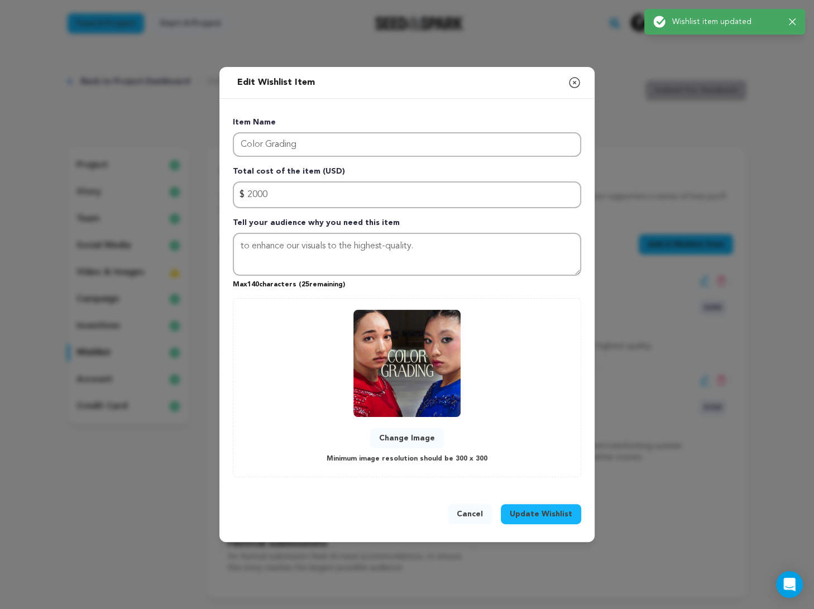
click at [407, 437] on button "Change Image" at bounding box center [407, 438] width 74 height 20
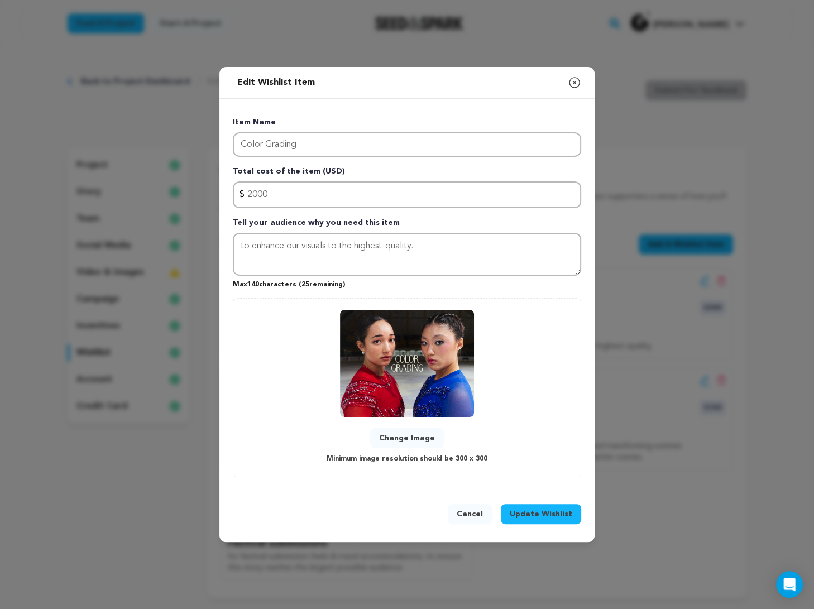
click at [556, 514] on span "Update Wishlist" at bounding box center [541, 514] width 63 height 11
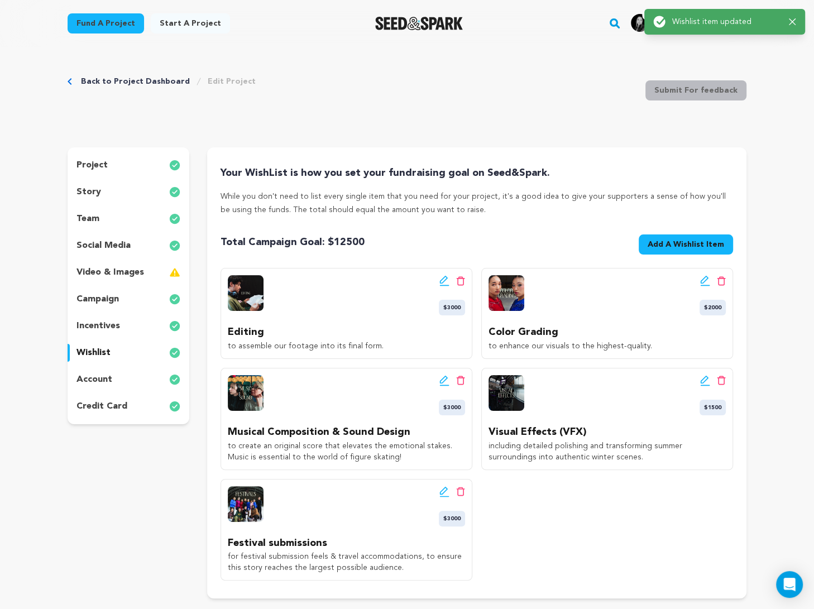
click at [446, 376] on icon at bounding box center [444, 380] width 10 height 11
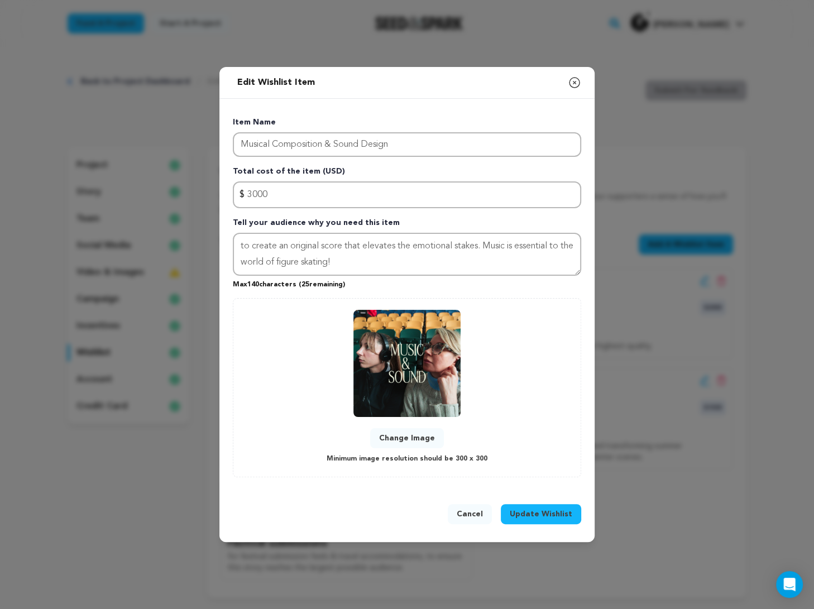
click at [451, 429] on div "Change Image Minimum image resolution should be 300 x 300" at bounding box center [407, 388] width 325 height 156
click at [413, 433] on button "Change Image" at bounding box center [407, 438] width 74 height 20
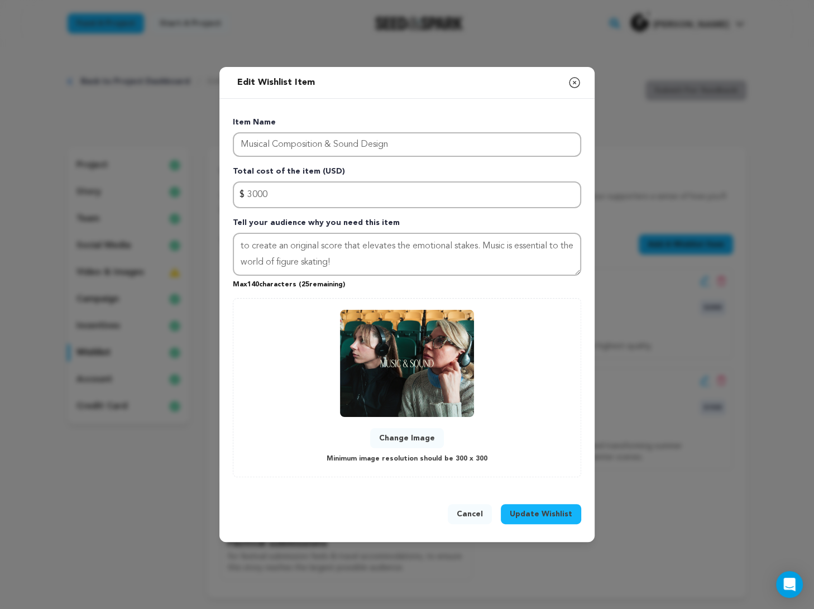
click at [546, 520] on button "Update Wishlist" at bounding box center [541, 514] width 80 height 20
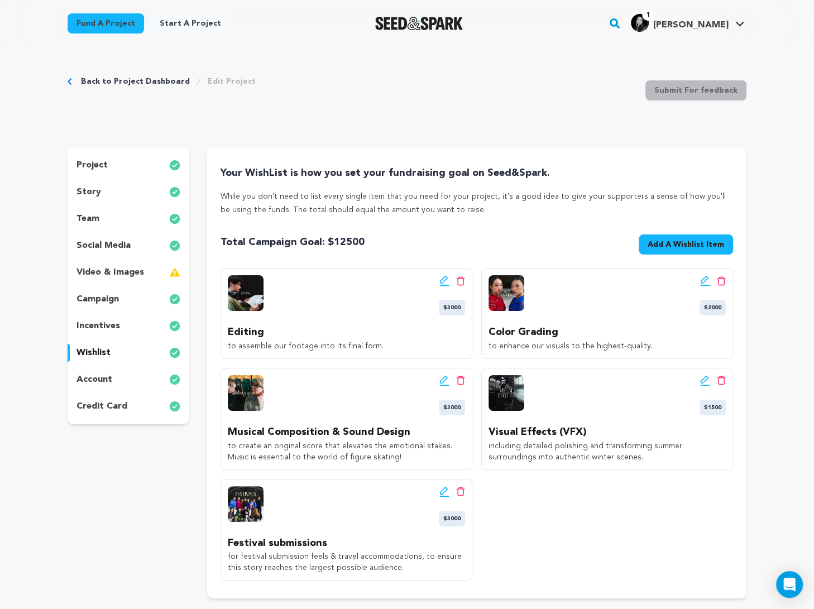
click at [440, 381] on icon at bounding box center [444, 380] width 10 height 11
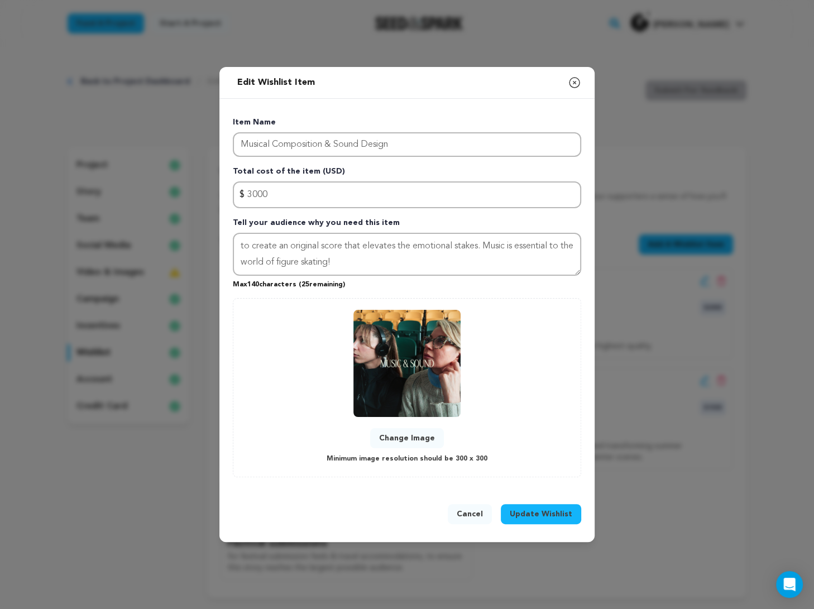
click at [426, 435] on button "Change Image" at bounding box center [407, 438] width 74 height 20
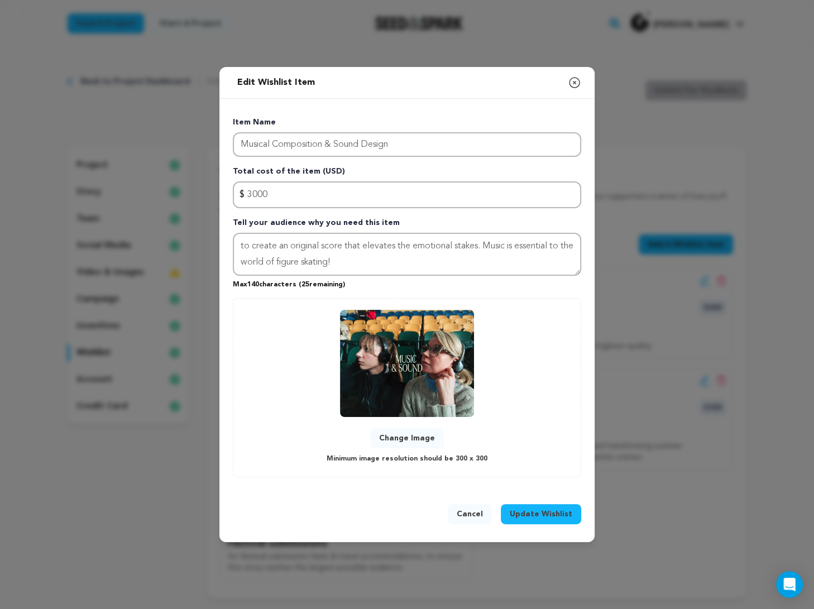
click at [542, 521] on button "Update Wishlist" at bounding box center [541, 514] width 80 height 20
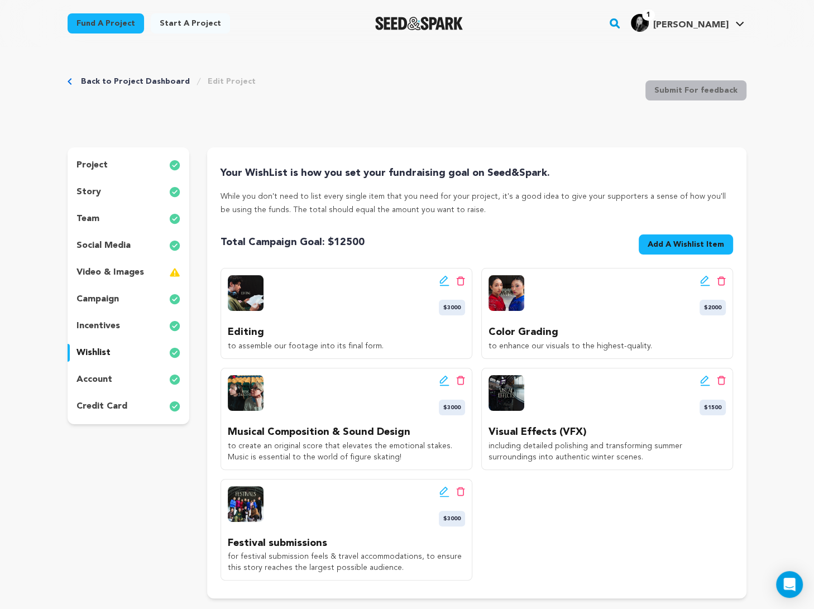
click at [583, 385] on div "Edit wishlist button Delete wishlist button $1500" at bounding box center [607, 395] width 237 height 40
click at [583, 384] on div "Edit wishlist button Delete wishlist button $1500" at bounding box center [607, 395] width 237 height 40
click at [583, 379] on icon at bounding box center [705, 380] width 10 height 11
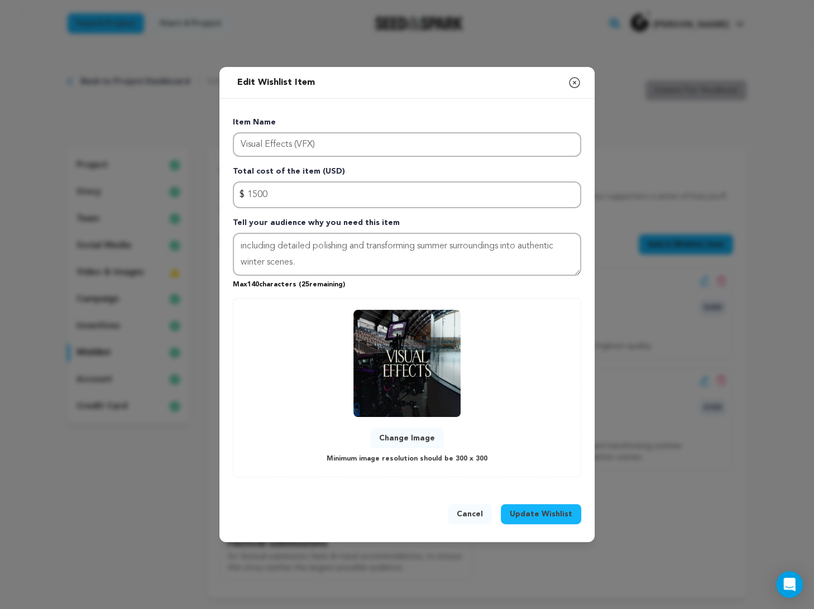
click at [408, 437] on button "Change Image" at bounding box center [407, 438] width 74 height 20
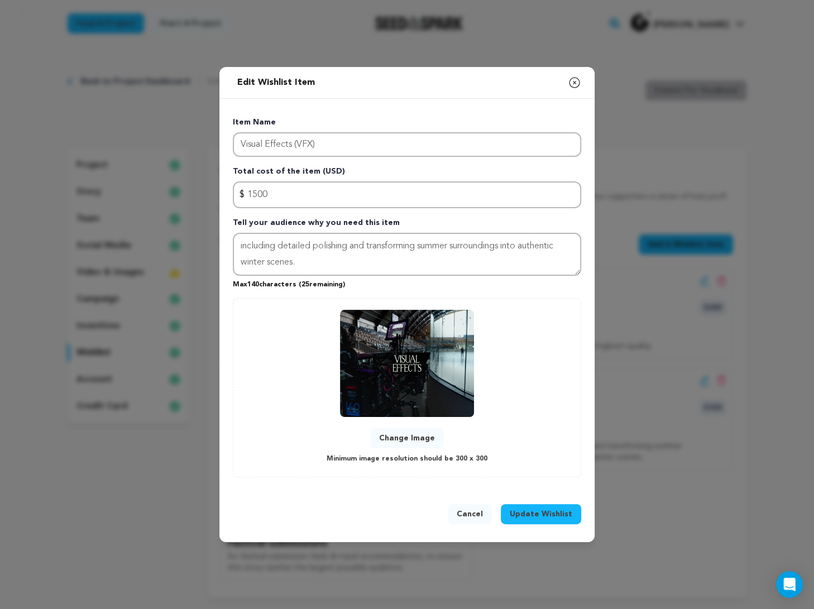
click at [554, 507] on button "Update Wishlist" at bounding box center [541, 514] width 80 height 20
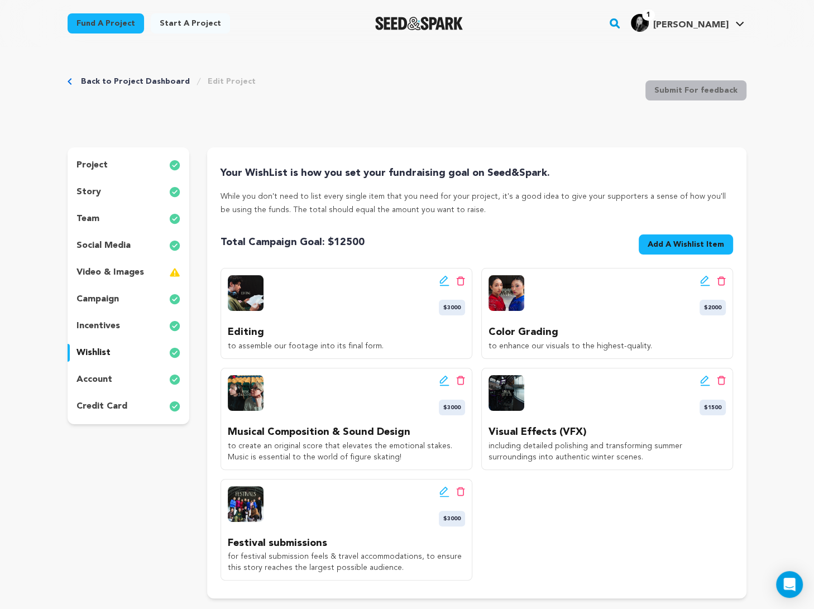
click at [444, 491] on icon at bounding box center [443, 490] width 8 height 8
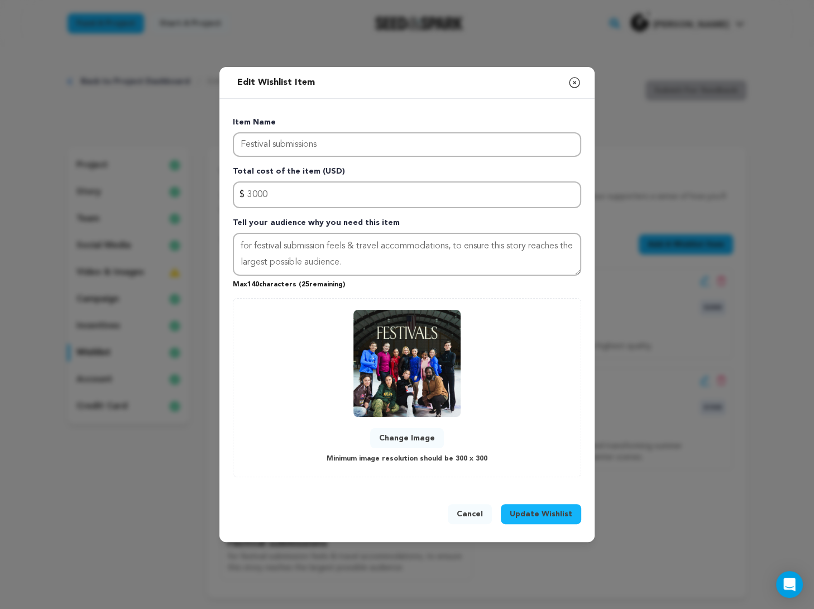
click at [423, 434] on button "Change Image" at bounding box center [407, 438] width 74 height 20
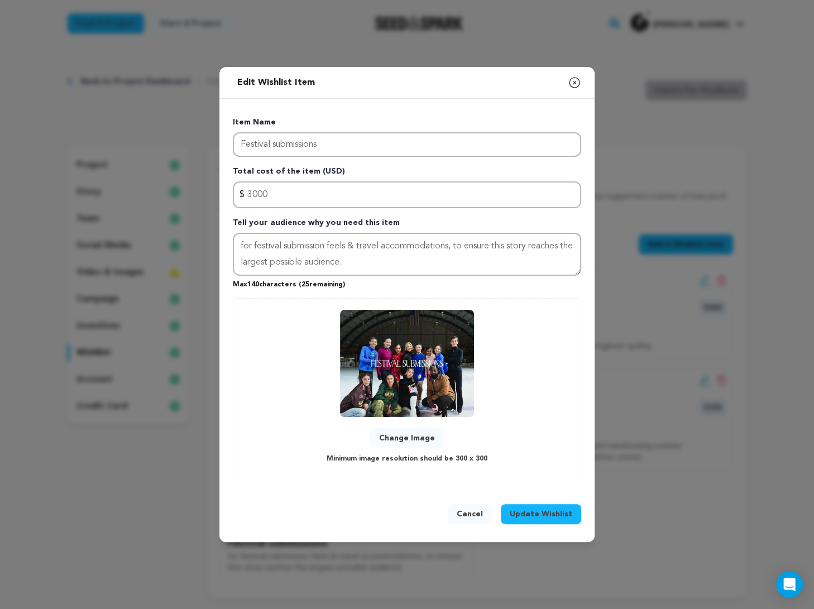
click at [572, 509] on button "Update Wishlist" at bounding box center [541, 514] width 80 height 20
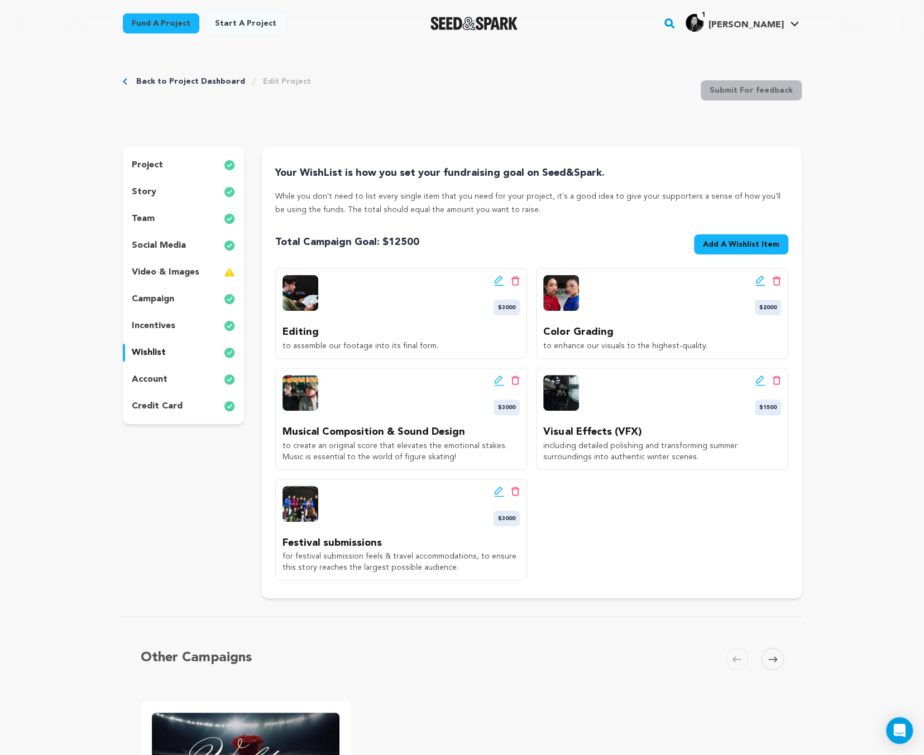
click at [496, 279] on icon at bounding box center [499, 280] width 8 height 8
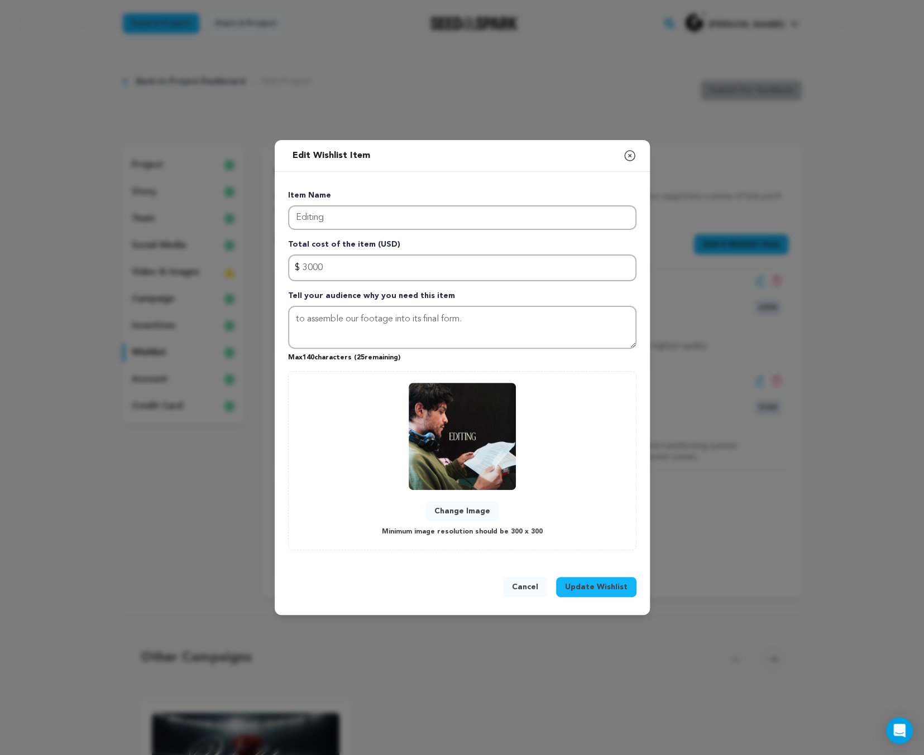
click at [462, 515] on button "Change Image" at bounding box center [462, 511] width 74 height 20
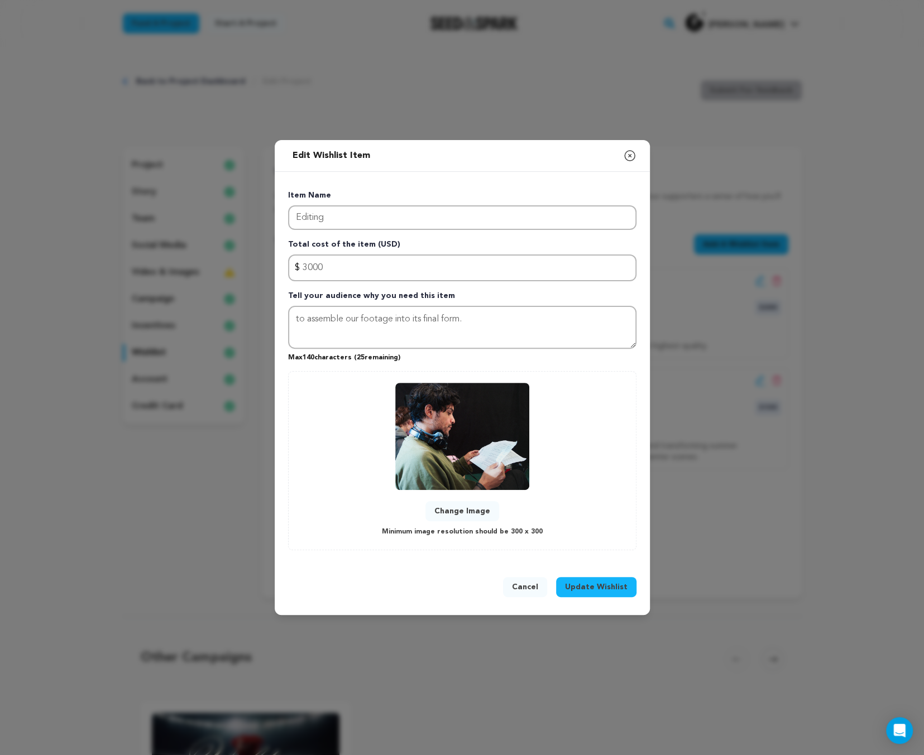
click at [583, 592] on button "Update Wishlist" at bounding box center [596, 587] width 80 height 20
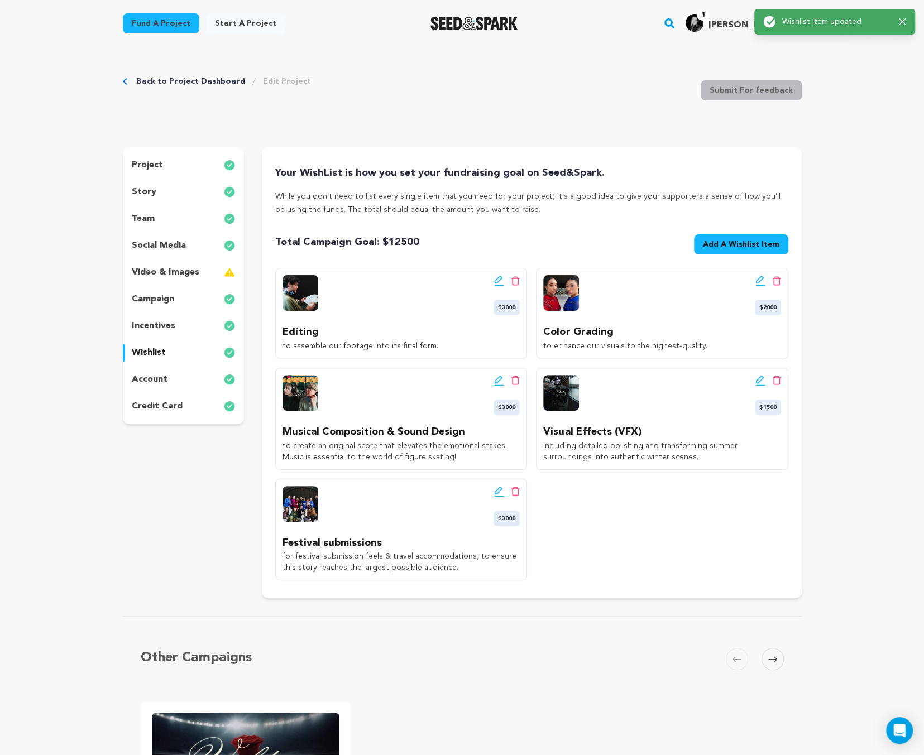
click at [583, 281] on icon at bounding box center [759, 280] width 8 height 8
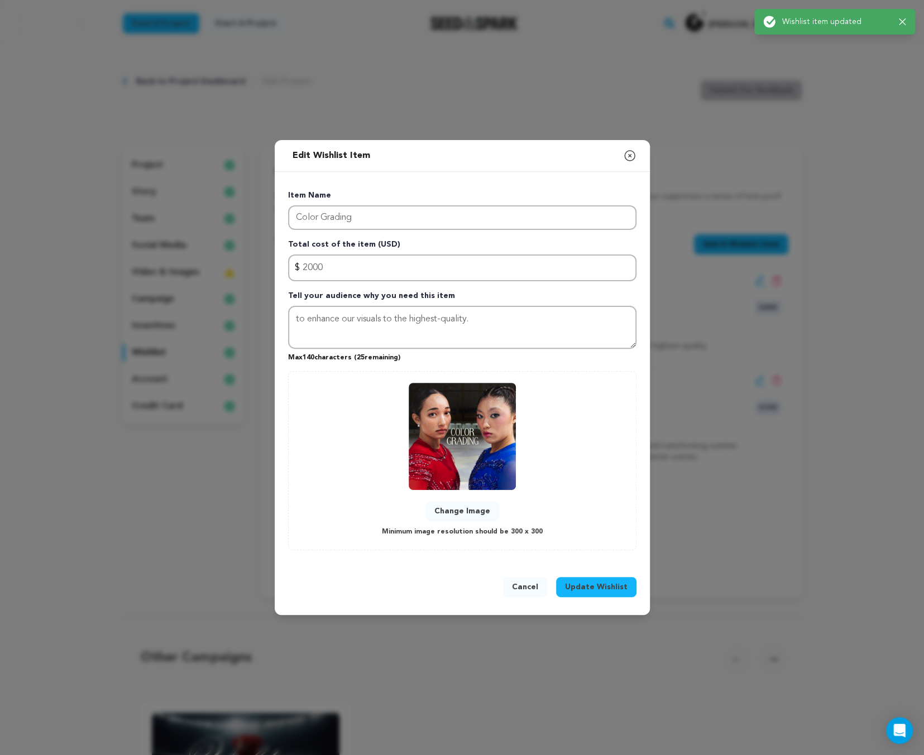
click at [479, 515] on button "Change Image" at bounding box center [462, 511] width 74 height 20
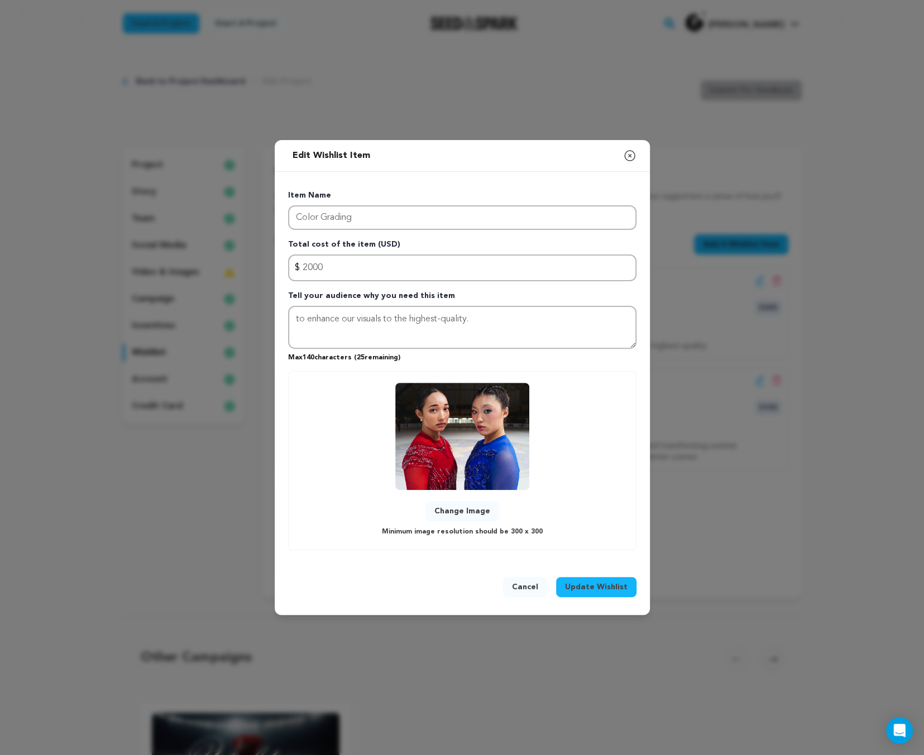
click at [583, 585] on span "Update Wishlist" at bounding box center [596, 587] width 63 height 11
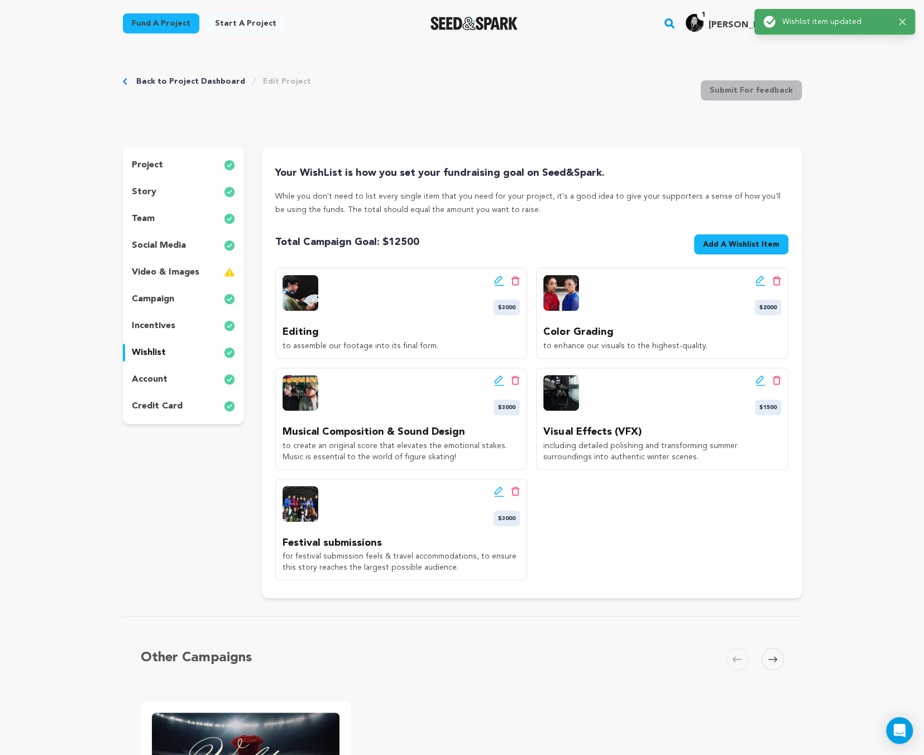
click at [501, 379] on icon at bounding box center [499, 380] width 8 height 8
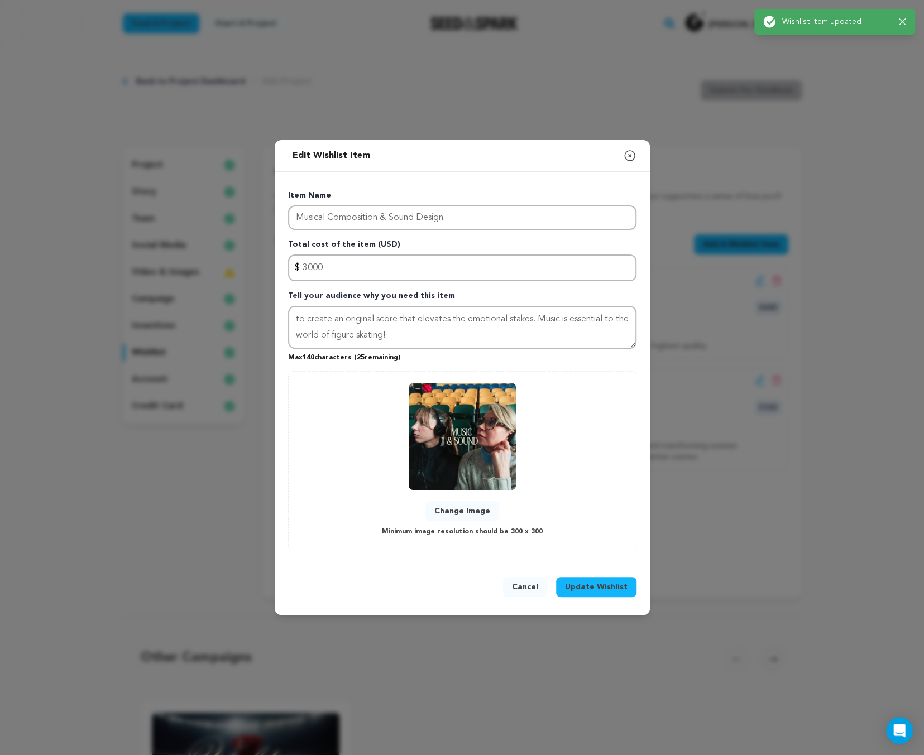
click at [481, 505] on button "Change Image" at bounding box center [462, 511] width 74 height 20
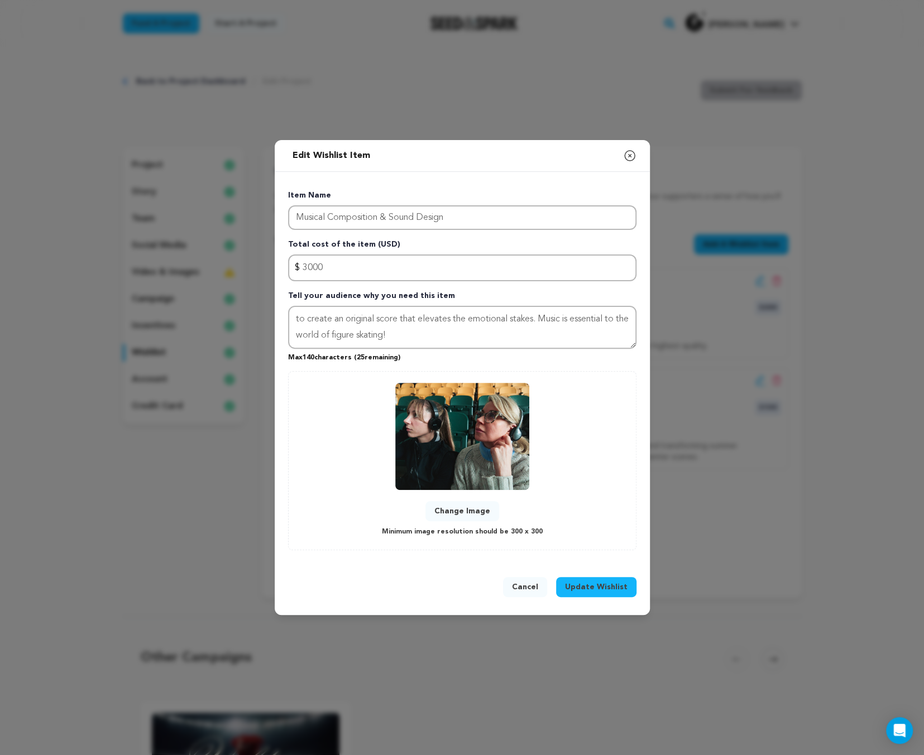
click at [583, 574] on div "Cancel Update Wishlist" at bounding box center [462, 589] width 375 height 51
click at [583, 584] on span "Update Wishlist" at bounding box center [596, 587] width 63 height 11
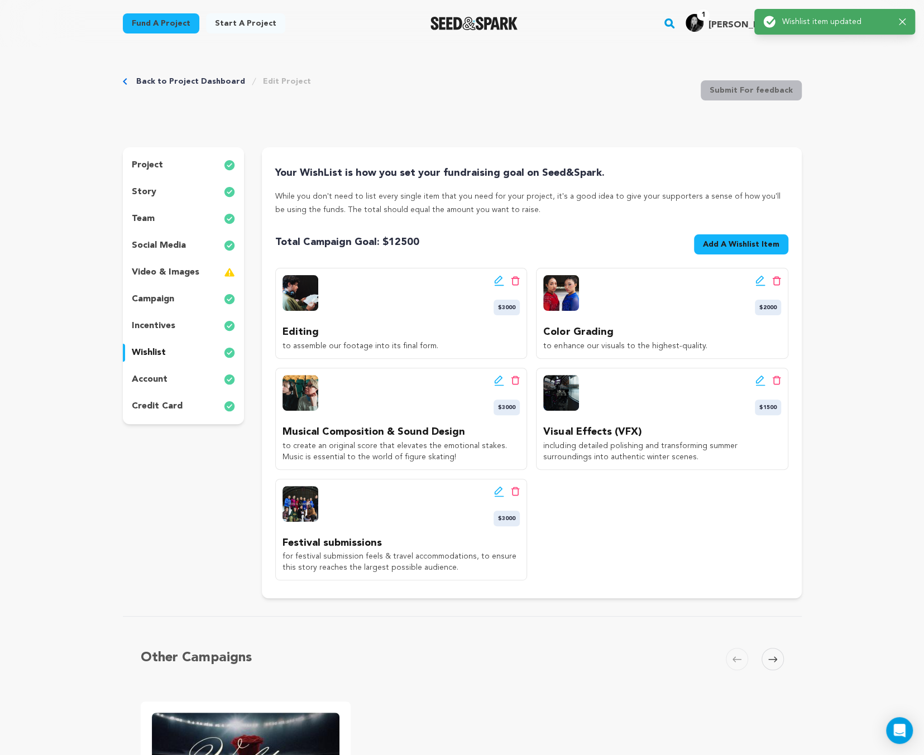
click at [583, 385] on icon at bounding box center [759, 385] width 9 height 1
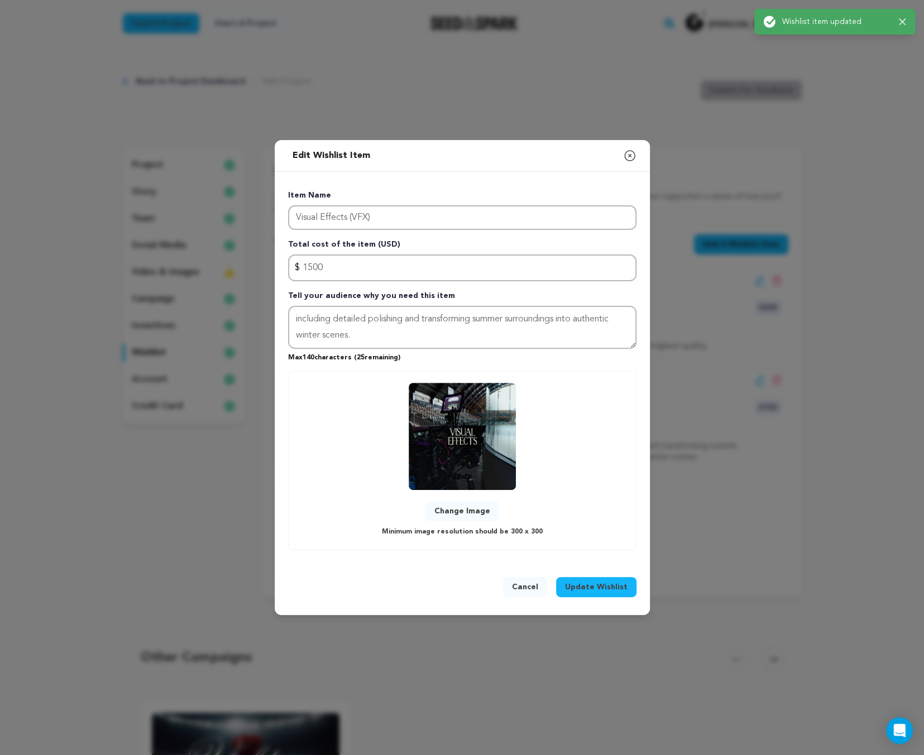
click at [464, 505] on button "Change Image" at bounding box center [462, 511] width 74 height 20
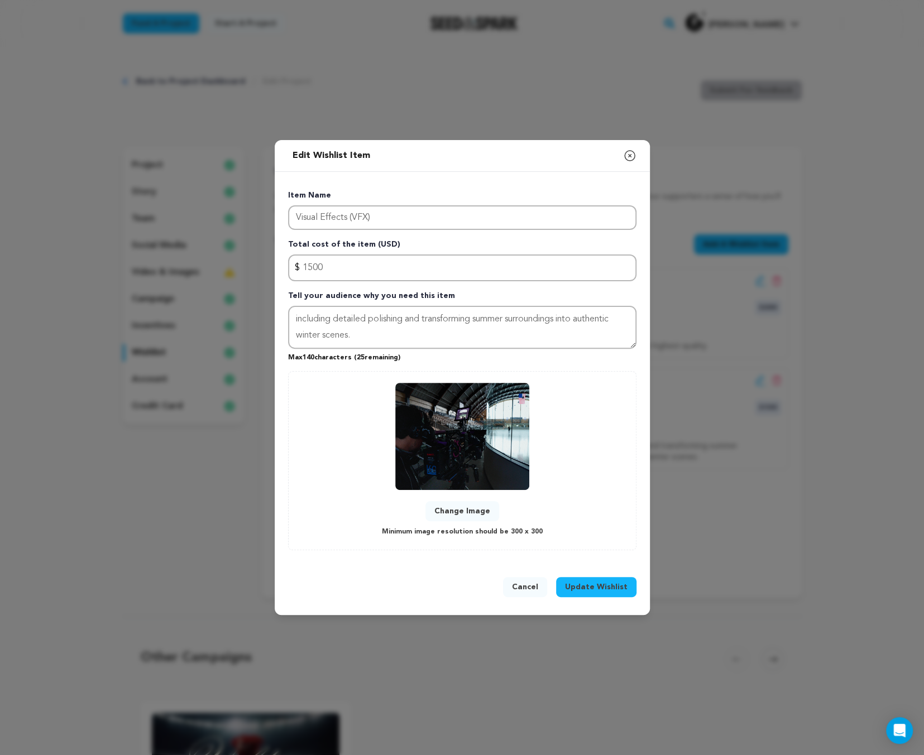
click at [583, 586] on span "Update Wishlist" at bounding box center [596, 587] width 63 height 11
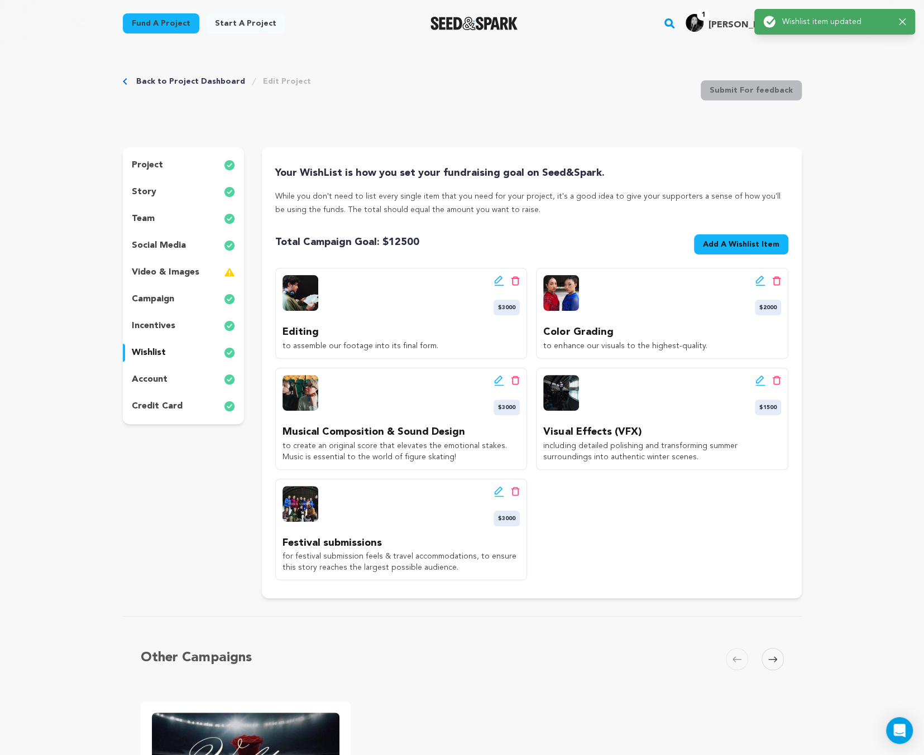
click at [489, 491] on div "Edit wishlist button Delete wishlist button $3000" at bounding box center [401, 506] width 237 height 40
click at [492, 491] on div "Edit wishlist button Delete wishlist button $3000" at bounding box center [401, 506] width 237 height 40
click at [494, 491] on icon at bounding box center [499, 491] width 10 height 11
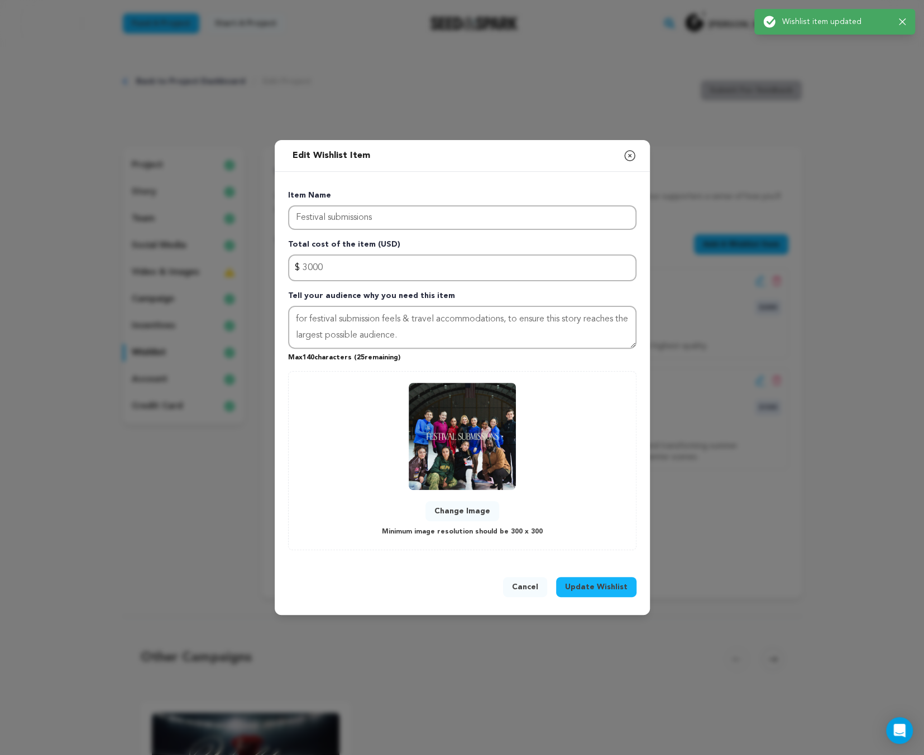
click at [474, 510] on button "Change Image" at bounding box center [462, 511] width 74 height 20
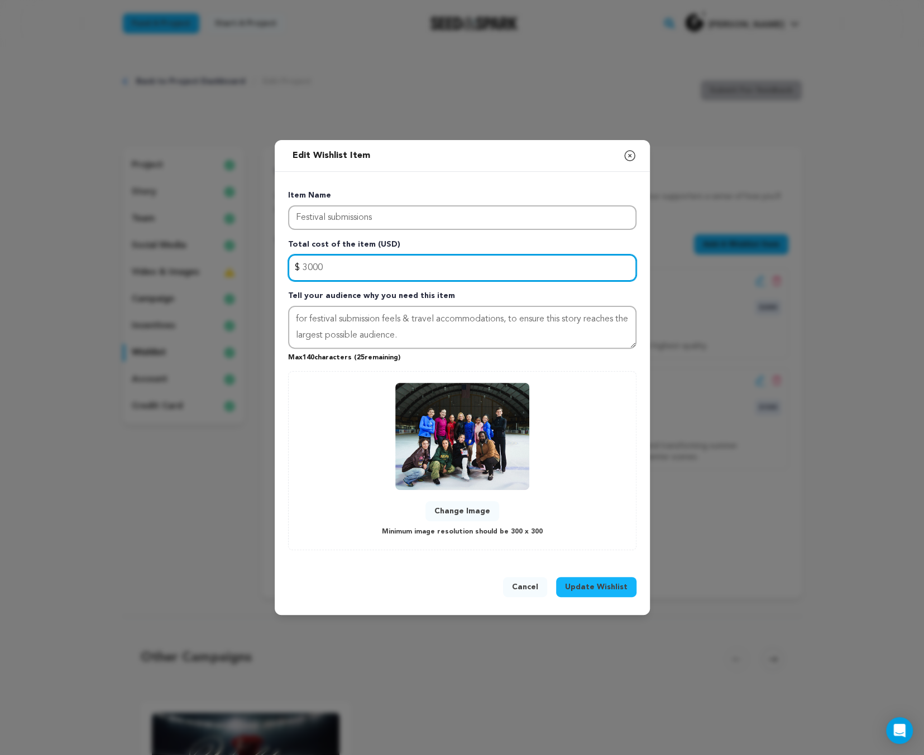
click at [329, 262] on input "3000" at bounding box center [462, 268] width 348 height 27
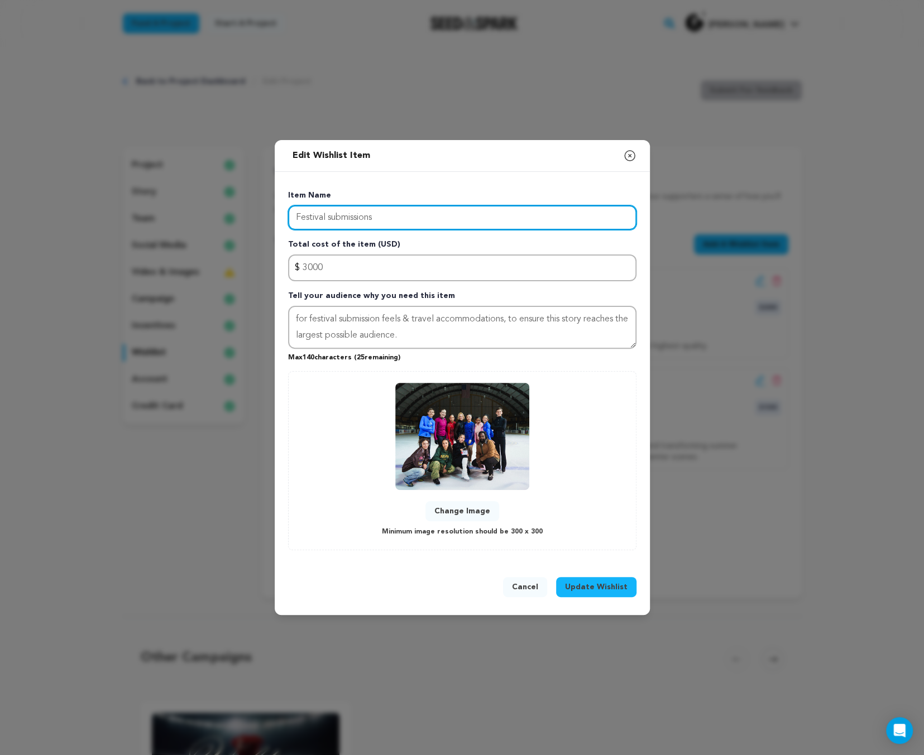
click at [335, 218] on input "Festival submissions" at bounding box center [462, 217] width 348 height 25
type input "Festival Submissions"
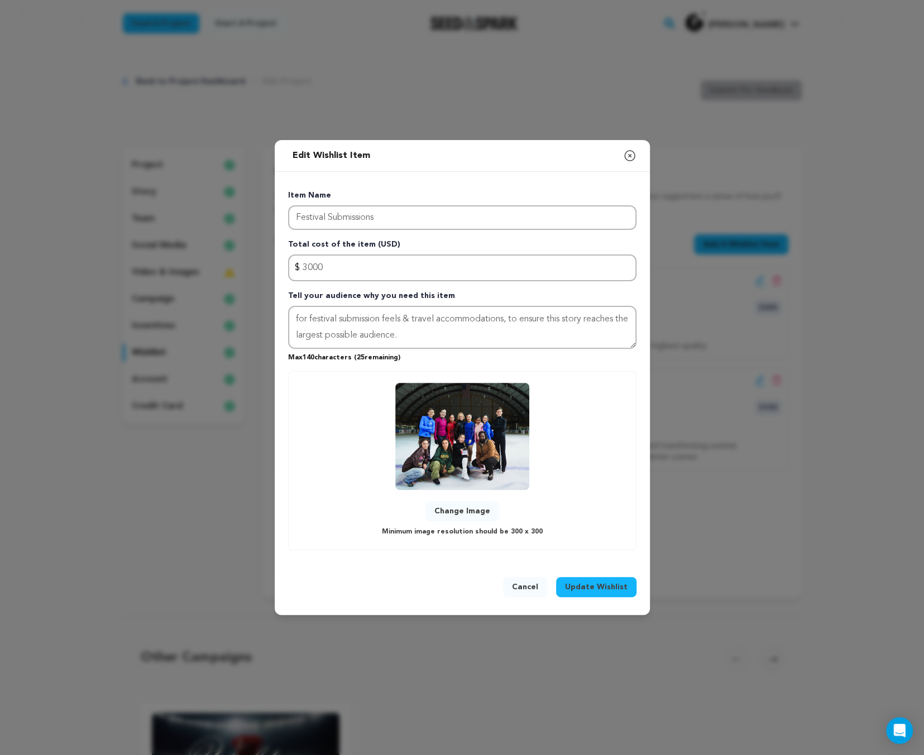
click at [583, 591] on span "Update Wishlist" at bounding box center [596, 587] width 63 height 11
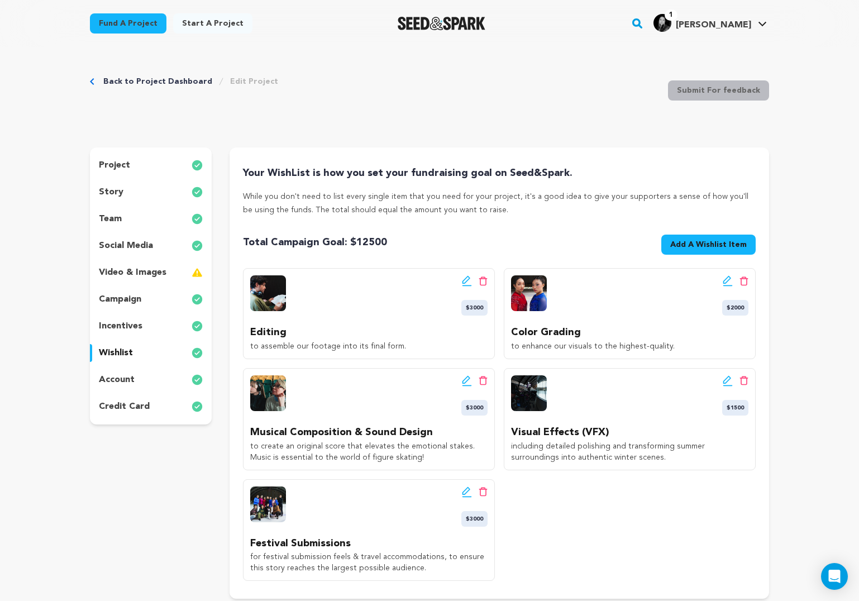
click at [466, 381] on icon at bounding box center [467, 380] width 10 height 11
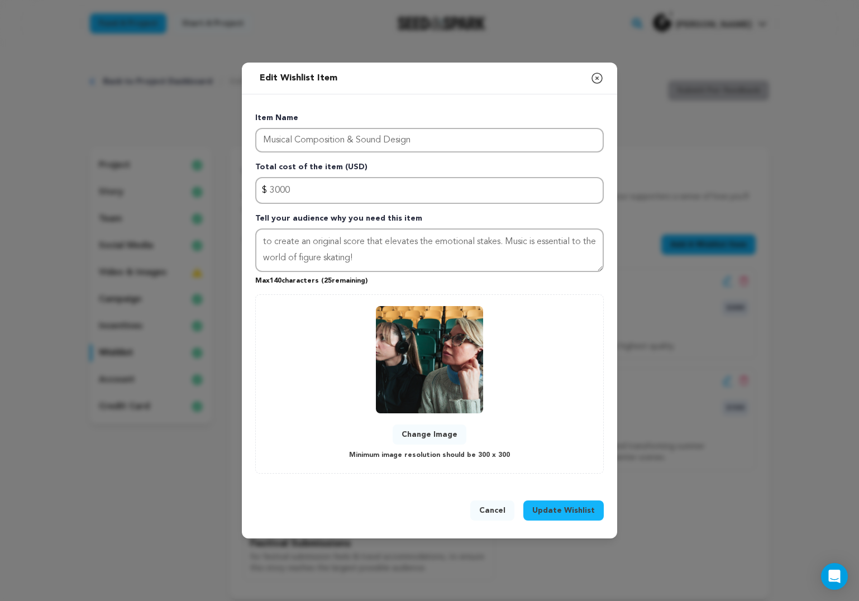
click at [439, 439] on button "Change Image" at bounding box center [429, 434] width 74 height 20
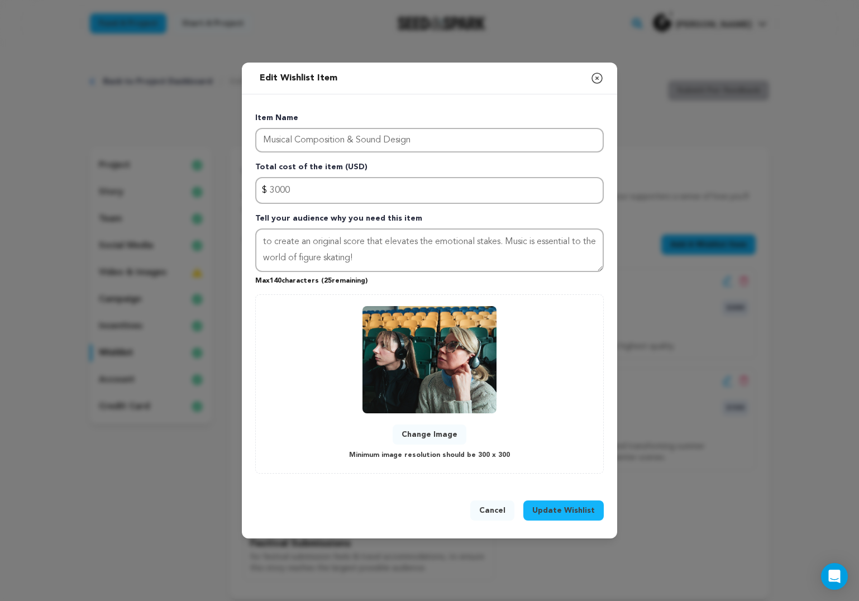
click at [582, 518] on button "Update Wishlist" at bounding box center [563, 510] width 80 height 20
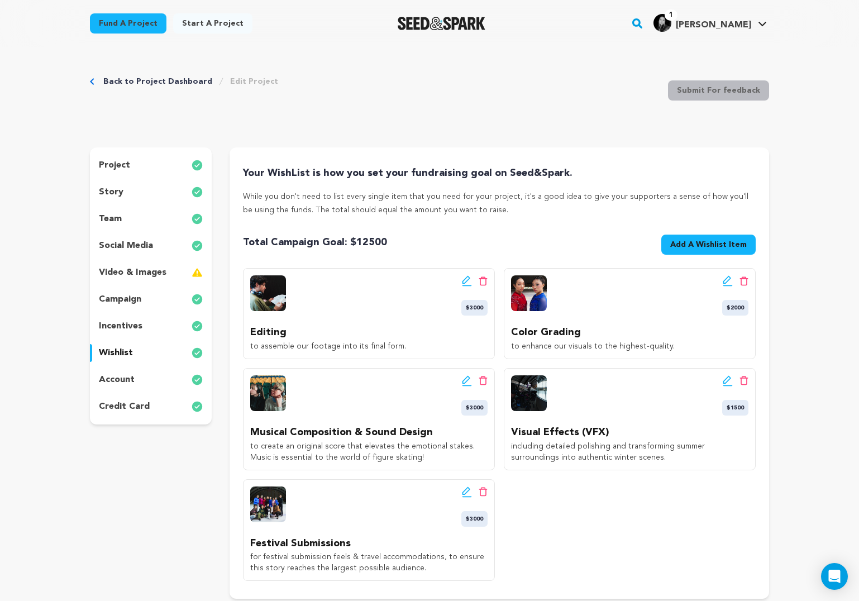
click at [466, 375] on div "Edit wishlist button Delete wishlist button $3000 Musical Composition & Sound D…" at bounding box center [369, 419] width 252 height 102
click at [471, 378] on icon at bounding box center [467, 380] width 10 height 11
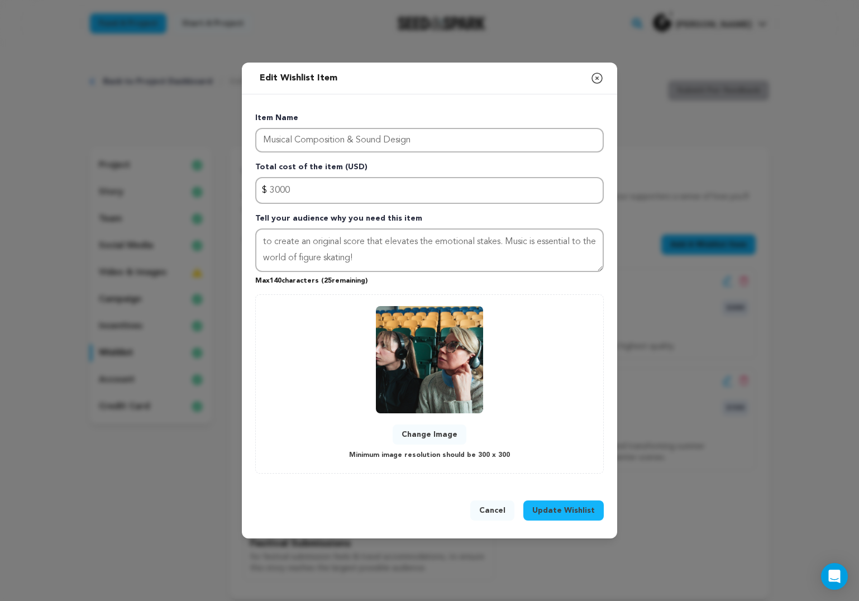
click at [430, 433] on button "Change Image" at bounding box center [429, 434] width 74 height 20
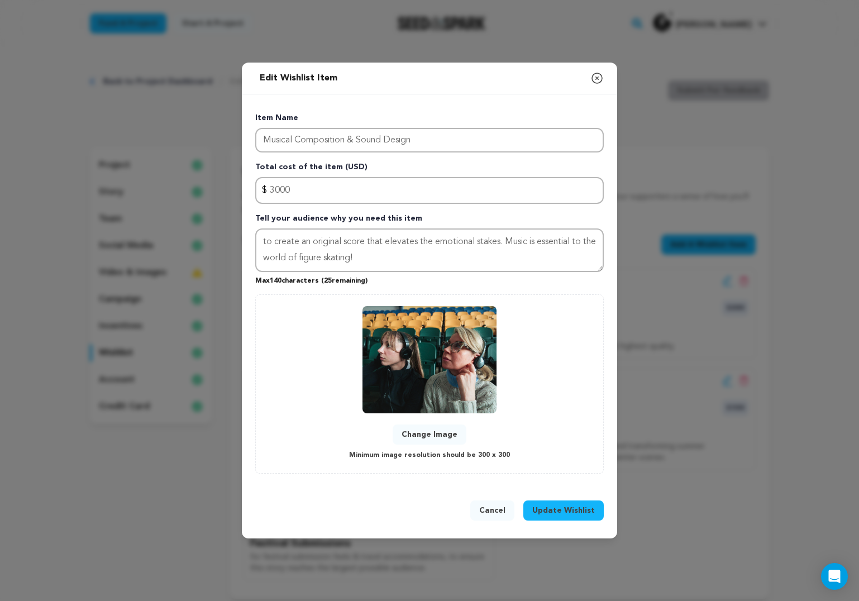
click at [565, 509] on span "Update Wishlist" at bounding box center [563, 510] width 63 height 11
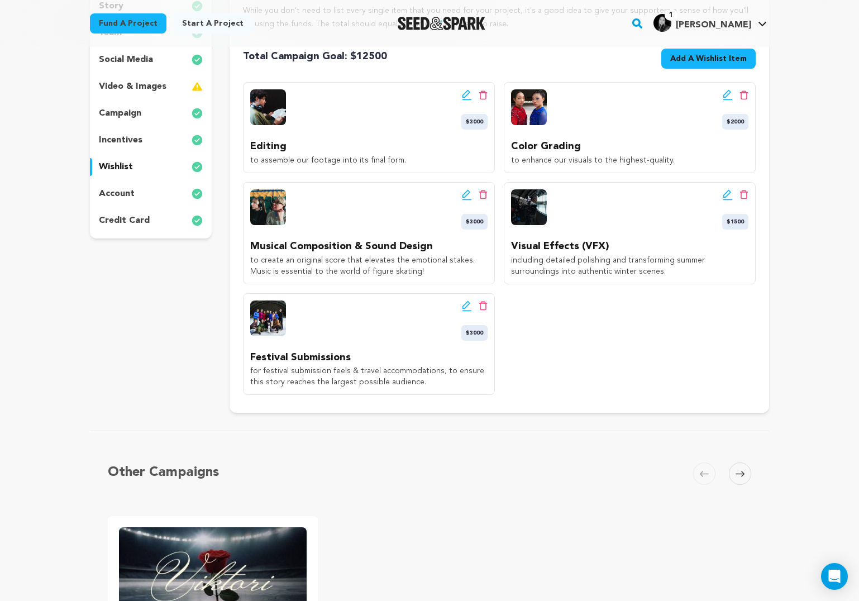
scroll to position [288, 0]
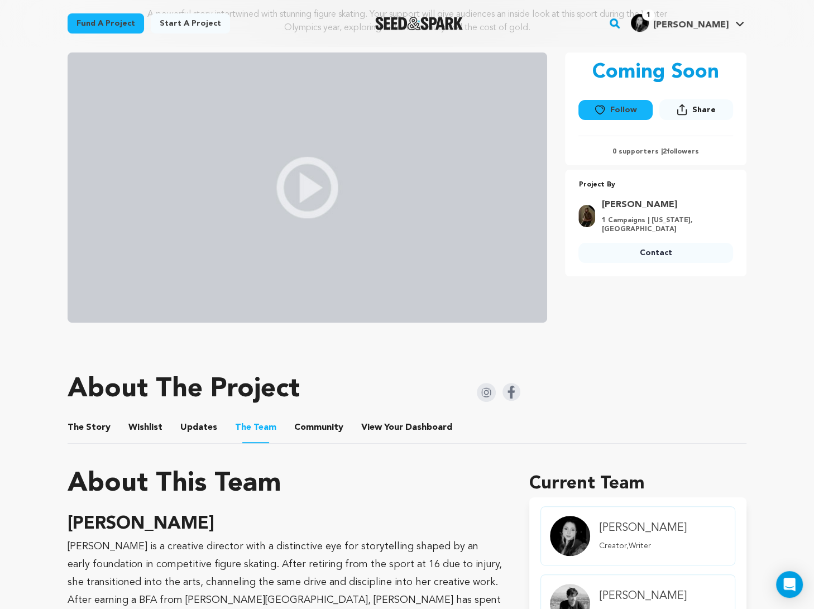
click at [90, 423] on button "The Story" at bounding box center [89, 429] width 27 height 27
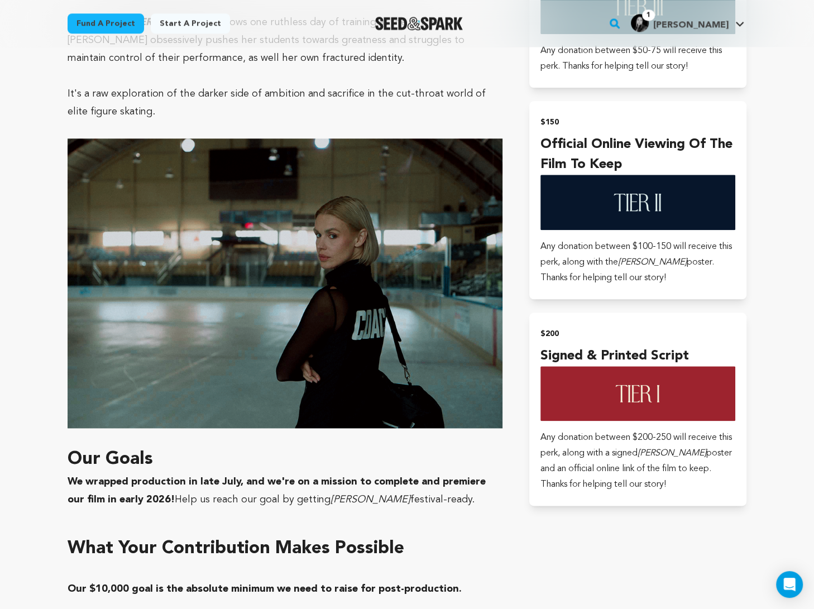
scroll to position [1203, 0]
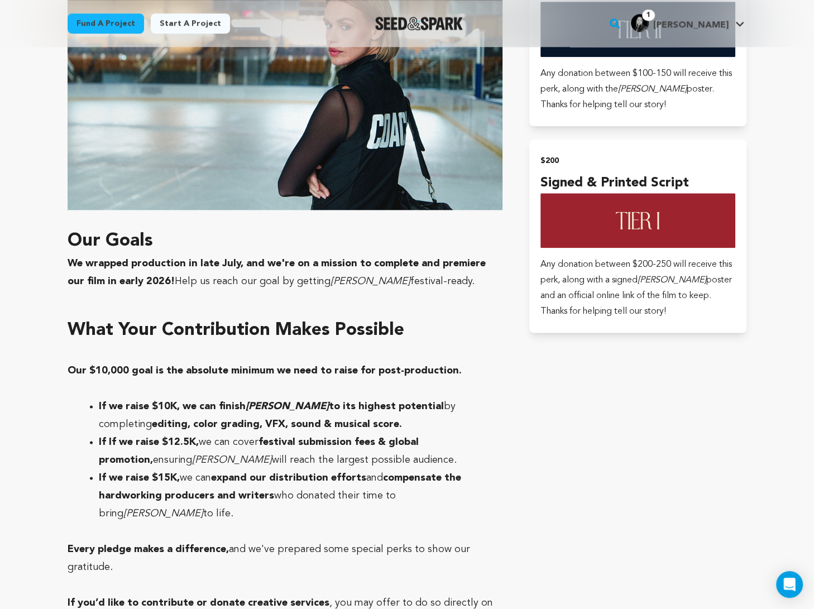
scroll to position [1273, 0]
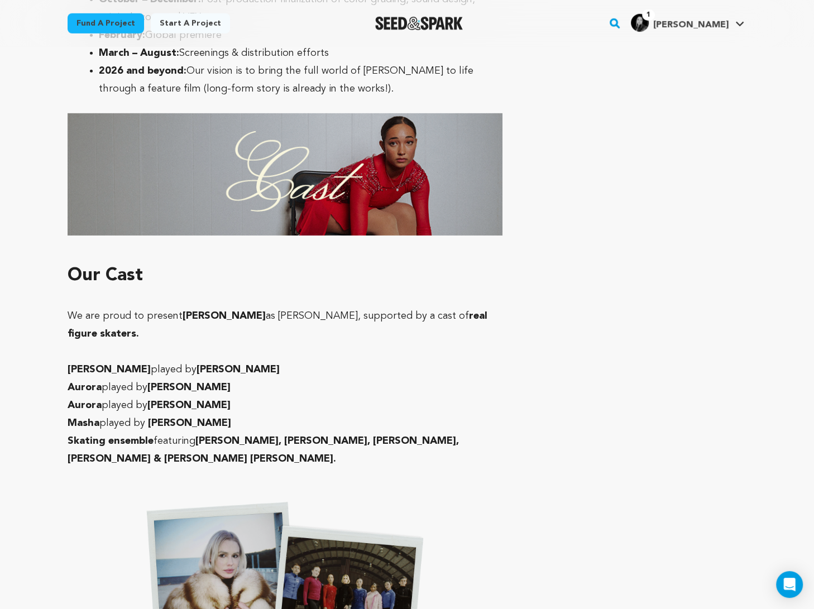
scroll to position [3019, 0]
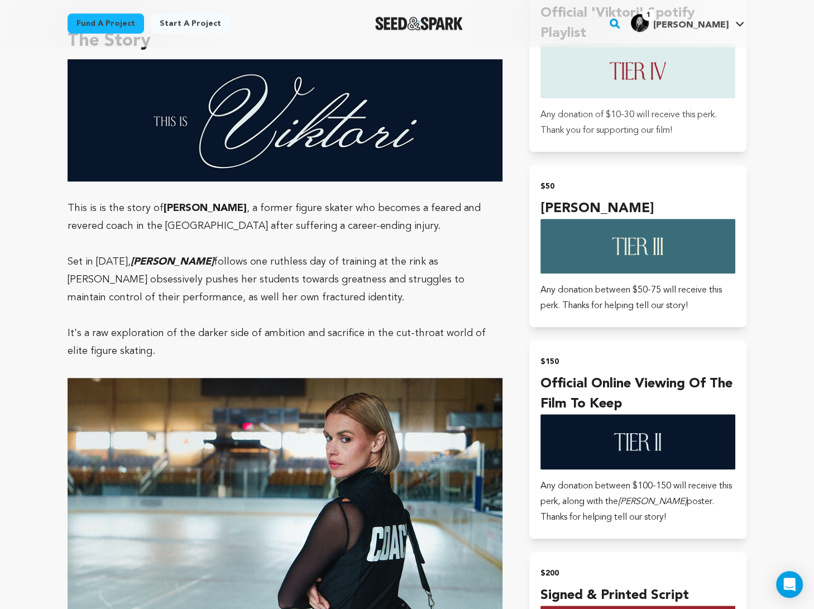
scroll to position [424, 0]
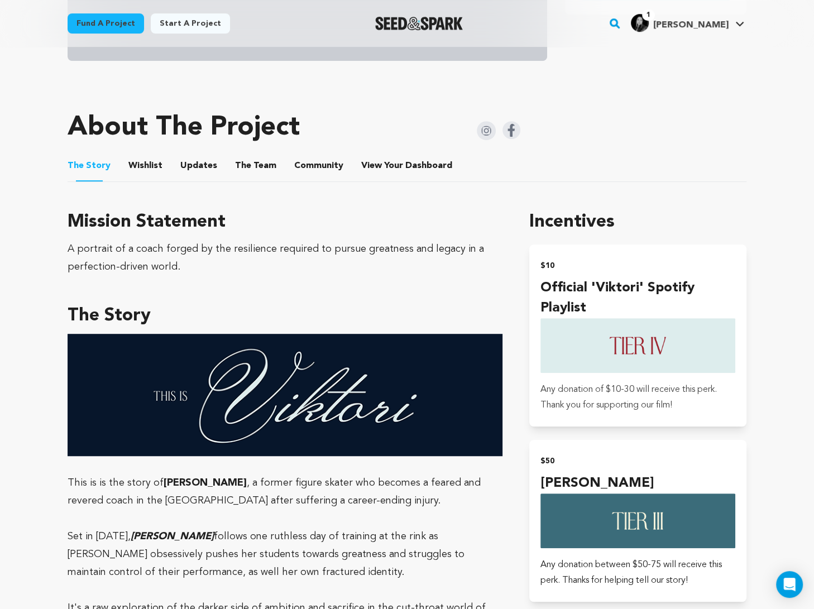
click at [161, 167] on ul "The Story The Story Wishlist Wishlist Updates Updates The Team The Team Communi…" at bounding box center [407, 166] width 679 height 32
click at [185, 165] on button "Updates" at bounding box center [198, 168] width 27 height 27
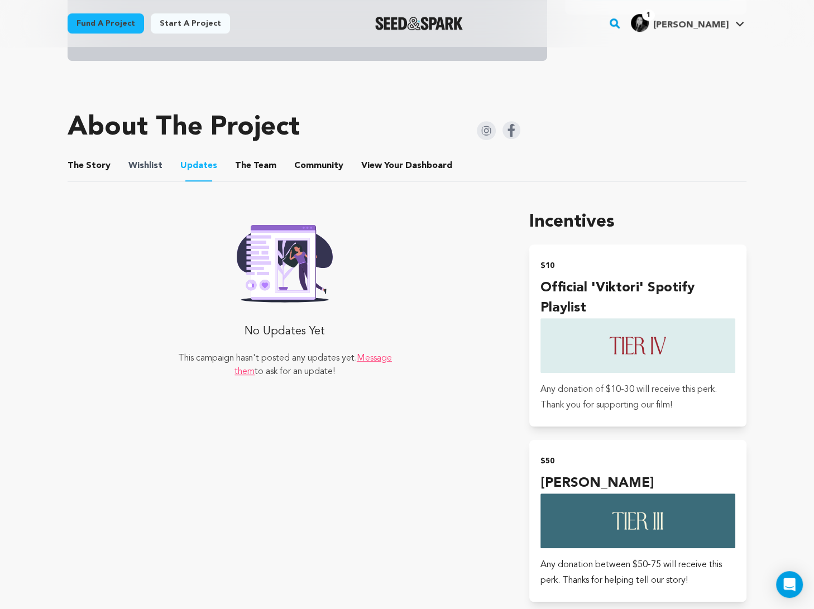
click at [156, 164] on span "Wishlist" at bounding box center [145, 165] width 34 height 13
click at [242, 166] on button "The Team" at bounding box center [255, 168] width 27 height 27
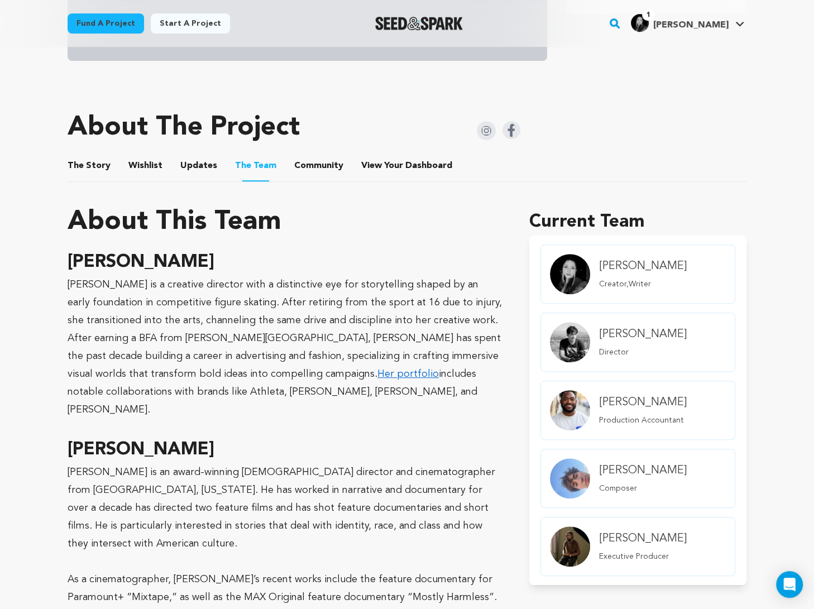
click at [185, 169] on button "Updates" at bounding box center [198, 168] width 27 height 27
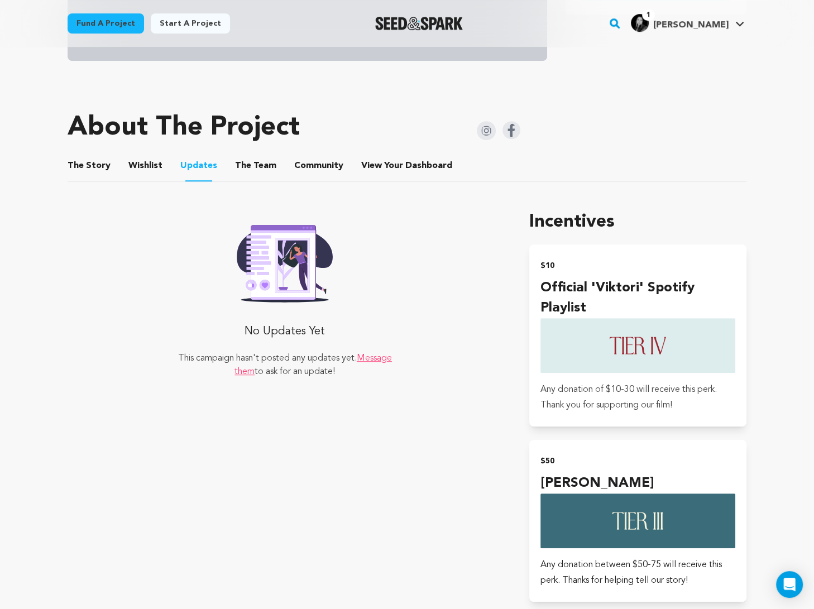
click at [151, 169] on button "Wishlist" at bounding box center [145, 168] width 27 height 27
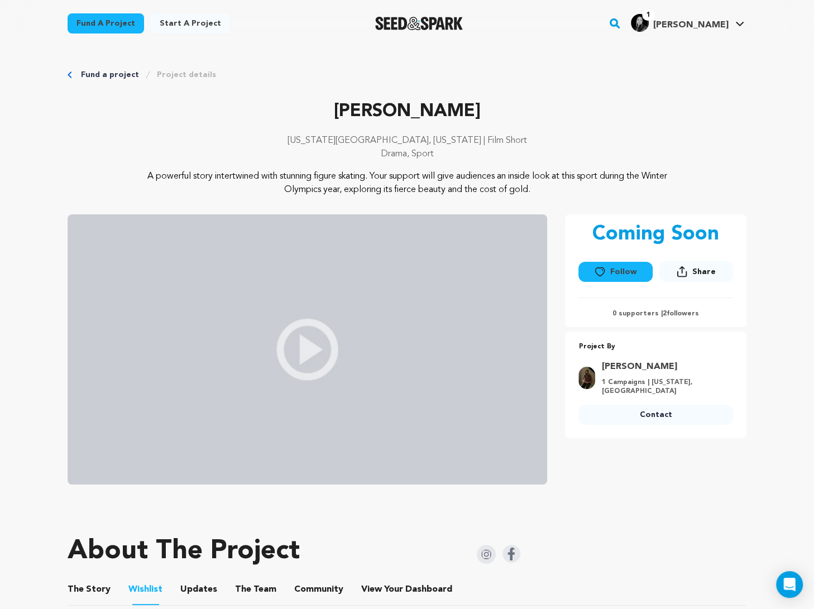
scroll to position [260, 0]
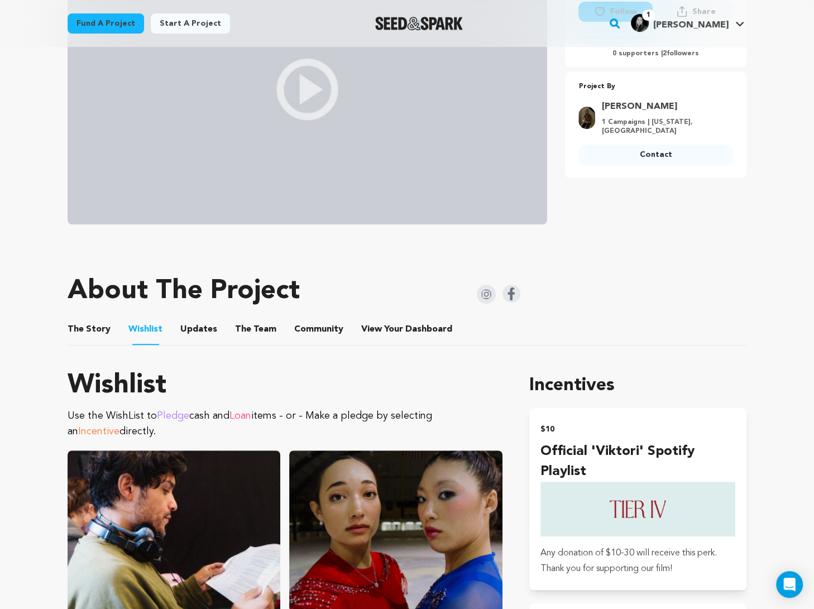
click at [98, 318] on button "The Story" at bounding box center [89, 331] width 27 height 27
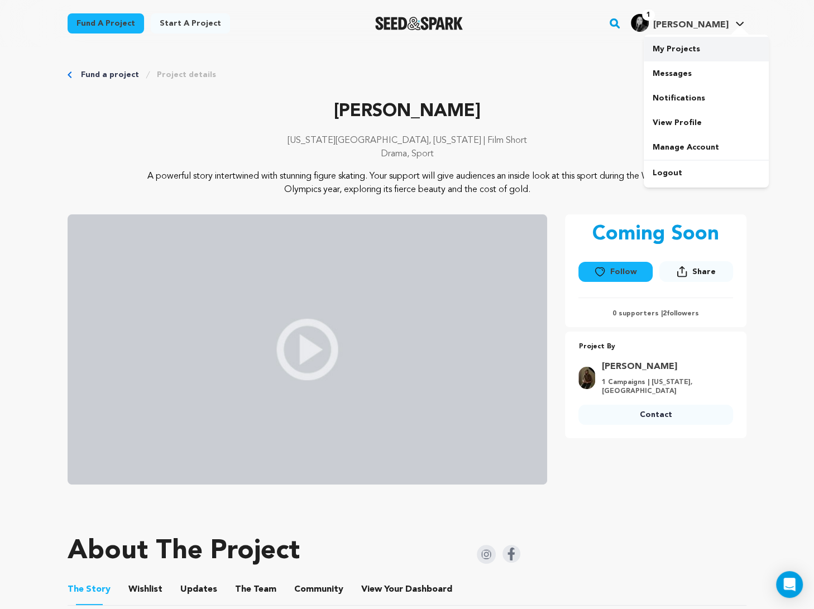
click at [684, 50] on link "My Projects" at bounding box center [706, 49] width 125 height 25
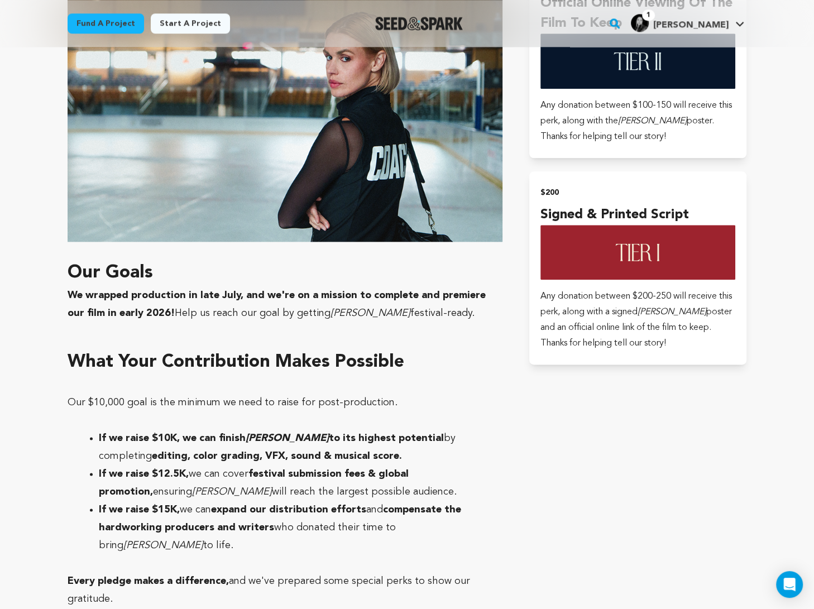
scroll to position [1265, 0]
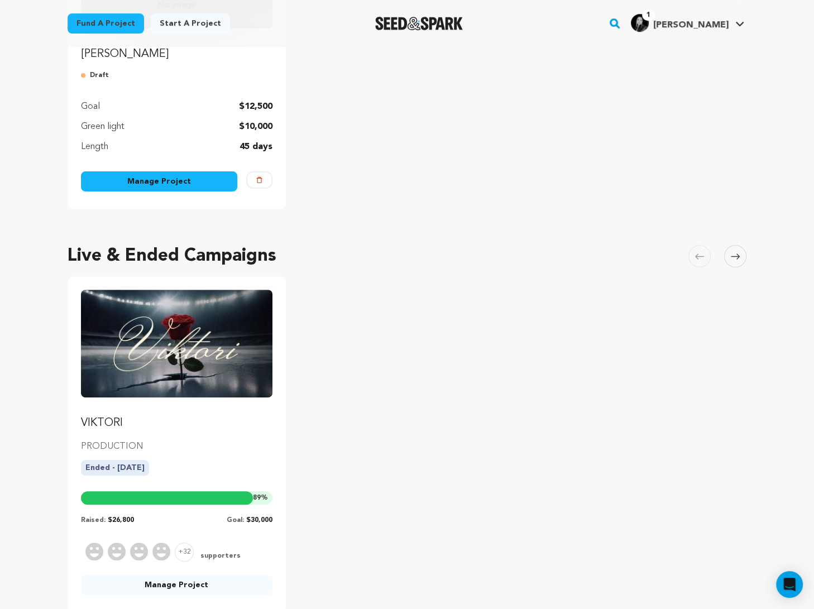
scroll to position [281, 0]
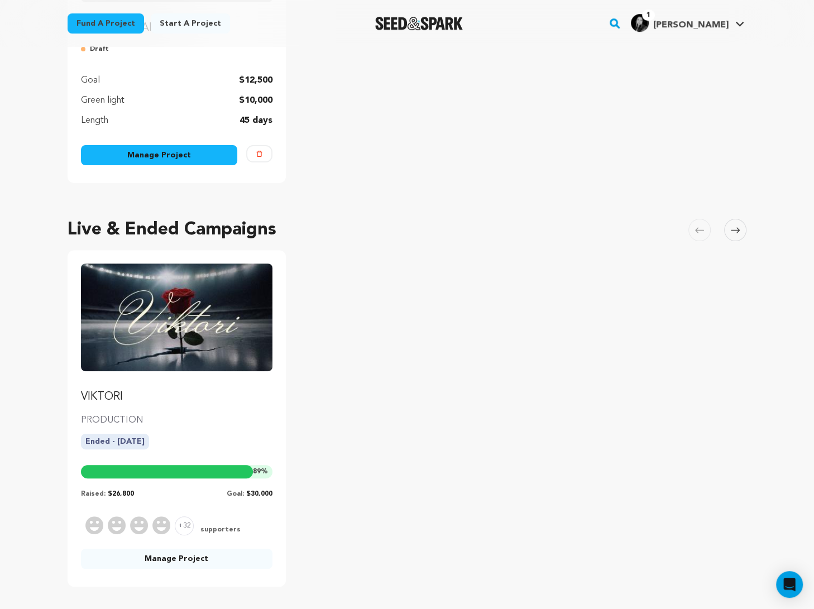
click at [187, 555] on link "Manage Project" at bounding box center [176, 559] width 191 height 20
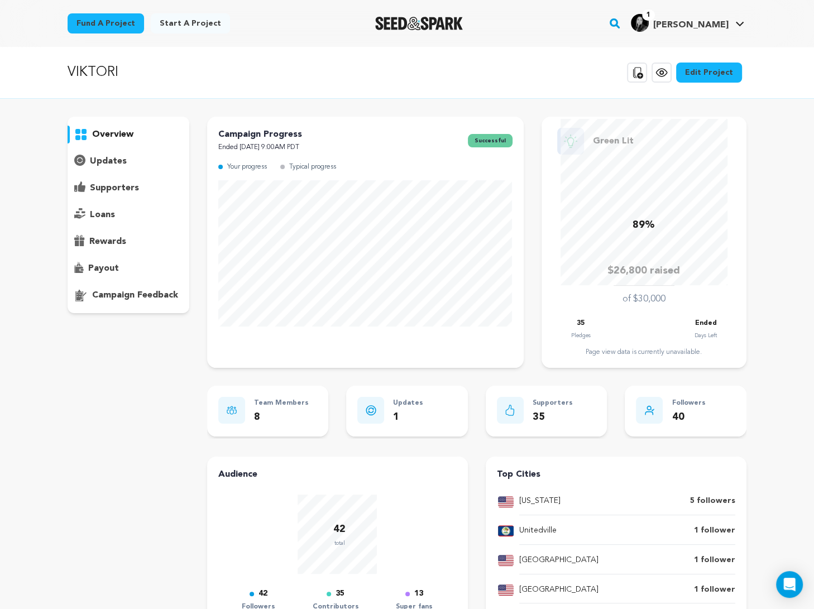
click at [661, 72] on icon at bounding box center [661, 72] width 13 height 13
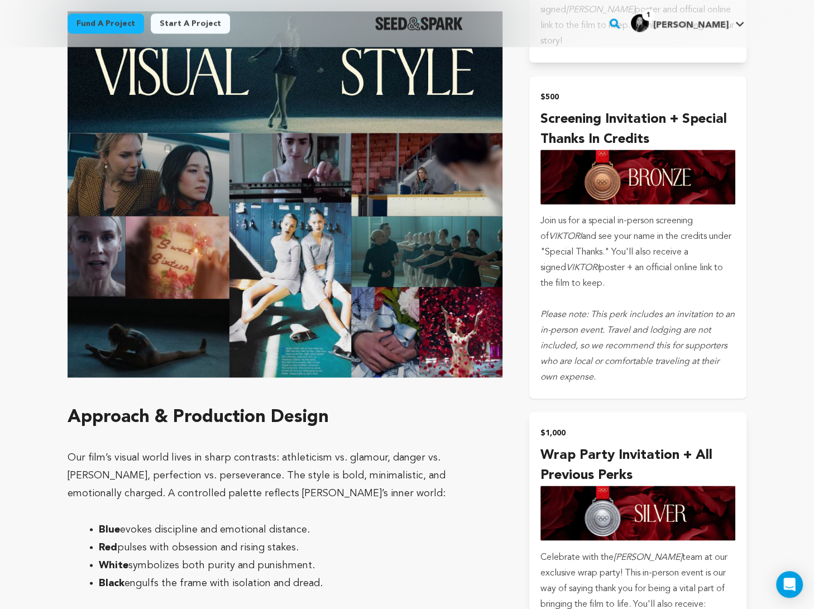
scroll to position [1282, 0]
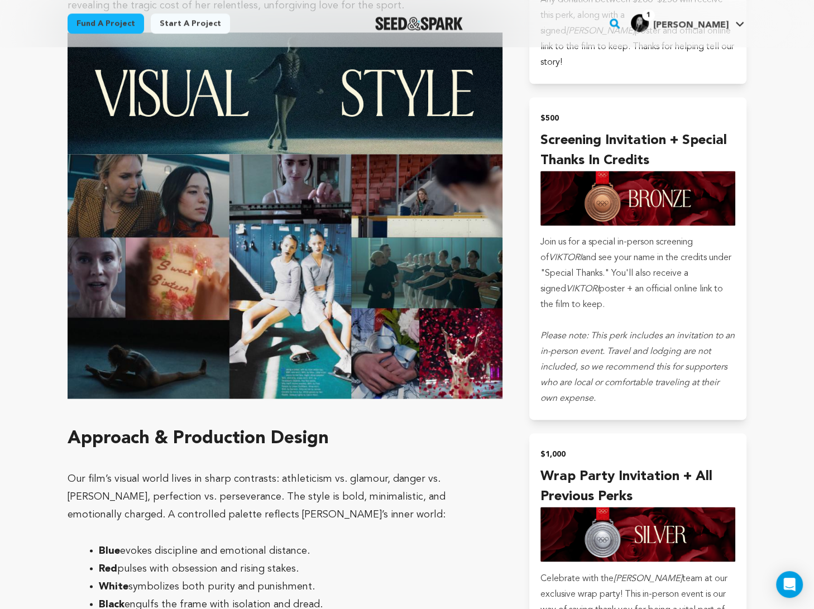
click at [496, 113] on section "Mission Statement This film aims to explore the cyclical nature of trauma and g…" at bounding box center [407, 504] width 679 height 2171
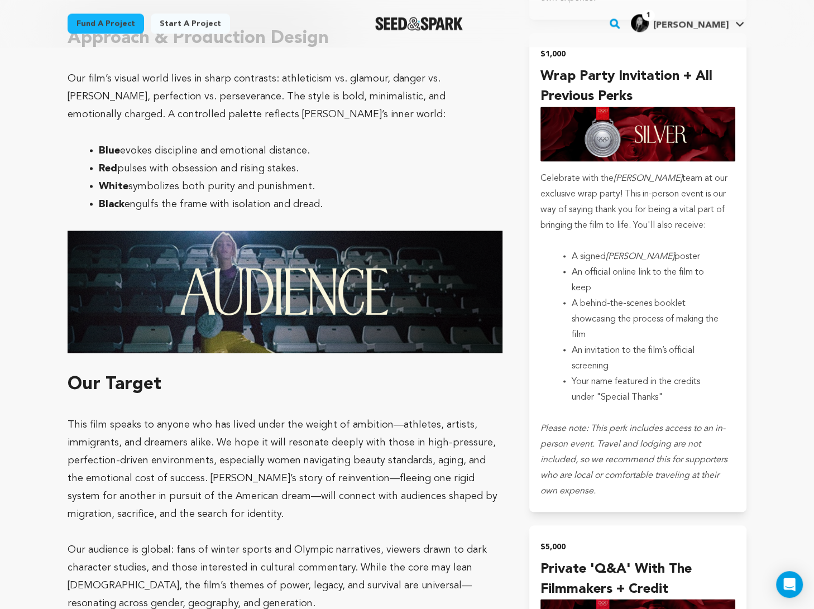
scroll to position [1706, 0]
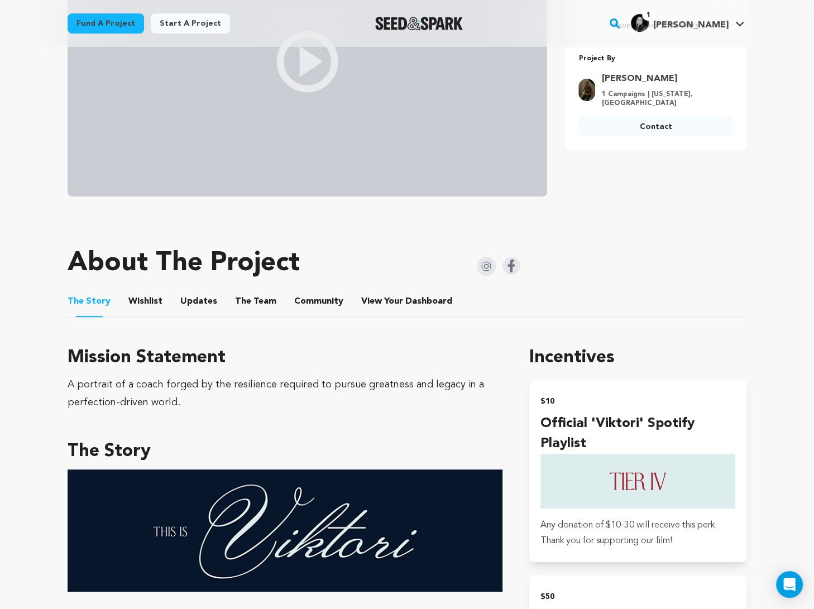
scroll to position [176, 0]
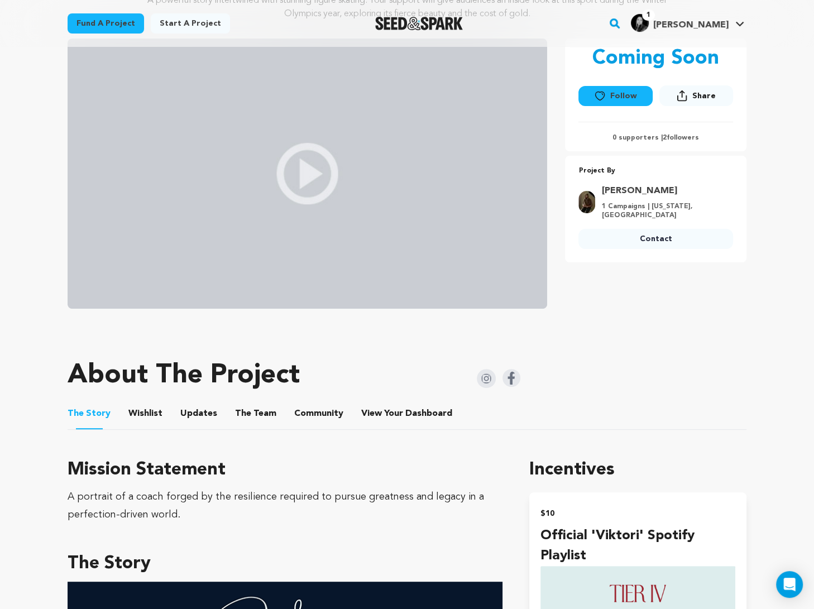
click at [137, 411] on button "Wishlist" at bounding box center [145, 416] width 27 height 27
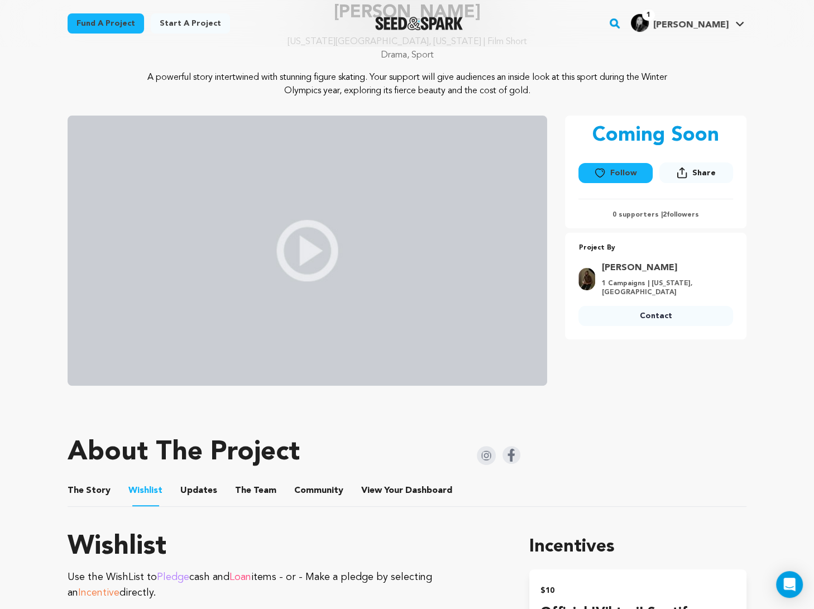
click at [99, 494] on button "The Story" at bounding box center [89, 493] width 27 height 27
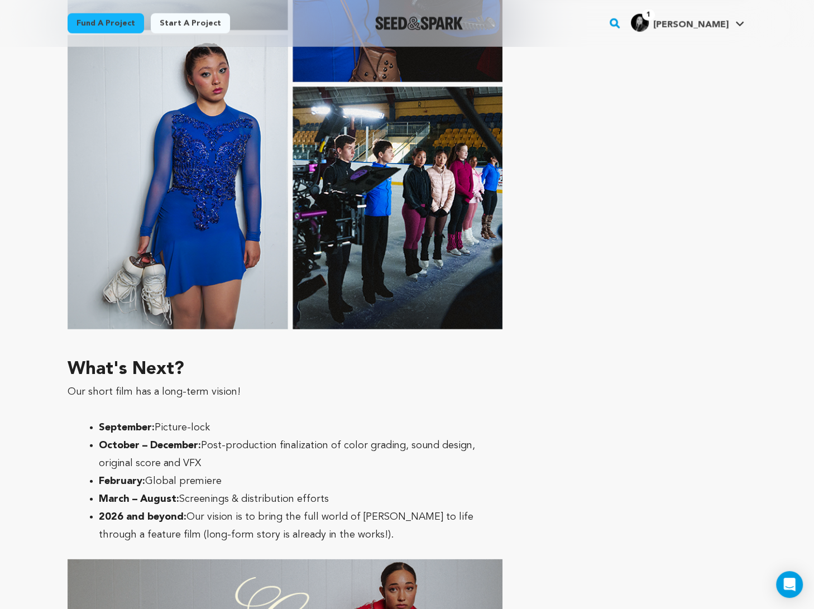
scroll to position [2105, 0]
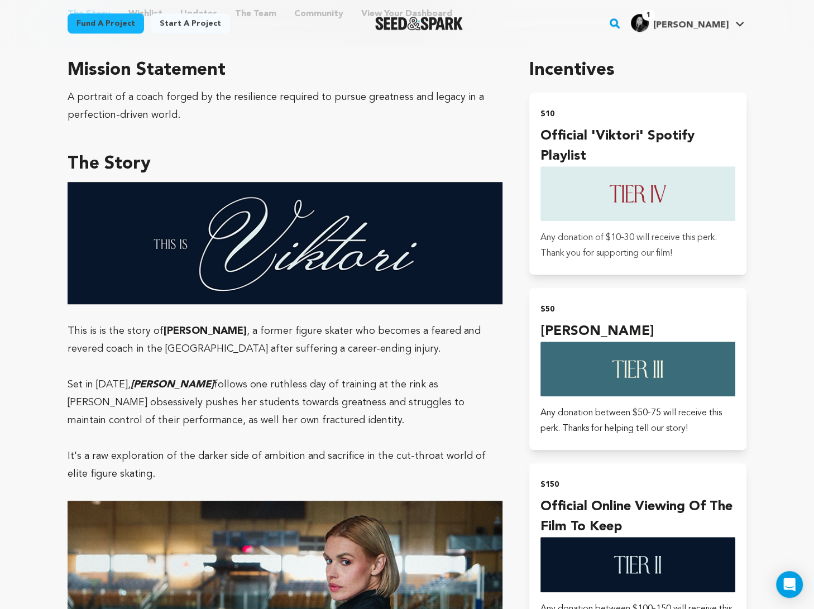
scroll to position [280, 0]
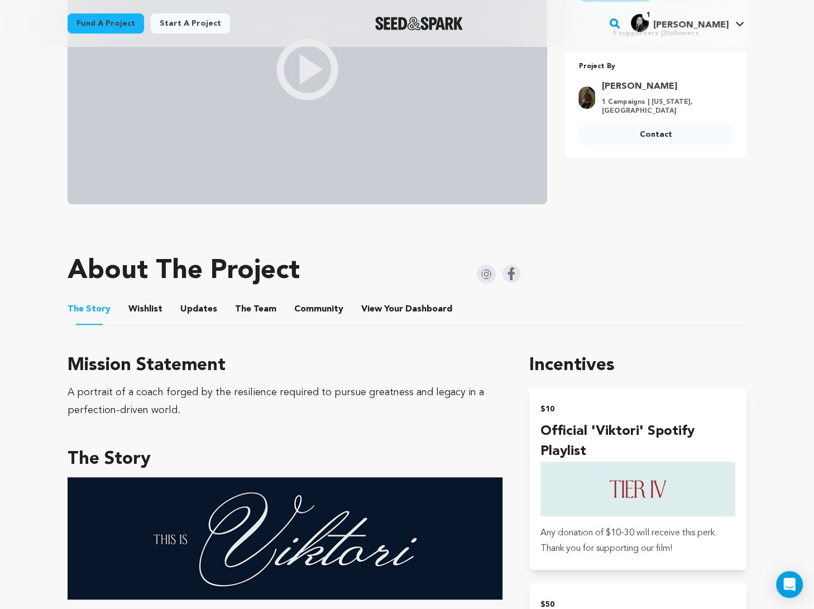
click at [152, 307] on button "Wishlist" at bounding box center [145, 311] width 27 height 27
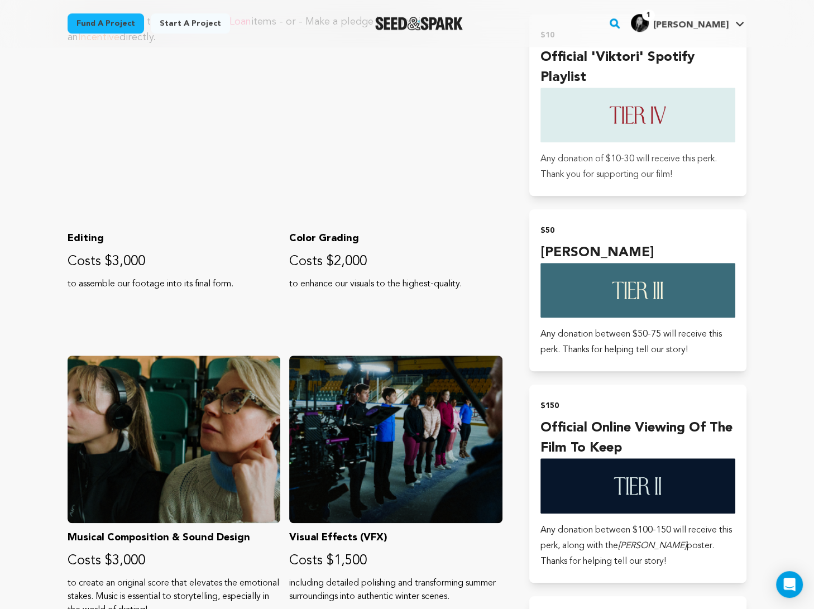
scroll to position [641, 0]
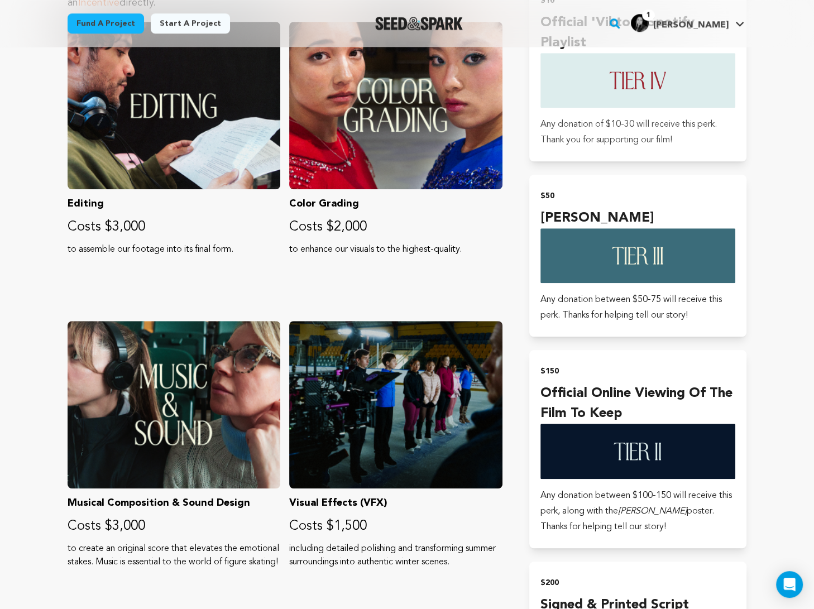
scroll to position [693, 0]
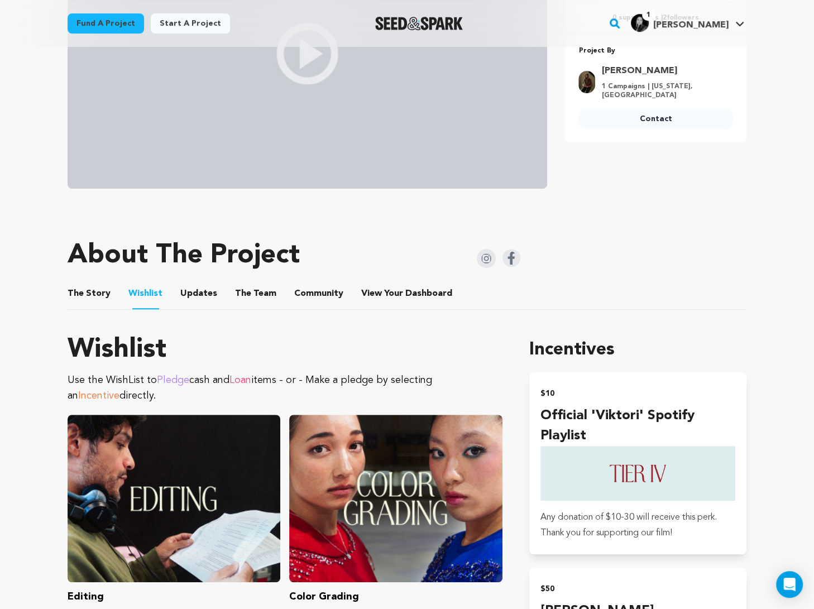
scroll to position [135, 0]
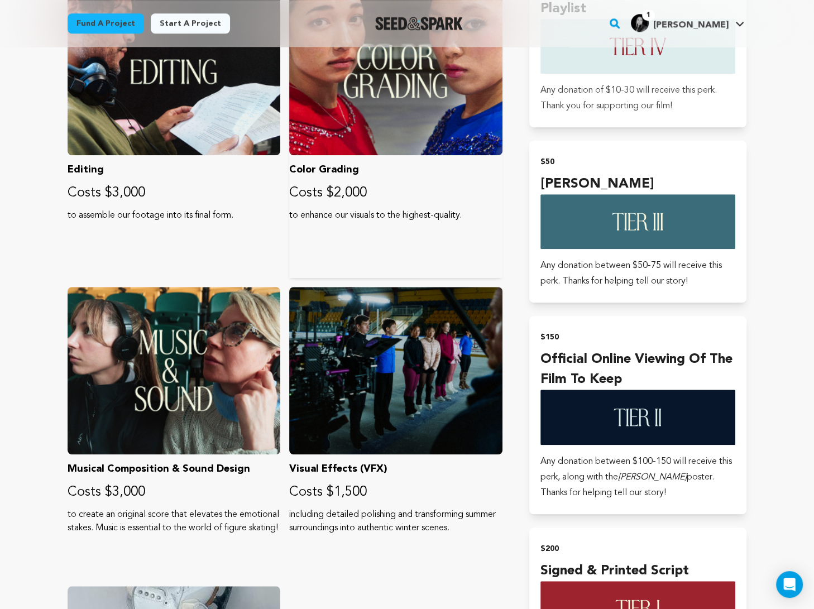
scroll to position [711, 0]
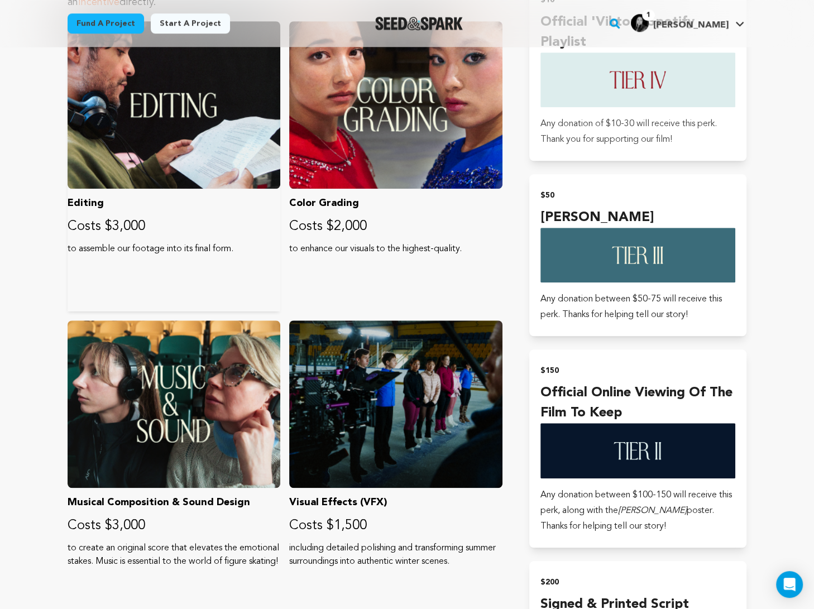
scroll to position [692, 0]
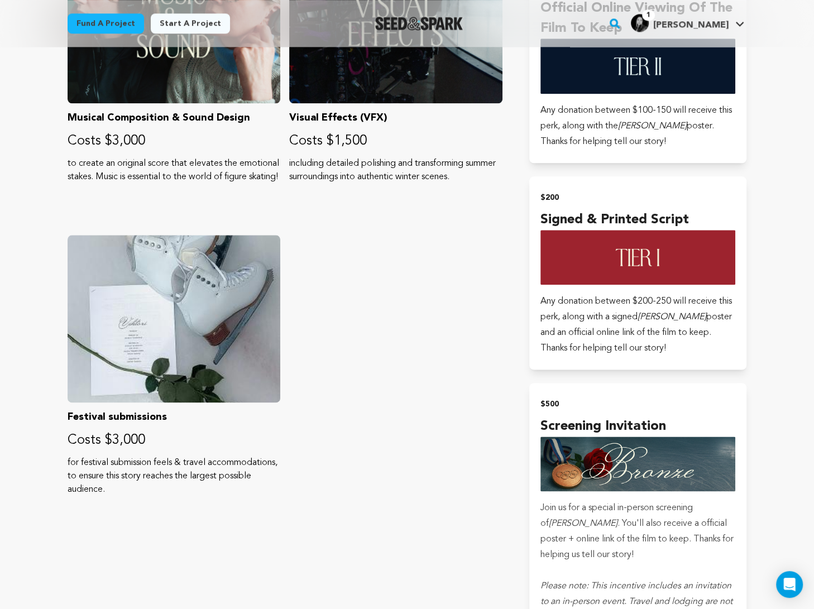
scroll to position [1103, 0]
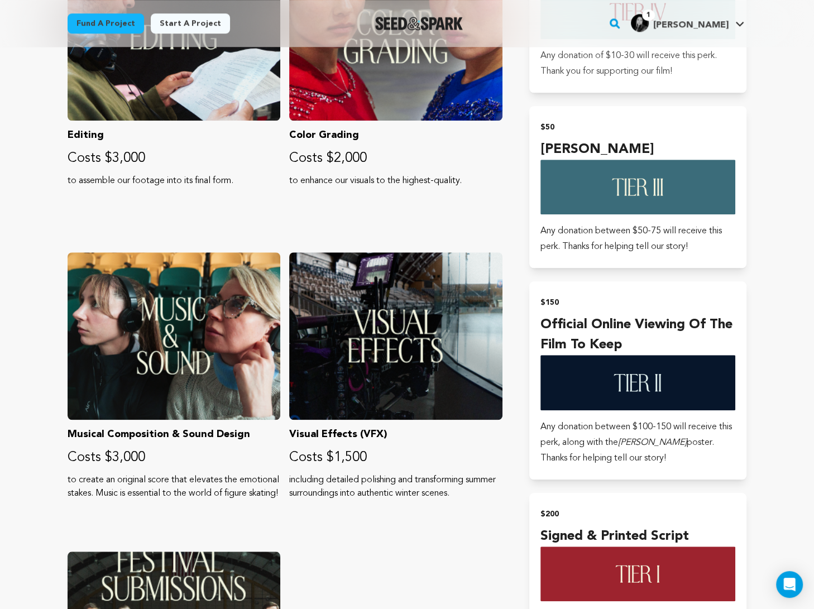
scroll to position [763, 0]
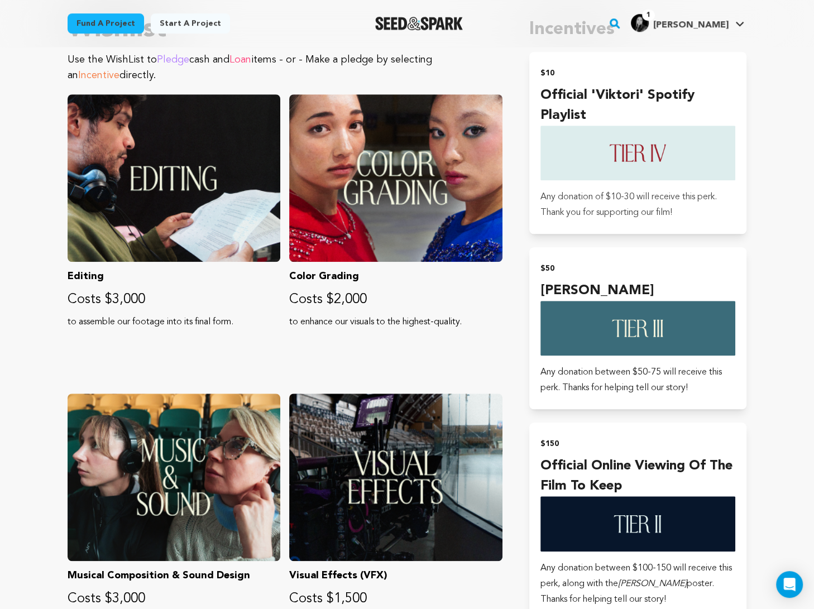
scroll to position [707, 0]
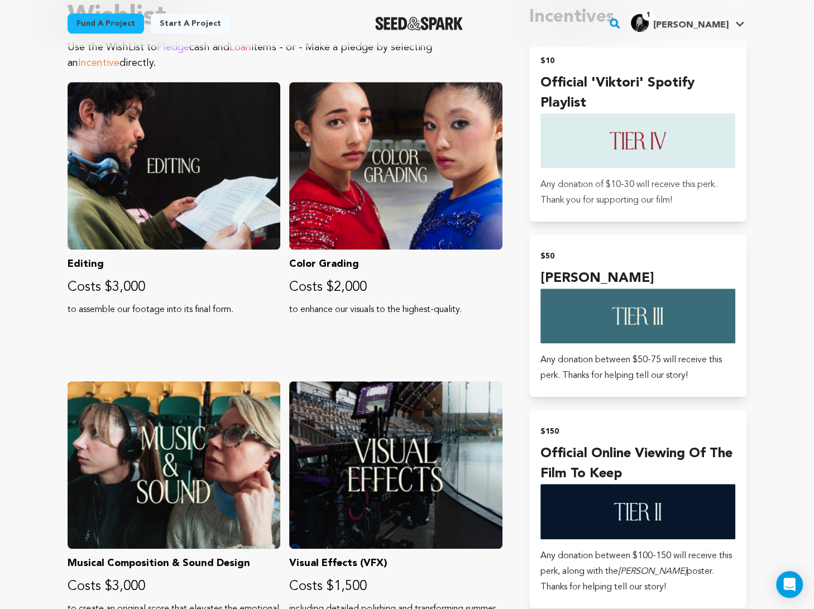
scroll to position [643, 0]
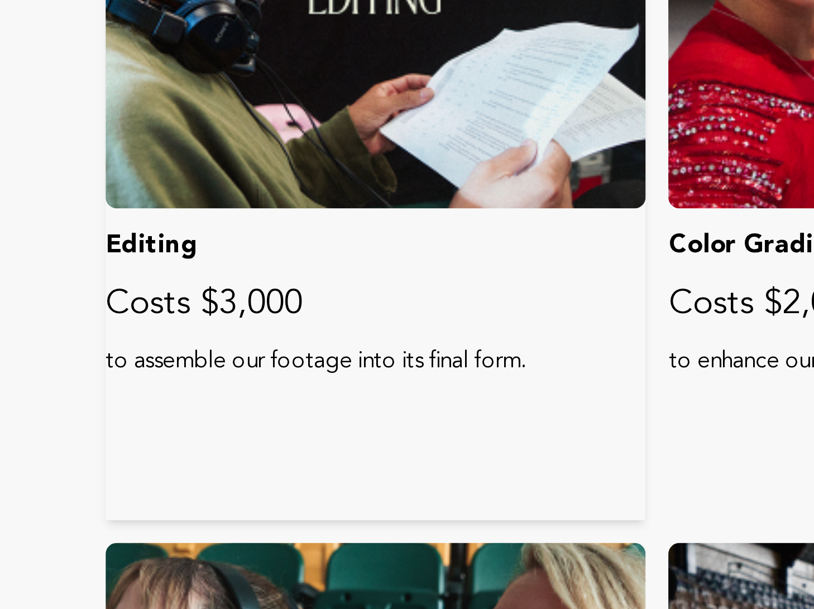
scroll to position [614, 0]
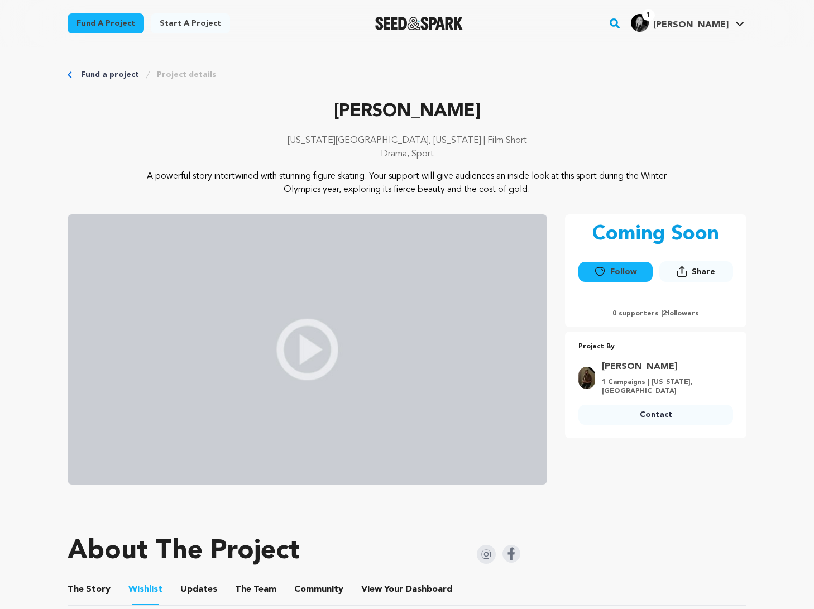
scroll to position [614, 0]
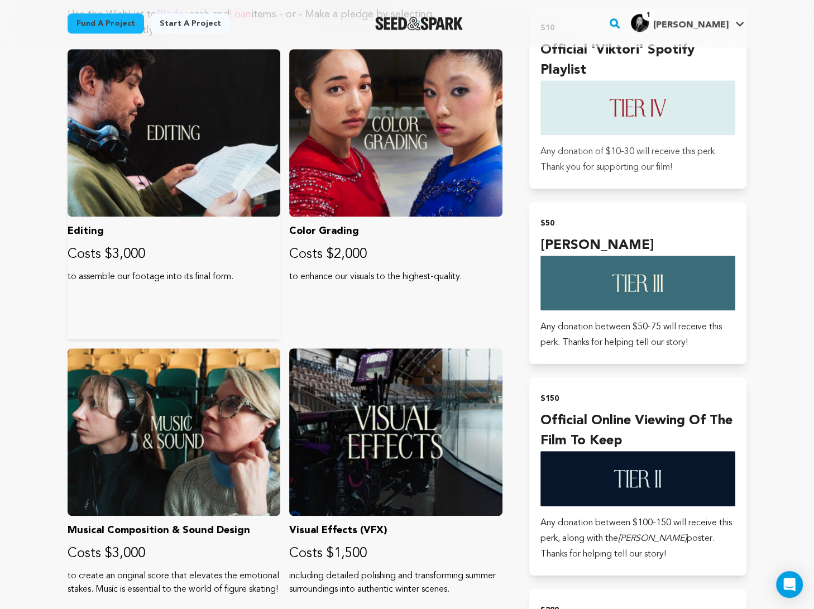
scroll to position [699, 0]
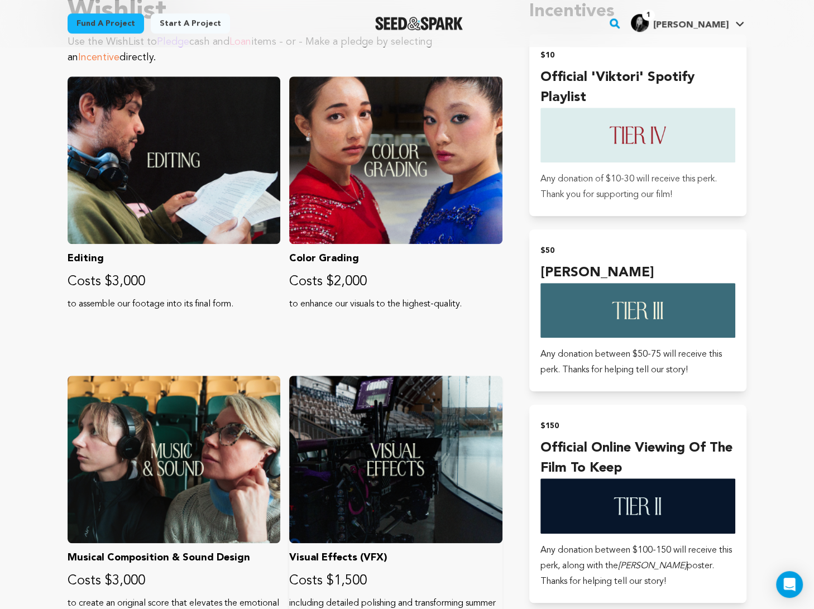
scroll to position [827, 0]
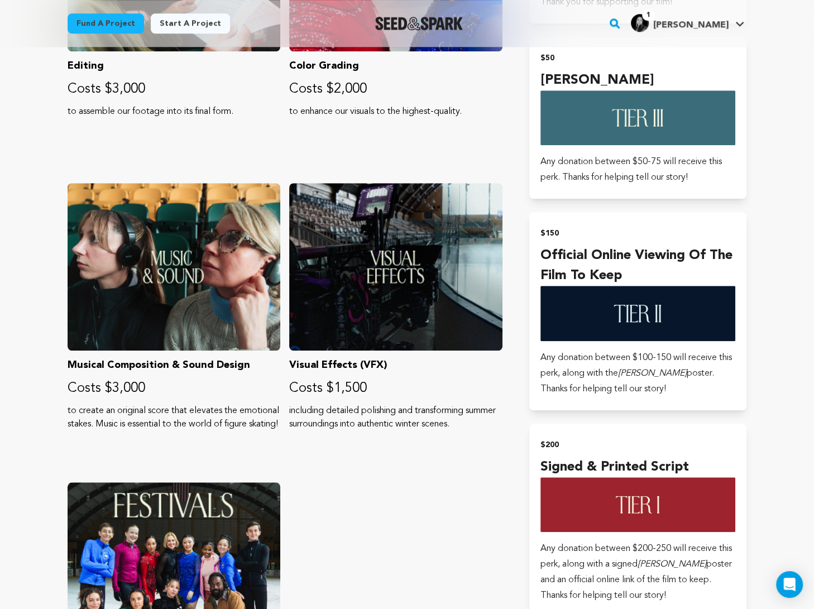
scroll to position [456, 0]
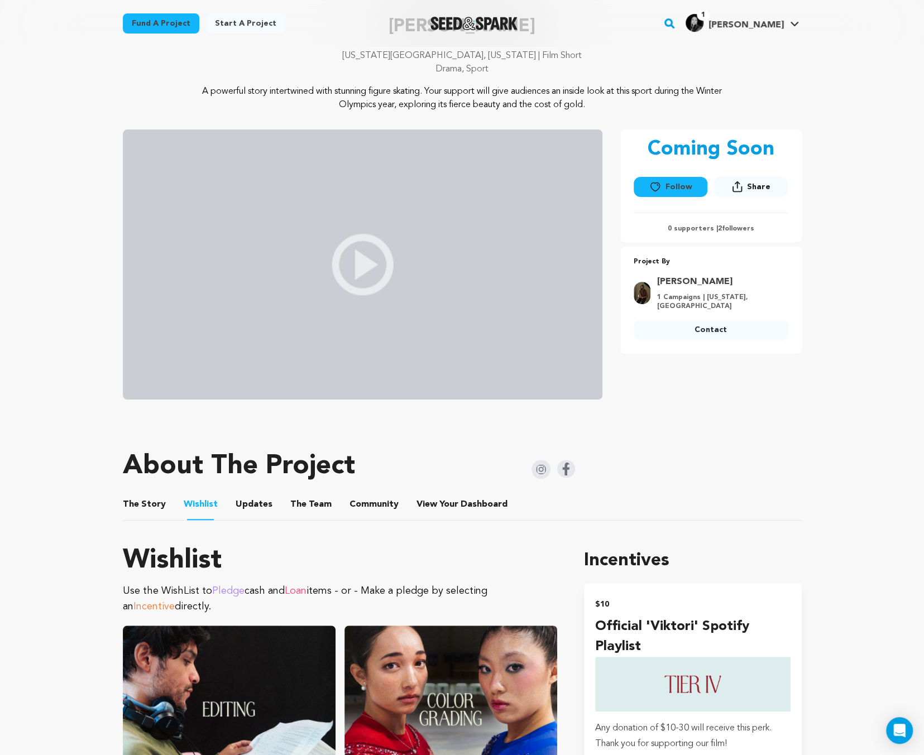
scroll to position [315, 0]
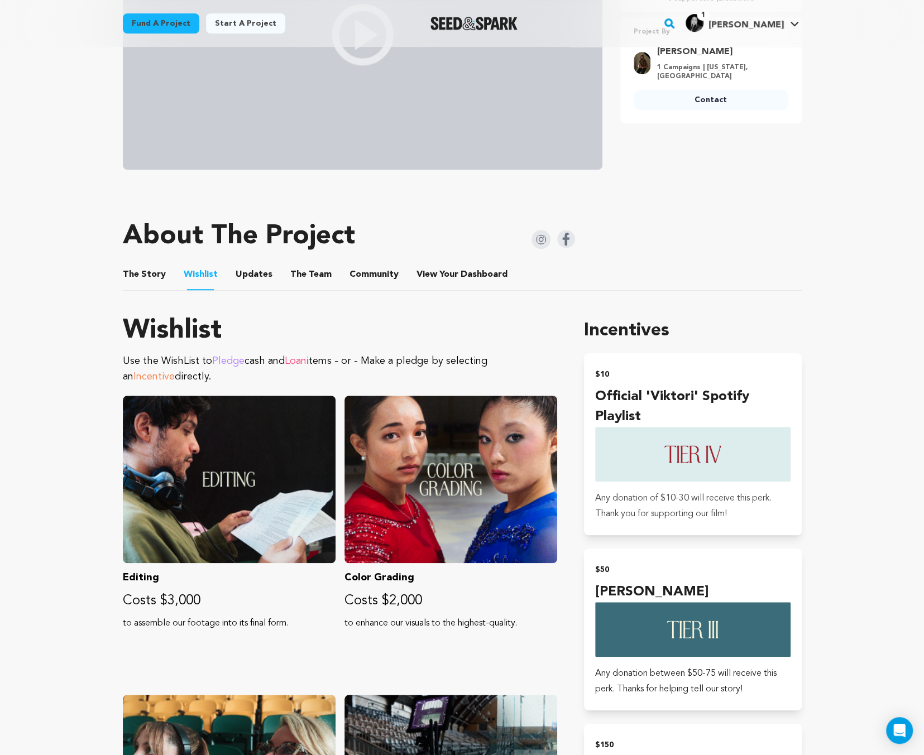
click at [163, 280] on ul "The Story The Story Wishlist Wishlist Updates Updates The Team The Team Communi…" at bounding box center [462, 275] width 679 height 32
click at [155, 276] on button "The Story" at bounding box center [144, 277] width 27 height 27
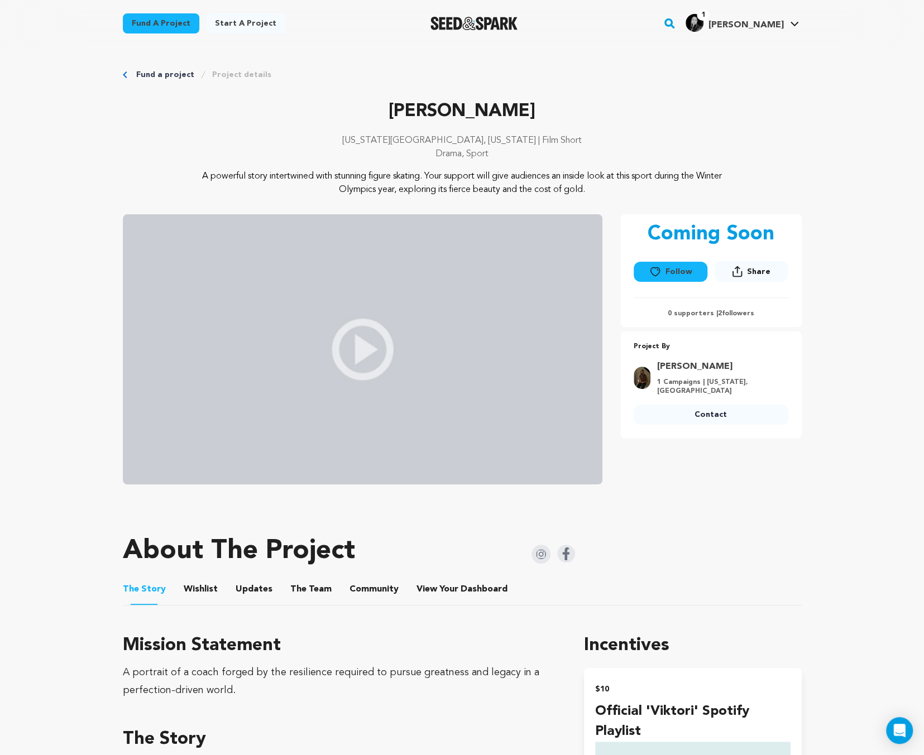
click at [208, 591] on button "Wishlist" at bounding box center [200, 591] width 27 height 27
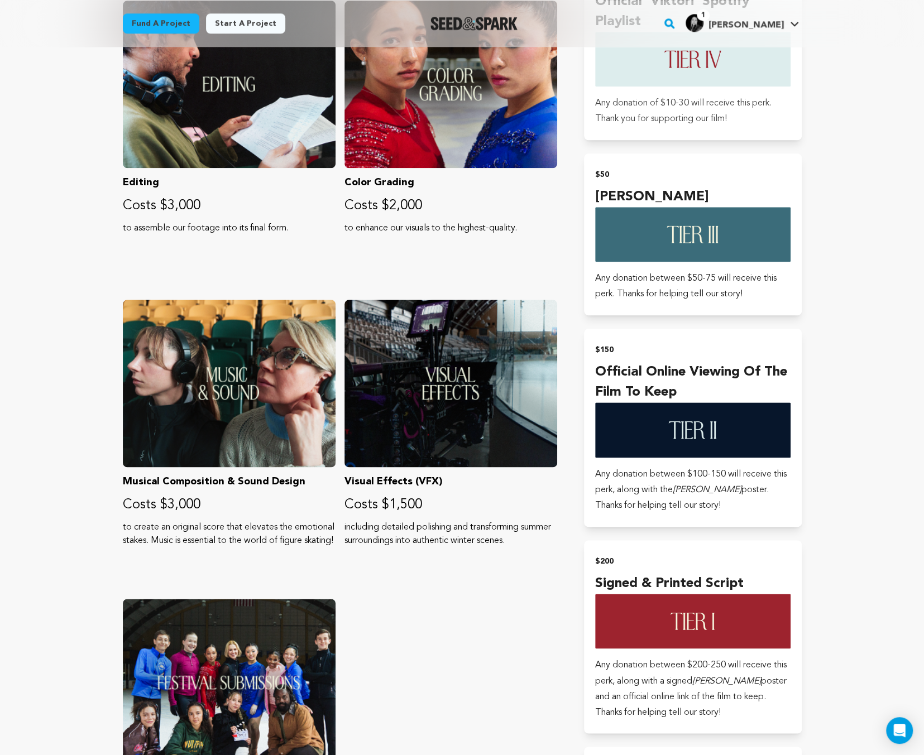
scroll to position [748, 0]
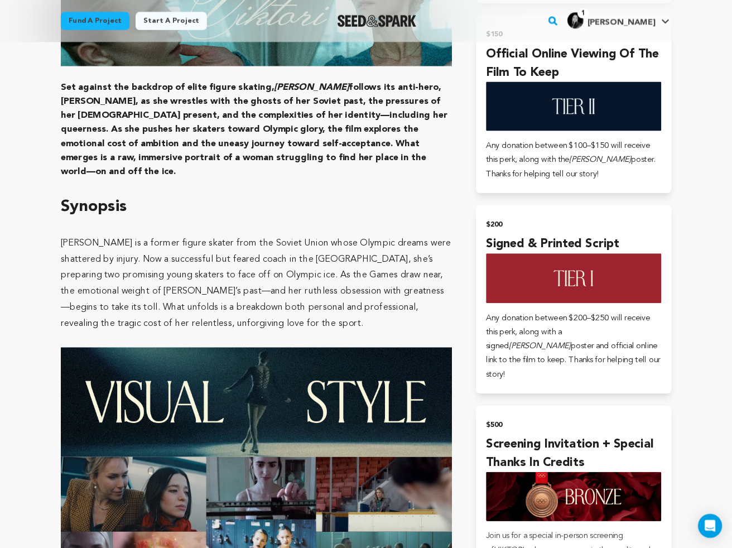
scroll to position [929, 0]
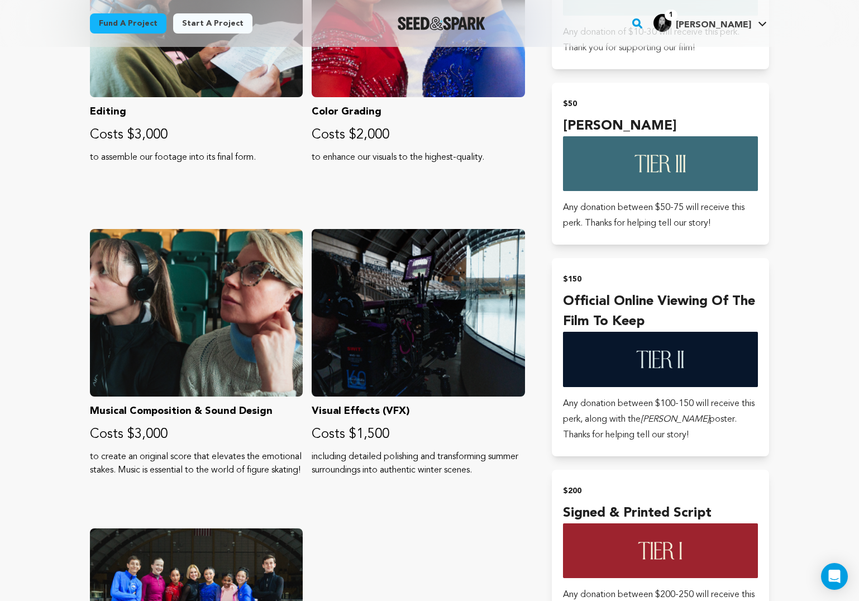
scroll to position [698, 0]
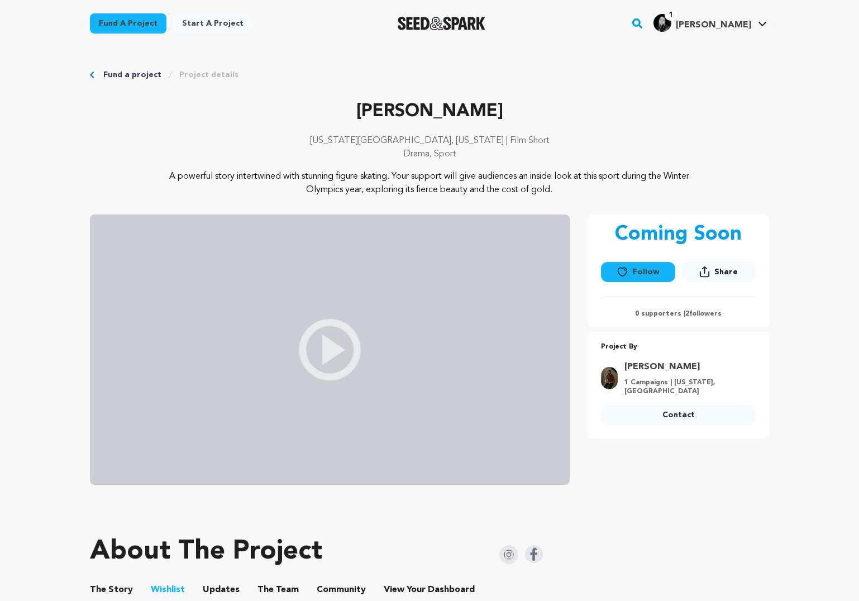
scroll to position [698, 0]
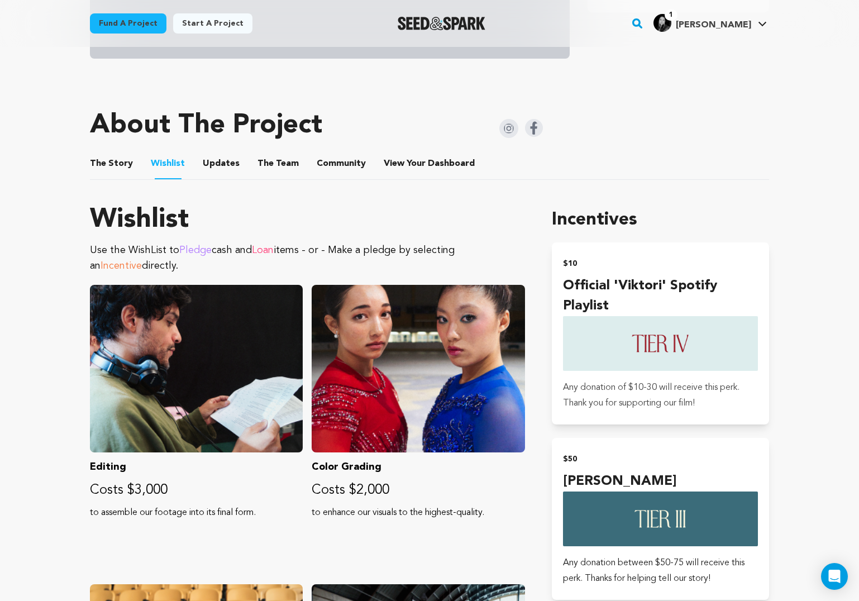
scroll to position [374, 0]
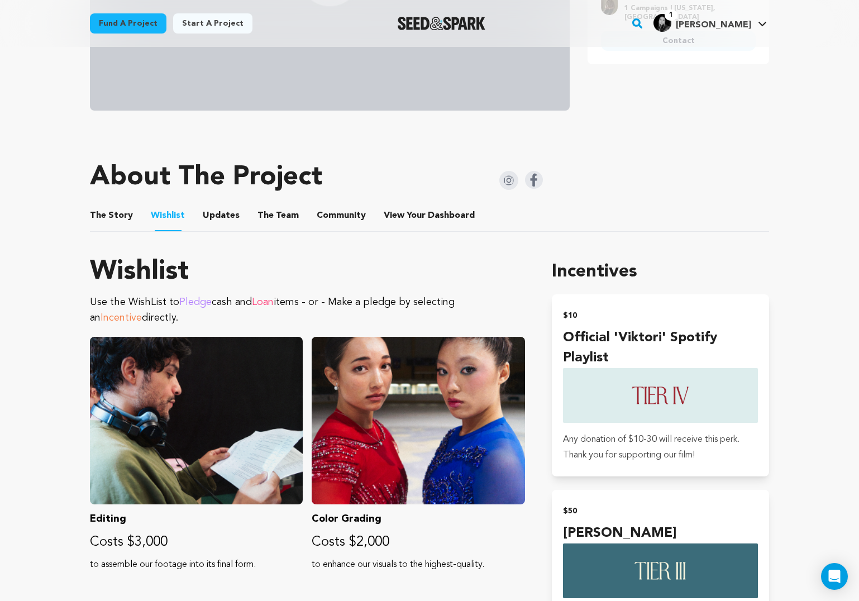
click at [116, 209] on button "The Story" at bounding box center [111, 217] width 27 height 27
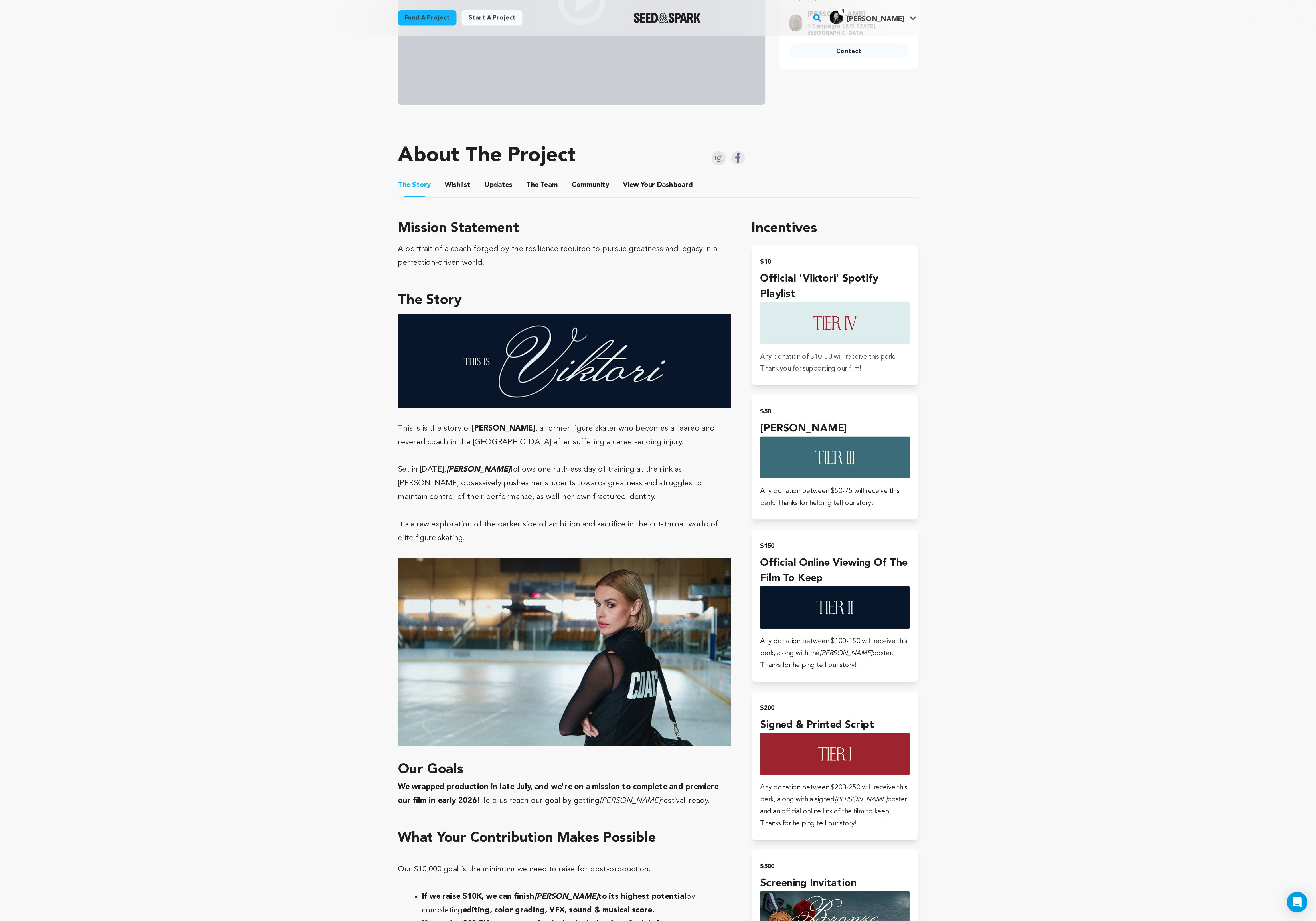
scroll to position [177, 0]
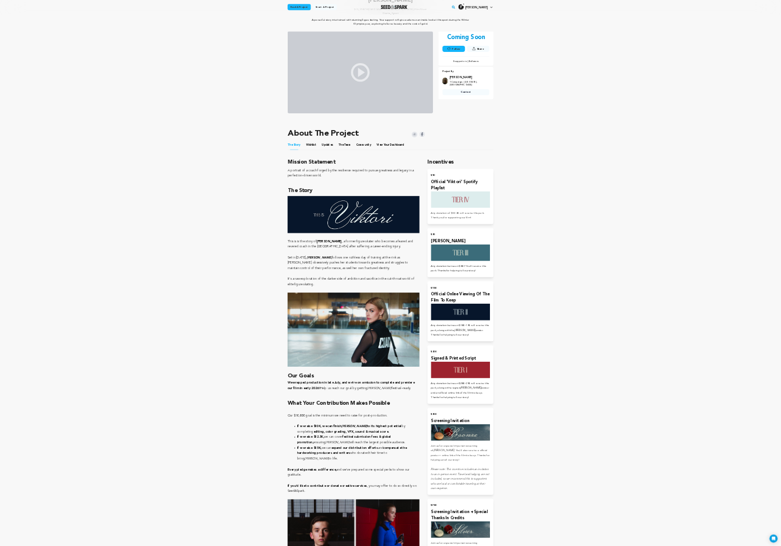
scroll to position [112, 0]
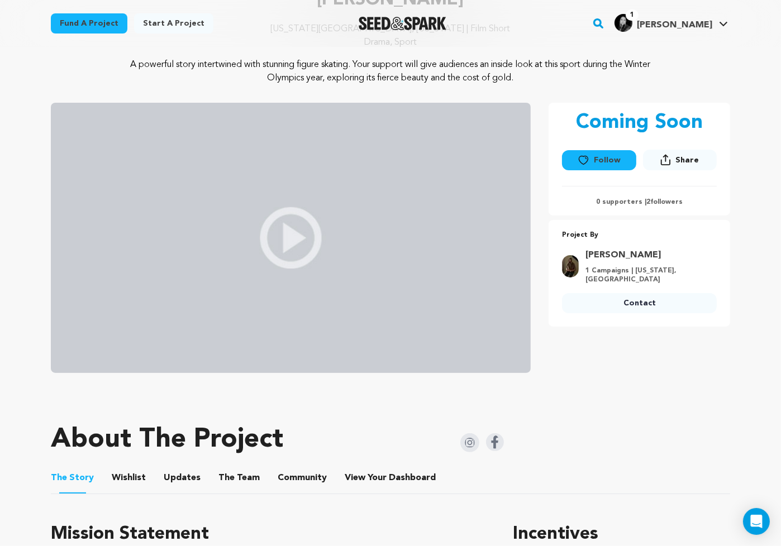
click at [162, 461] on div "About The Project" at bounding box center [277, 440] width 453 height 45
click at [125, 478] on button "Wishlist" at bounding box center [129, 480] width 27 height 27
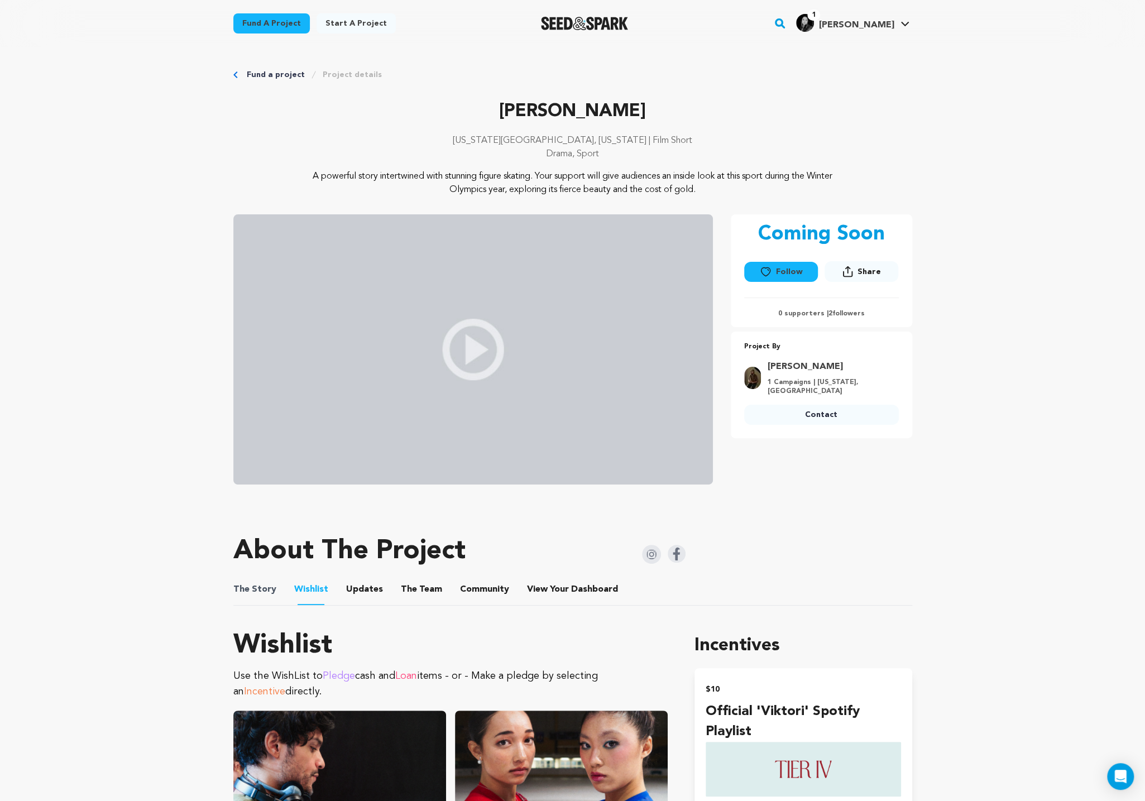
click at [270, 590] on span "The Story" at bounding box center [254, 589] width 43 height 13
click at [254, 595] on button "The Story" at bounding box center [254, 591] width 27 height 27
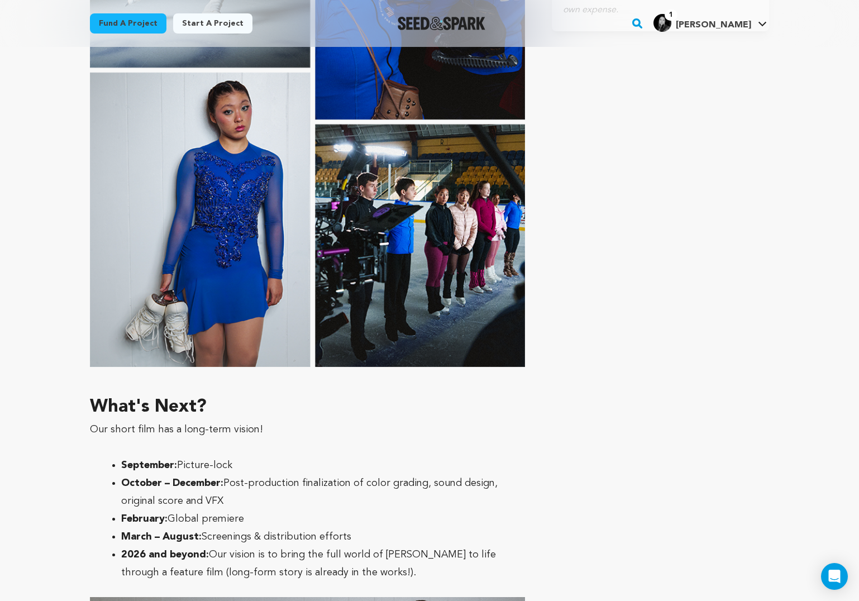
scroll to position [2704, 0]
